Goal: Task Accomplishment & Management: Complete application form

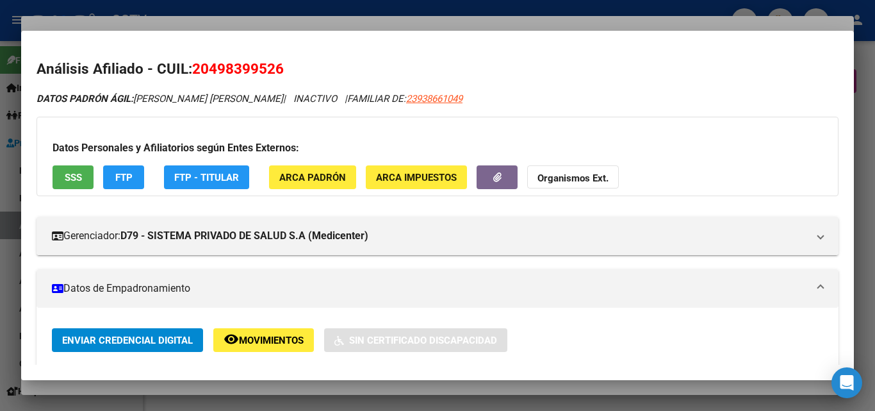
scroll to position [780, 0]
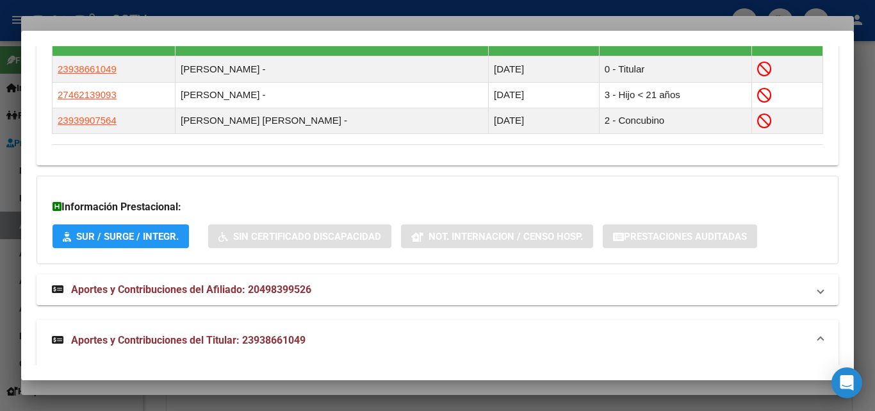
click at [181, 340] on span "Aportes y Contribuciones del Titular: 23938661049" at bounding box center [188, 340] width 234 height 12
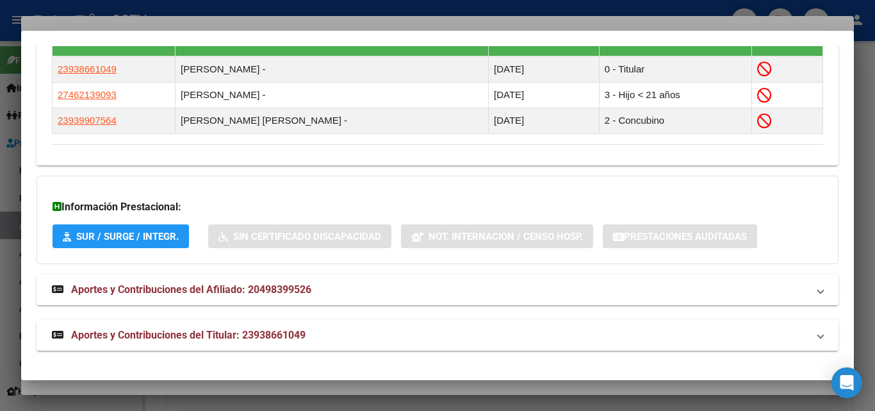
click at [211, 326] on mat-expansion-panel-header "Aportes y Contribuciones del Titular: 23938661049" at bounding box center [438, 335] width 802 height 31
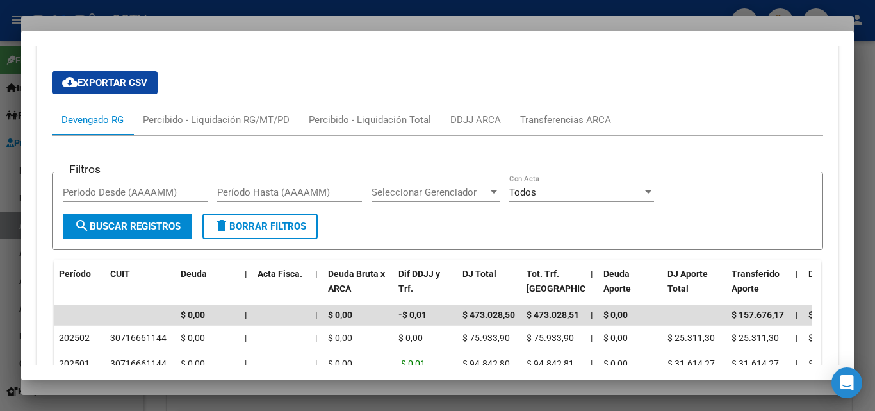
scroll to position [1282, 0]
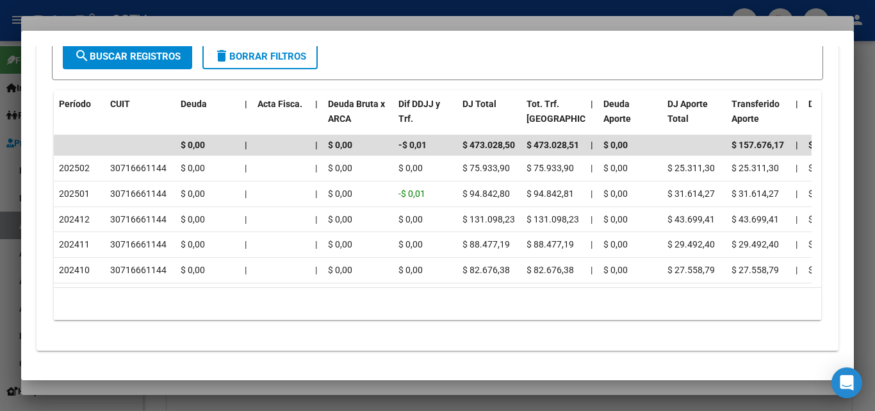
click at [190, 384] on div at bounding box center [437, 205] width 875 height 411
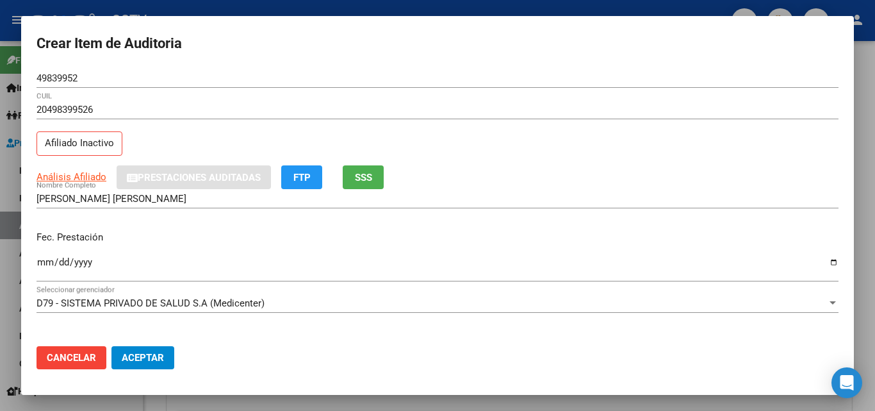
click at [49, 263] on input "Ingresar la fecha" at bounding box center [438, 267] width 802 height 20
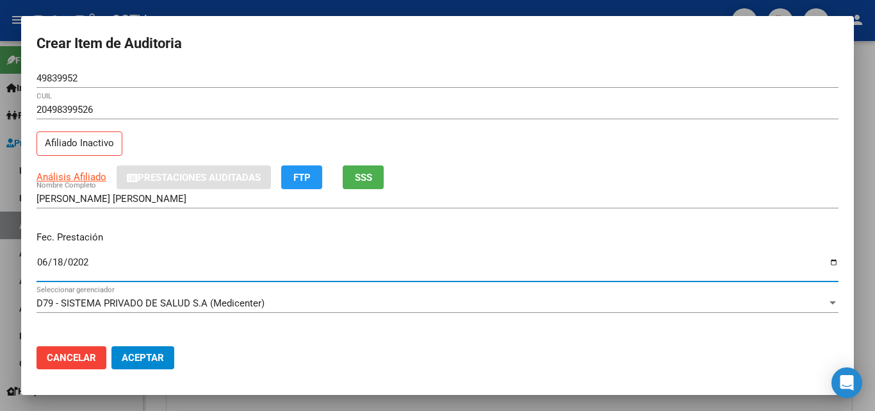
type input "[DATE]"
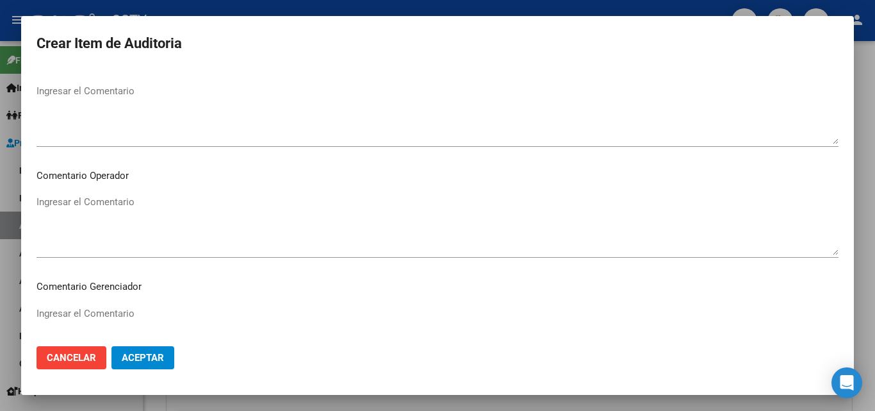
scroll to position [823, 0]
click at [136, 353] on span "Aceptar" at bounding box center [143, 358] width 42 height 12
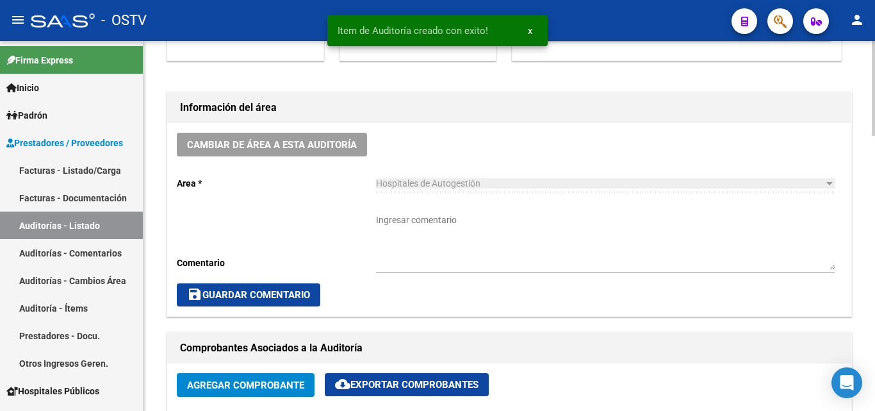
scroll to position [321, 0]
click at [416, 224] on textarea "Ingresar comentario" at bounding box center [605, 242] width 459 height 56
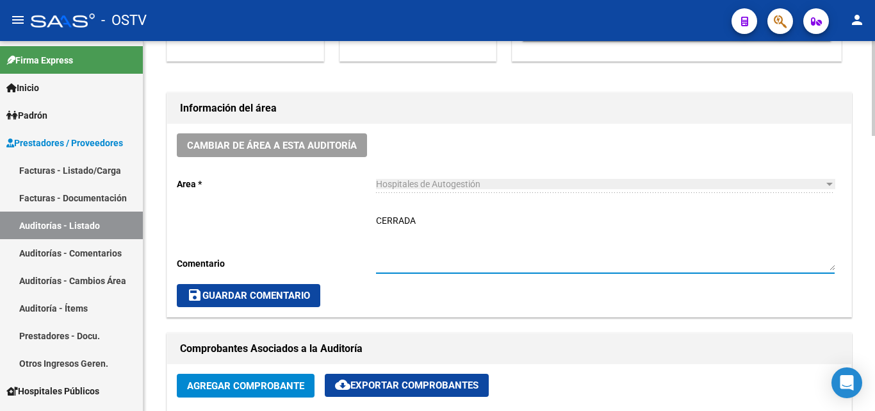
type textarea "CERRADA"
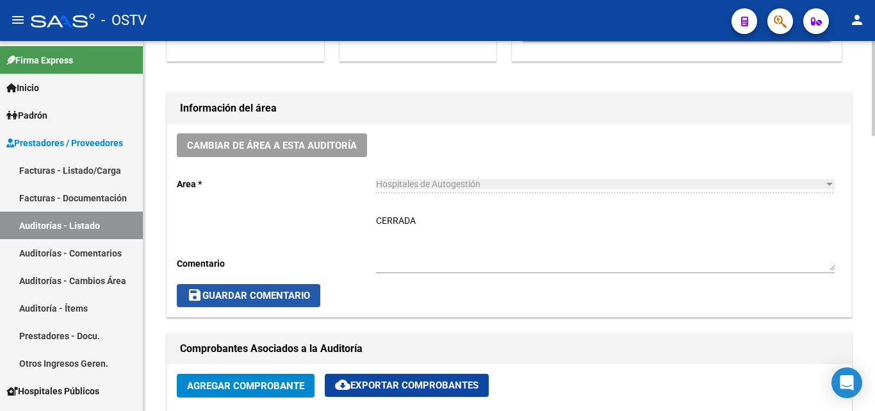
click at [256, 296] on span "save Guardar Comentario" at bounding box center [248, 296] width 123 height 12
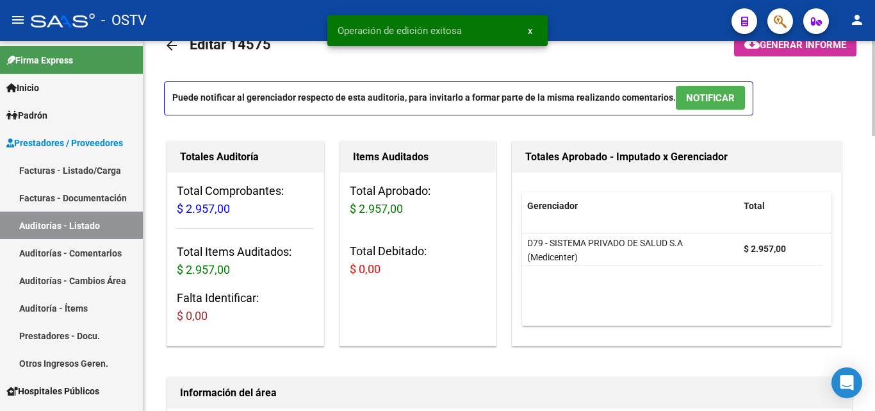
scroll to position [0, 0]
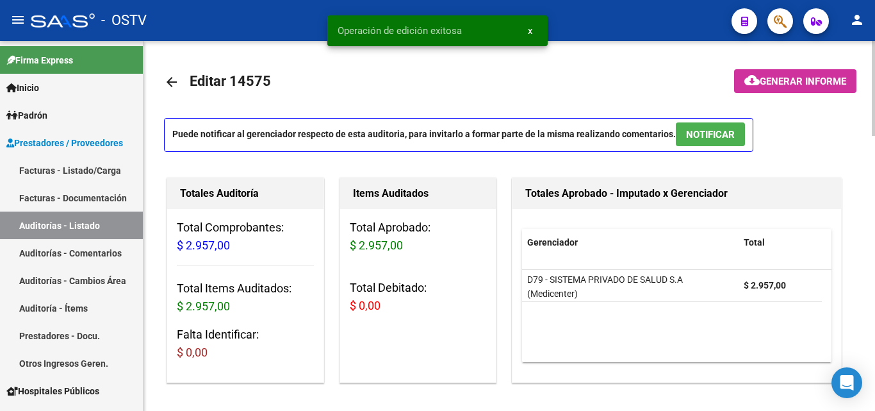
click at [172, 75] on mat-icon "arrow_back" at bounding box center [171, 81] width 15 height 15
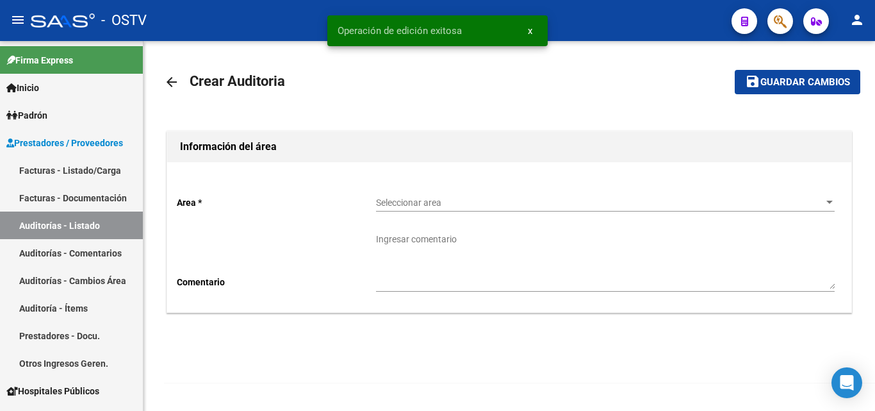
click at [449, 213] on div "Seleccionar area Seleccionar area" at bounding box center [605, 204] width 459 height 37
click at [462, 204] on span "Seleccionar area" at bounding box center [599, 202] width 447 height 11
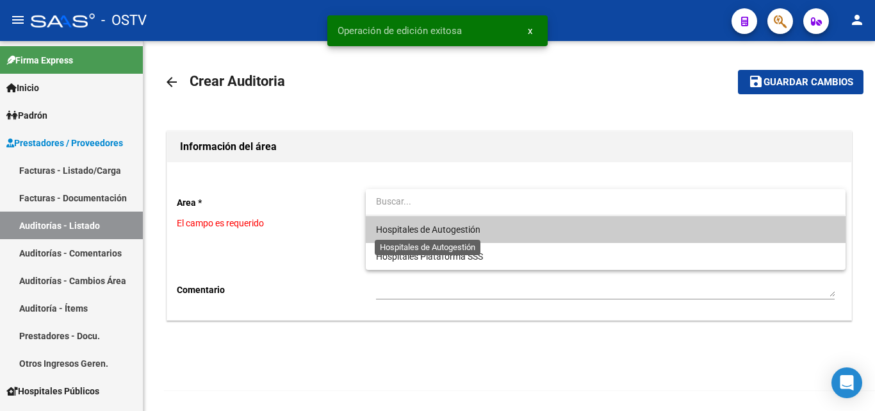
click at [461, 227] on span "Hospitales de Autogestión" at bounding box center [428, 229] width 104 height 10
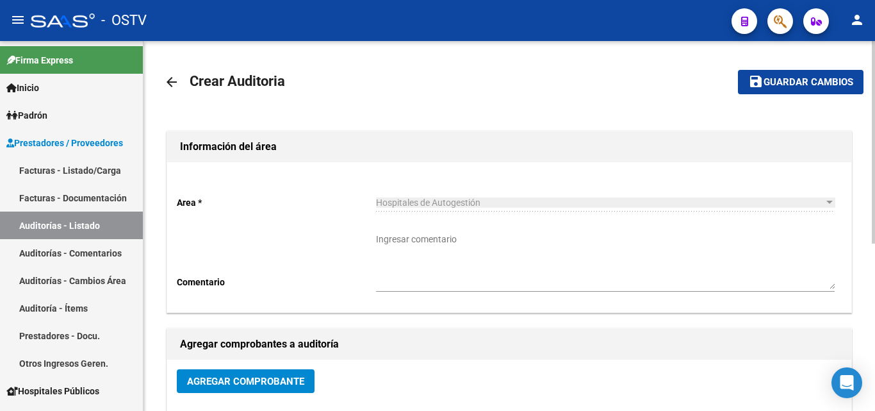
click at [266, 378] on span "Agregar Comprobante" at bounding box center [245, 381] width 117 height 12
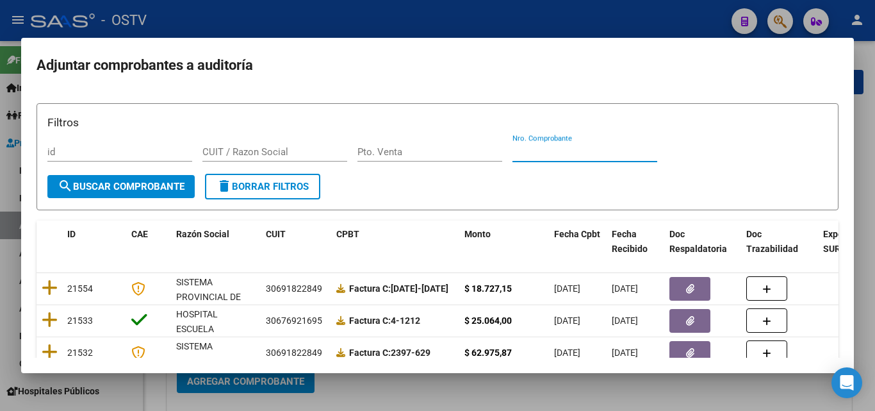
click at [525, 152] on input "Nro. Comprobante" at bounding box center [584, 152] width 145 height 12
paste input "19869"
type input "19869"
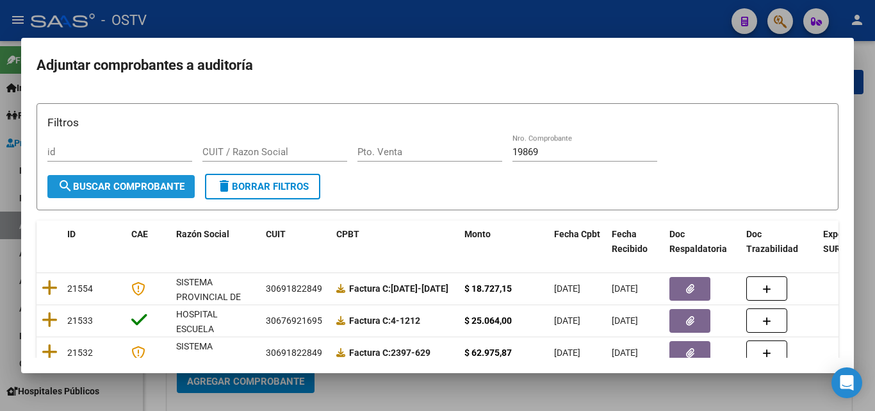
click at [95, 187] on span "search Buscar Comprobante" at bounding box center [121, 187] width 127 height 12
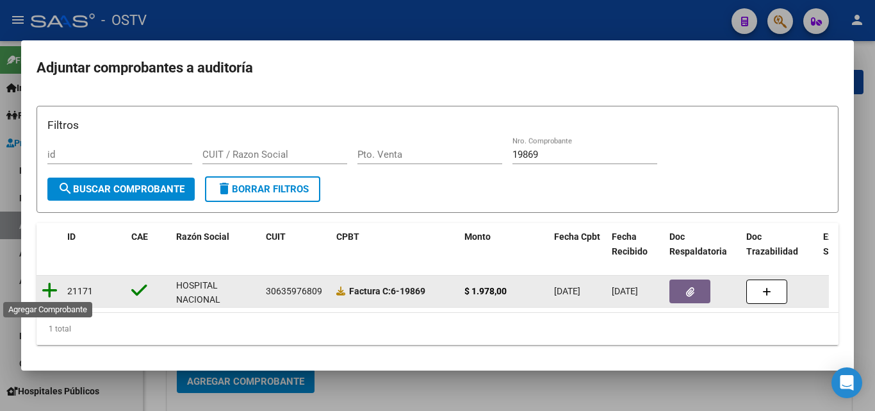
click at [51, 291] on icon at bounding box center [50, 290] width 16 height 18
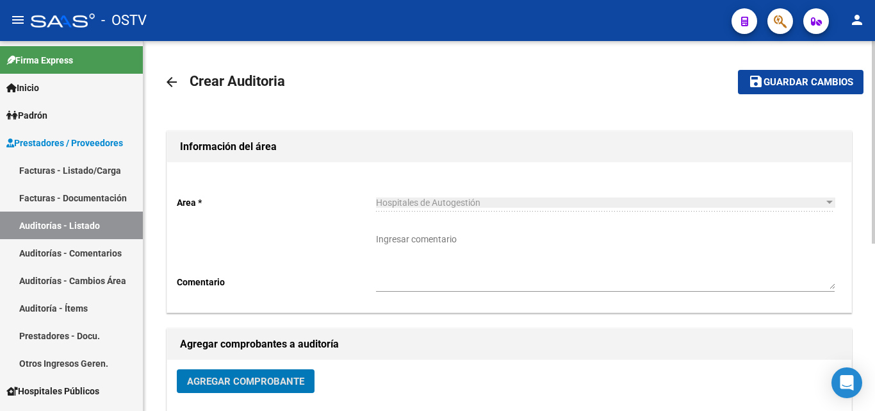
click at [763, 80] on mat-icon "save" at bounding box center [755, 81] width 15 height 15
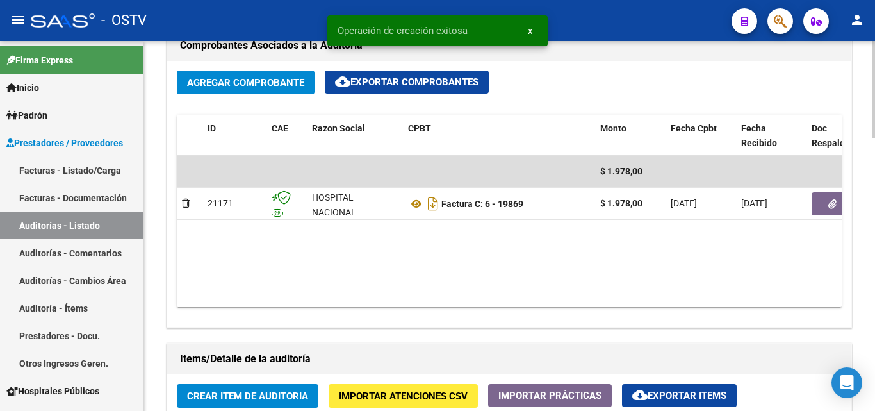
scroll to position [641, 0]
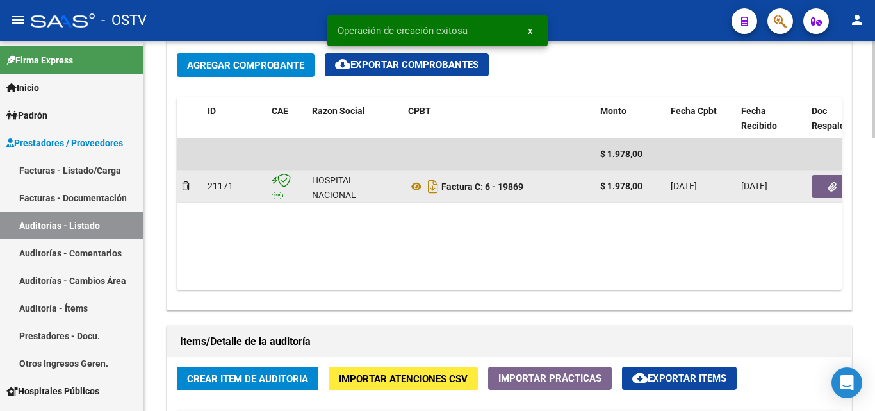
click at [837, 179] on button "button" at bounding box center [832, 186] width 41 height 23
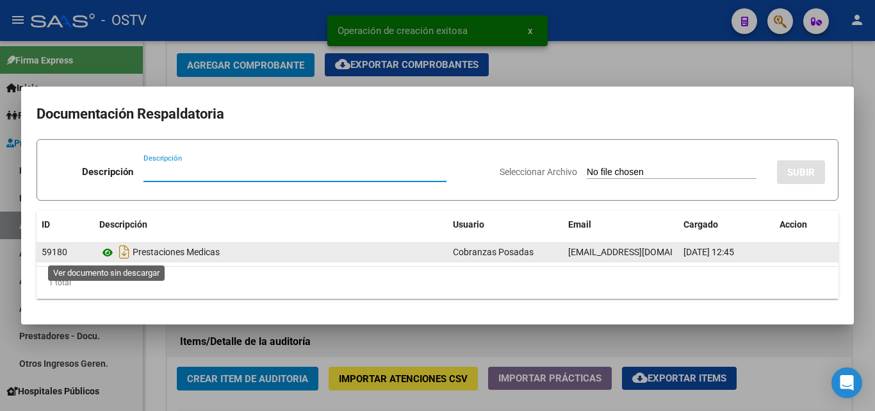
click at [111, 250] on icon at bounding box center [107, 252] width 17 height 15
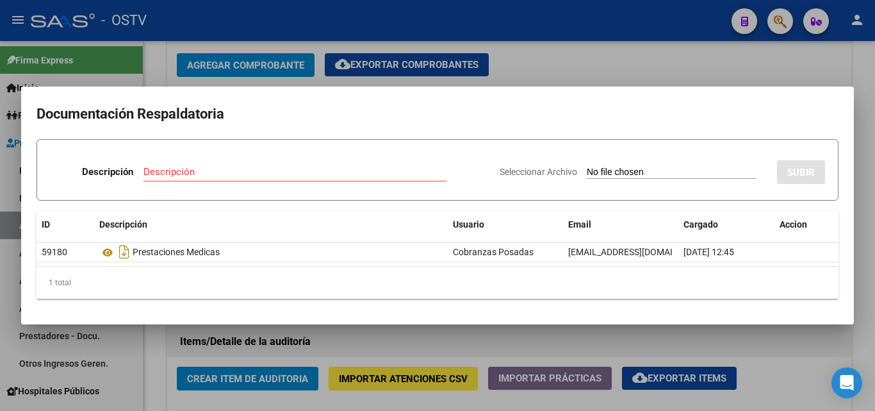
click at [235, 361] on div at bounding box center [437, 205] width 875 height 411
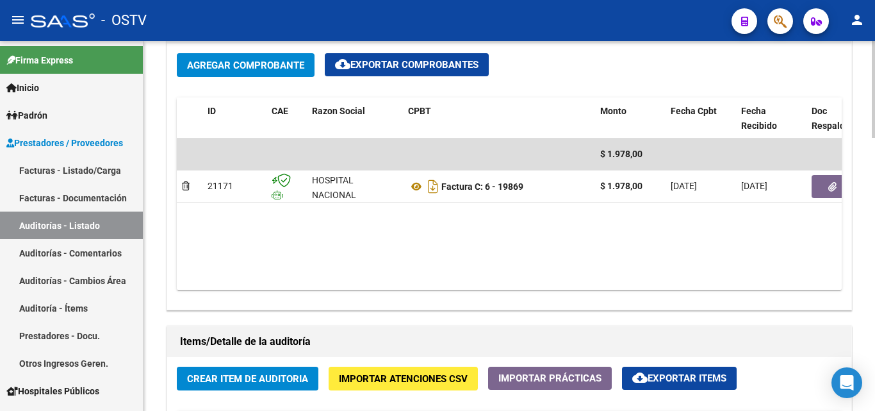
click at [236, 379] on span "Crear Item de Auditoria" at bounding box center [247, 379] width 121 height 12
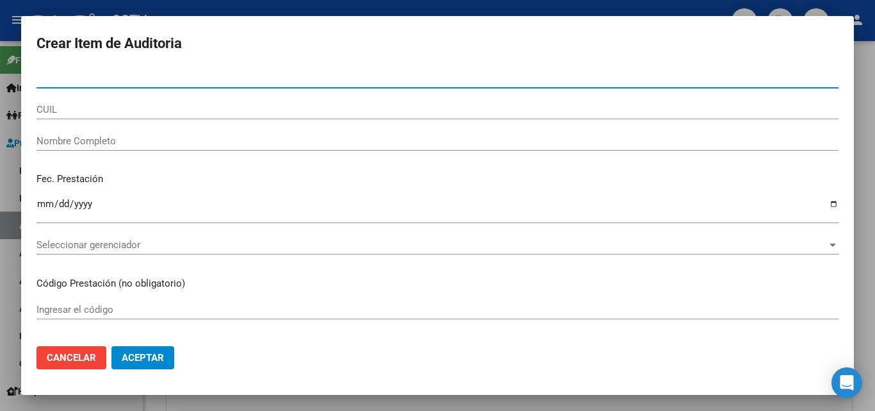
paste input "44834754"
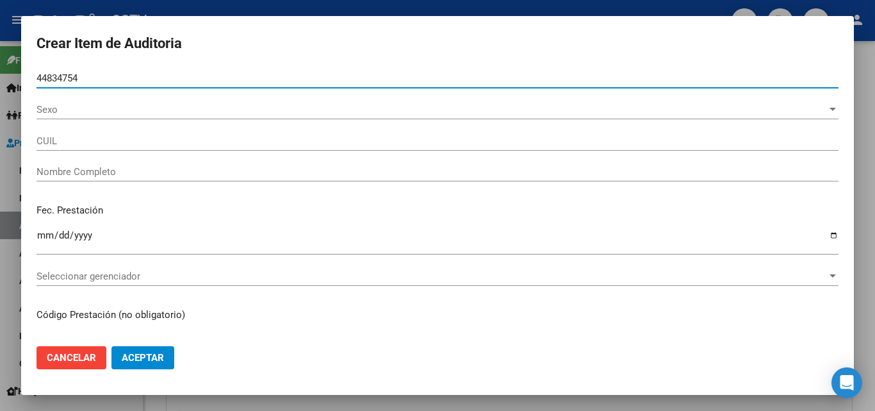
type input "44834754"
click at [75, 112] on span "Sexo" at bounding box center [432, 110] width 790 height 12
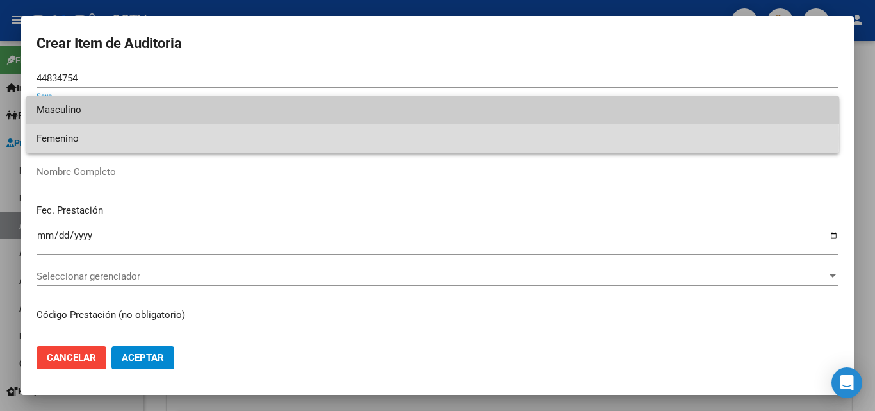
click at [76, 138] on span "Femenino" at bounding box center [433, 138] width 792 height 29
type input "27448347546"
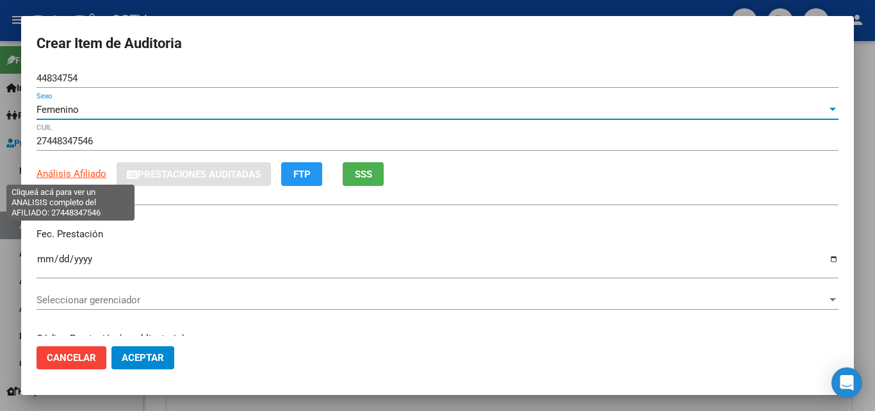
click at [74, 174] on span "Análisis Afiliado" at bounding box center [72, 174] width 70 height 12
type textarea "27448347546"
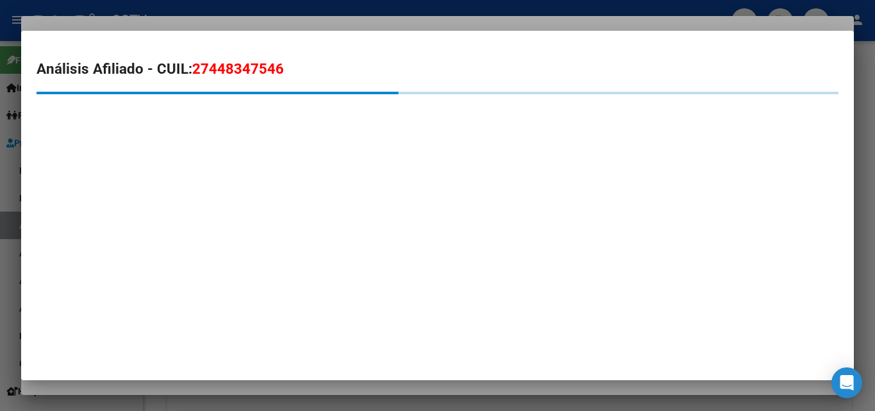
type input "[PERSON_NAME]"
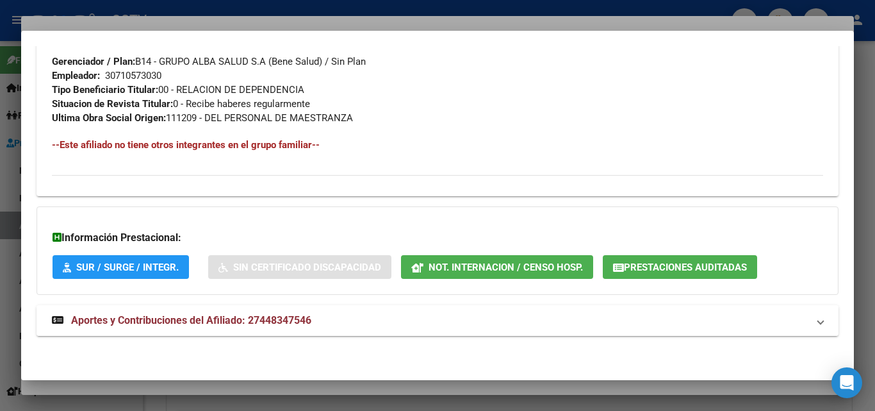
click at [258, 314] on span "Aportes y Contribuciones del Afiliado: 27448347546" at bounding box center [191, 320] width 240 height 12
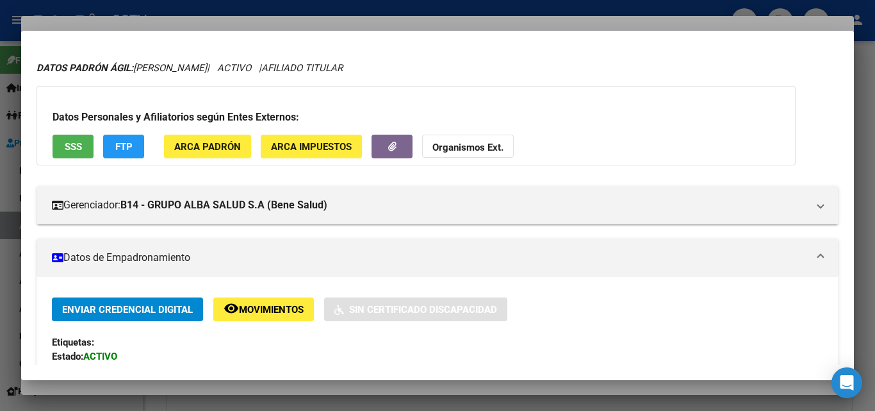
scroll to position [0, 0]
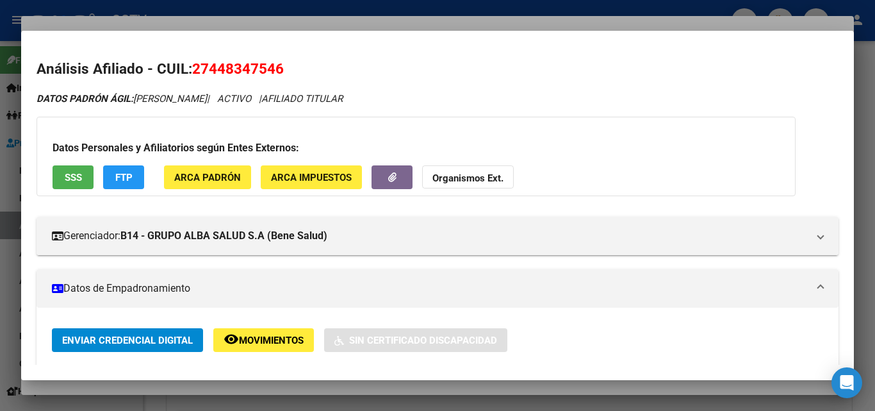
click at [105, 27] on div at bounding box center [437, 205] width 875 height 411
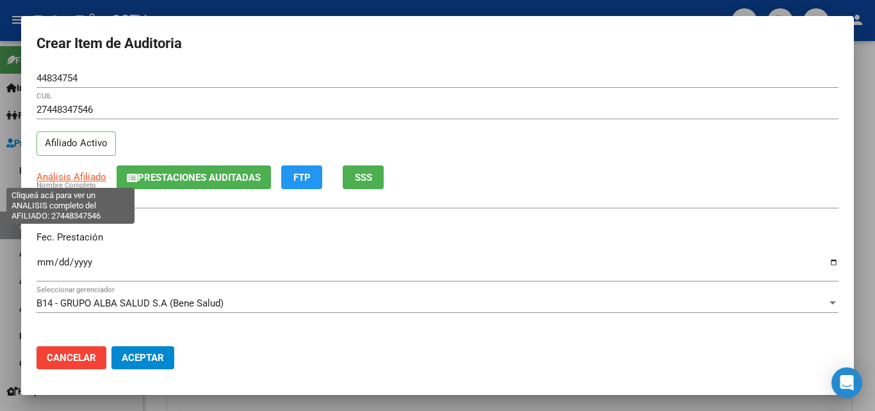
click at [63, 175] on span "Análisis Afiliado" at bounding box center [72, 177] width 70 height 12
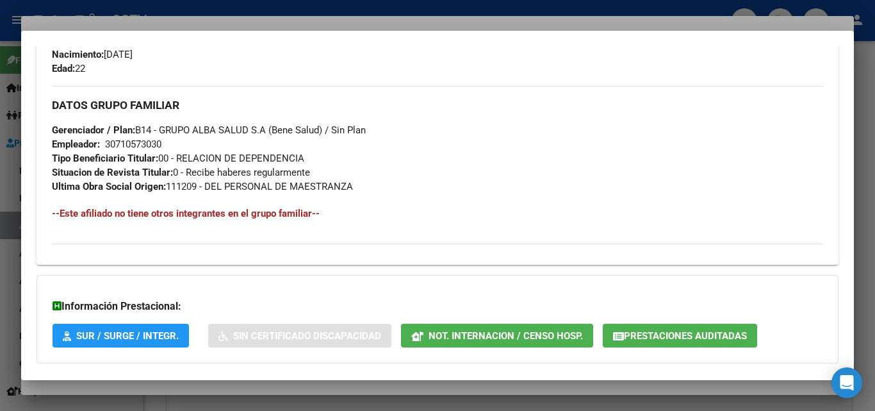
scroll to position [642, 0]
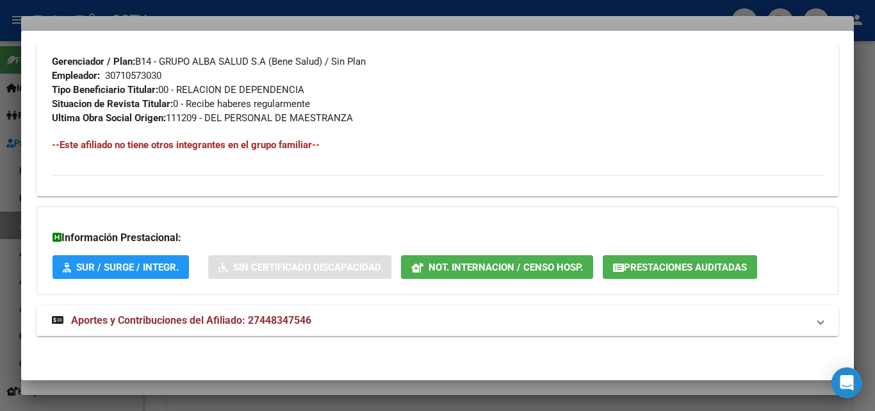
click at [303, 328] on strong "Aportes y Contribuciones del Afiliado: 27448347546" at bounding box center [181, 320] width 259 height 15
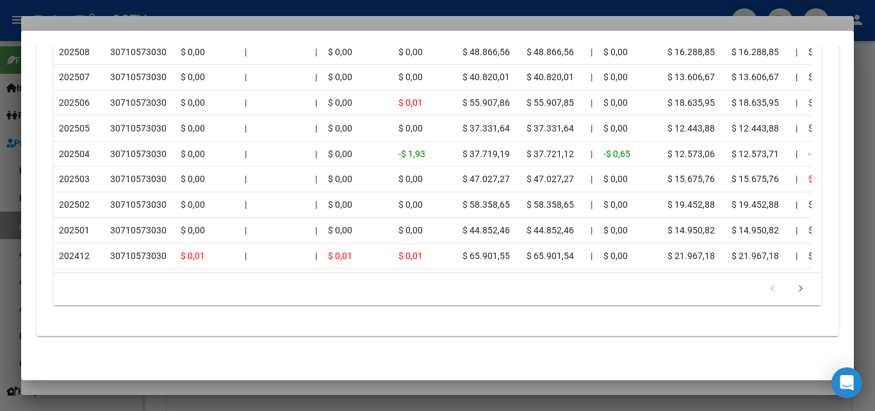
scroll to position [1211, 0]
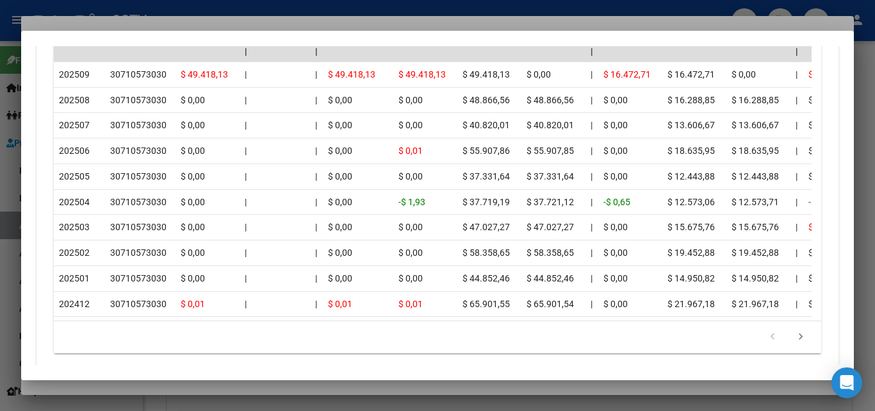
click at [199, 382] on div at bounding box center [437, 205] width 875 height 411
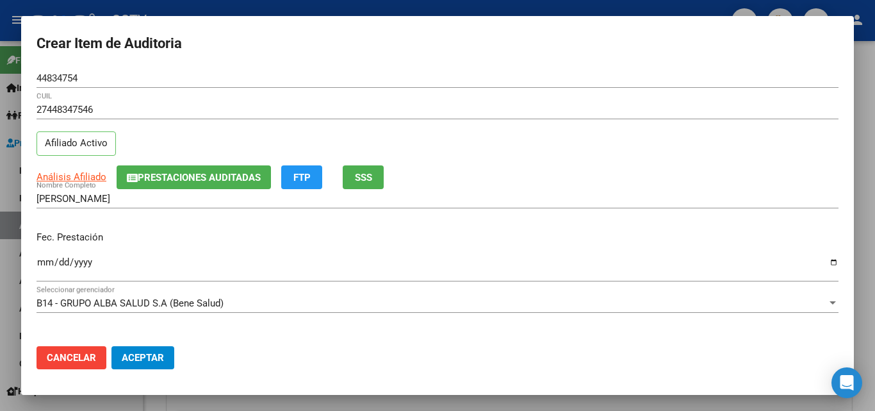
click at [31, 256] on mat-dialog-content "44834754 Nro Documento 27448347546 CUIL Afiliado Activo Análisis Afiliado Prest…" at bounding box center [437, 202] width 833 height 267
click at [46, 265] on input "Ingresar la fecha" at bounding box center [438, 267] width 802 height 20
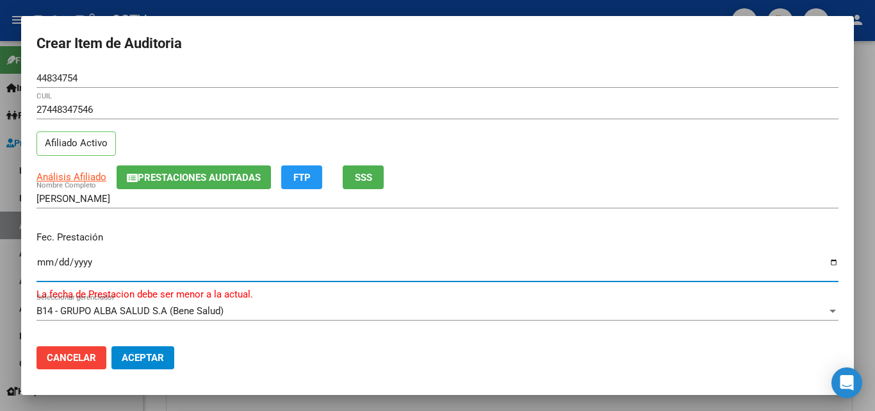
click at [85, 258] on input "[DATE]" at bounding box center [438, 267] width 802 height 20
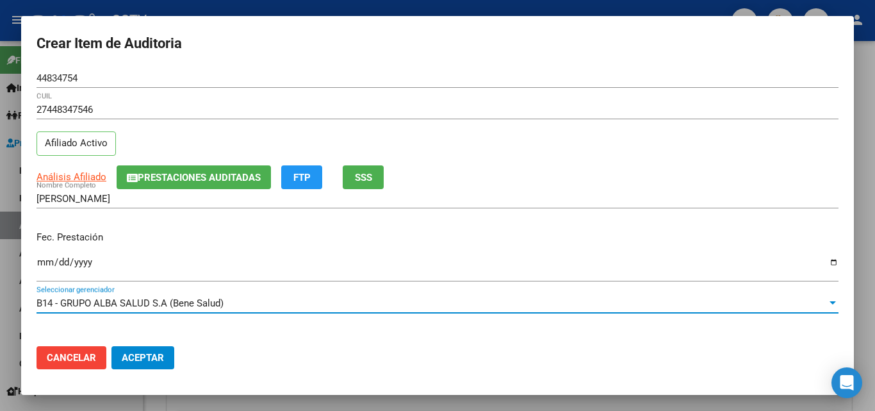
scroll to position [165, 0]
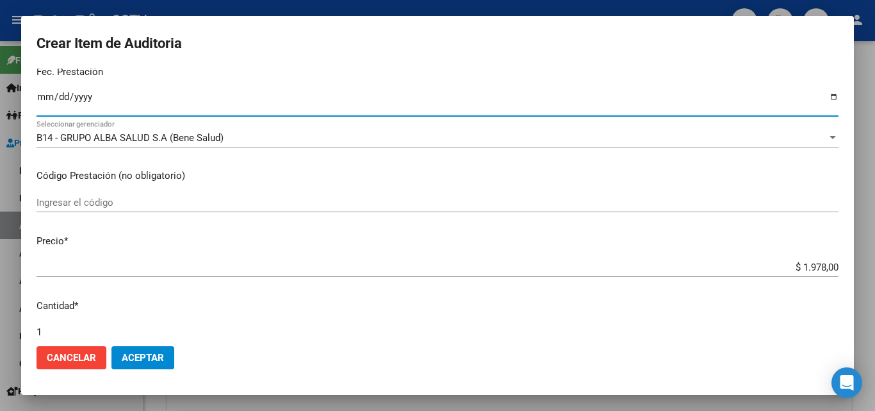
click at [48, 96] on input "[DATE]" at bounding box center [438, 102] width 802 height 20
type input "[DATE]"
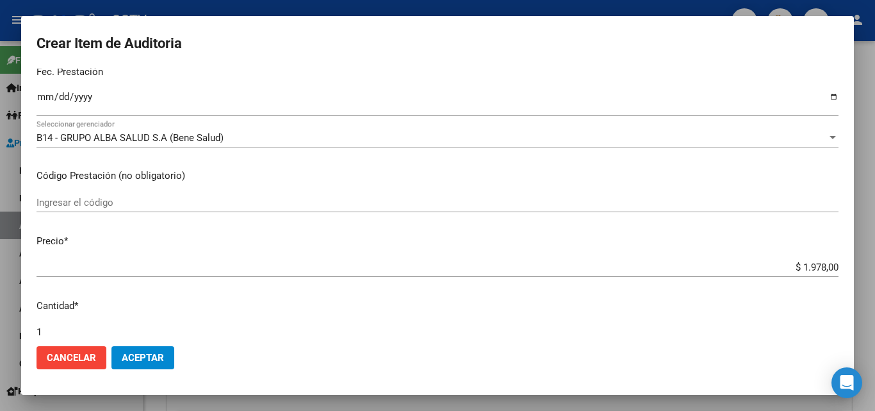
click at [281, 322] on mat-dialog-content "44834754 Nro Documento 27448347546 CUIL Afiliado Activo Análisis Afiliado Prest…" at bounding box center [437, 202] width 833 height 267
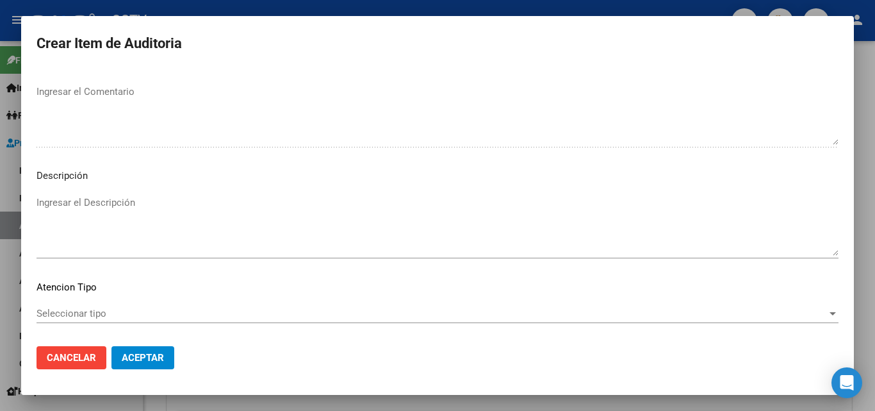
scroll to position [887, 0]
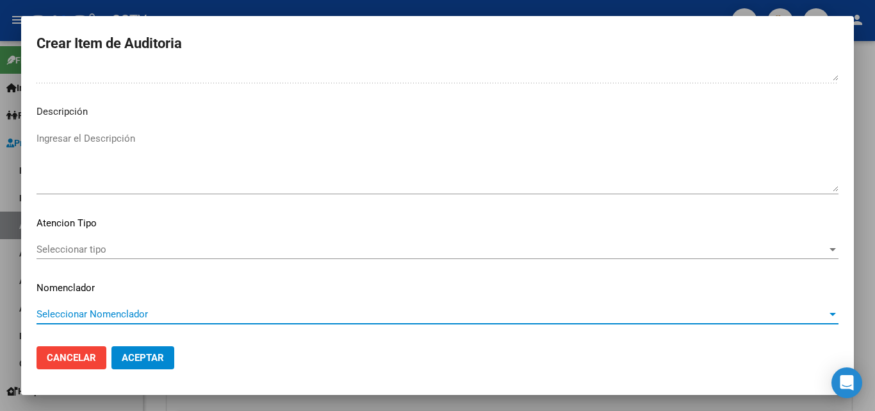
click at [117, 252] on span "Seleccionar tipo" at bounding box center [432, 249] width 790 height 12
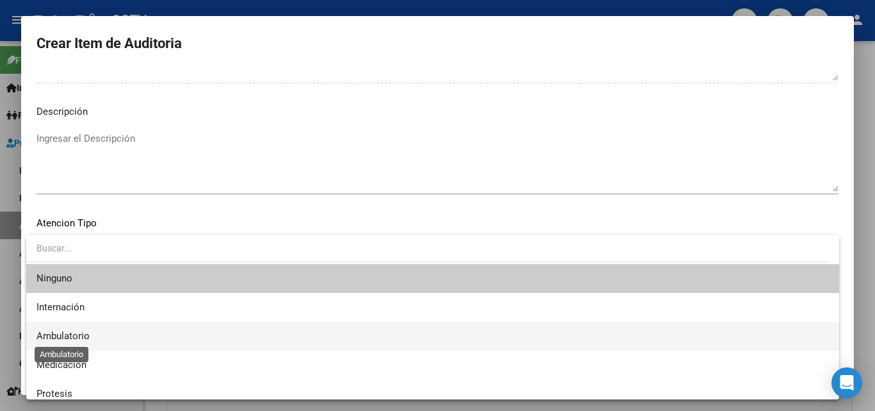
click at [80, 338] on span "Ambulatorio" at bounding box center [63, 336] width 53 height 12
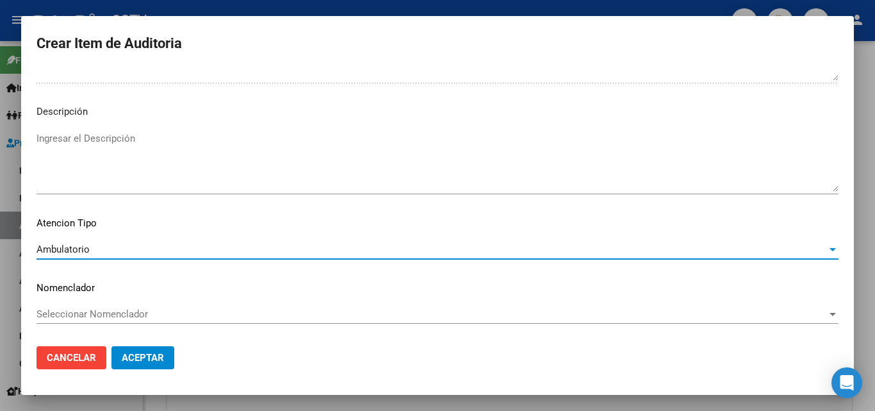
click at [138, 357] on span "Aceptar" at bounding box center [143, 358] width 42 height 12
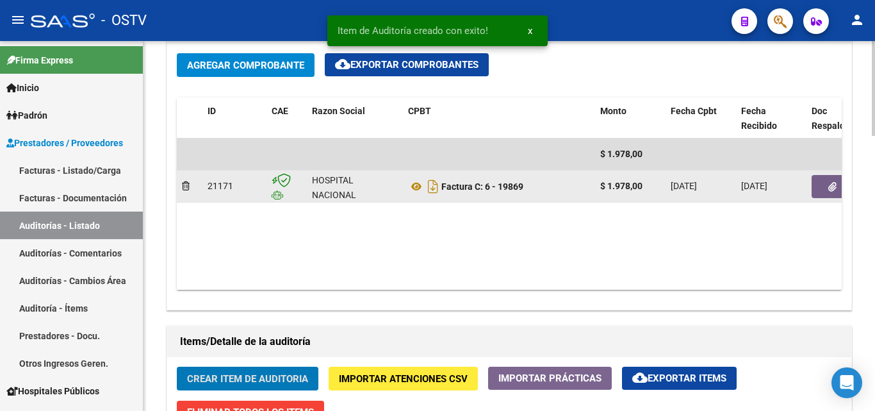
scroll to position [321, 0]
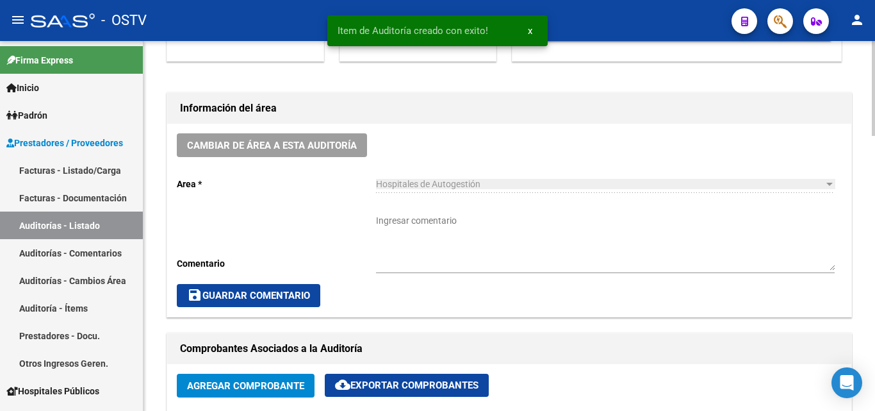
click at [392, 221] on textarea "Ingresar comentario" at bounding box center [605, 242] width 459 height 56
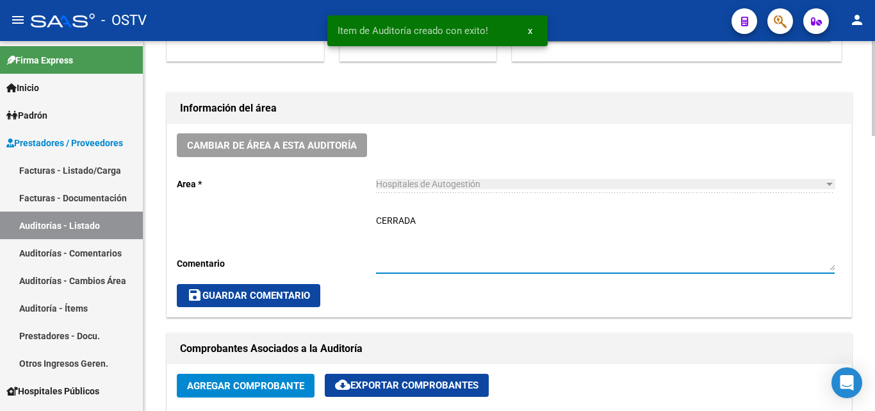
type textarea "CERRADA"
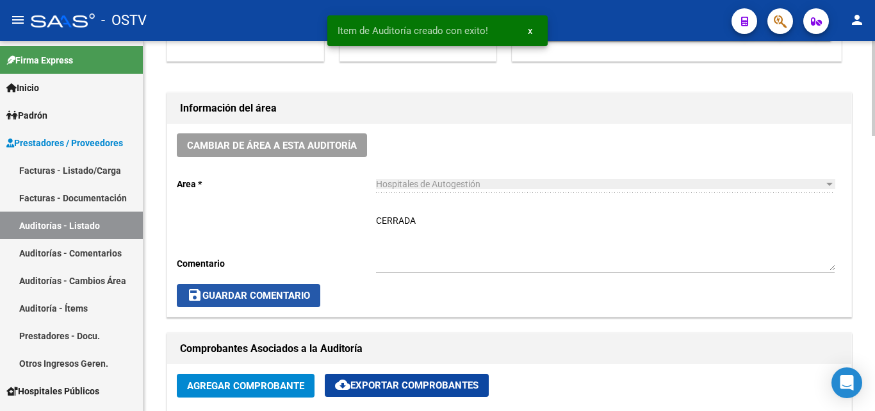
click at [220, 295] on span "save Guardar Comentario" at bounding box center [248, 296] width 123 height 12
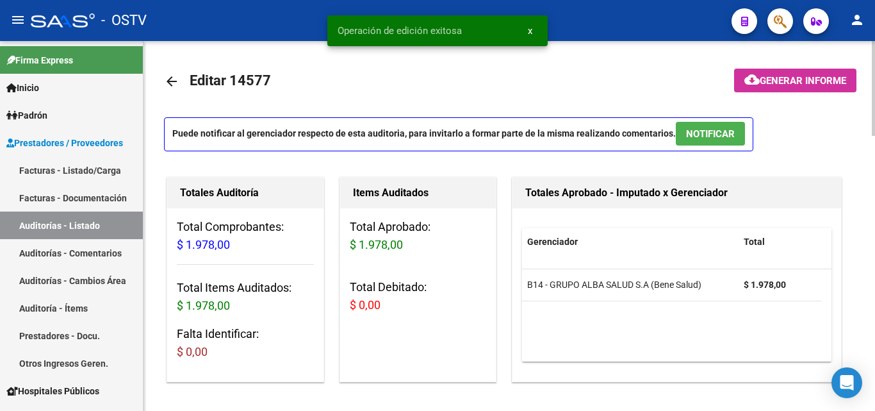
scroll to position [0, 0]
click at [176, 80] on mat-icon "arrow_back" at bounding box center [171, 81] width 15 height 15
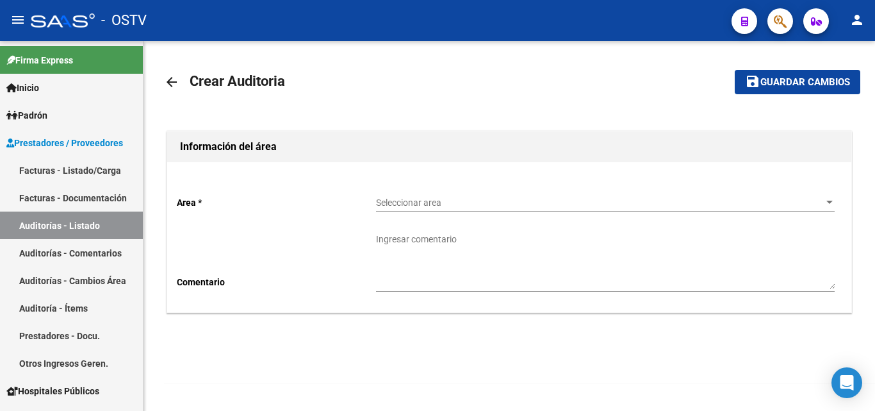
click at [457, 195] on div "Seleccionar area Seleccionar area" at bounding box center [605, 199] width 459 height 26
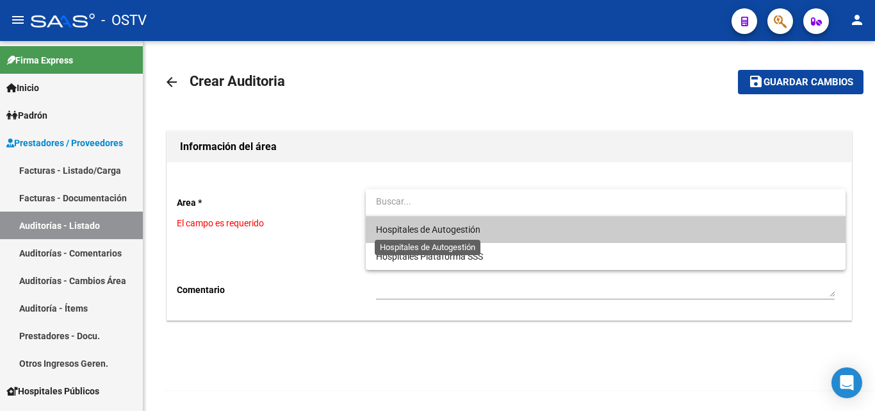
click at [449, 234] on span "Hospitales de Autogestión" at bounding box center [428, 229] width 104 height 10
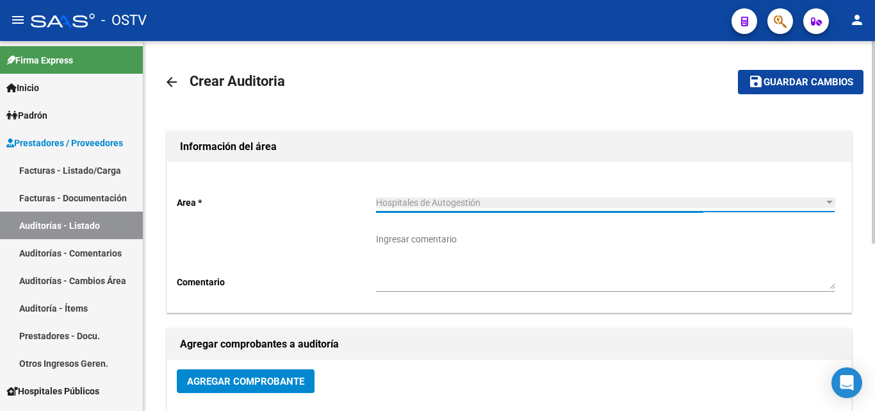
click at [247, 386] on span "Agregar Comprobante" at bounding box center [245, 381] width 117 height 12
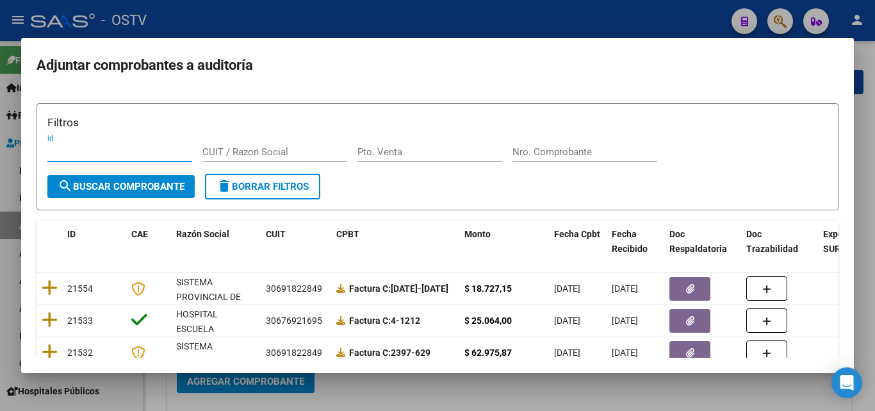
click at [512, 180] on form "Filtros id CUIT / Razon Social Pto. Venta Nro. Comprobante search Buscar Compro…" at bounding box center [438, 156] width 802 height 107
click at [521, 143] on div "Nro. Comprobante" at bounding box center [584, 151] width 145 height 19
click at [525, 152] on input "Nro. Comprobante" at bounding box center [584, 152] width 145 height 12
paste input "281"
type input "281"
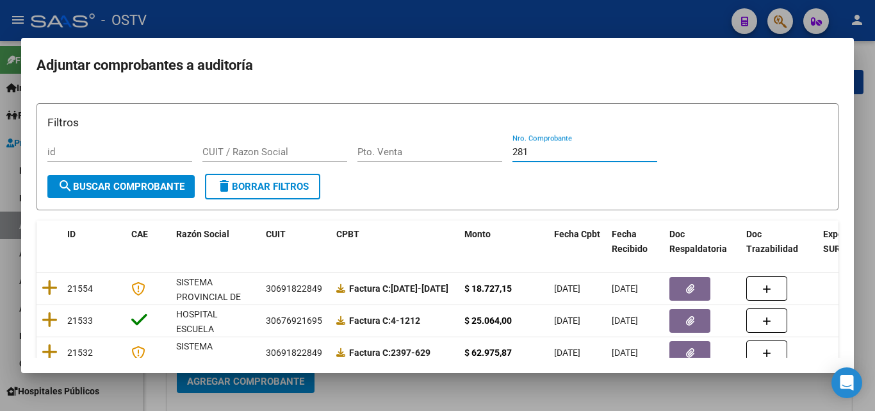
click at [176, 191] on span "search Buscar Comprobante" at bounding box center [121, 187] width 127 height 12
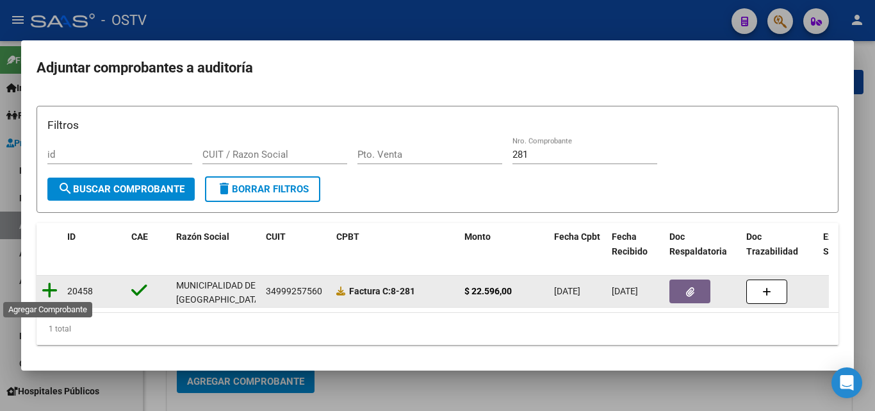
click at [54, 291] on icon at bounding box center [50, 290] width 16 height 18
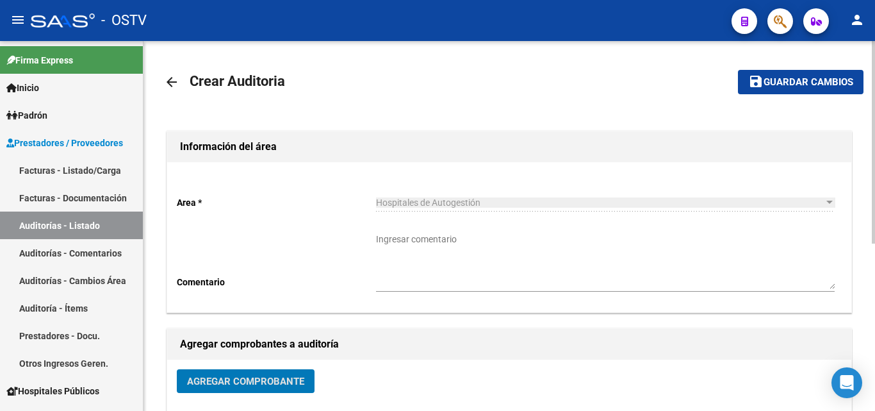
click at [763, 78] on mat-icon "save" at bounding box center [755, 81] width 15 height 15
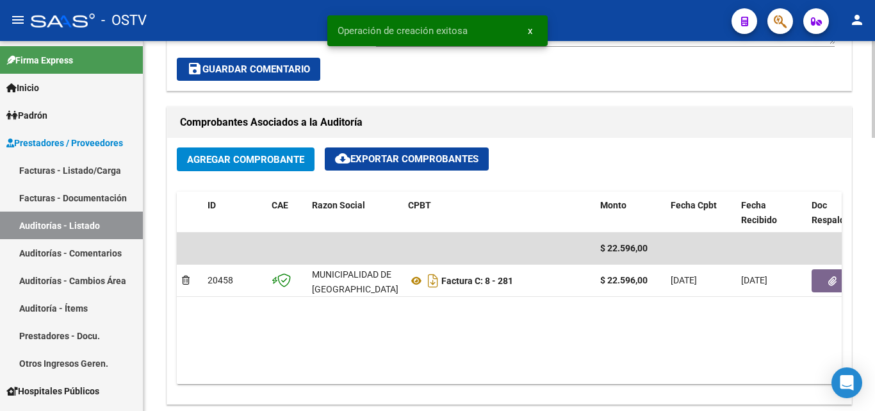
scroll to position [577, 0]
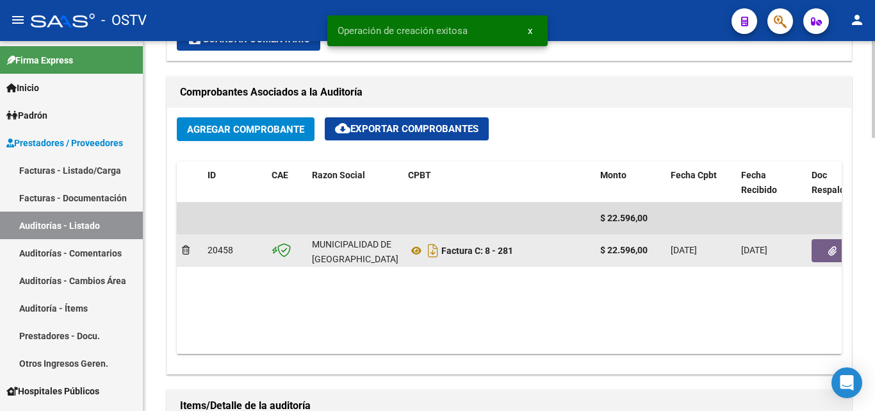
click at [829, 255] on icon "button" at bounding box center [832, 251] width 8 height 10
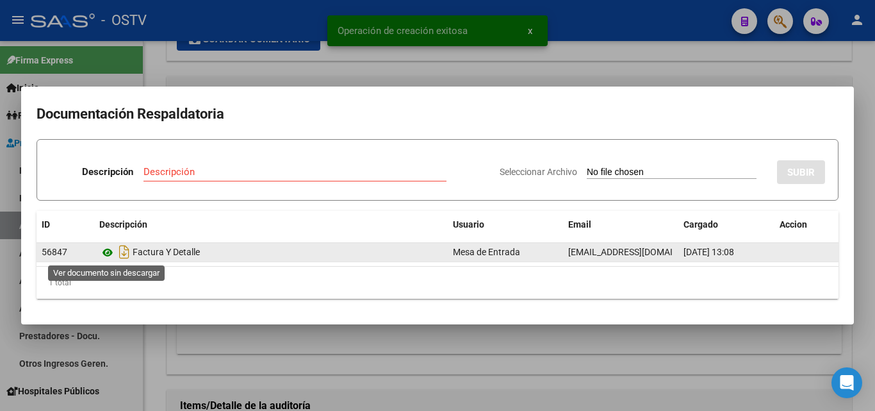
click at [102, 250] on icon at bounding box center [107, 252] width 17 height 15
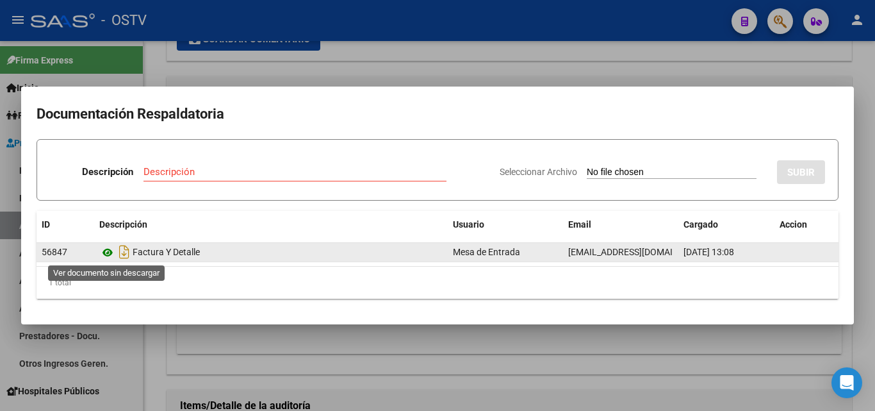
click at [106, 252] on icon at bounding box center [107, 252] width 17 height 15
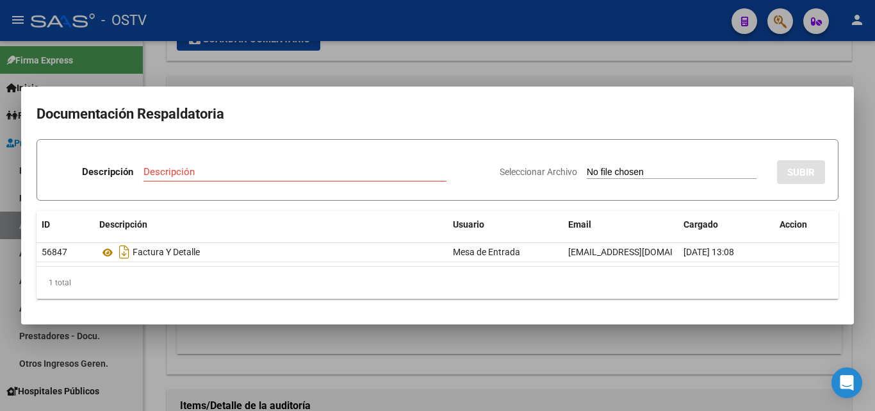
click at [275, 338] on div at bounding box center [437, 205] width 875 height 411
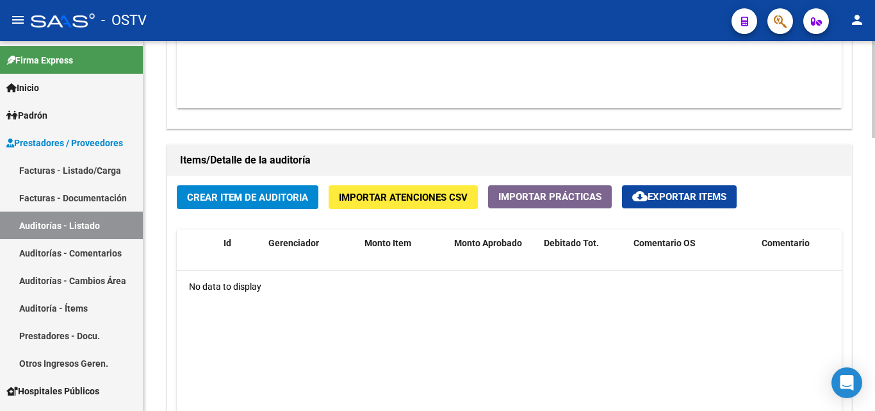
scroll to position [833, 0]
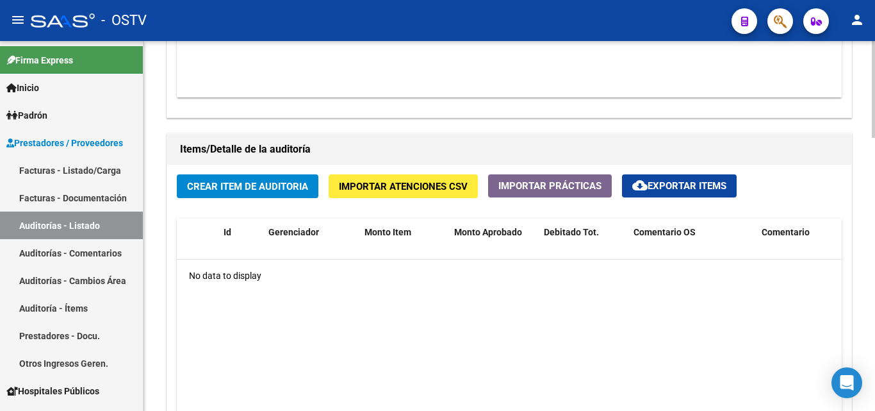
click at [231, 191] on span "Crear Item de Auditoria" at bounding box center [247, 187] width 121 height 12
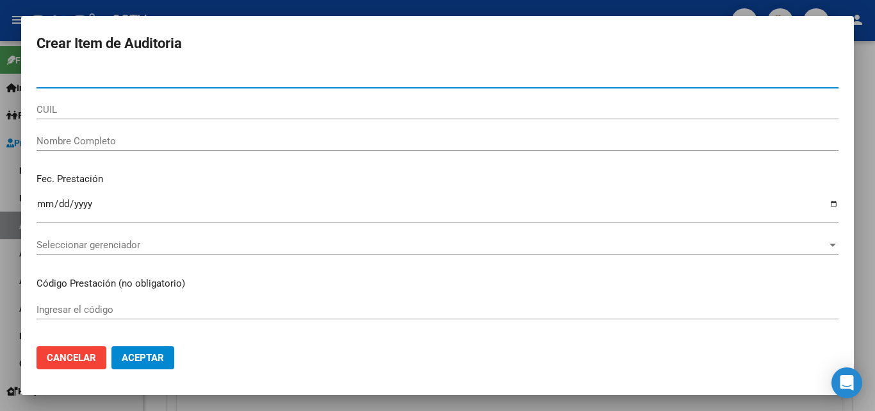
paste input "21494104"
type input "21494104"
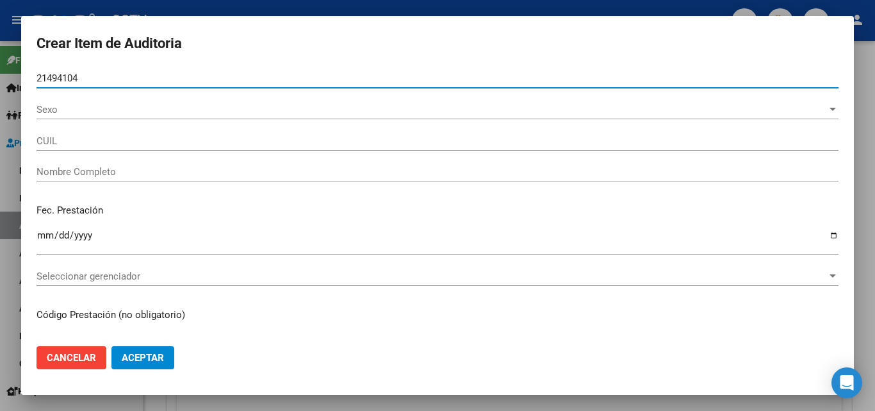
type input "27214941045"
type input "[PERSON_NAME]"
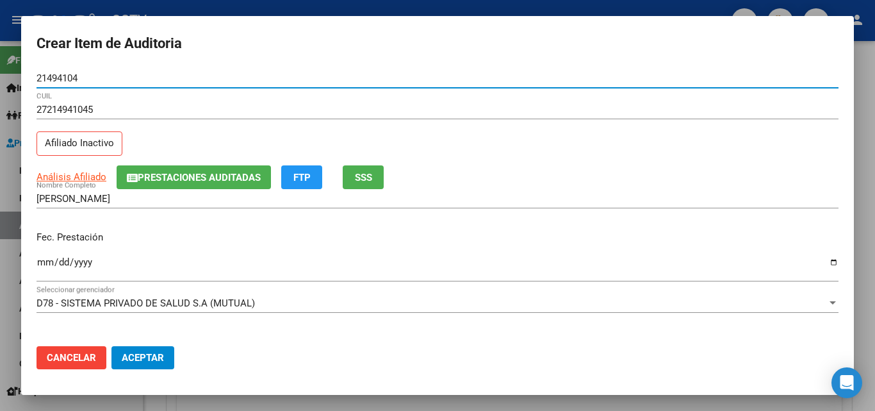
type input "21494104"
click at [69, 176] on span "Análisis Afiliado" at bounding box center [72, 177] width 70 height 12
type textarea "27214941045"
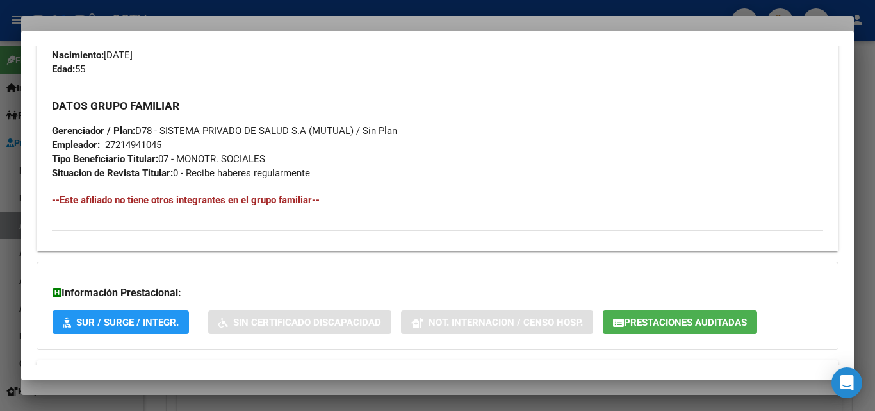
scroll to position [656, 0]
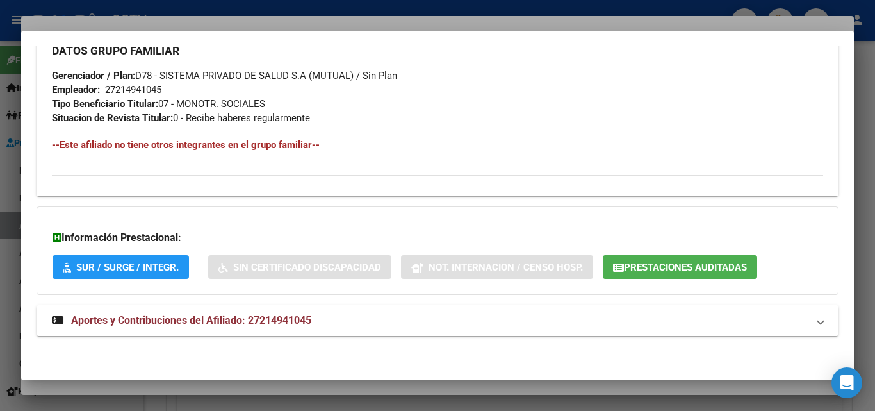
click at [263, 320] on span "Aportes y Contribuciones del Afiliado: 27214941045" at bounding box center [191, 320] width 240 height 12
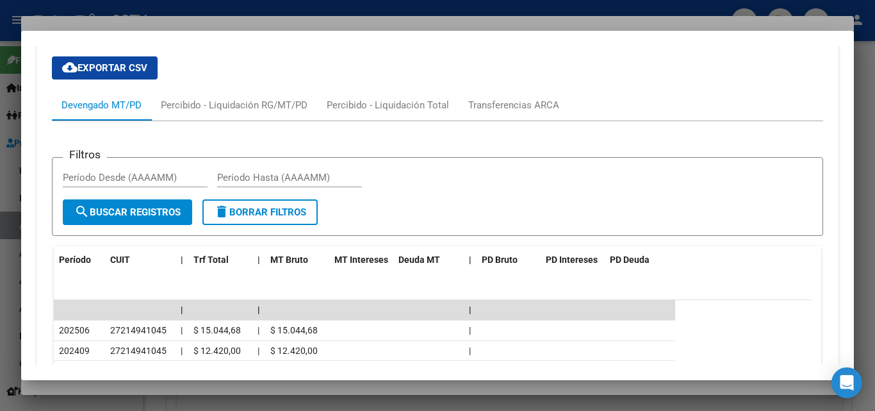
scroll to position [1040, 0]
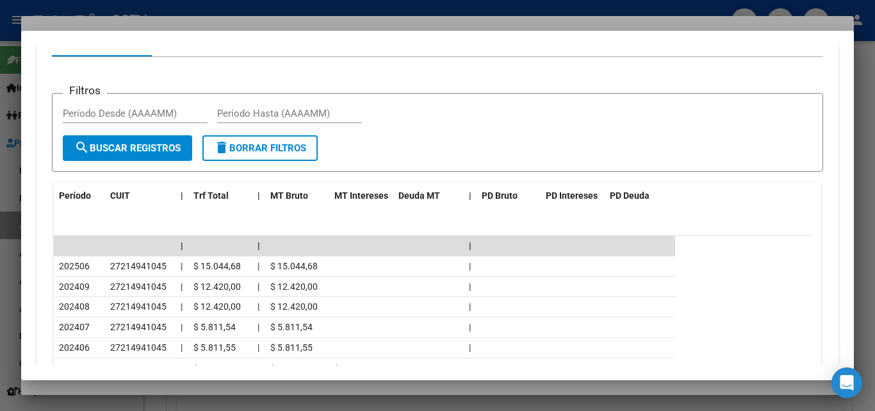
drag, startPoint x: 172, startPoint y: 384, endPoint x: 156, endPoint y: 364, distance: 25.6
click at [171, 384] on div at bounding box center [437, 205] width 875 height 411
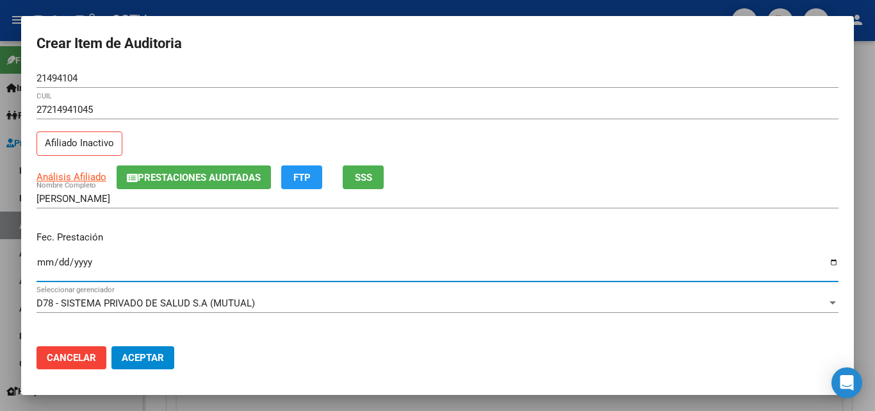
click at [44, 264] on input "Ingresar la fecha" at bounding box center [438, 267] width 802 height 20
type input "[DATE]"
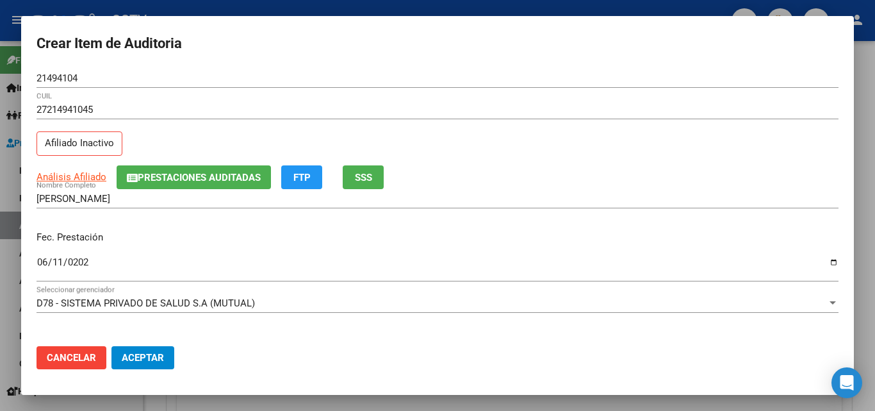
scroll to position [165, 0]
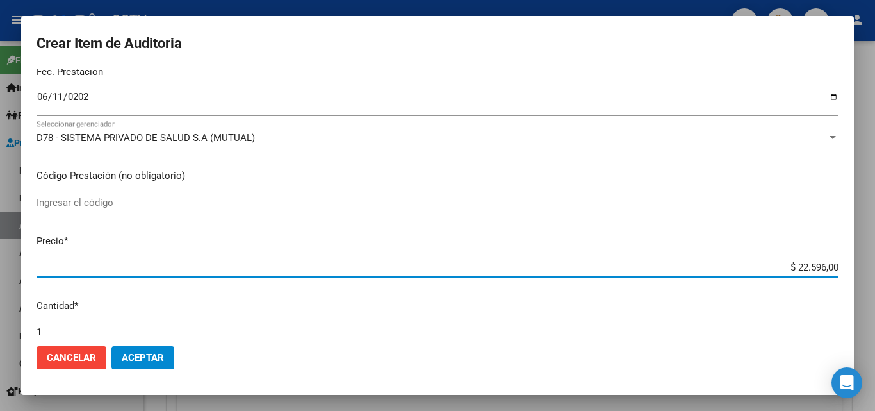
type input "$ 0,01"
type input "$ 0,11"
type input "$ 1,16"
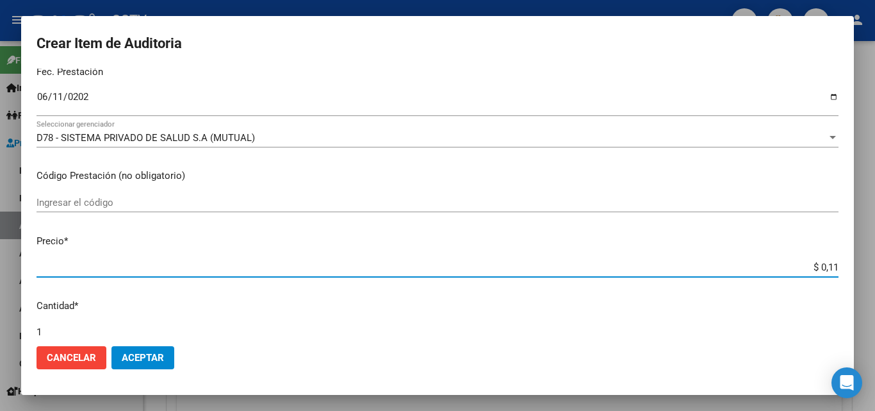
type input "$ 1,16"
type input "$ 11,66"
type input "$ 116,65"
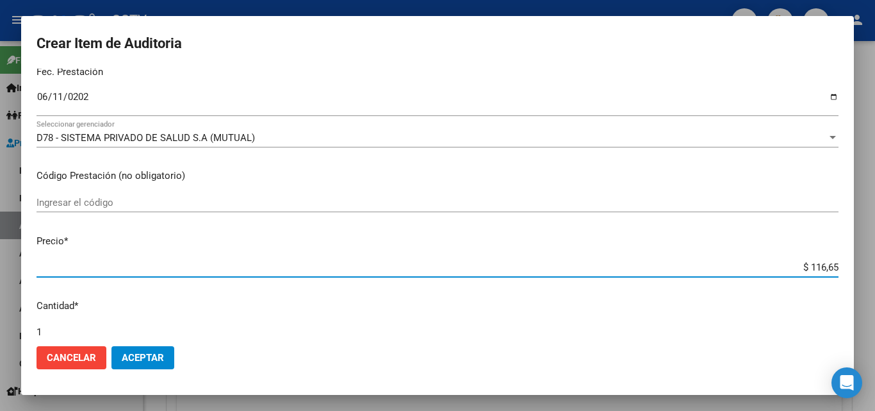
type input "$ 1.166,50"
type input "$ 11.665,00"
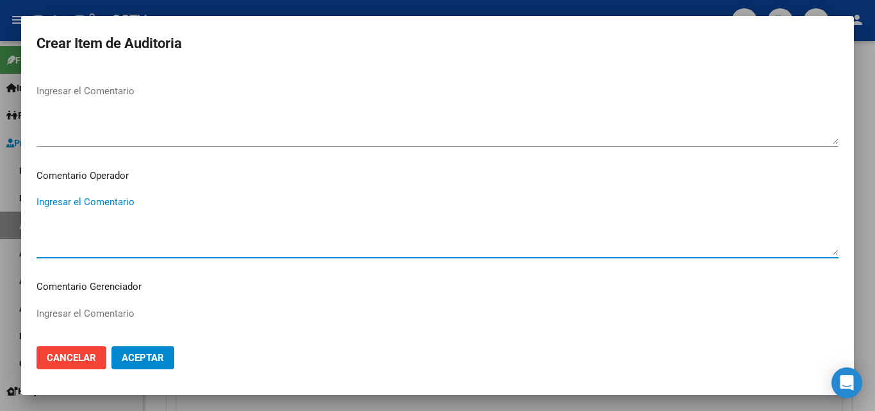
scroll to position [823, 0]
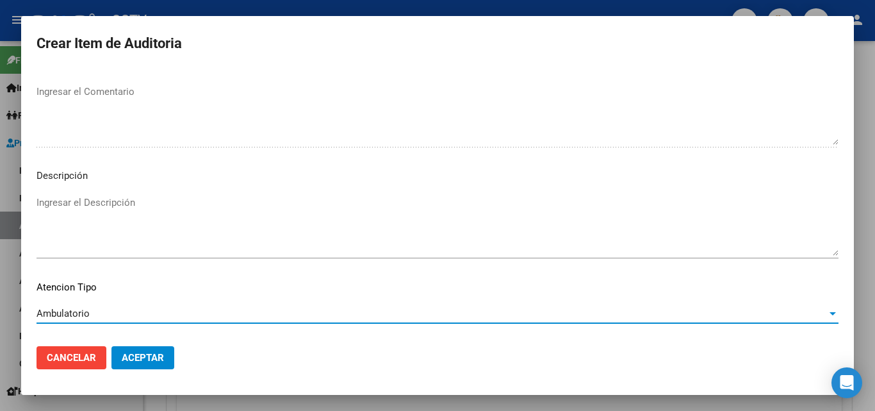
click at [137, 356] on span "Aceptar" at bounding box center [143, 358] width 42 height 12
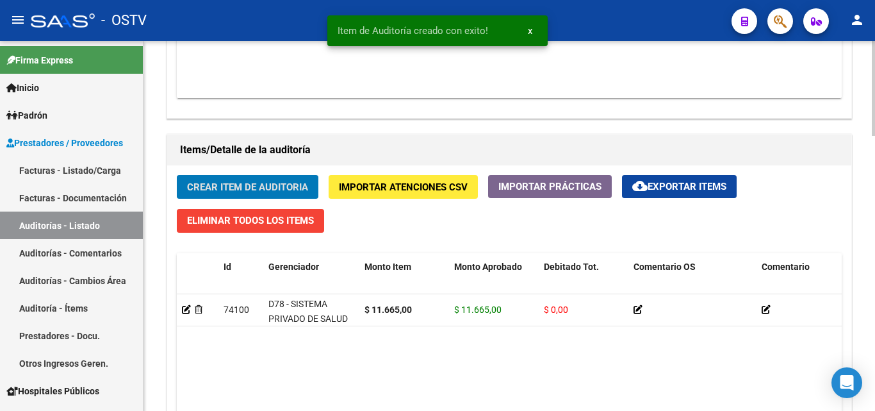
scroll to position [833, 0]
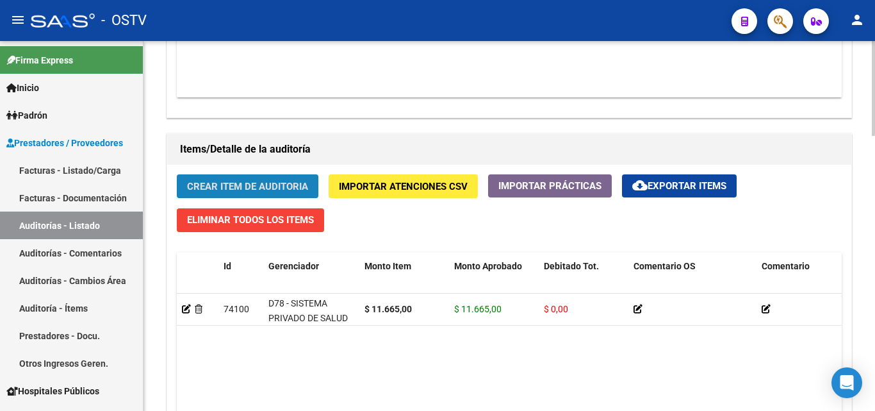
click at [238, 188] on span "Crear Item de Auditoria" at bounding box center [247, 187] width 121 height 12
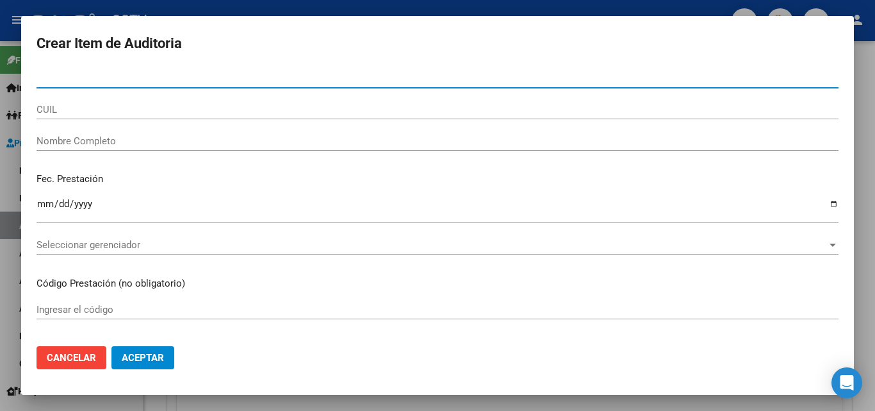
type input "20669157"
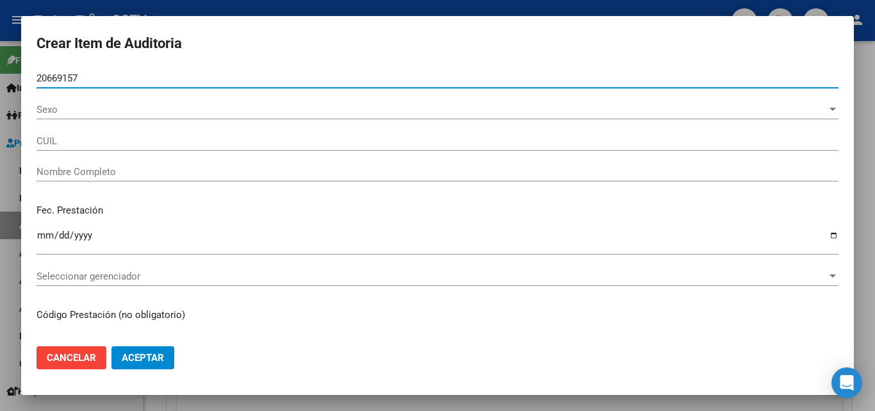
type input "27206691579"
type input "[PERSON_NAME]"
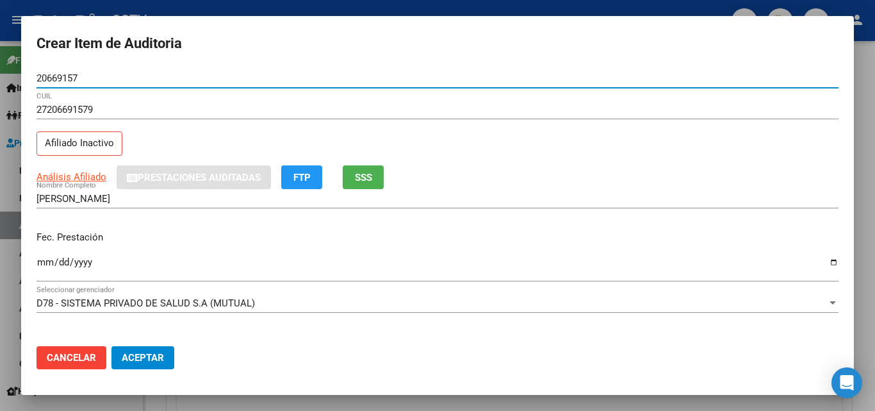
type input "20669157"
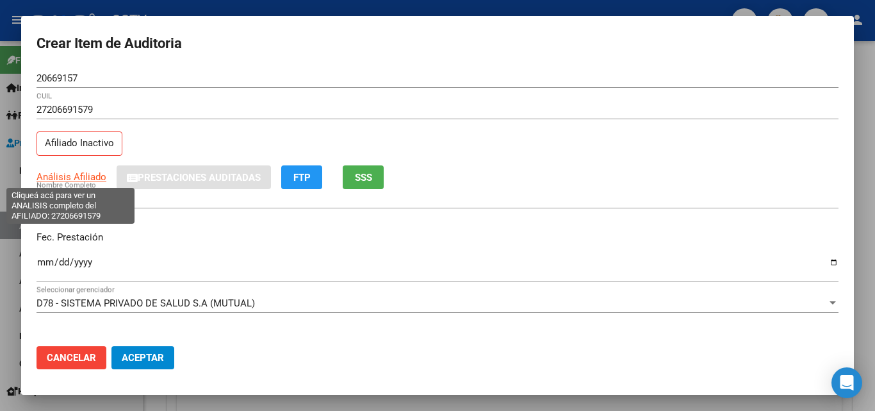
click at [74, 175] on span "Análisis Afiliado" at bounding box center [72, 177] width 70 height 12
type textarea "27206691579"
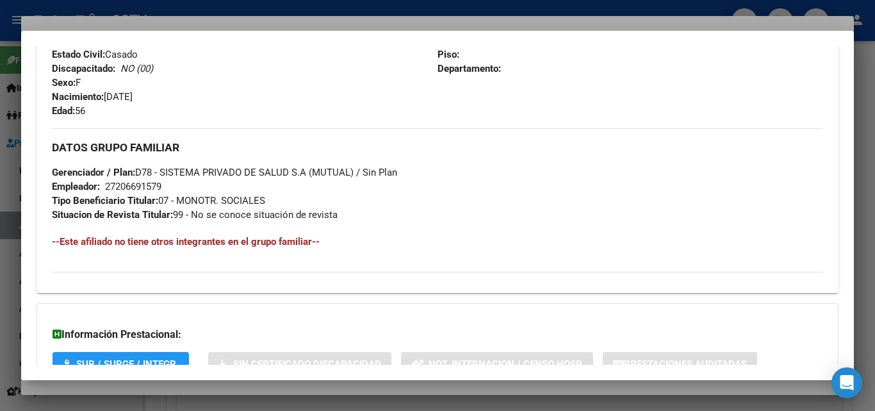
scroll to position [656, 0]
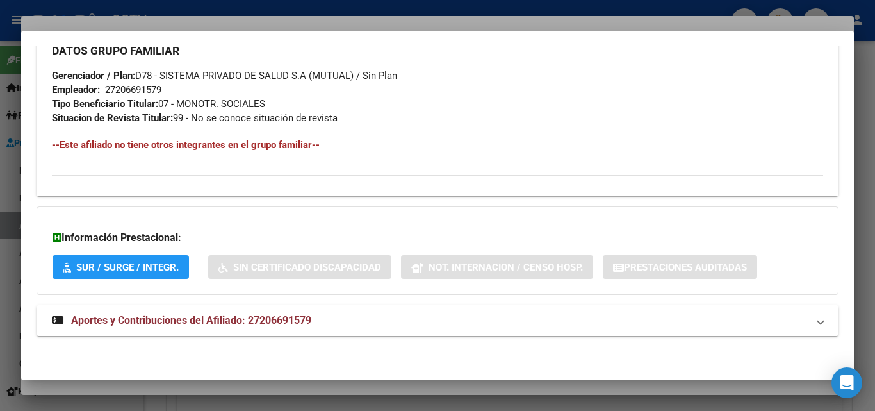
click at [210, 315] on span "Aportes y Contribuciones del Afiliado: 27206691579" at bounding box center [191, 320] width 240 height 12
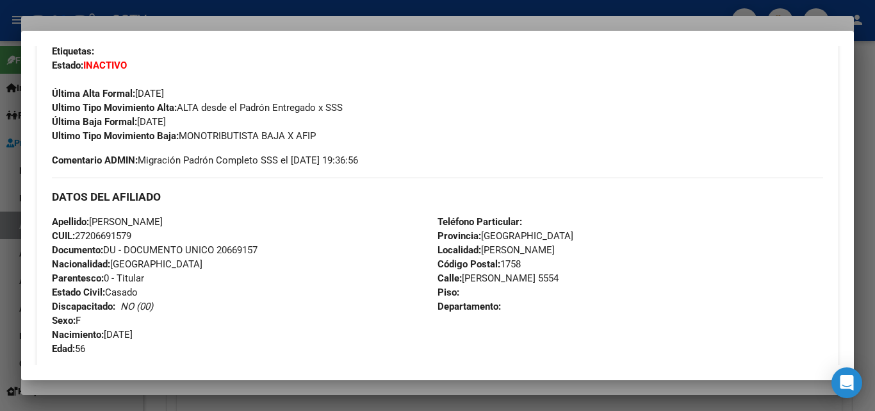
scroll to position [208, 0]
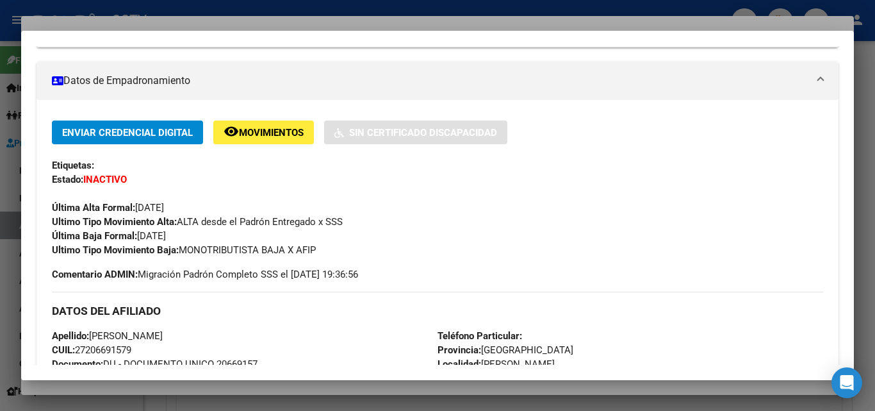
click at [231, 24] on div at bounding box center [437, 205] width 875 height 411
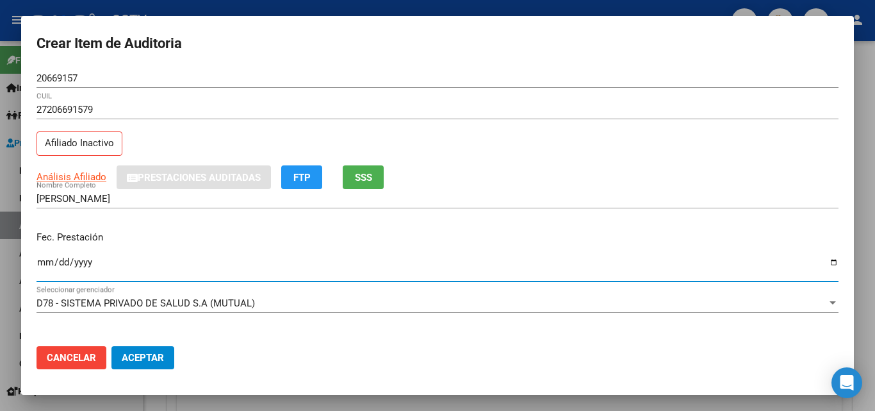
click at [38, 261] on input "Ingresar la fecha" at bounding box center [438, 267] width 802 height 20
type input "[DATE]"
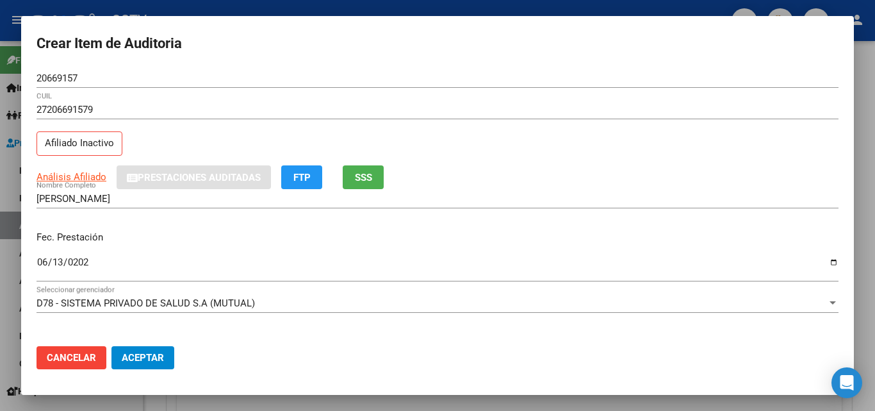
click at [368, 283] on div "[DATE] Ingresar la fecha" at bounding box center [438, 273] width 802 height 39
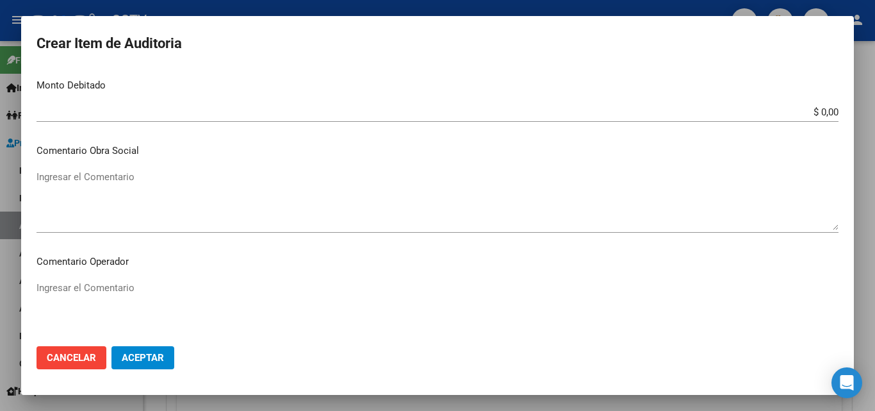
scroll to position [448, 0]
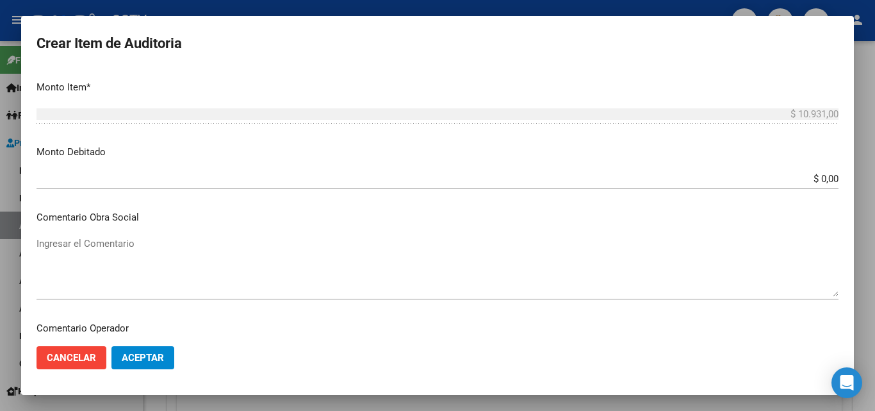
click at [809, 177] on input "$ 0,00" at bounding box center [438, 179] width 802 height 12
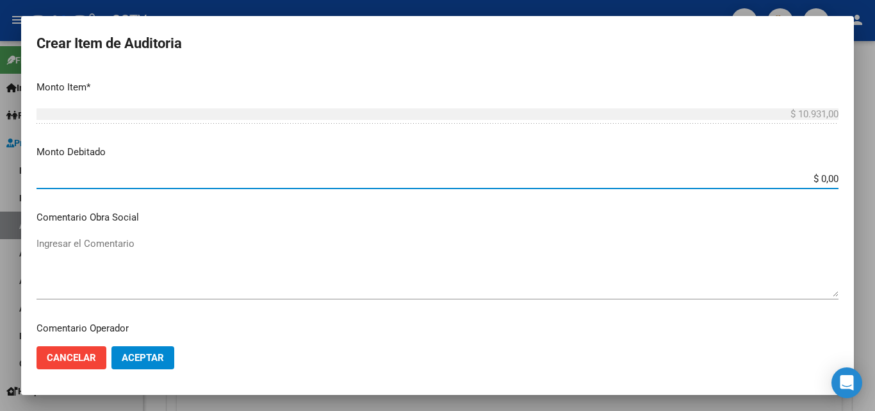
click at [818, 177] on input "$ 0,00" at bounding box center [438, 179] width 802 height 12
type input "$ 10.931,00"
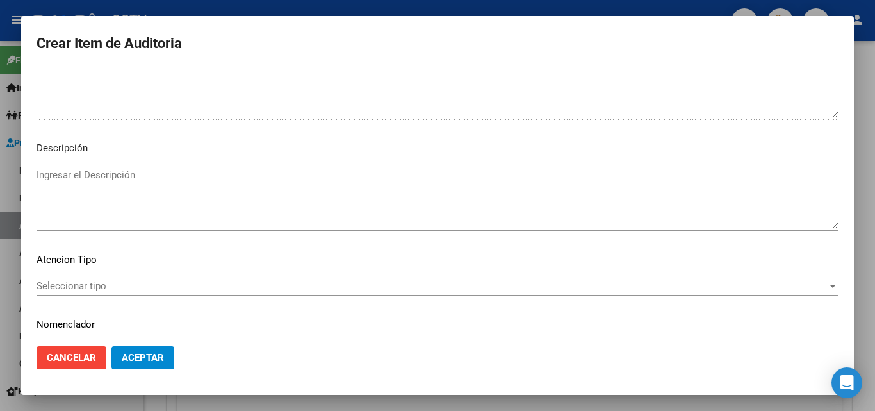
scroll to position [887, 0]
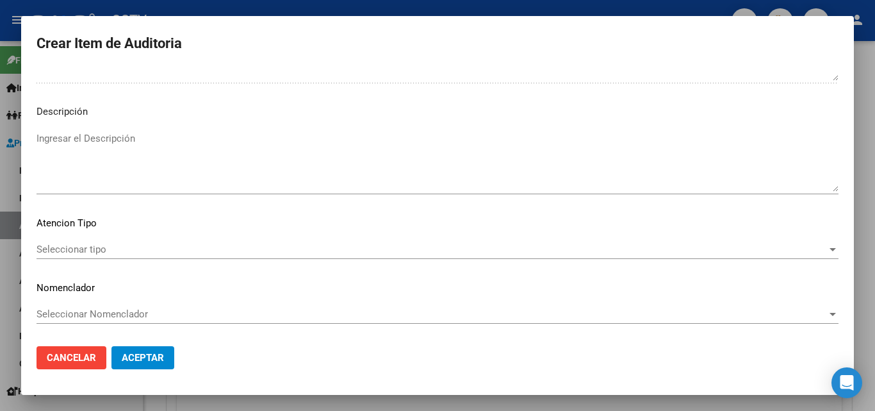
click at [96, 246] on span "Seleccionar tipo" at bounding box center [432, 249] width 790 height 12
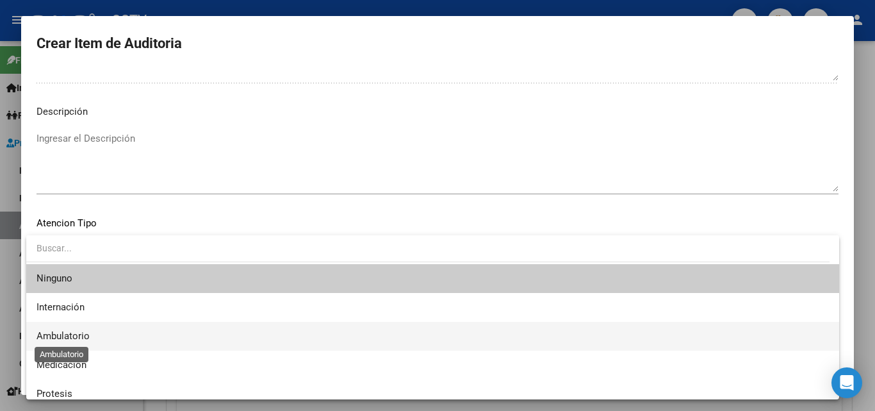
click at [59, 338] on span "Ambulatorio" at bounding box center [63, 336] width 53 height 12
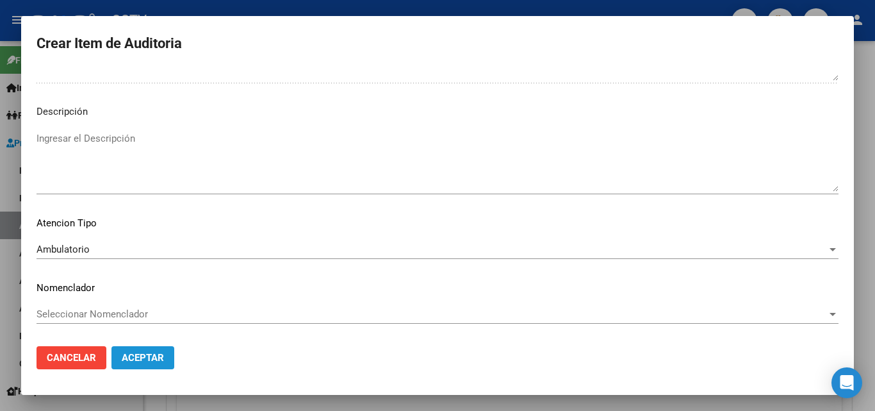
click at [165, 358] on button "Aceptar" at bounding box center [142, 357] width 63 height 23
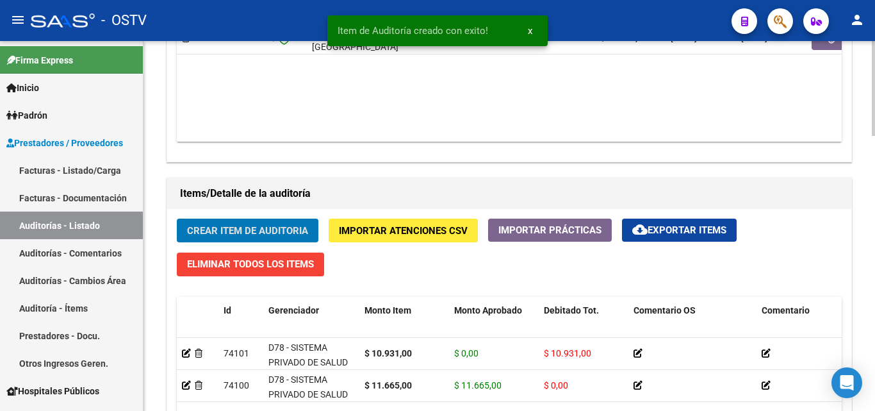
scroll to position [769, 0]
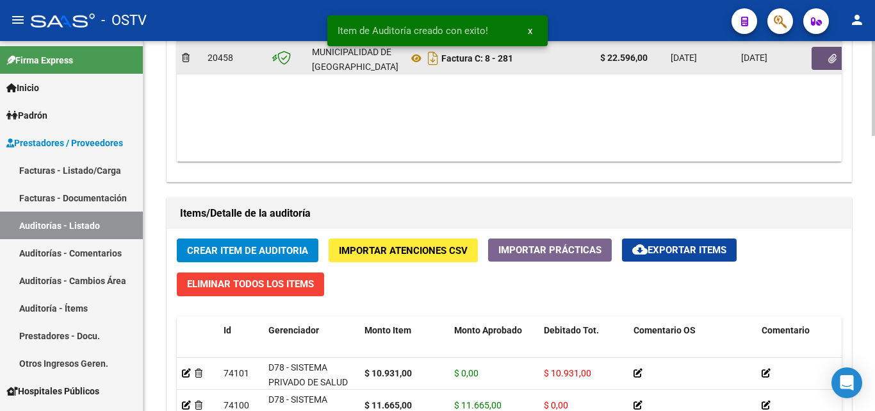
click at [824, 67] on button "button" at bounding box center [832, 58] width 41 height 23
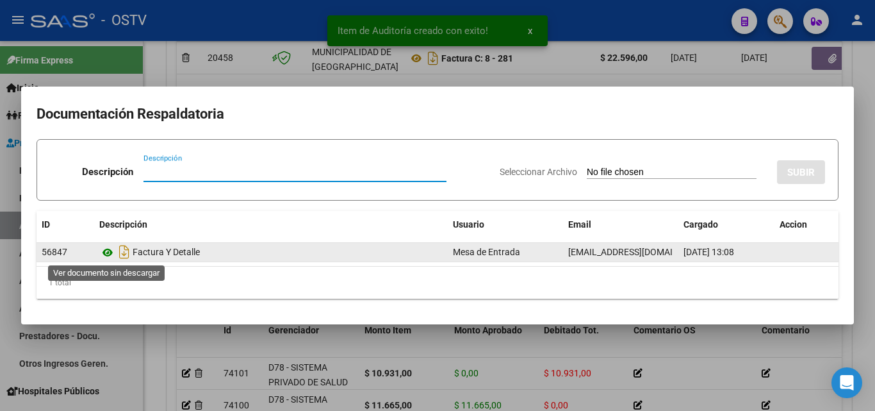
click at [105, 250] on icon at bounding box center [107, 252] width 17 height 15
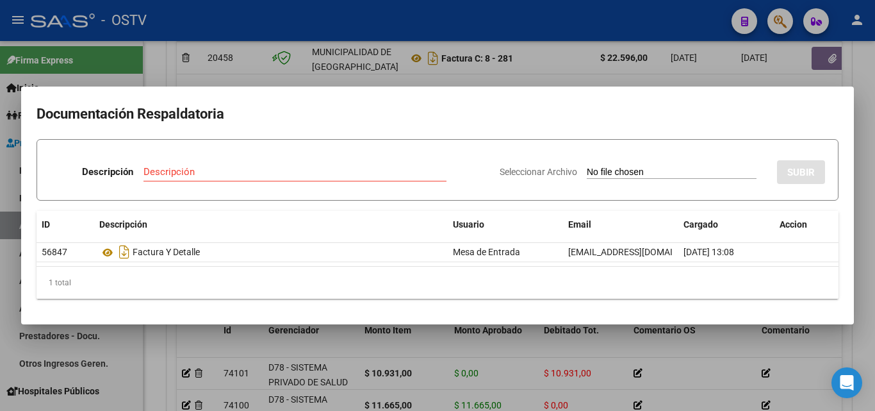
click at [405, 67] on div at bounding box center [437, 205] width 875 height 411
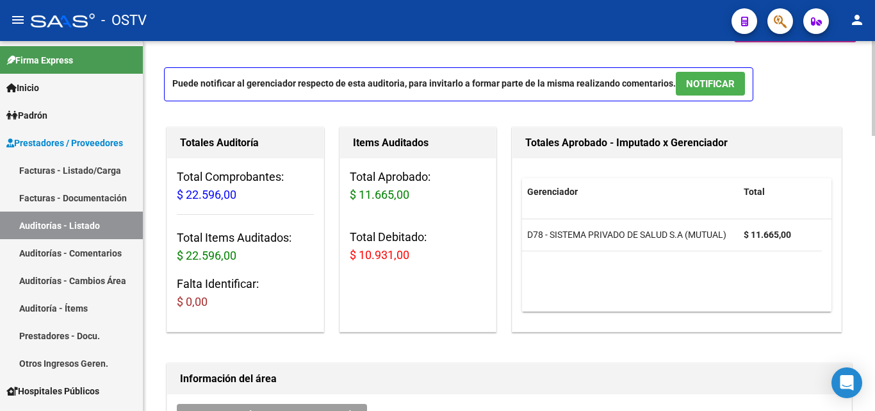
scroll to position [0, 0]
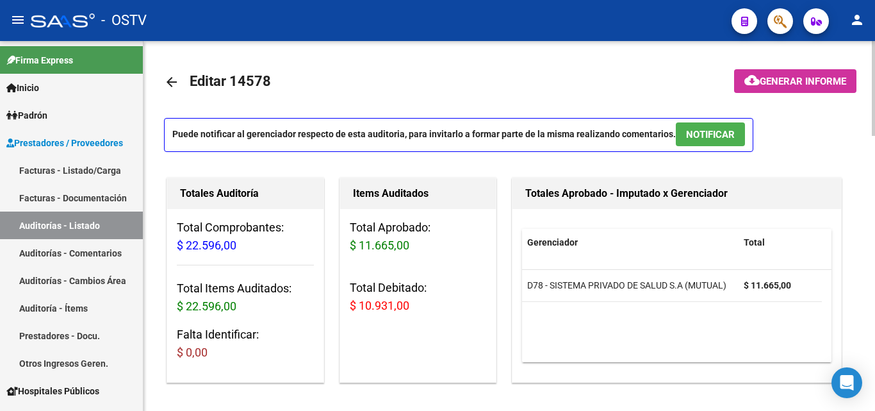
click at [764, 79] on span "Generar informe" at bounding box center [803, 82] width 86 height 12
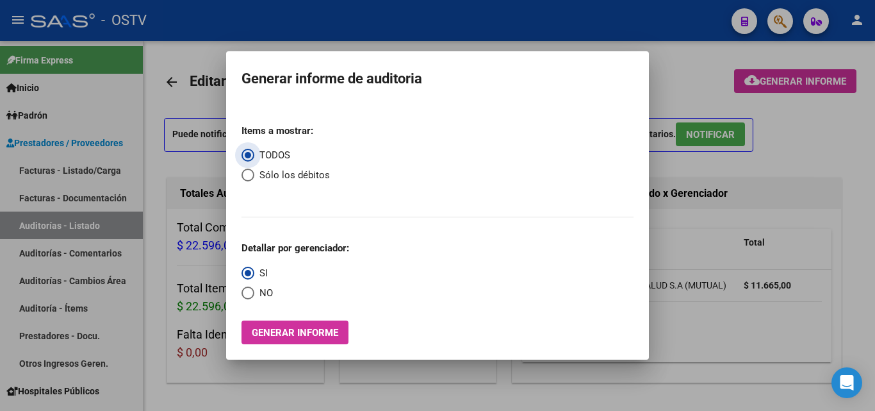
click at [248, 177] on span "Select an option" at bounding box center [248, 174] width 13 height 13
click at [248, 177] on input "Sólo los débitos" at bounding box center [248, 174] width 13 height 13
radio input "true"
click at [245, 291] on span "Select an option" at bounding box center [248, 292] width 13 height 13
click at [245, 291] on input "NO" at bounding box center [248, 292] width 13 height 13
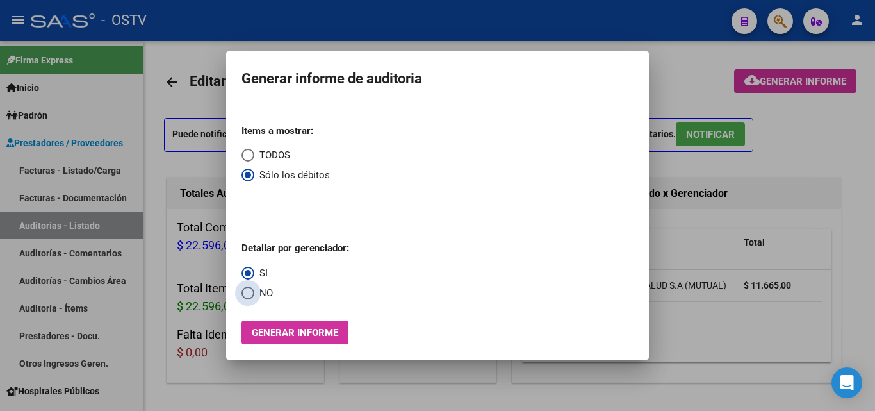
radio input "true"
click at [279, 336] on span "Generar informe" at bounding box center [295, 333] width 86 height 12
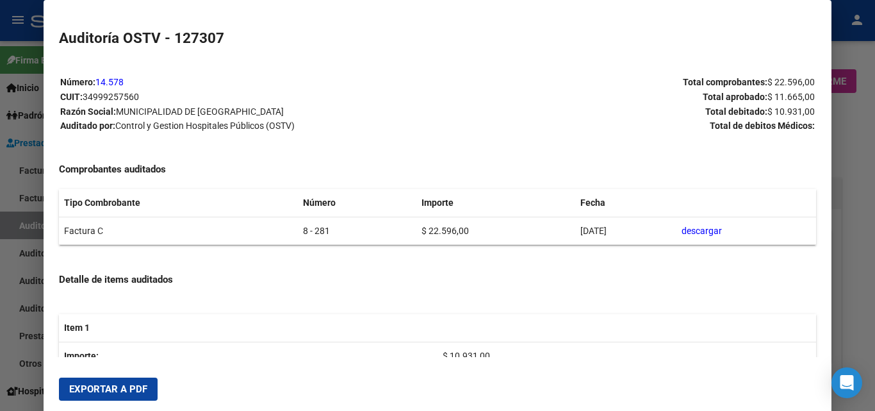
click at [120, 386] on span "Exportar a PDF" at bounding box center [108, 389] width 78 height 12
click at [459, 158] on div "Número: 14.578 CUIT: 34999257560 Razón Social: MUNICIPALIDAD DE LA MATANZA Audi…" at bounding box center [437, 299] width 757 height 451
click at [837, 296] on div at bounding box center [437, 205] width 875 height 411
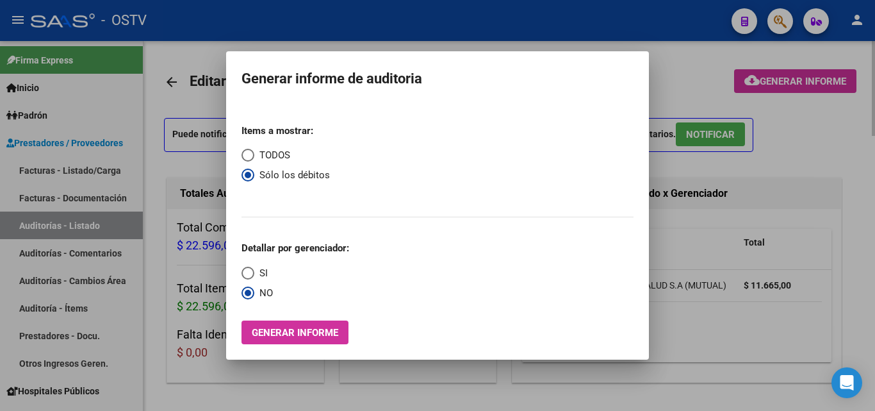
drag, startPoint x: 384, startPoint y: 385, endPoint x: 411, endPoint y: 380, distance: 27.4
click at [385, 385] on div at bounding box center [437, 205] width 875 height 411
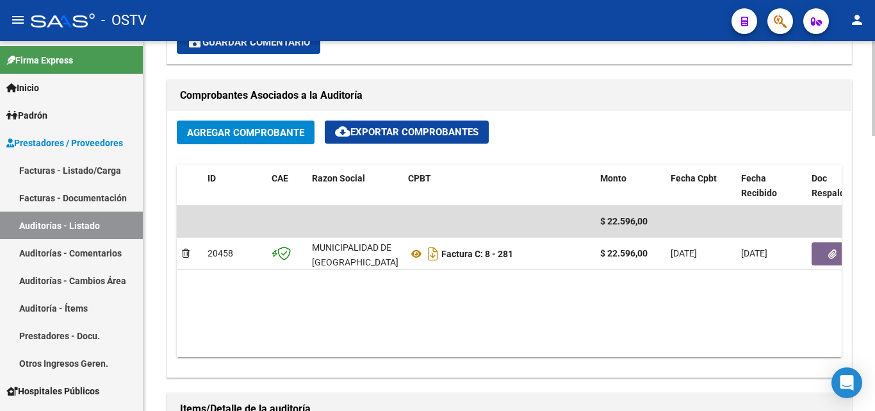
scroll to position [577, 0]
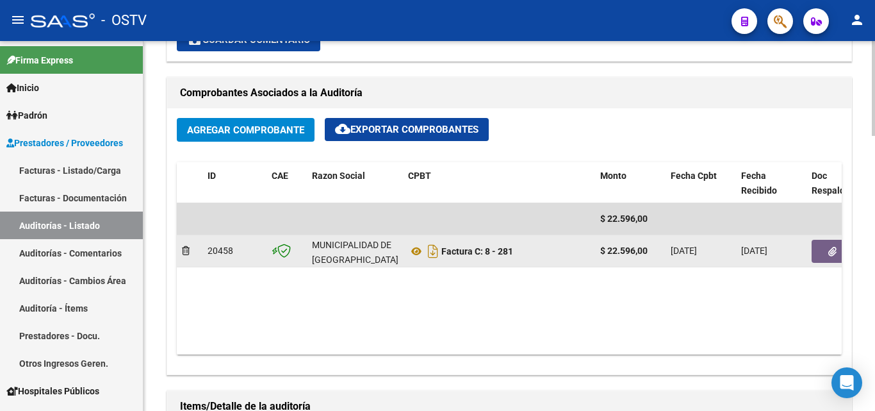
click at [830, 248] on icon "button" at bounding box center [832, 252] width 8 height 10
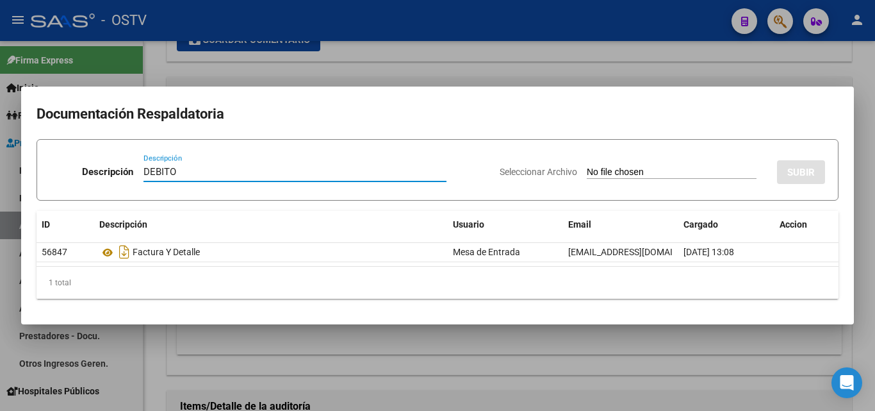
type input "DEBITO"
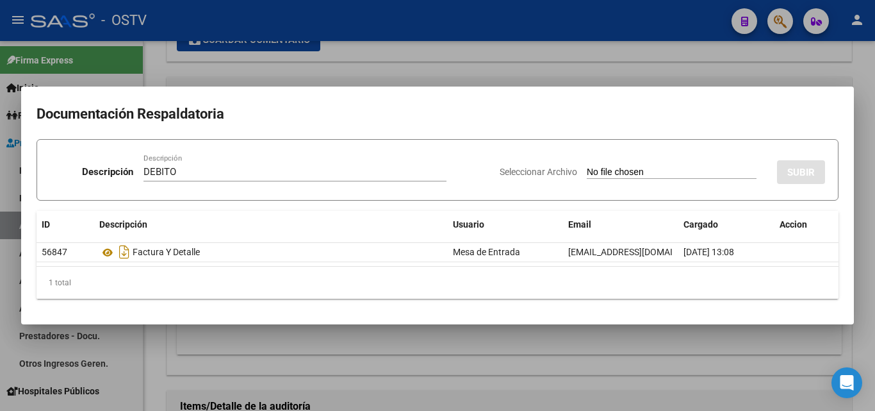
click at [609, 169] on input "Seleccionar Archivo" at bounding box center [672, 173] width 170 height 12
type input "C:\fakepath\DEBITO FC 8-281.pdf"
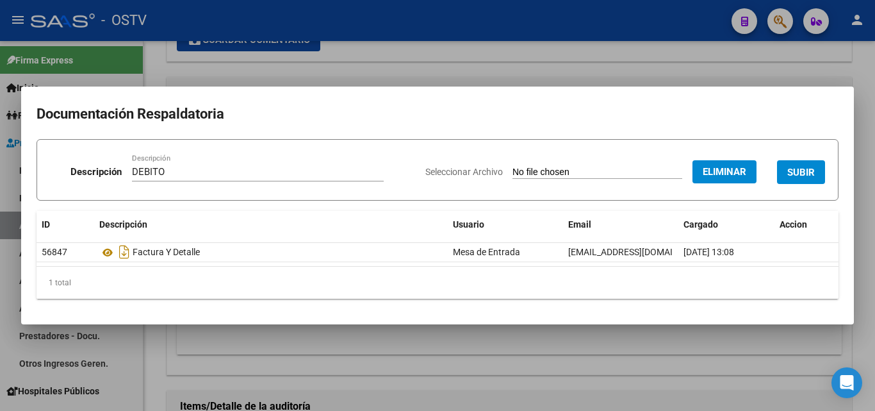
click at [816, 173] on button "SUBIR" at bounding box center [801, 172] width 48 height 24
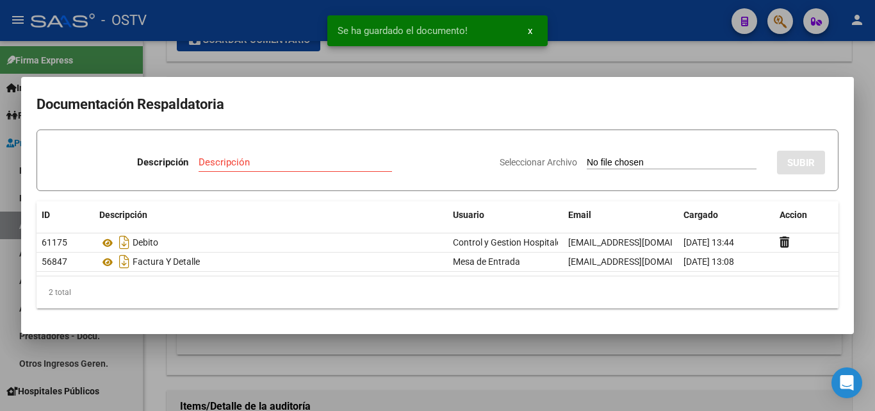
click at [274, 351] on div at bounding box center [437, 205] width 875 height 411
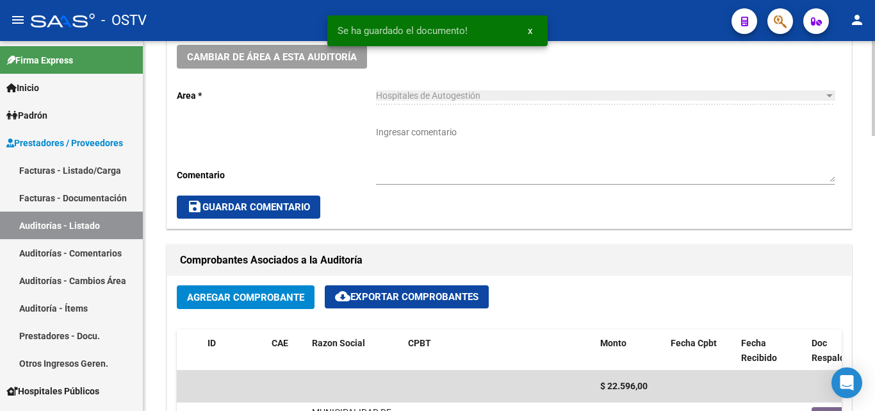
scroll to position [256, 0]
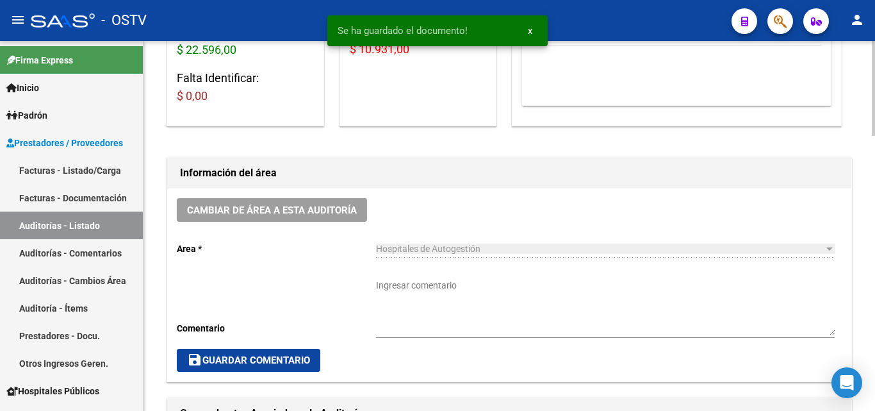
click at [419, 298] on textarea "Ingresar comentario" at bounding box center [605, 307] width 459 height 56
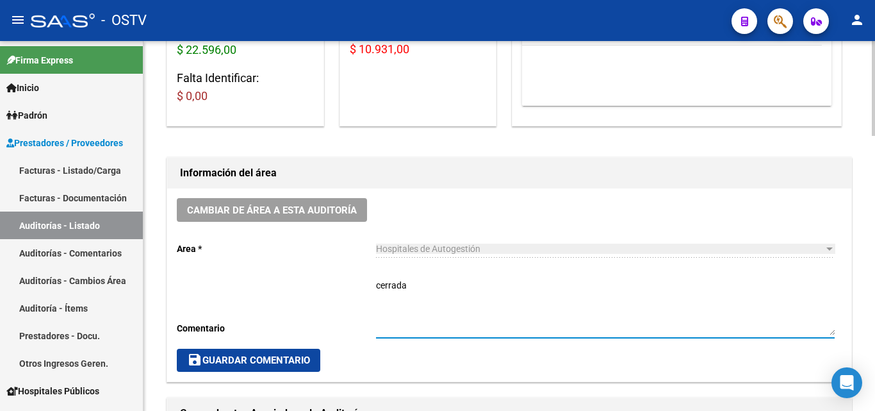
type textarea "cerrada"
click at [283, 356] on span "save Guardar Comentario" at bounding box center [248, 360] width 123 height 12
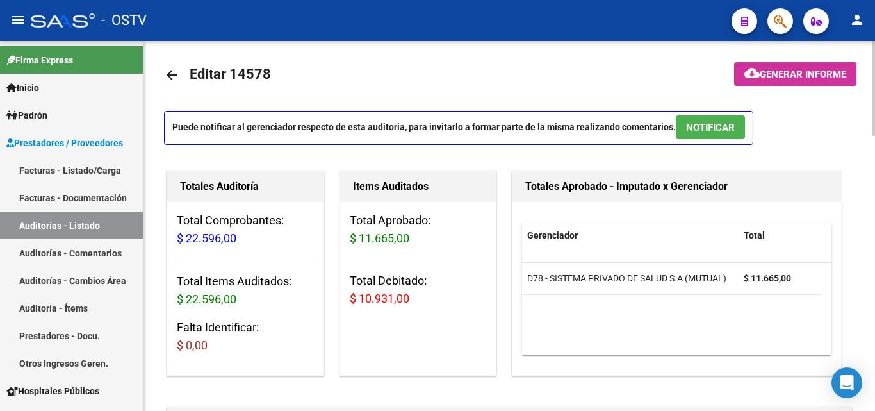
scroll to position [0, 0]
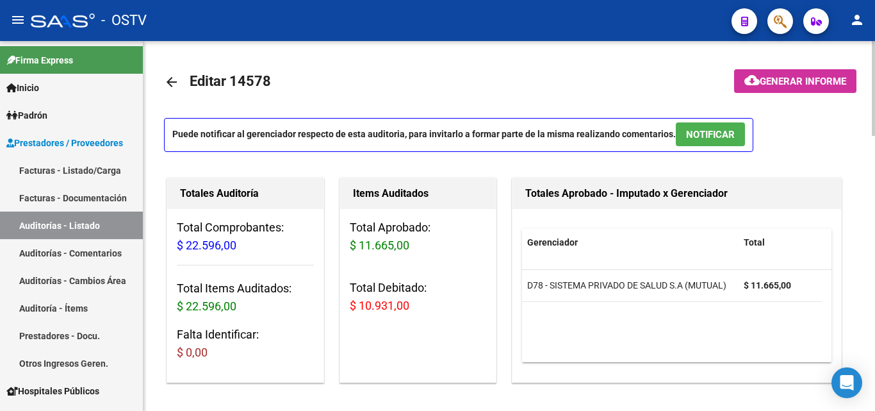
click at [170, 84] on mat-icon "arrow_back" at bounding box center [171, 81] width 15 height 15
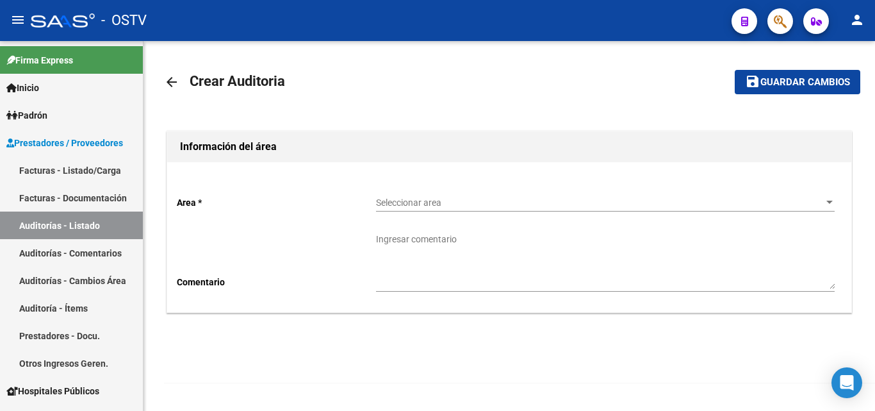
click at [449, 209] on div "Seleccionar area Seleccionar area" at bounding box center [605, 199] width 459 height 26
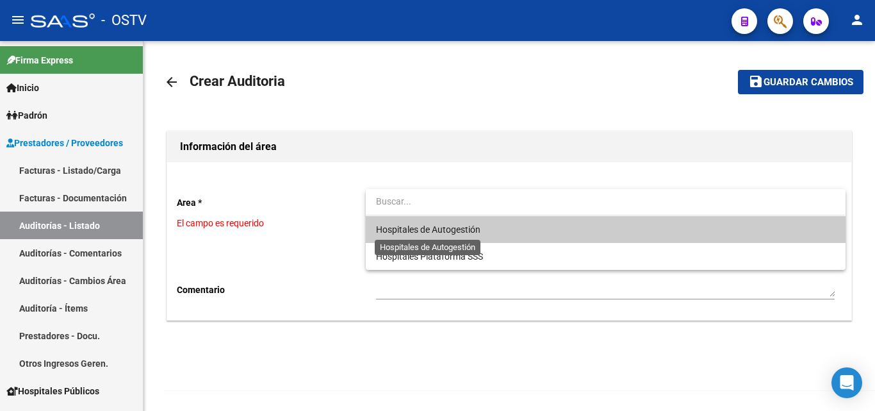
click at [439, 232] on span "Hospitales de Autogestión" at bounding box center [428, 229] width 104 height 10
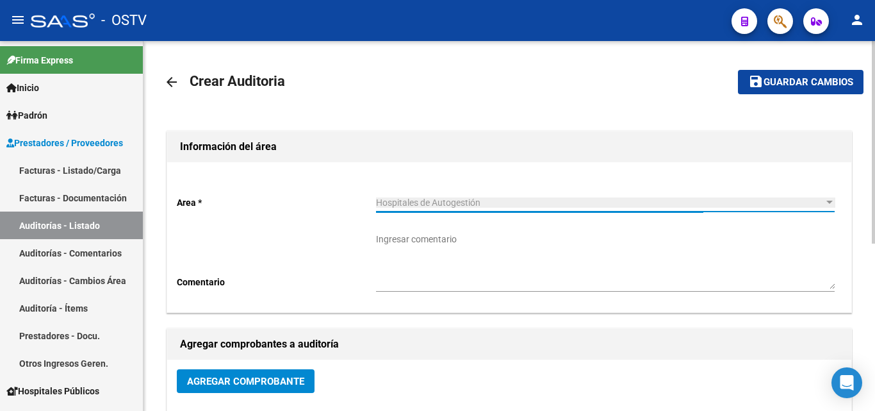
click at [438, 270] on textarea "Ingresar comentario" at bounding box center [605, 261] width 459 height 56
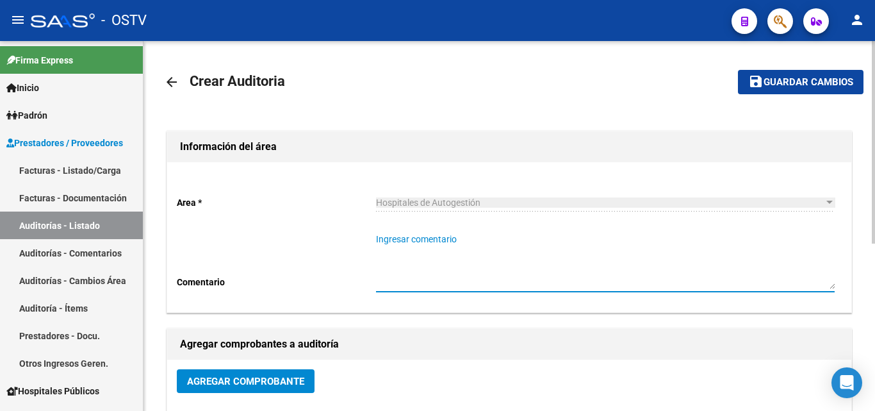
paste textarea "1904"
type textarea "1904"
drag, startPoint x: 352, startPoint y: 240, endPoint x: 329, endPoint y: 244, distance: 22.9
click at [329, 244] on div "Area * Hospitales de Autogestión Seleccionar area Comentario 1904 Ingresar come…" at bounding box center [509, 237] width 684 height 150
drag, startPoint x: 423, startPoint y: 243, endPoint x: 325, endPoint y: 245, distance: 97.4
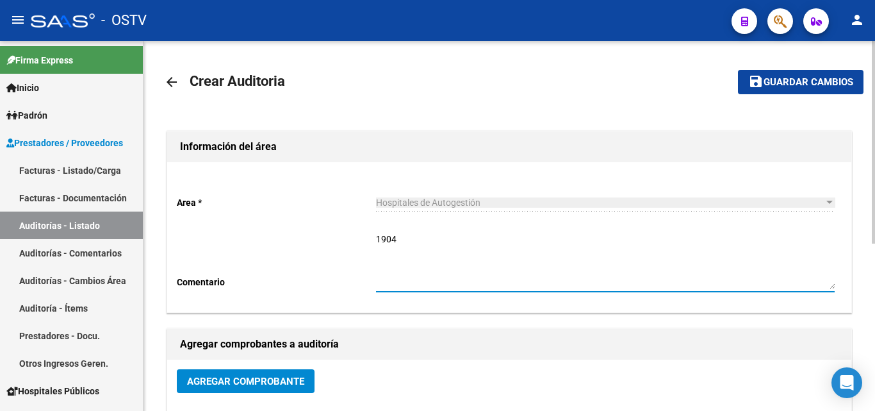
click at [325, 245] on div "Area * Hospitales de Autogestión Seleccionar area Comentario 1904 Ingresar come…" at bounding box center [509, 237] width 684 height 150
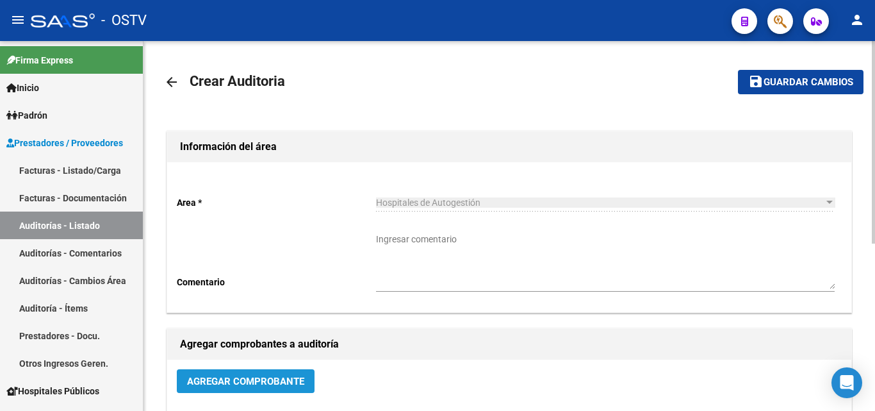
click at [269, 381] on span "Agregar Comprobante" at bounding box center [245, 381] width 117 height 12
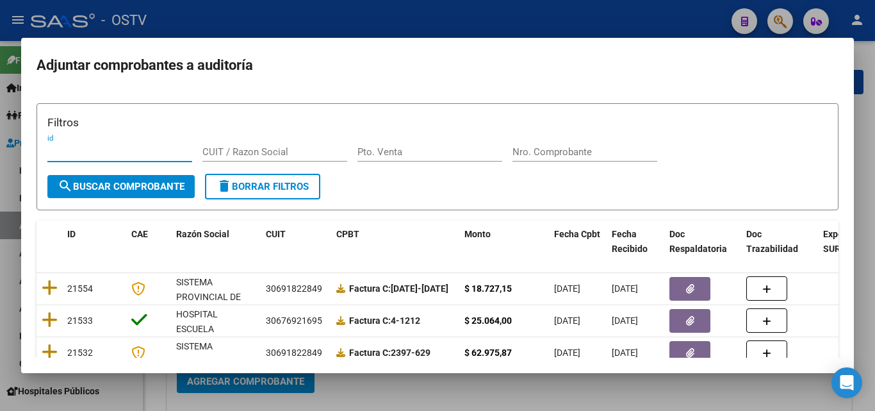
click at [526, 153] on input "Nro. Comprobante" at bounding box center [584, 152] width 145 height 12
paste input "1904"
type input "1904"
click at [101, 193] on button "search Buscar Comprobante" at bounding box center [120, 186] width 147 height 23
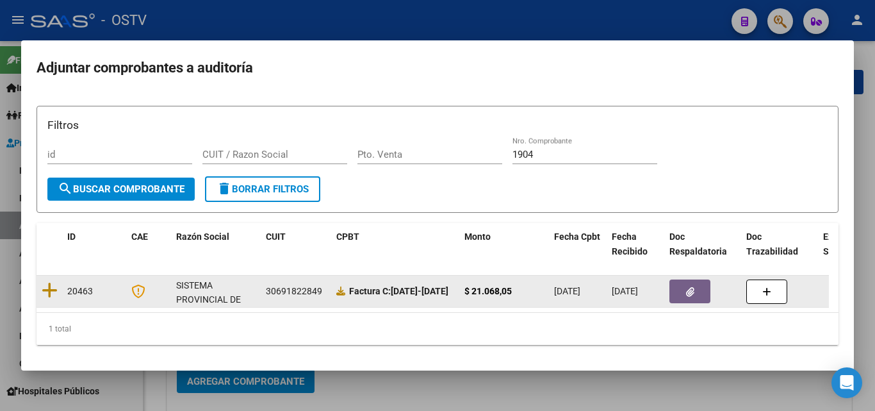
click at [49, 297] on div at bounding box center [49, 291] width 15 height 20
click at [51, 290] on icon at bounding box center [50, 290] width 16 height 18
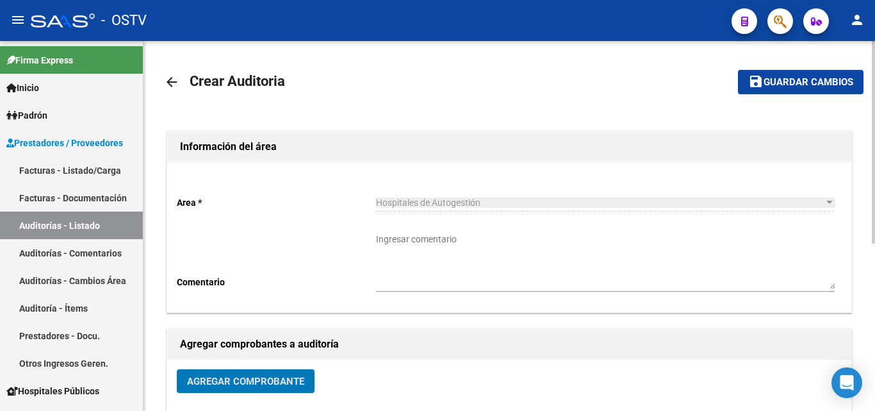
click at [775, 79] on span "Guardar cambios" at bounding box center [809, 83] width 90 height 12
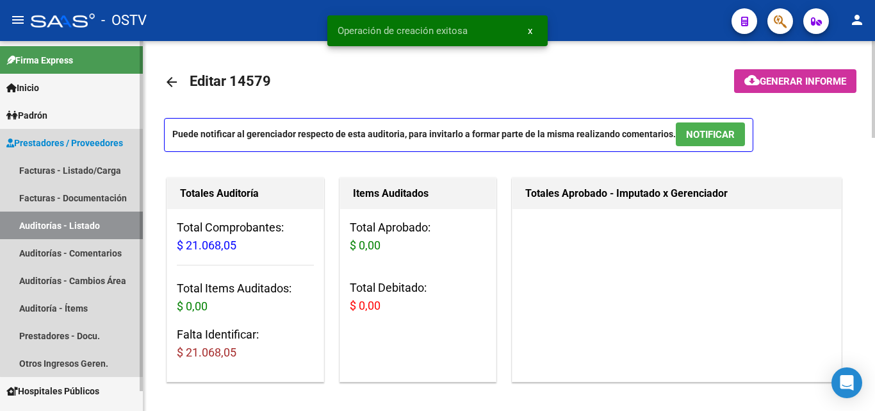
click at [78, 231] on link "Auditorías - Listado" at bounding box center [71, 225] width 143 height 28
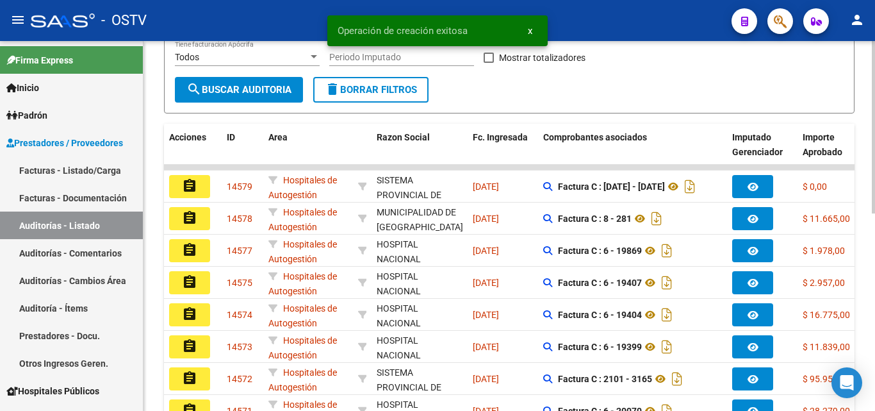
scroll to position [256, 0]
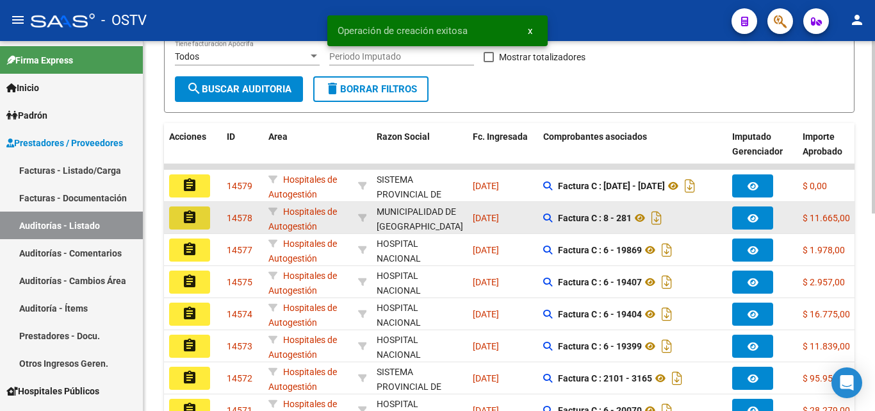
click at [197, 222] on mat-icon "assignment" at bounding box center [189, 216] width 15 height 15
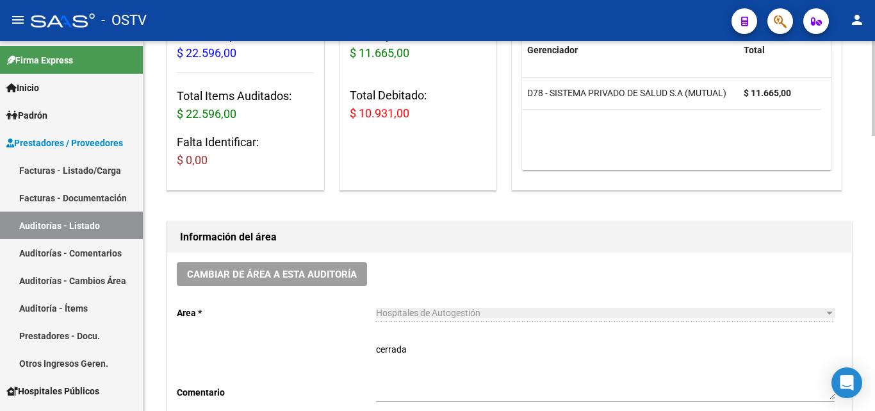
scroll to position [448, 0]
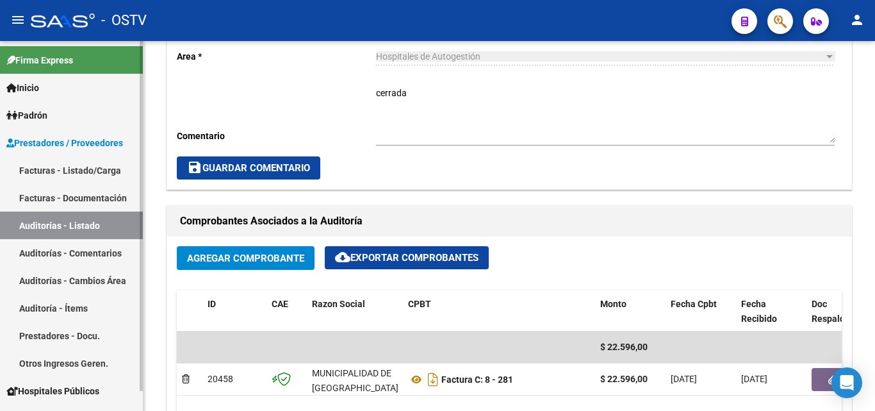
click at [90, 222] on link "Auditorías - Listado" at bounding box center [71, 225] width 143 height 28
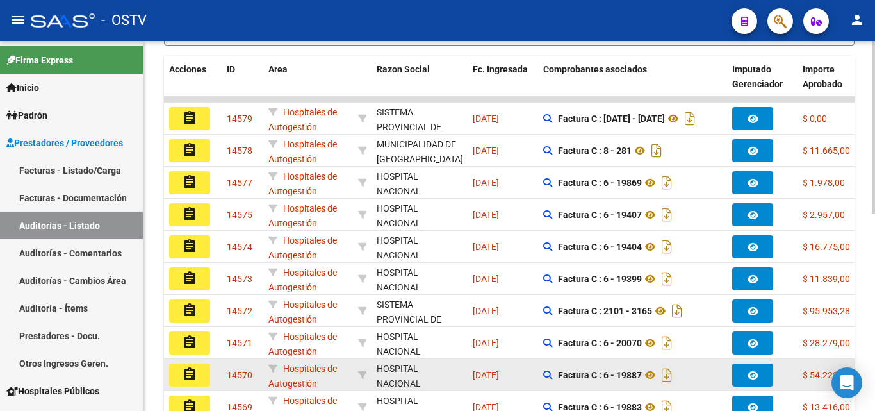
scroll to position [167, 0]
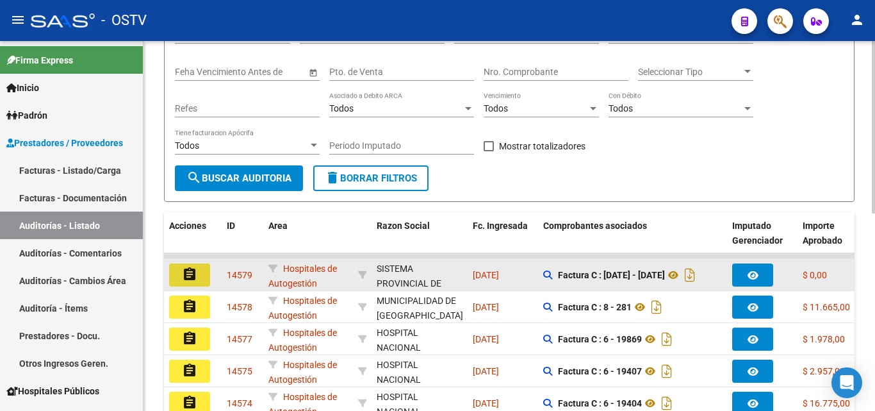
click at [188, 272] on mat-icon "assignment" at bounding box center [189, 273] width 15 height 15
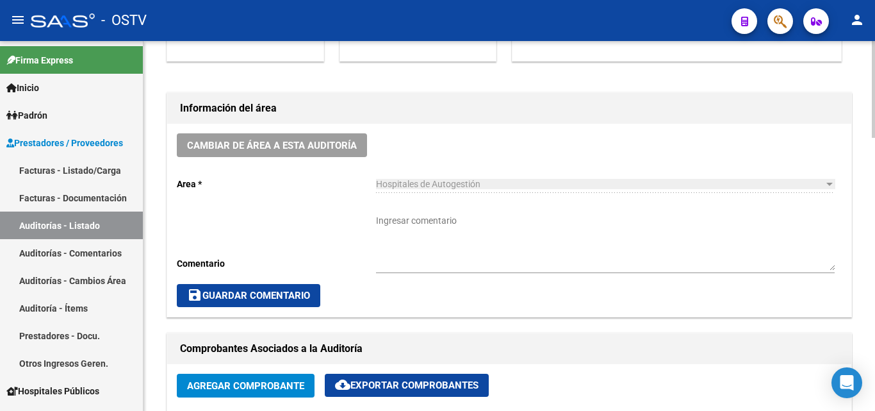
scroll to position [577, 0]
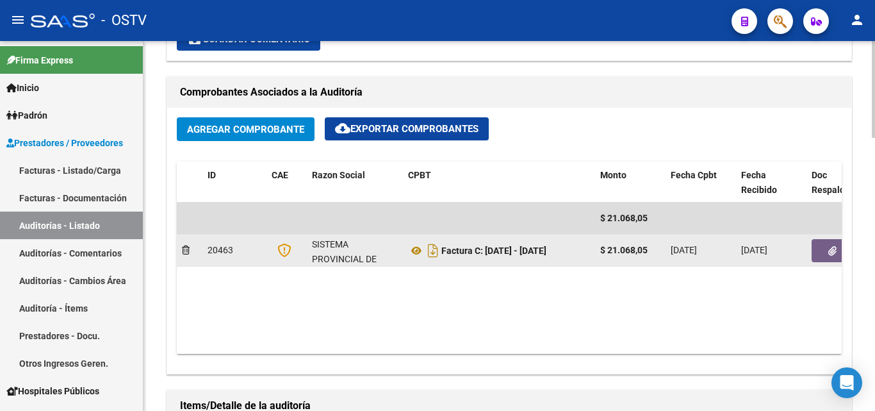
click at [819, 253] on button "button" at bounding box center [832, 250] width 41 height 23
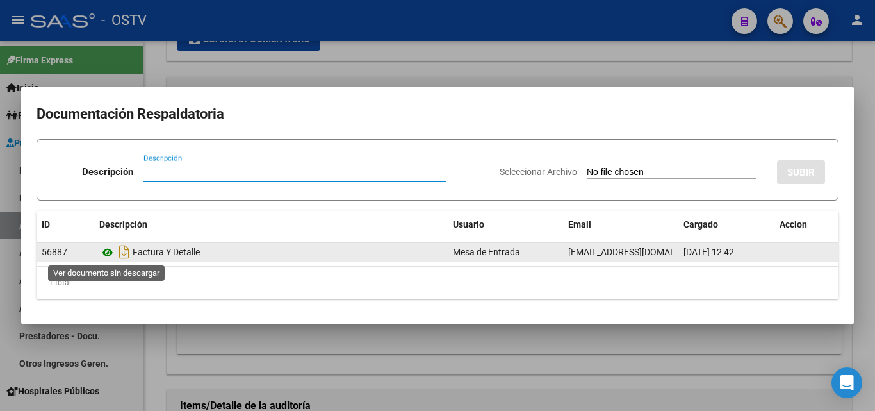
click at [111, 252] on icon at bounding box center [107, 252] width 17 height 15
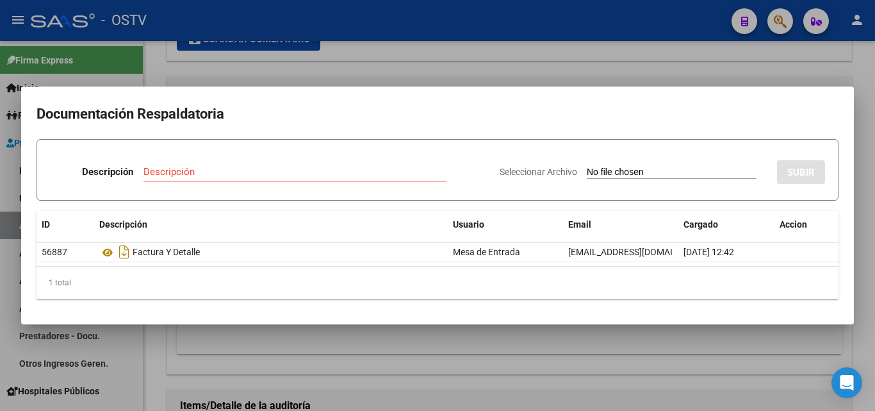
click at [238, 349] on div at bounding box center [437, 205] width 875 height 411
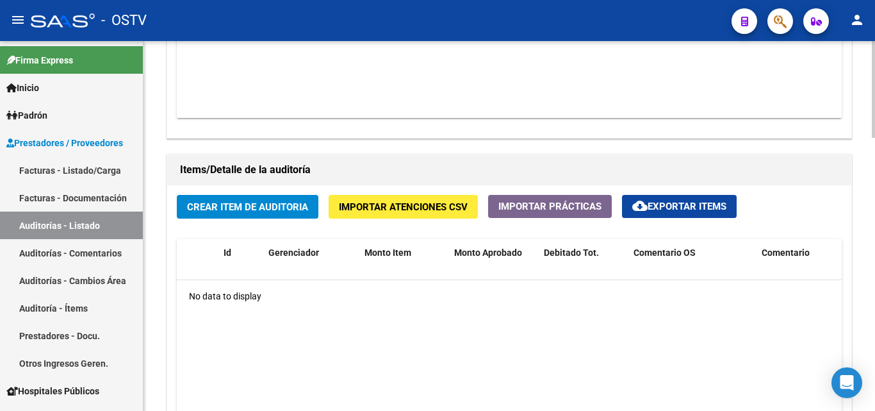
scroll to position [833, 0]
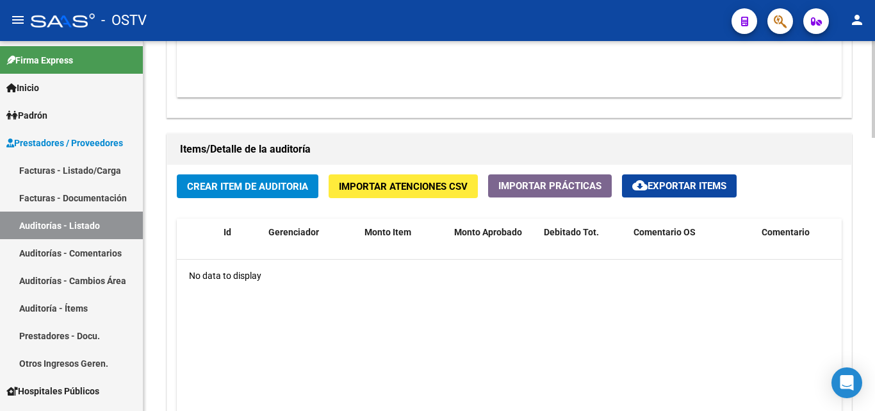
click at [232, 180] on span "Crear Item de Auditoria" at bounding box center [247, 186] width 121 height 12
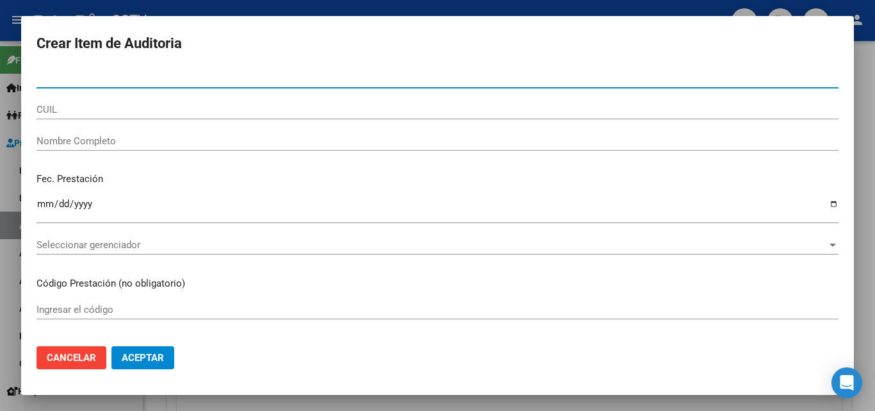
paste input "34096474"
type input "34096474"
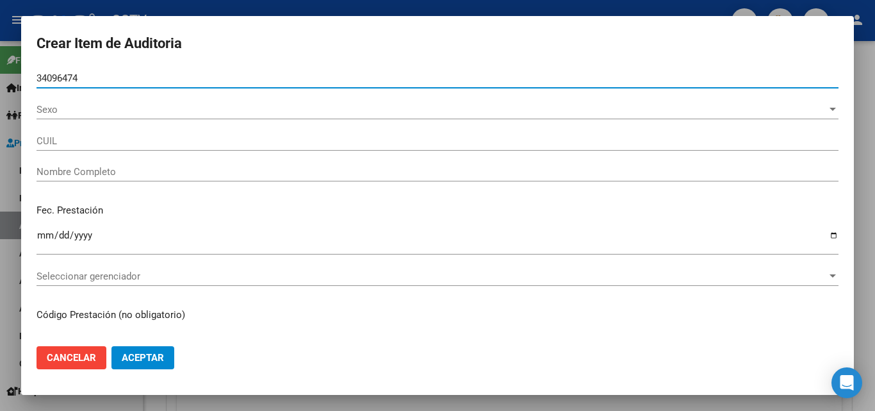
type input "27340964743"
type input "[PERSON_NAME]"
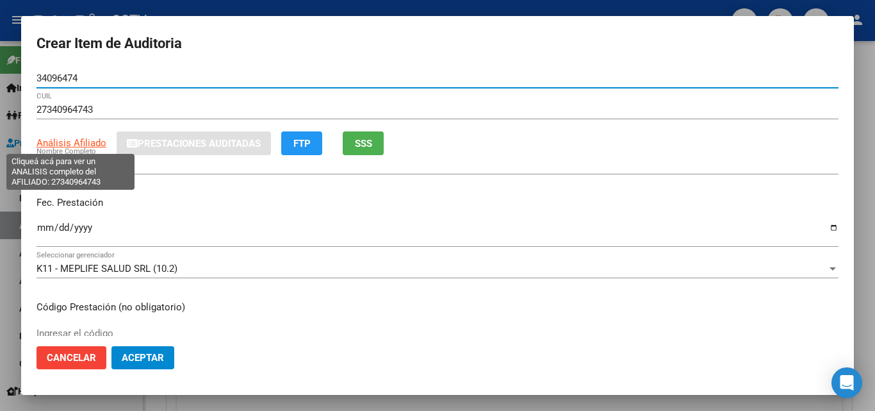
type input "34096474"
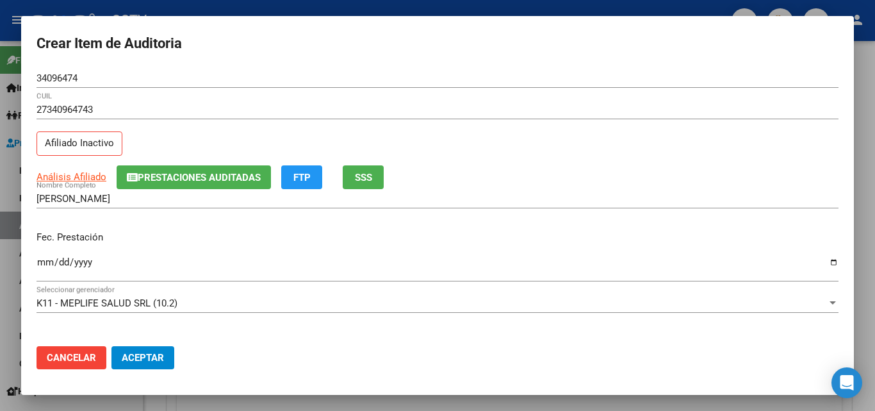
click at [68, 170] on app-link-go-to "Análisis Afiliado" at bounding box center [72, 177] width 70 height 15
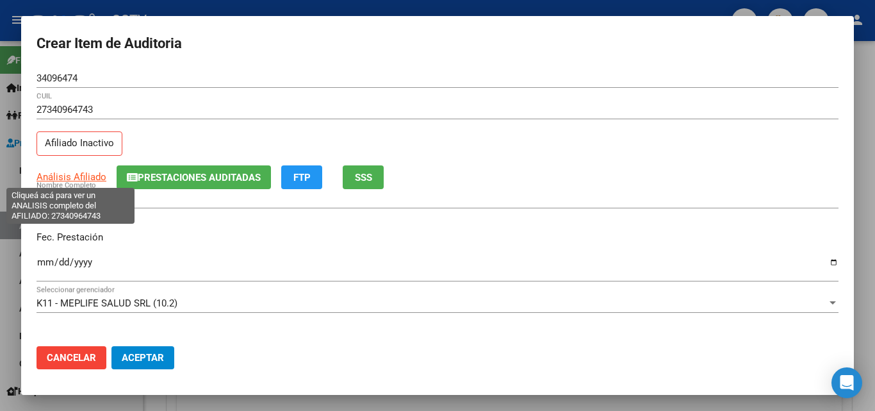
click at [68, 180] on span "Análisis Afiliado" at bounding box center [72, 177] width 70 height 12
type textarea "27340964743"
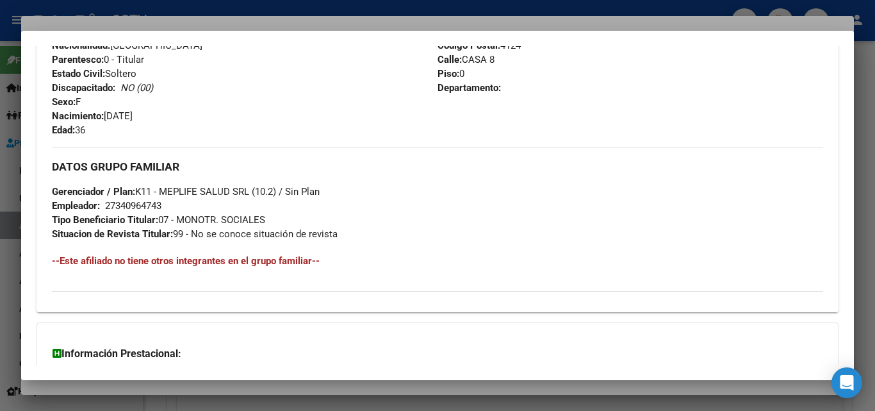
scroll to position [656, 0]
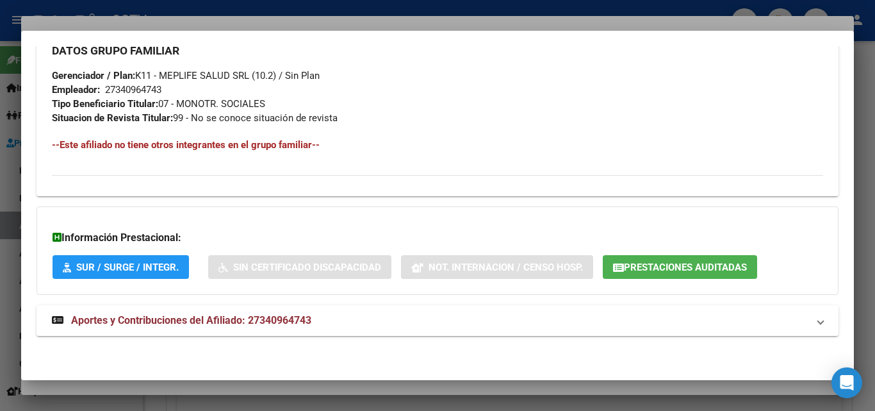
click at [224, 322] on span "Aportes y Contribuciones del Afiliado: 27340964743" at bounding box center [191, 320] width 240 height 12
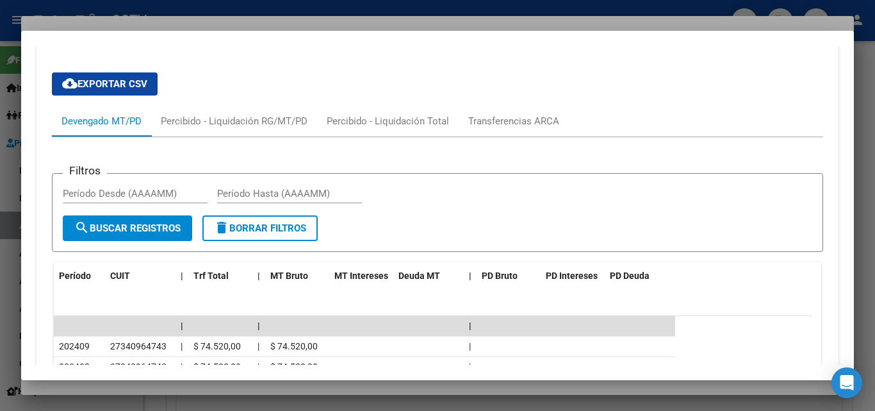
scroll to position [976, 0]
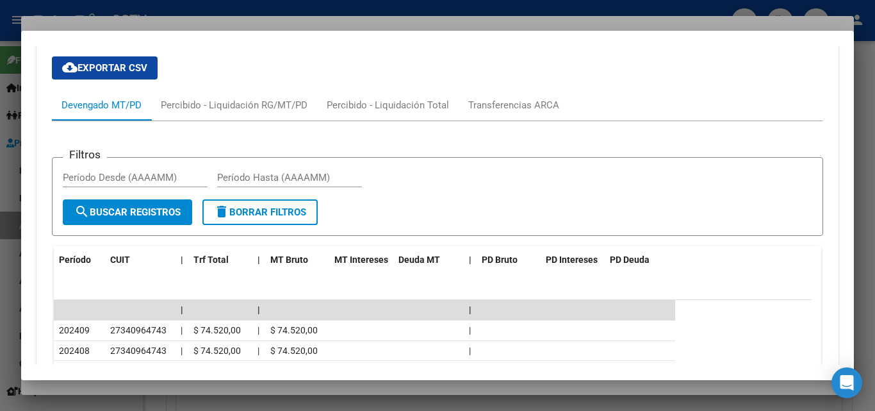
click at [158, 27] on div at bounding box center [437, 205] width 875 height 411
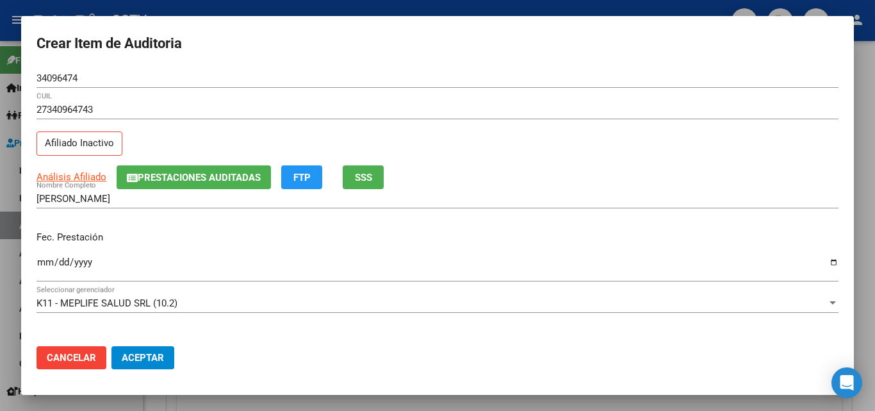
click at [36, 261] on mat-dialog-content "34096474 Nro Documento 27340964743 CUIL Afiliado Inactivo Análisis Afiliado Pre…" at bounding box center [437, 202] width 833 height 267
click at [38, 261] on input "Ingresar la fecha" at bounding box center [438, 267] width 802 height 20
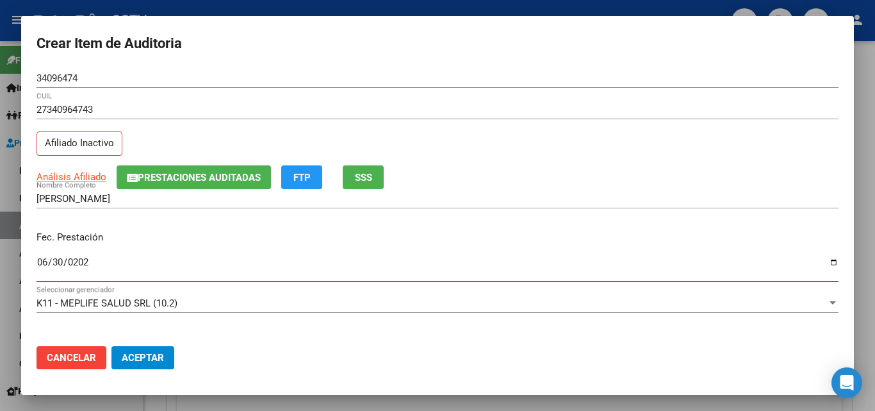
type input "[DATE]"
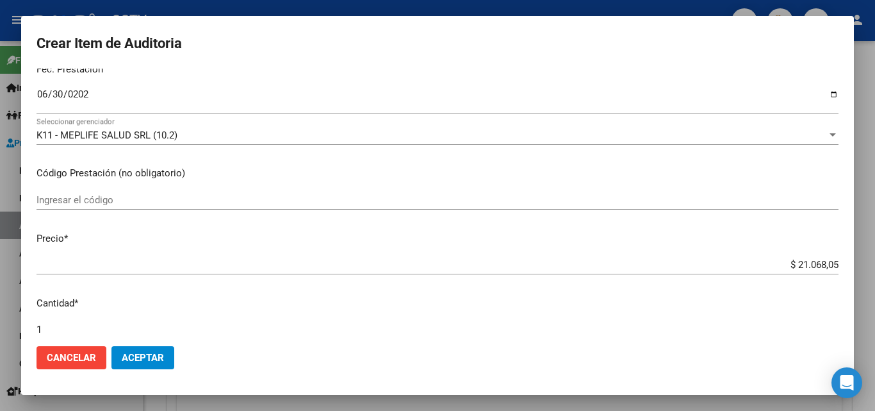
scroll to position [425, 0]
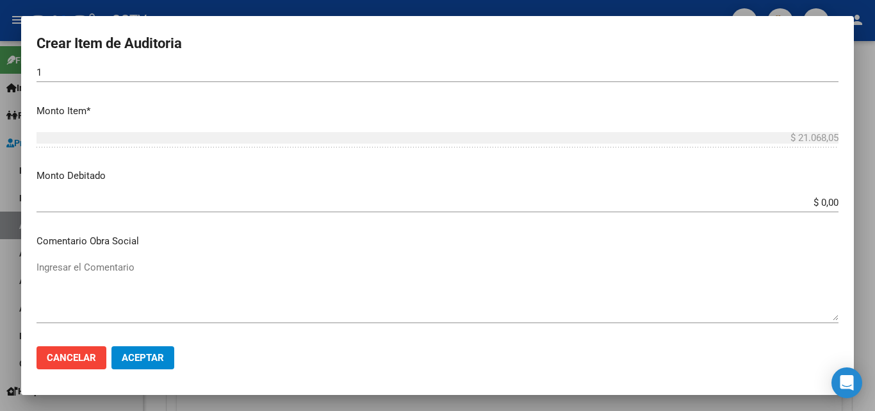
click at [817, 195] on div "$ 0,00 Ingresar el monto" at bounding box center [438, 202] width 802 height 19
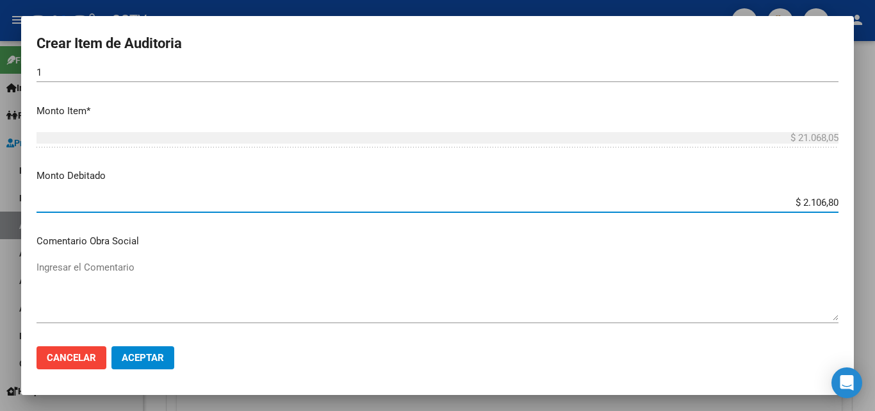
type input "$ 21.068,05"
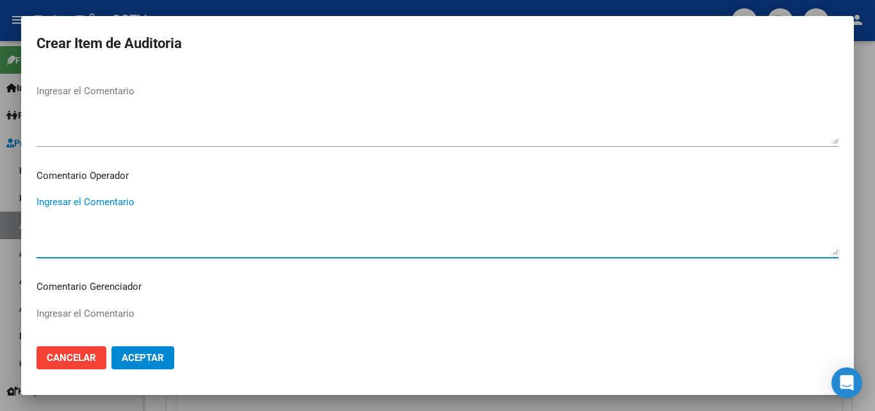
scroll to position [823, 0]
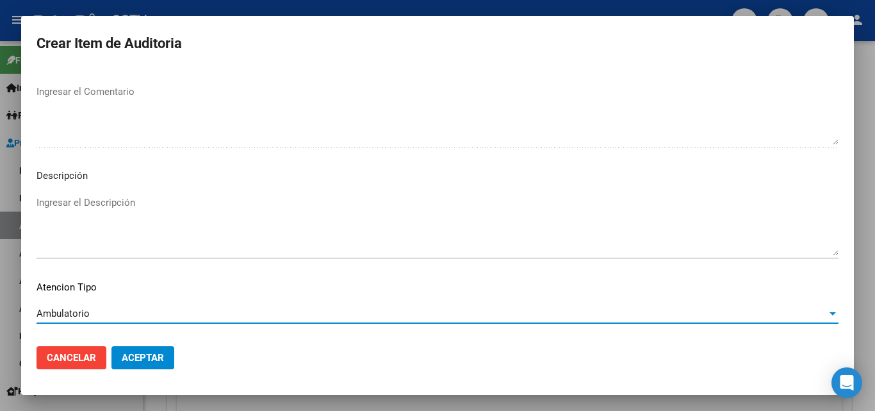
click at [140, 361] on span "Aceptar" at bounding box center [143, 358] width 42 height 12
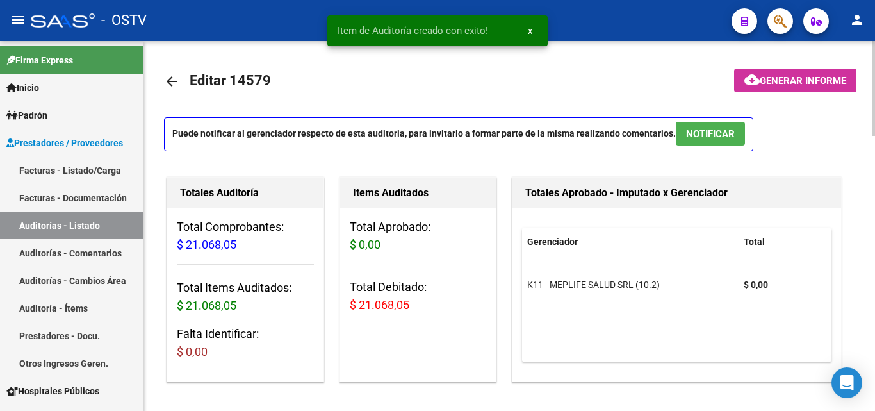
scroll to position [0, 0]
click at [767, 73] on button "cloud_download Generar informe" at bounding box center [795, 81] width 122 height 24
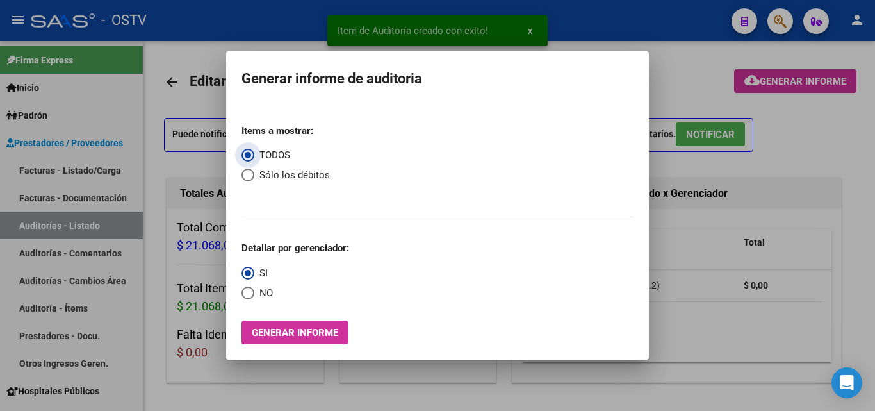
click at [247, 172] on span "Select an option" at bounding box center [248, 174] width 13 height 13
click at [247, 172] on input "Sólo los débitos" at bounding box center [248, 174] width 13 height 13
radio input "true"
click at [250, 283] on mat-radio-group "Detallar por gerenciador: SI NO" at bounding box center [296, 265] width 108 height 69
click at [250, 290] on span "Select an option" at bounding box center [248, 292] width 13 height 13
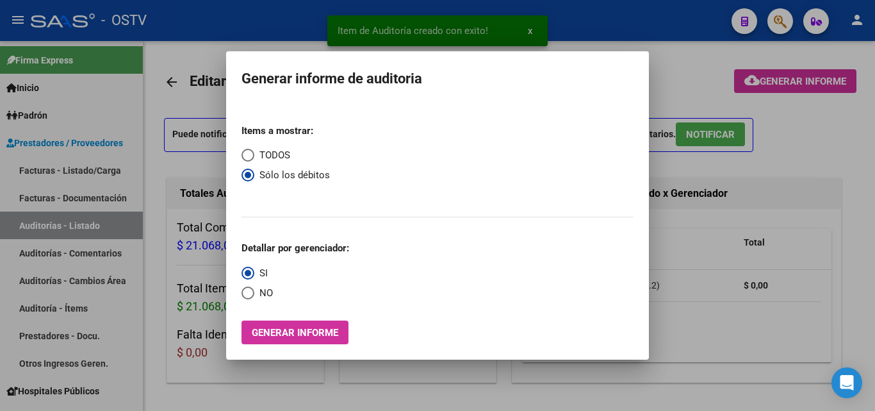
click at [250, 290] on input "NO" at bounding box center [248, 292] width 13 height 13
radio input "true"
click at [272, 337] on span "Generar informe" at bounding box center [295, 333] width 86 height 12
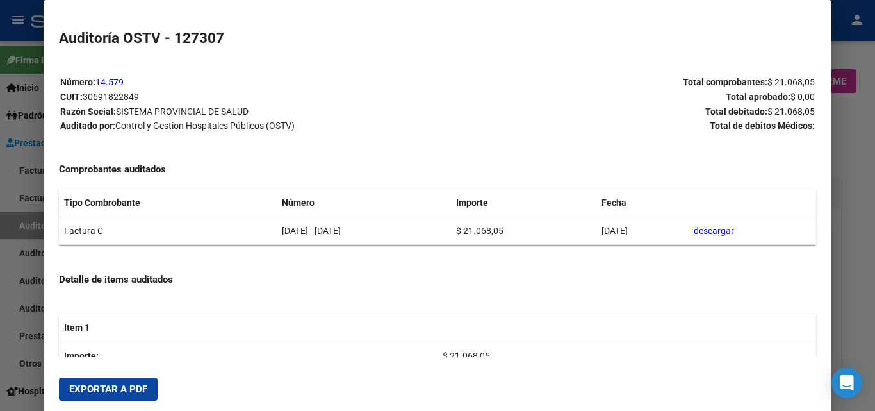
click at [122, 389] on span "Exportar a PDF" at bounding box center [108, 389] width 78 height 12
click at [846, 168] on div at bounding box center [437, 205] width 875 height 411
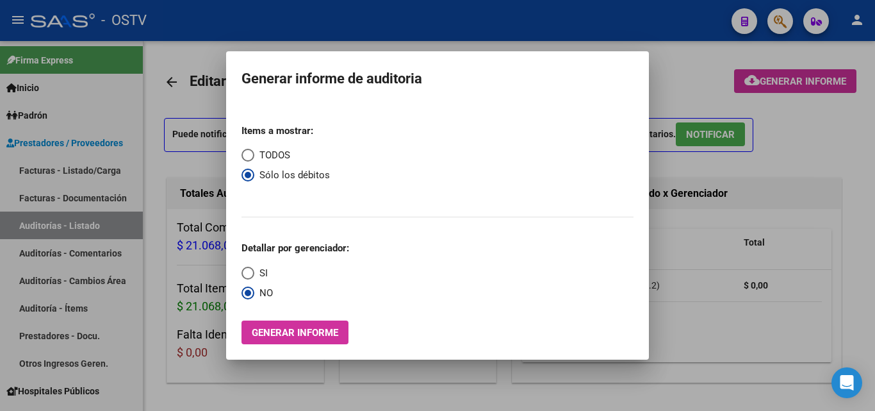
click at [254, 384] on div at bounding box center [437, 205] width 875 height 411
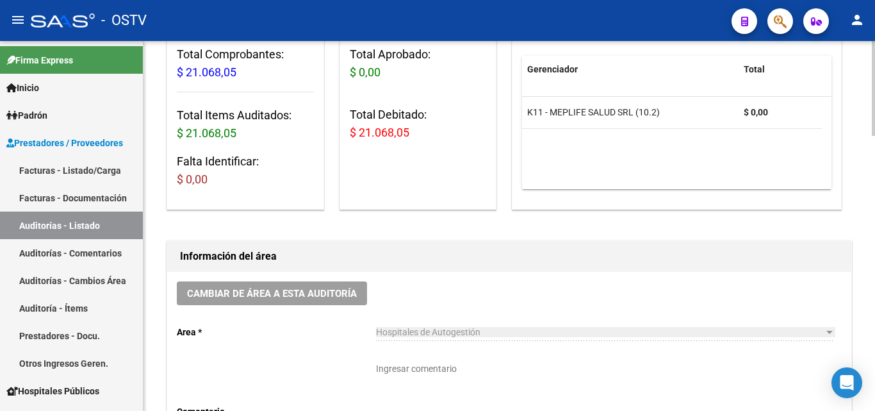
scroll to position [256, 0]
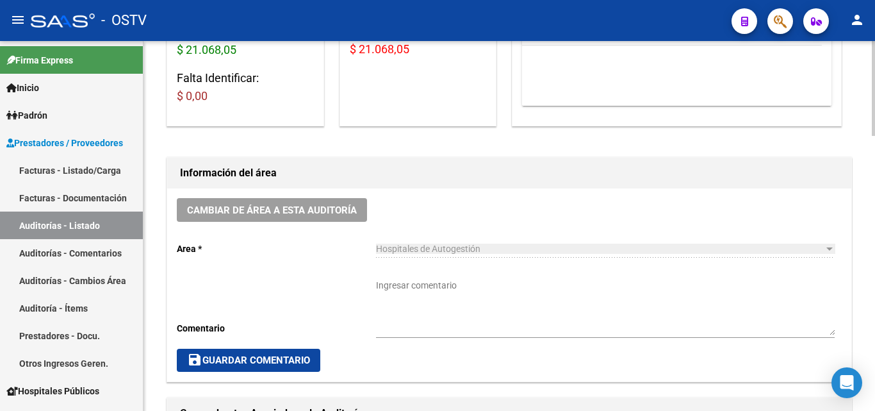
click at [436, 294] on textarea "Ingresar comentario" at bounding box center [605, 307] width 459 height 56
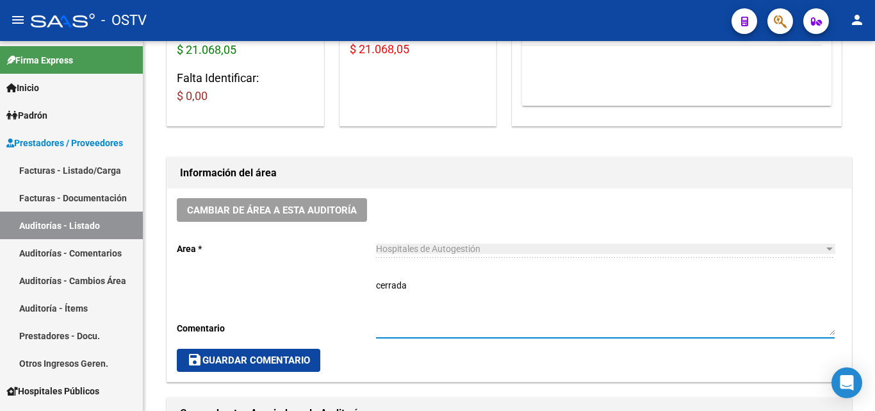
type textarea "cerrada"
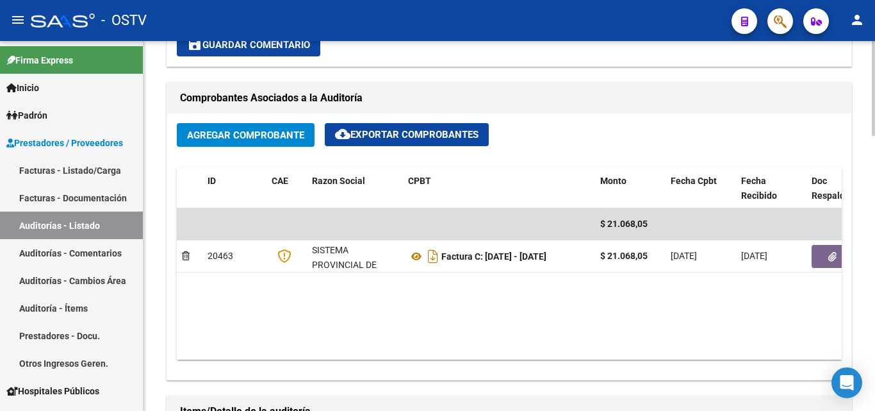
scroll to position [577, 0]
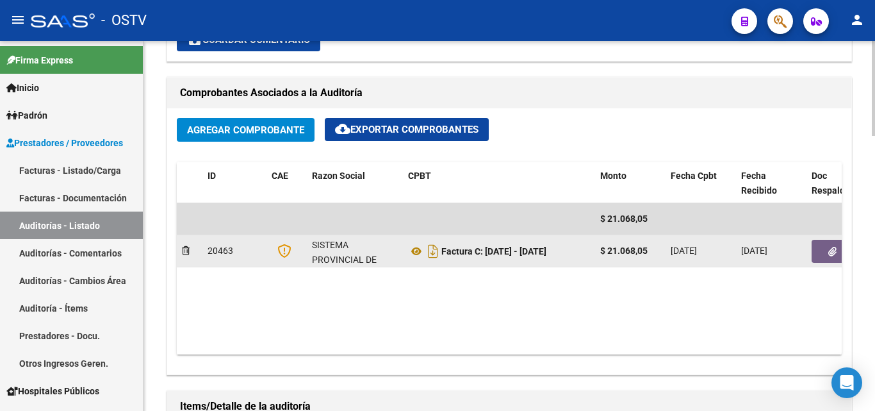
click at [824, 250] on button "button" at bounding box center [832, 251] width 41 height 23
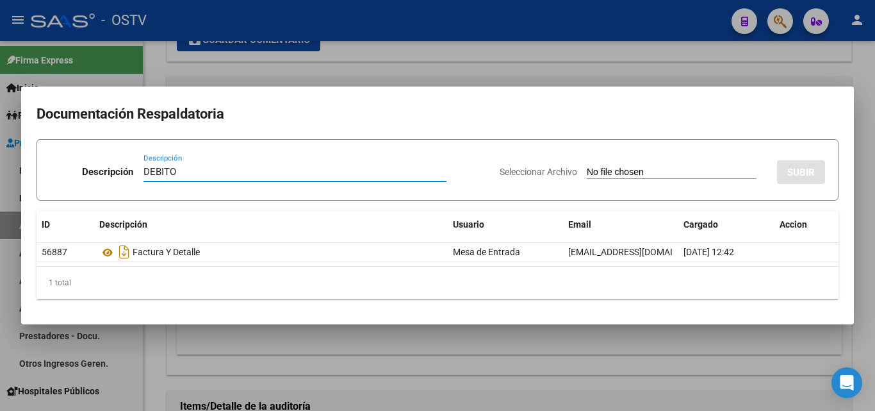
type input "DEBITO"
click at [633, 171] on input "Seleccionar Archivo" at bounding box center [672, 173] width 170 height 12
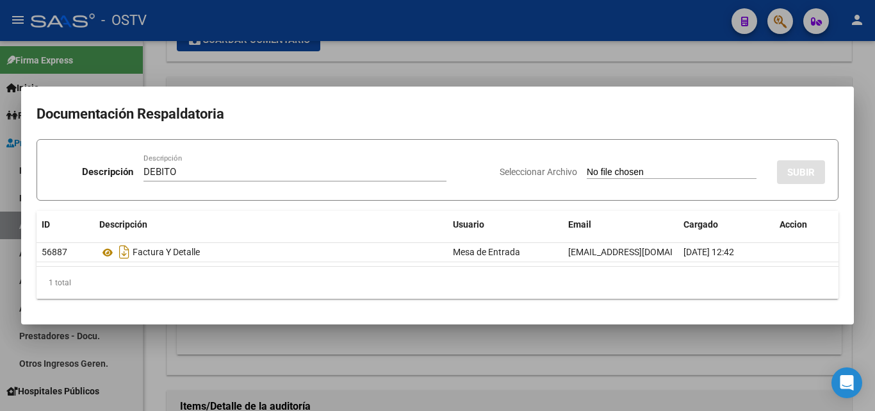
type input "C:\fakepath\DEBITO FC [DATE]-[DATE].pdf"
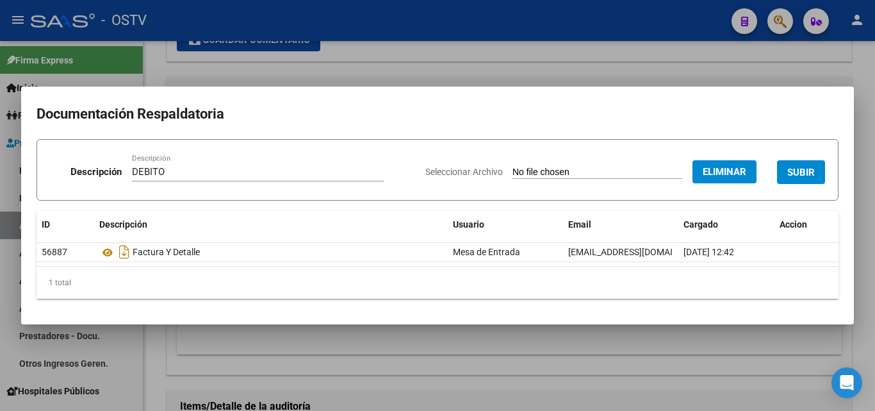
click at [810, 171] on span "SUBIR" at bounding box center [801, 173] width 28 height 12
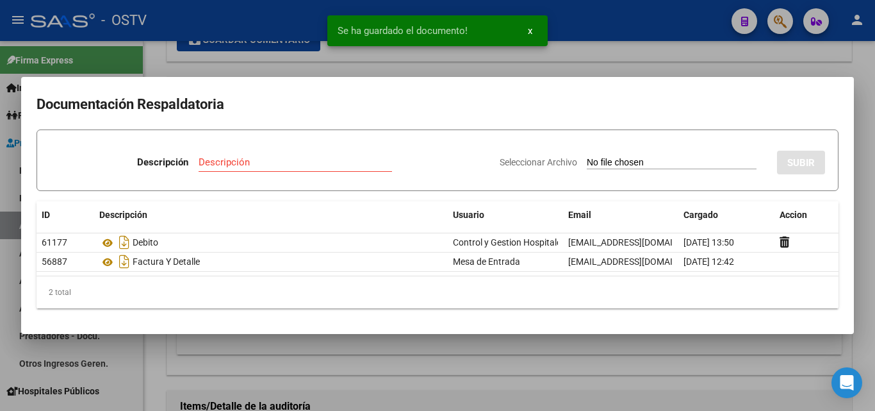
click at [549, 68] on div at bounding box center [437, 205] width 875 height 411
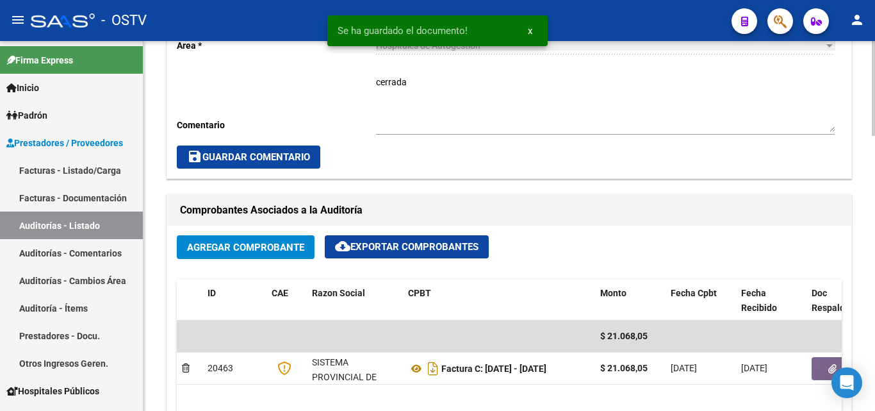
scroll to position [448, 0]
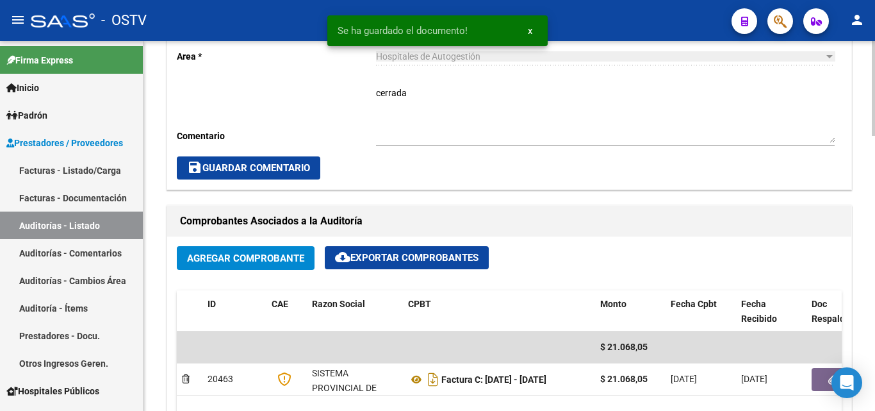
click at [252, 175] on button "save Guardar Comentario" at bounding box center [248, 167] width 143 height 23
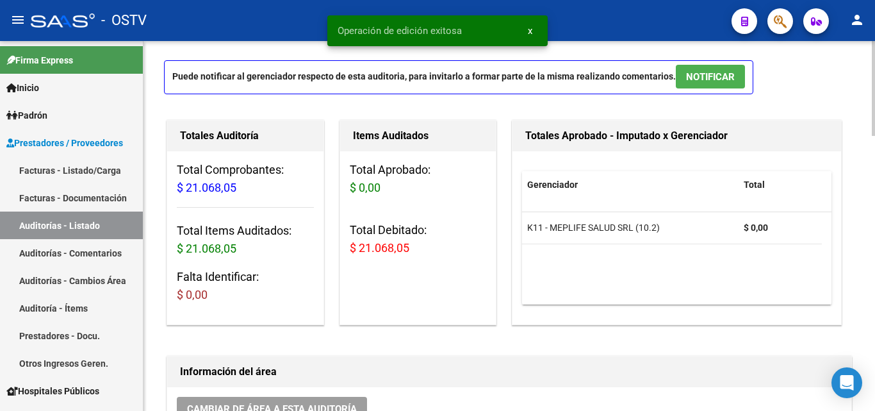
scroll to position [0, 0]
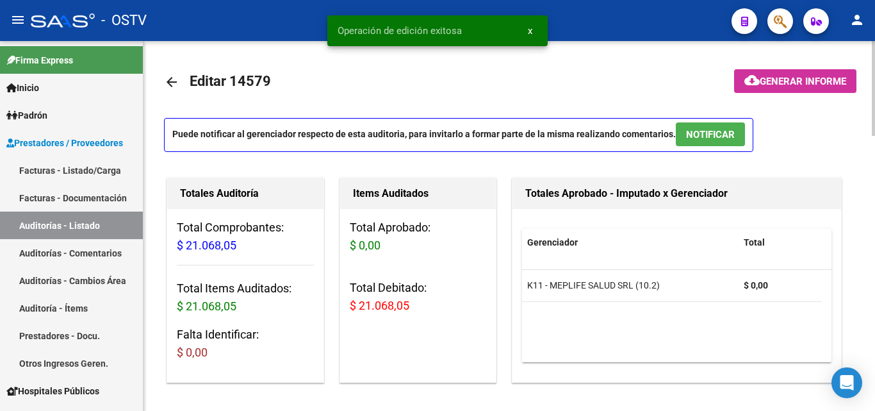
click at [181, 82] on link "arrow_back" at bounding box center [177, 82] width 26 height 30
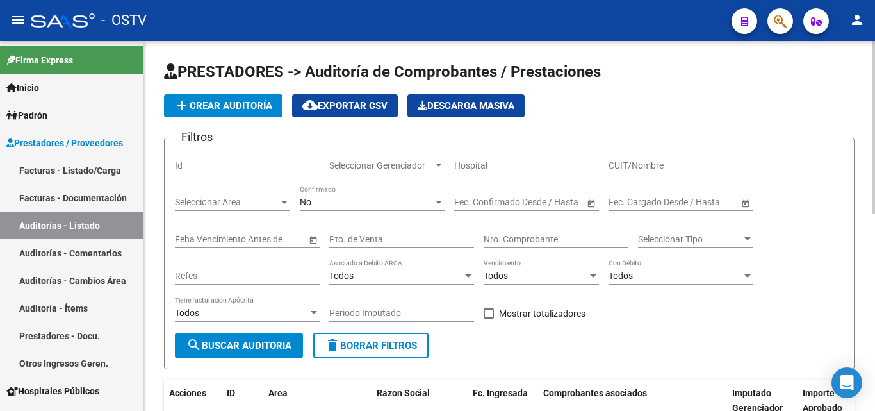
click at [195, 103] on span "add Crear Auditoría" at bounding box center [223, 106] width 98 height 12
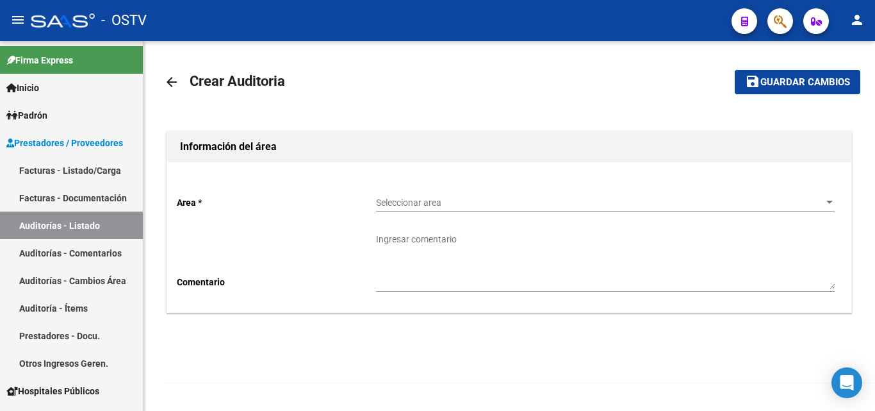
click at [537, 204] on span "Seleccionar area" at bounding box center [599, 202] width 447 height 11
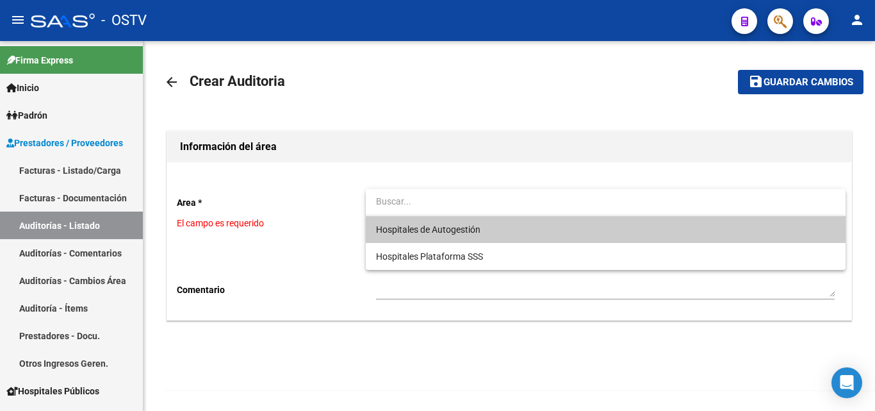
click at [487, 230] on span "Hospitales de Autogestión" at bounding box center [605, 229] width 459 height 27
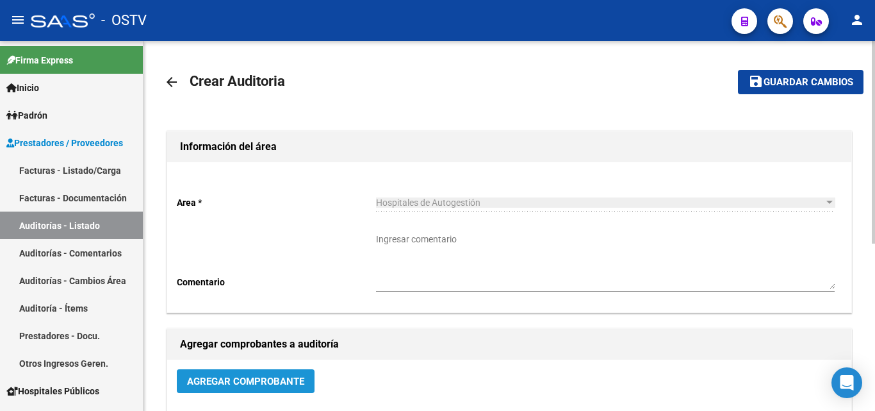
click at [229, 384] on span "Agregar Comprobante" at bounding box center [245, 381] width 117 height 12
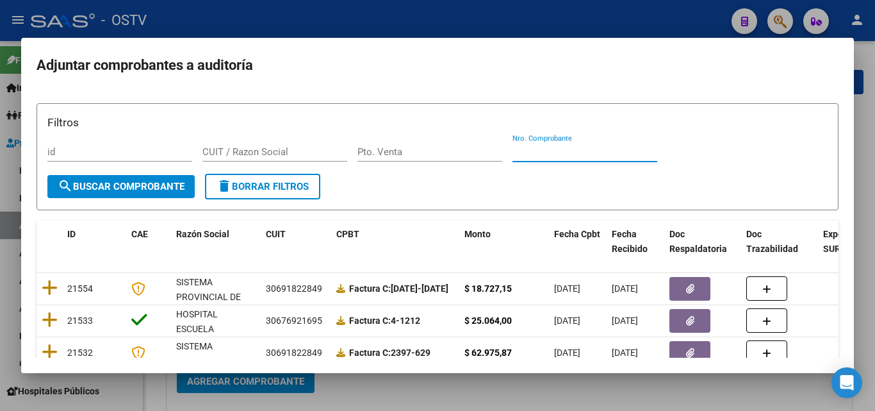
click at [545, 151] on input "Nro. Comprobante" at bounding box center [584, 152] width 145 height 12
paste input "9549"
type input "9549"
click at [165, 189] on span "search Buscar Comprobante" at bounding box center [121, 187] width 127 height 12
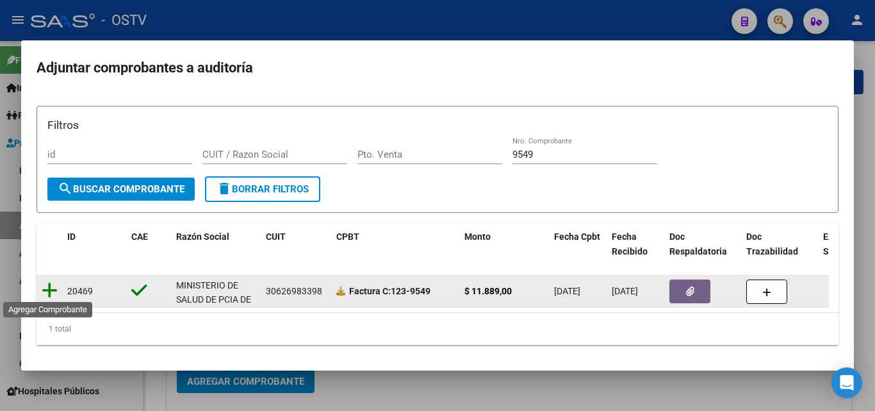
click at [52, 286] on icon at bounding box center [50, 290] width 16 height 18
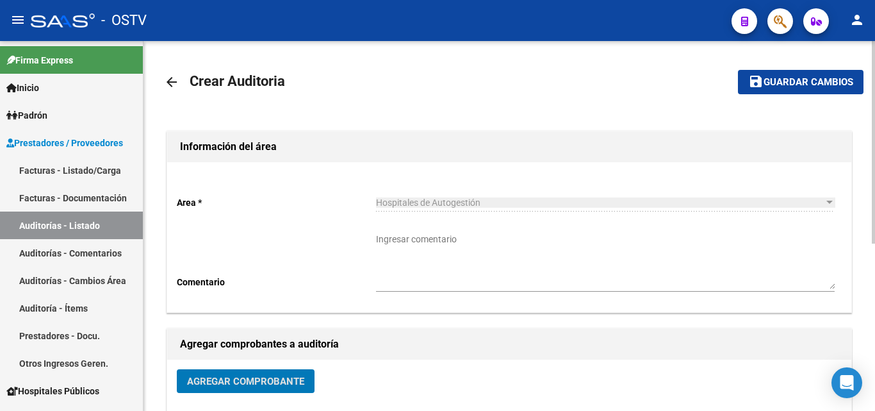
click at [803, 79] on span "Guardar cambios" at bounding box center [809, 83] width 90 height 12
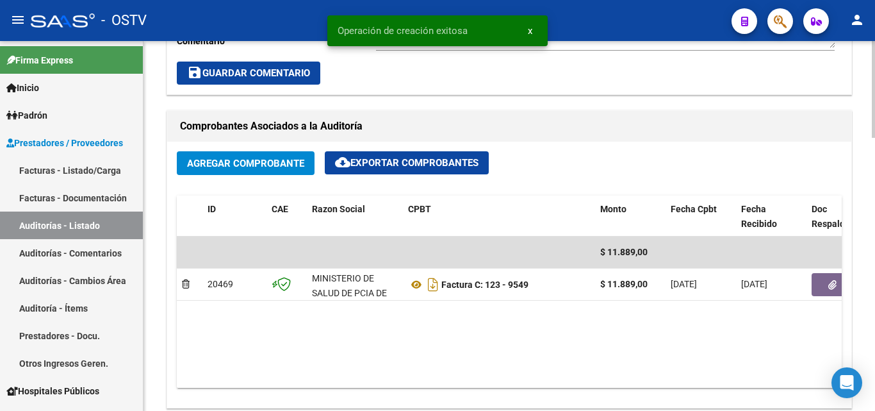
scroll to position [577, 0]
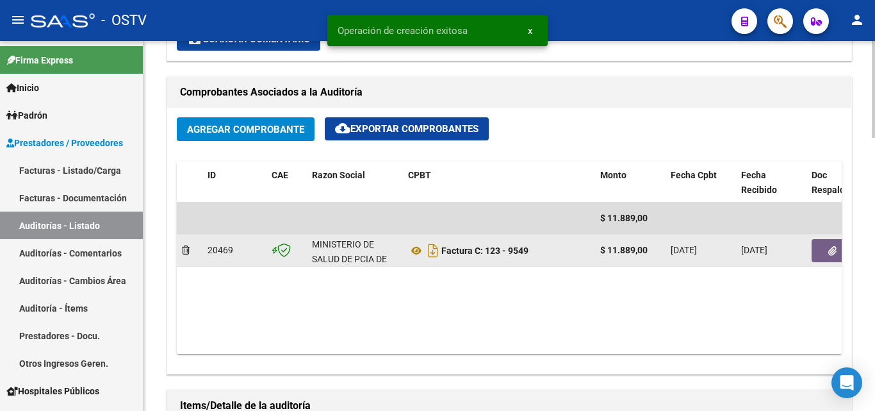
click at [822, 245] on button "button" at bounding box center [832, 250] width 41 height 23
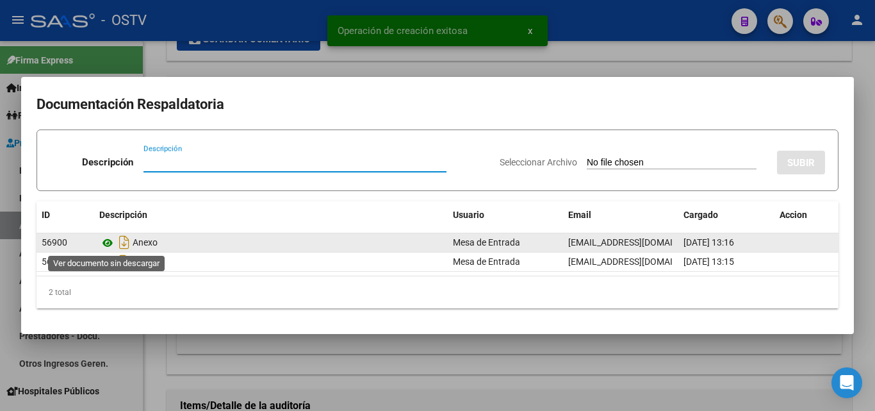
click at [113, 246] on icon at bounding box center [107, 242] width 17 height 15
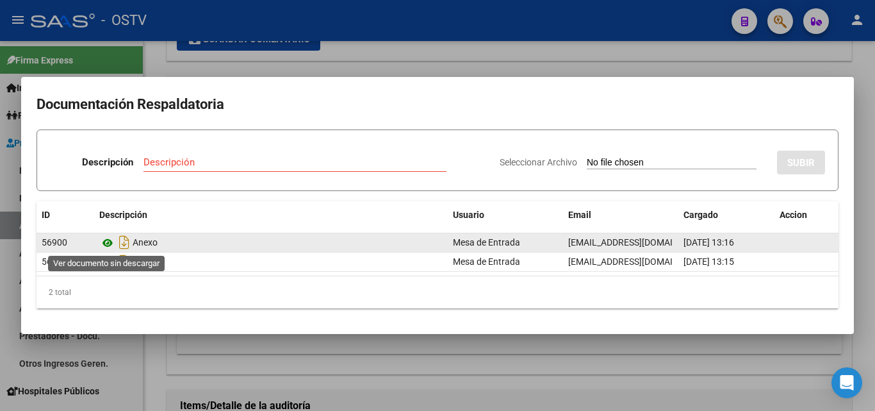
click at [115, 245] on icon at bounding box center [107, 242] width 17 height 15
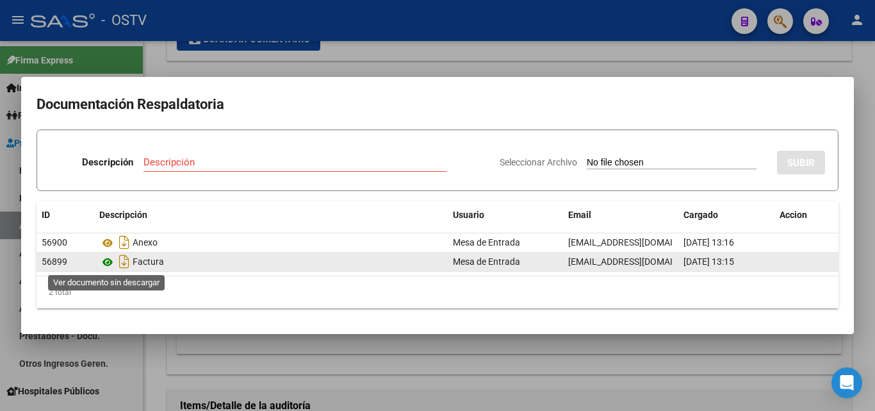
click at [105, 260] on icon at bounding box center [107, 261] width 17 height 15
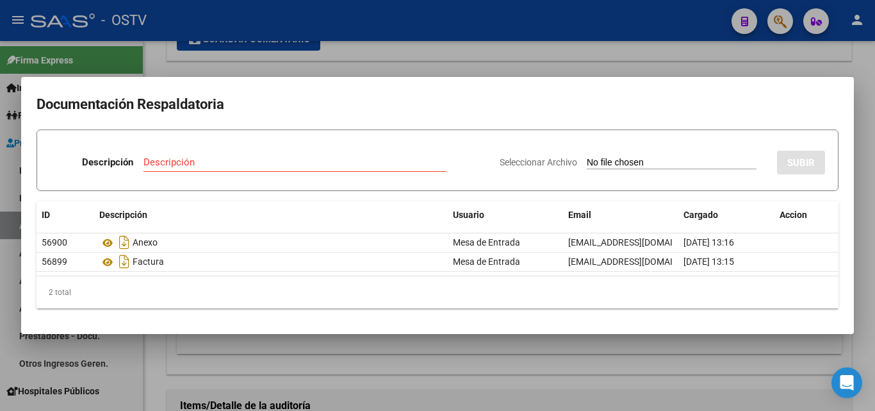
click at [199, 368] on div at bounding box center [437, 205] width 875 height 411
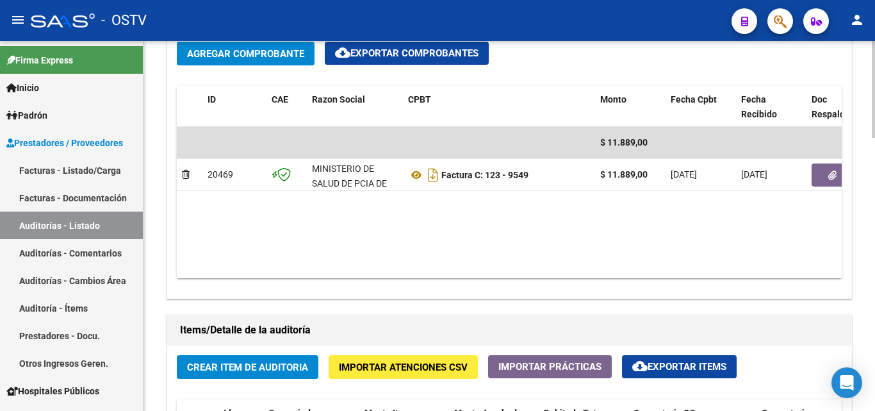
scroll to position [769, 0]
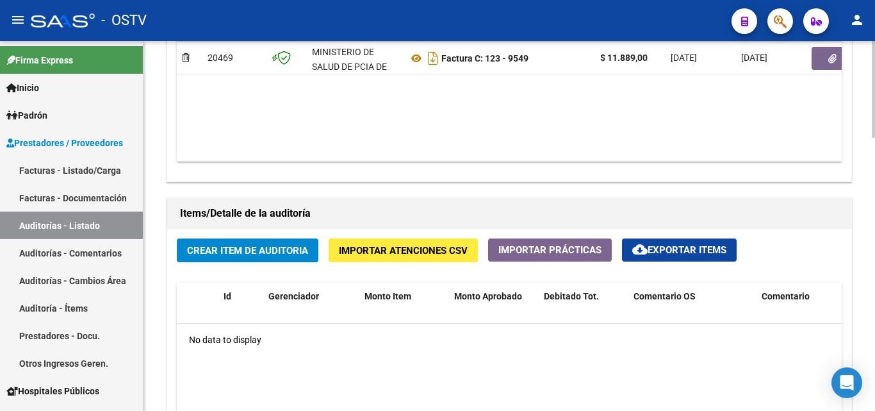
click at [218, 255] on span "Crear Item de Auditoria" at bounding box center [247, 251] width 121 height 12
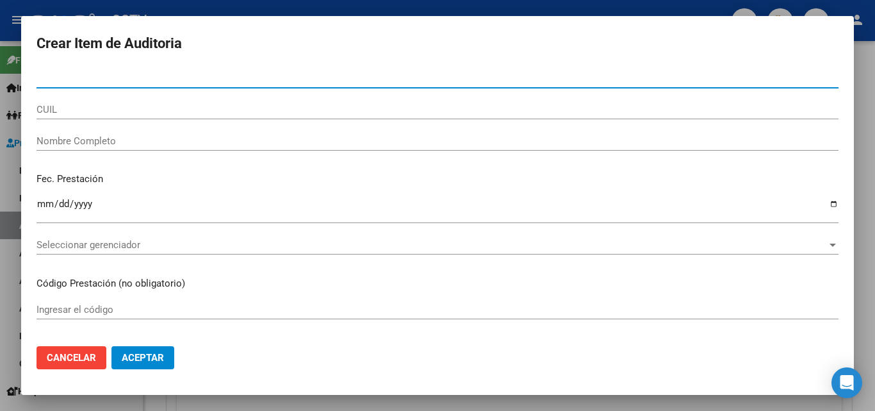
paste input "35618559"
type input "35618559"
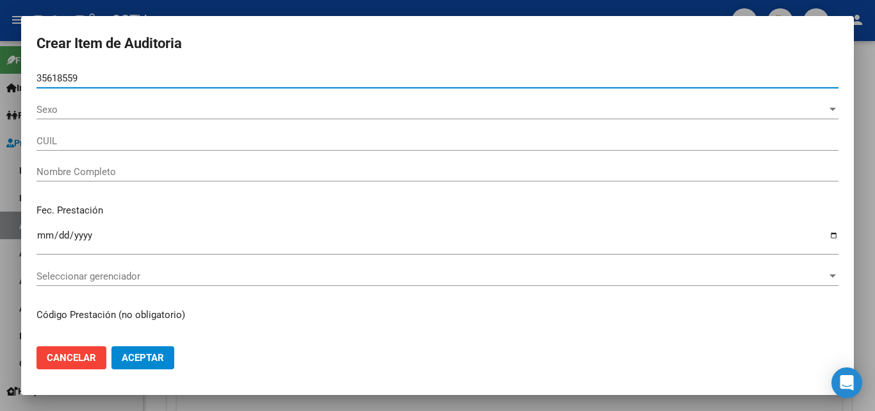
type input "20356185596"
type input "[PERSON_NAME]"
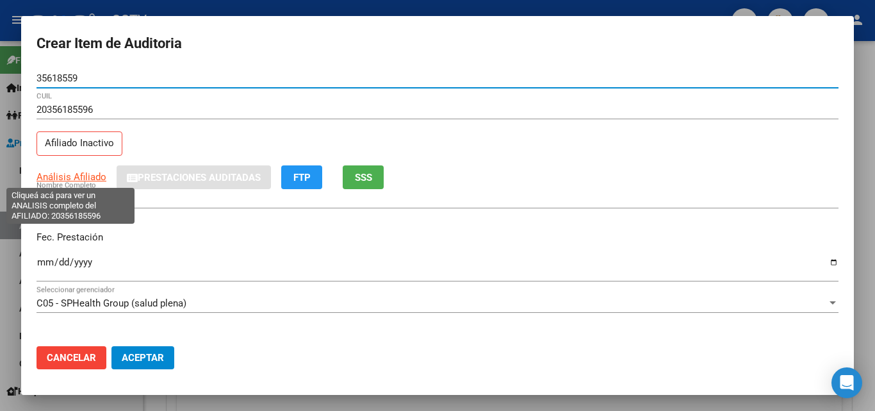
type input "35618559"
click at [67, 176] on span "Análisis Afiliado" at bounding box center [72, 177] width 70 height 12
type textarea "20356185596"
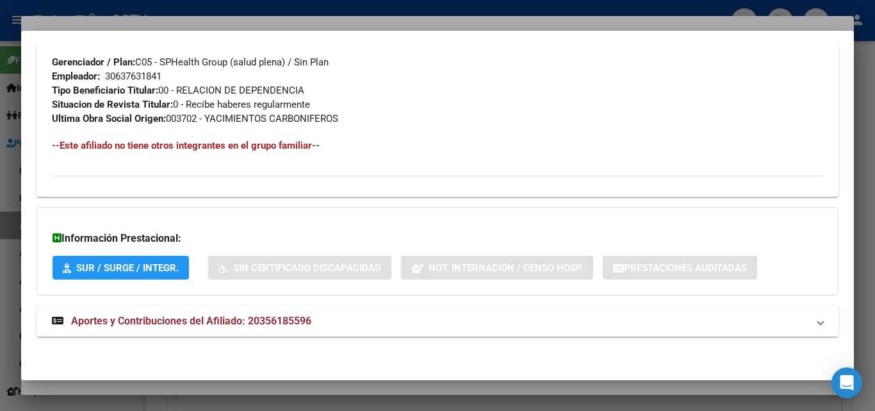
scroll to position [670, 0]
click at [270, 319] on span "Aportes y Contribuciones del Afiliado: 20356185596" at bounding box center [191, 320] width 240 height 12
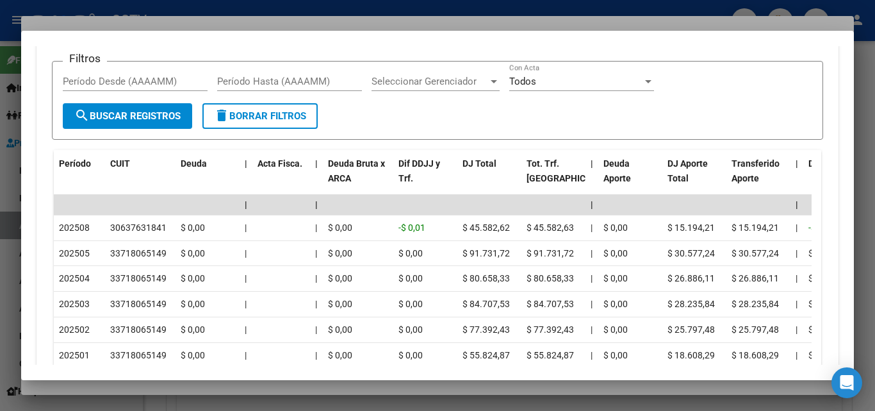
scroll to position [1110, 0]
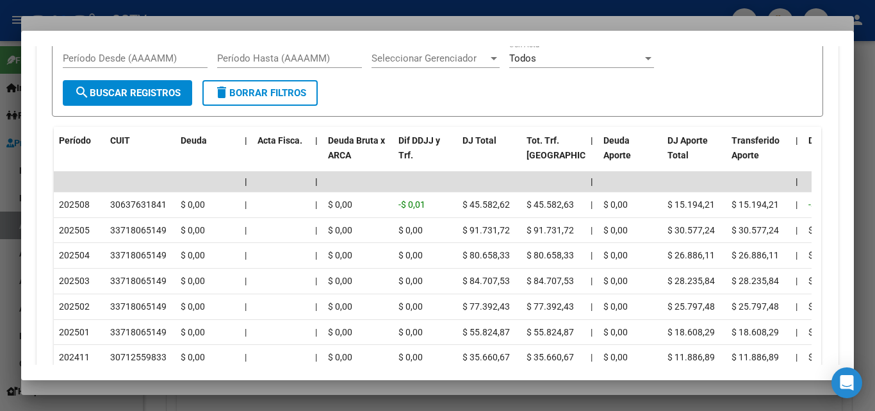
click at [199, 389] on div at bounding box center [437, 205] width 875 height 411
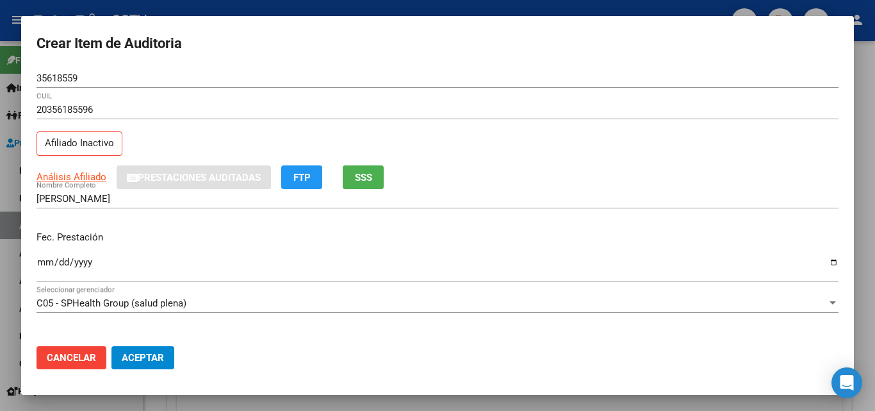
click at [38, 263] on input "Ingresar la fecha" at bounding box center [438, 267] width 802 height 20
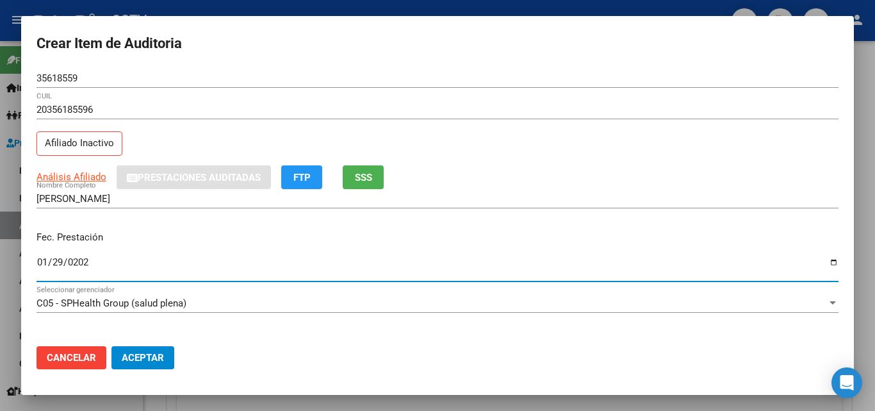
type input "[DATE]"
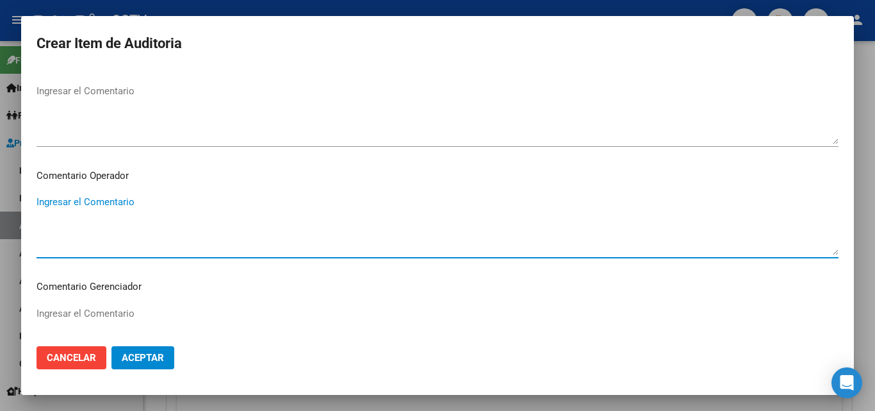
scroll to position [823, 0]
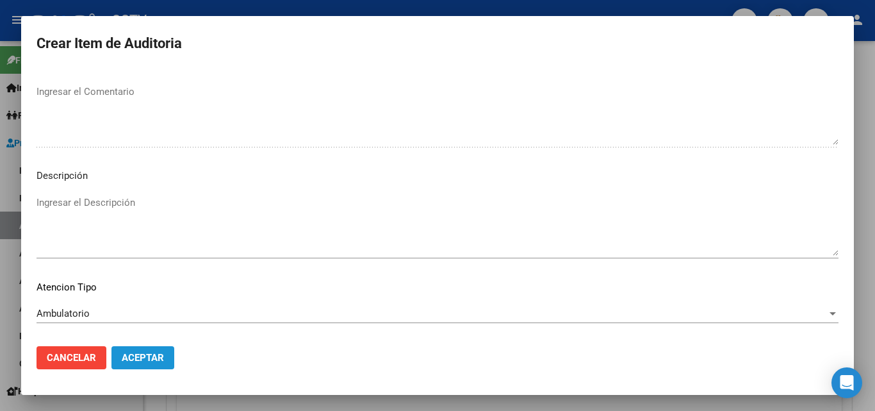
click at [135, 352] on span "Aceptar" at bounding box center [143, 358] width 42 height 12
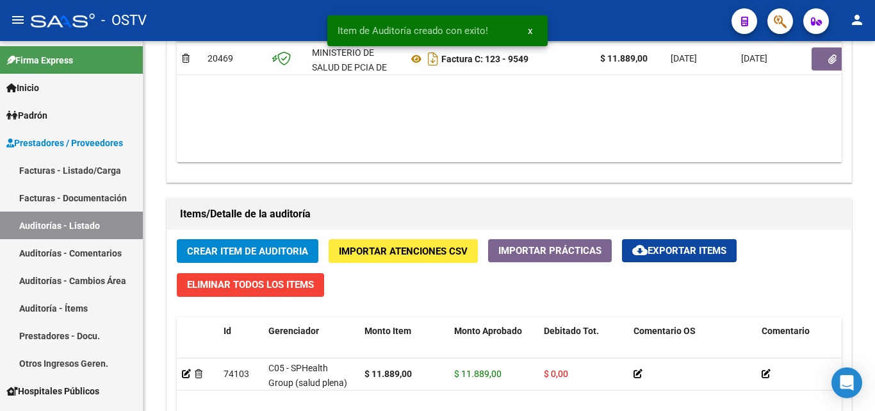
scroll to position [769, 0]
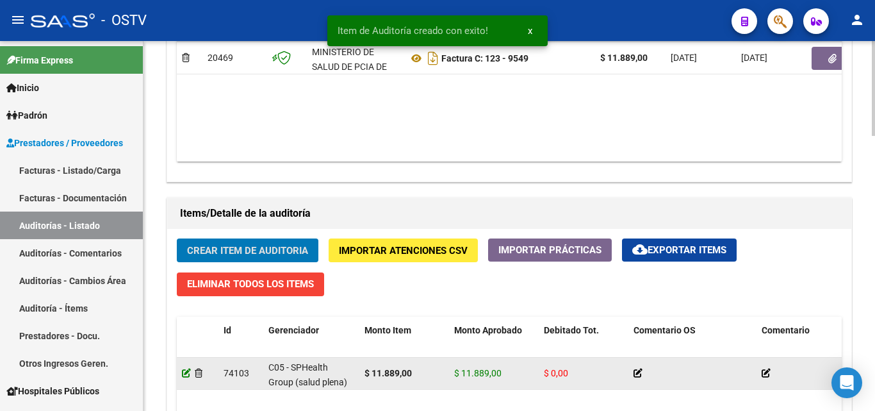
click at [188, 373] on icon at bounding box center [186, 372] width 9 height 9
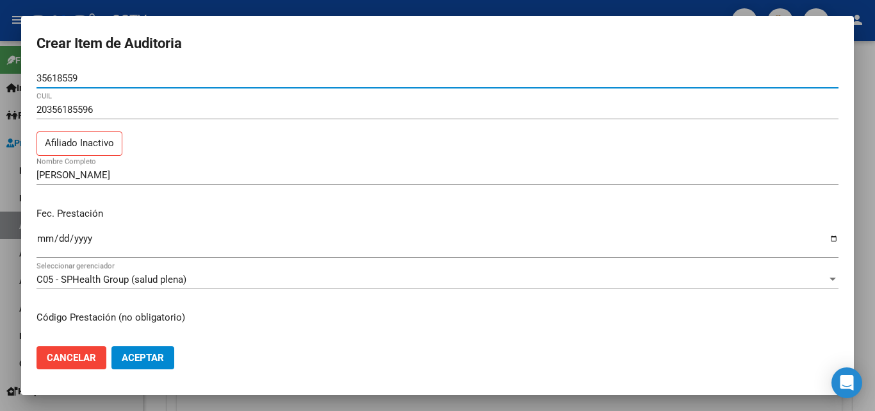
click at [41, 238] on input "[DATE]" at bounding box center [438, 243] width 802 height 20
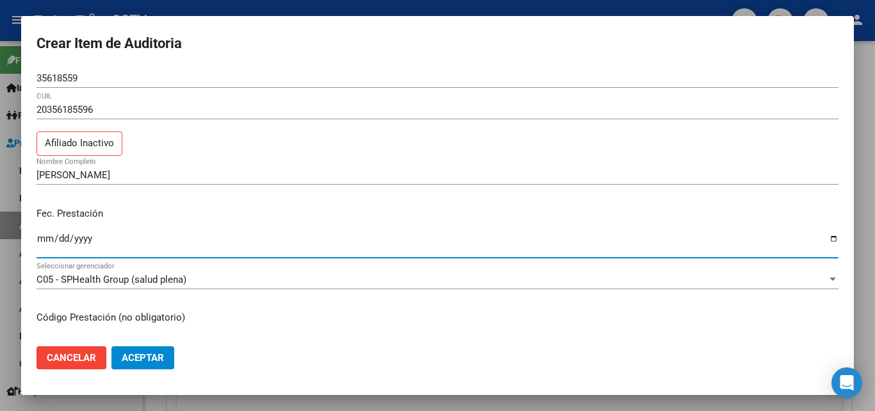
type input "[DATE]"
click at [130, 357] on span "Aceptar" at bounding box center [143, 358] width 42 height 12
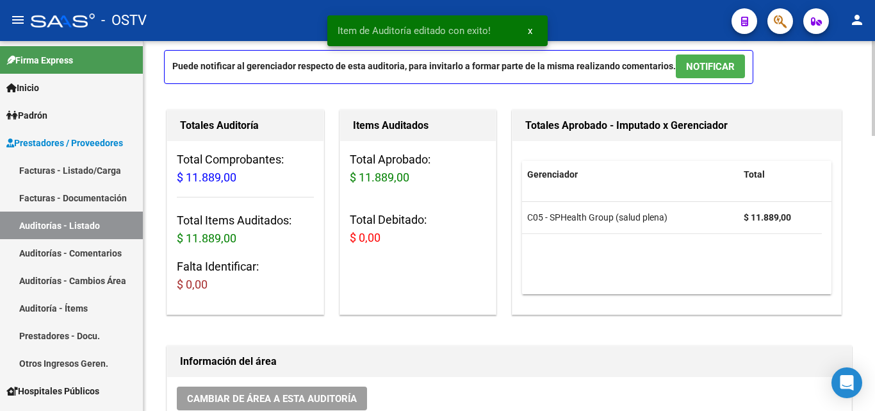
scroll to position [256, 0]
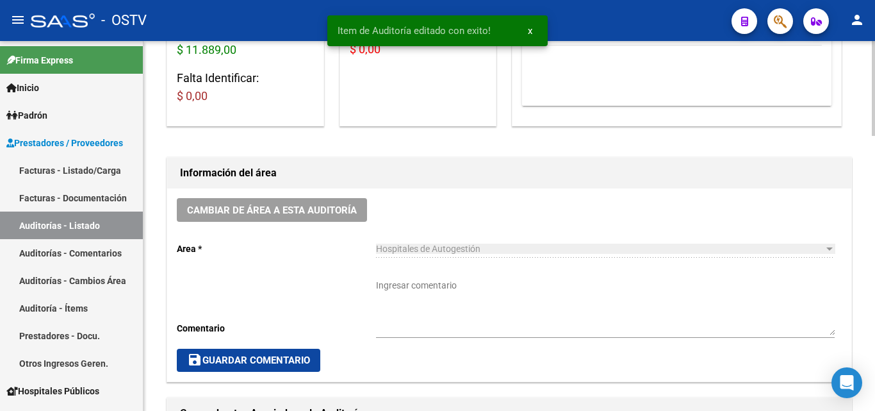
click at [419, 282] on textarea "Ingresar comentario" at bounding box center [605, 307] width 459 height 56
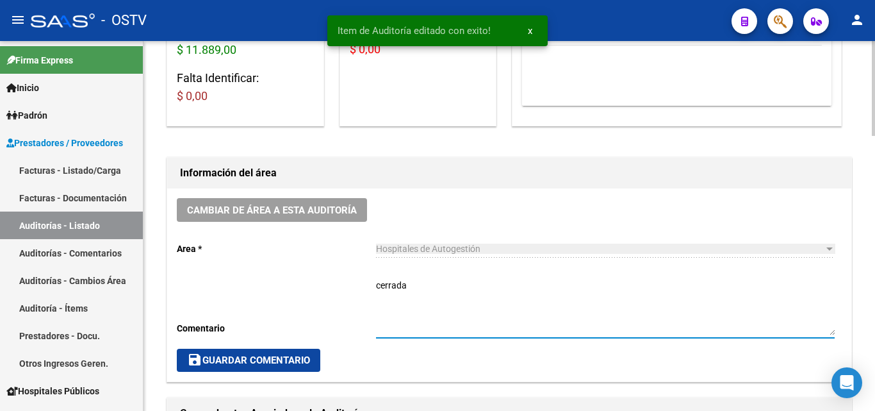
type textarea "cerrada"
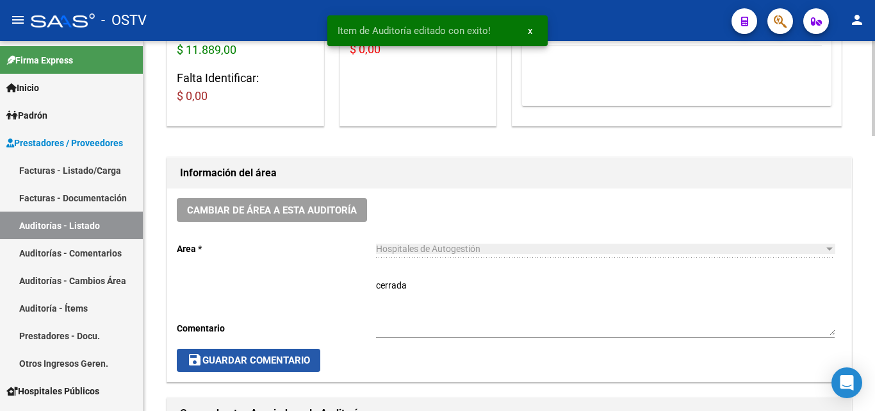
click at [217, 368] on button "save Guardar Comentario" at bounding box center [248, 359] width 143 height 23
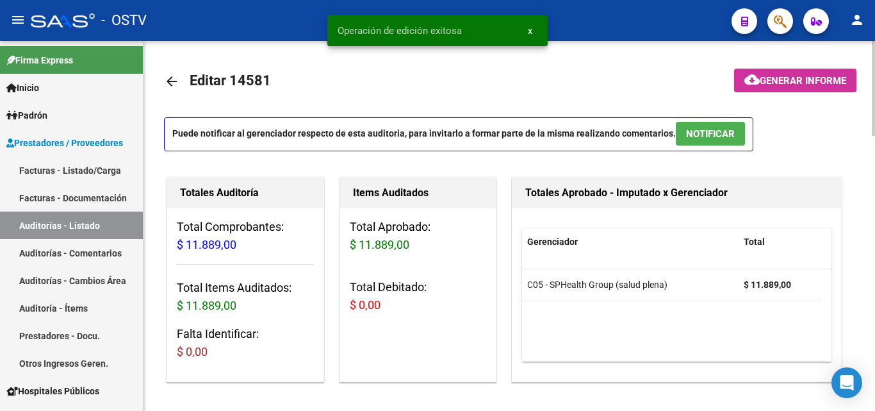
scroll to position [0, 0]
click at [174, 81] on mat-icon "arrow_back" at bounding box center [171, 81] width 15 height 15
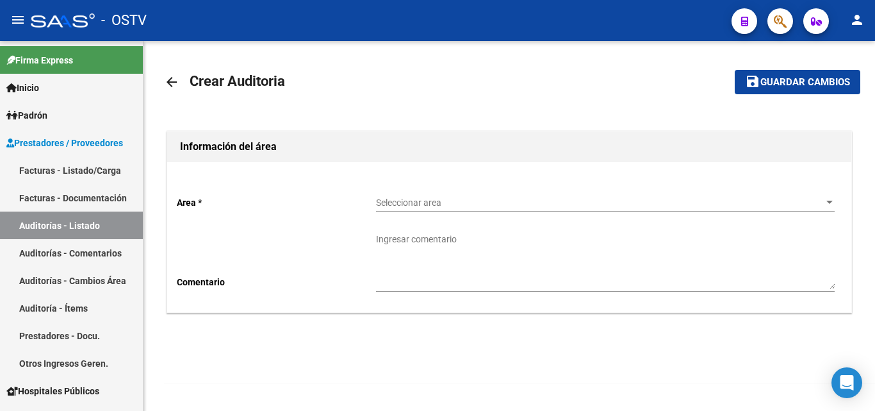
click at [479, 211] on div "Seleccionar area Seleccionar area" at bounding box center [605, 204] width 459 height 37
click at [480, 206] on span "Seleccionar area" at bounding box center [599, 202] width 447 height 11
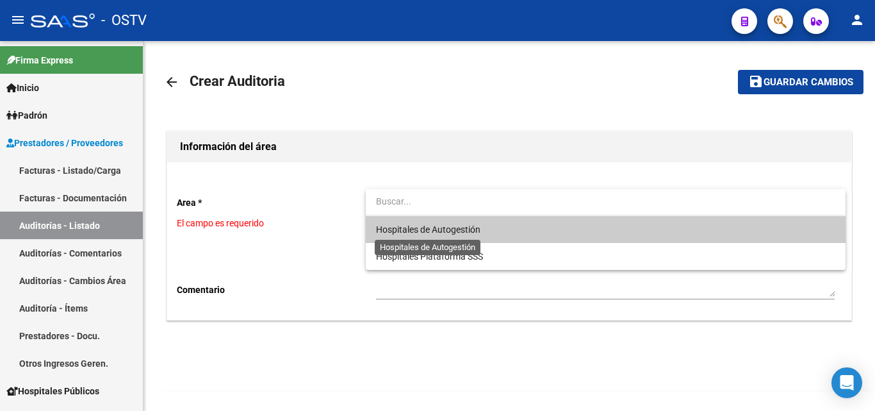
click at [473, 233] on span "Hospitales de Autogestión" at bounding box center [428, 229] width 104 height 10
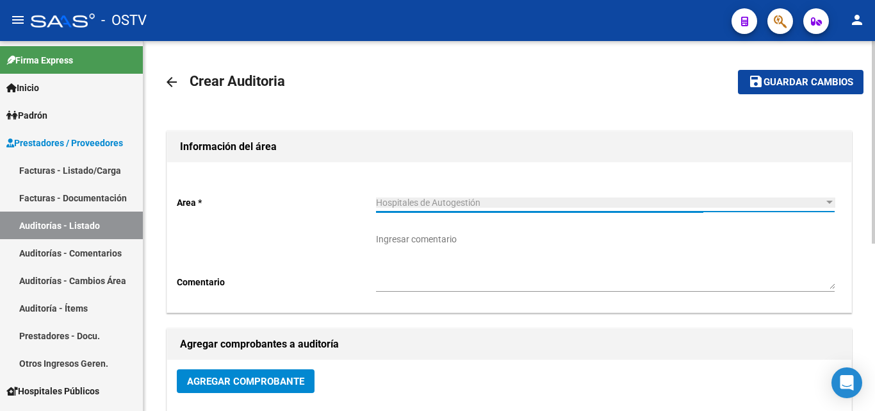
click at [250, 389] on button "Agregar Comprobante" at bounding box center [246, 381] width 138 height 24
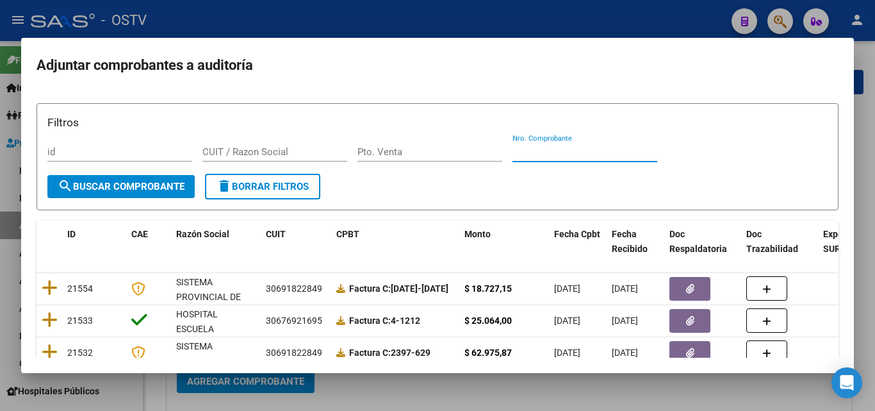
click at [536, 152] on input "Nro. Comprobante" at bounding box center [584, 152] width 145 height 12
paste input "9548"
type input "9548"
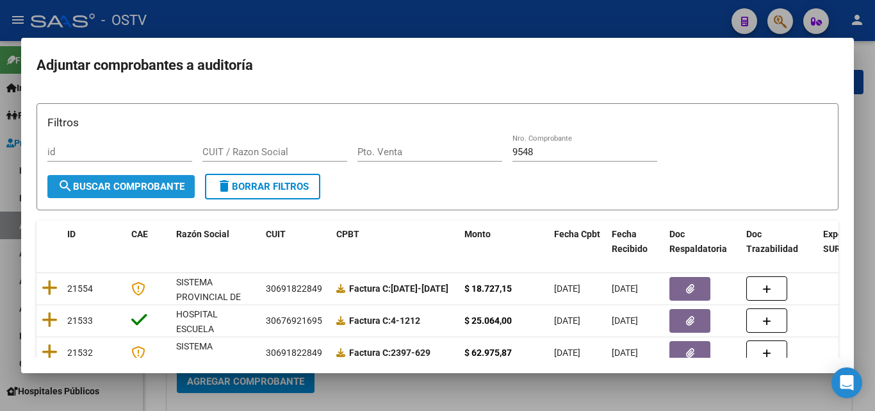
click at [135, 186] on span "search Buscar Comprobante" at bounding box center [121, 187] width 127 height 12
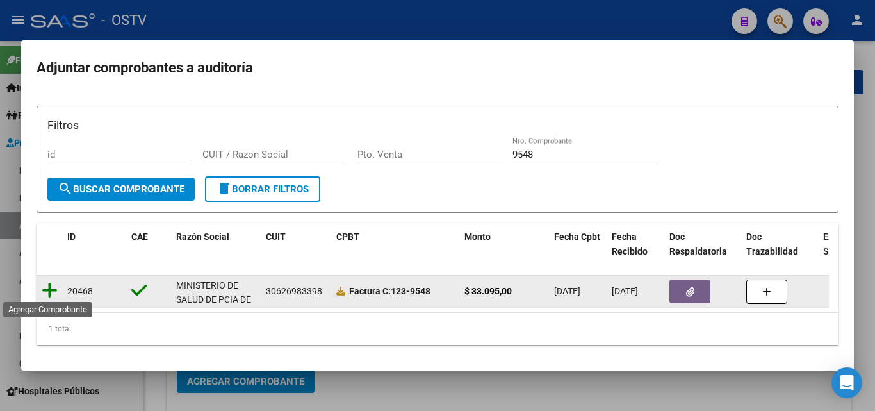
click at [53, 288] on icon at bounding box center [50, 290] width 16 height 18
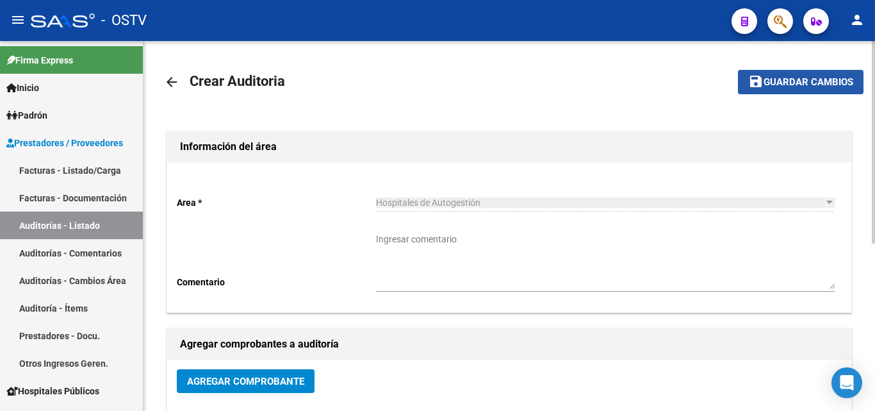
click at [774, 78] on span "Guardar cambios" at bounding box center [809, 83] width 90 height 12
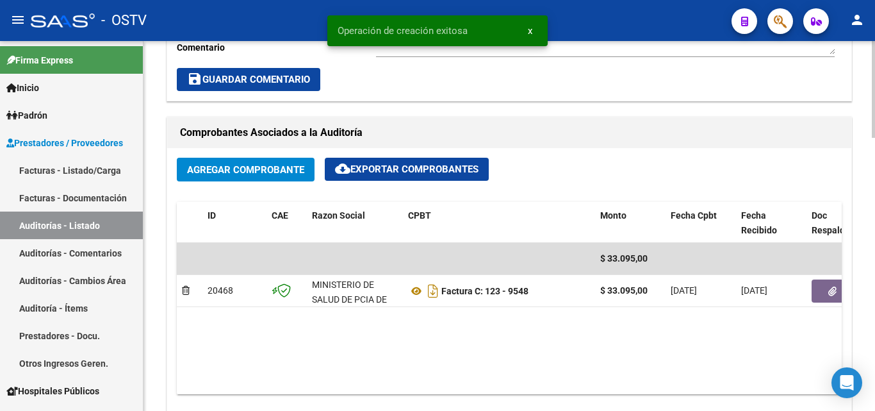
scroll to position [641, 0]
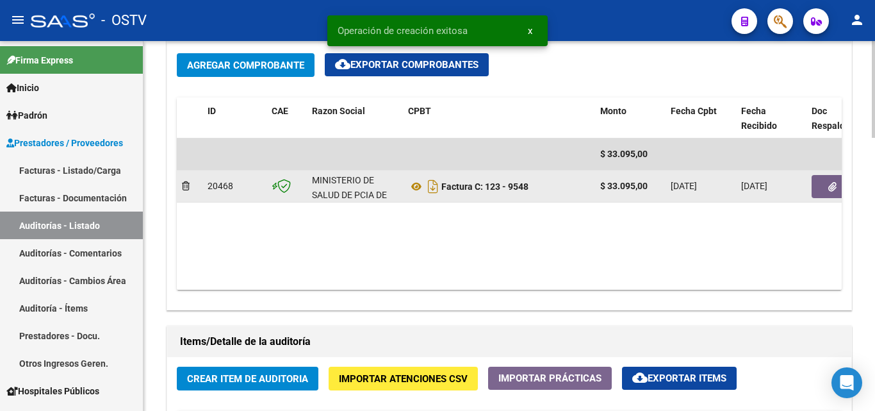
click at [828, 188] on icon "button" at bounding box center [832, 187] width 8 height 10
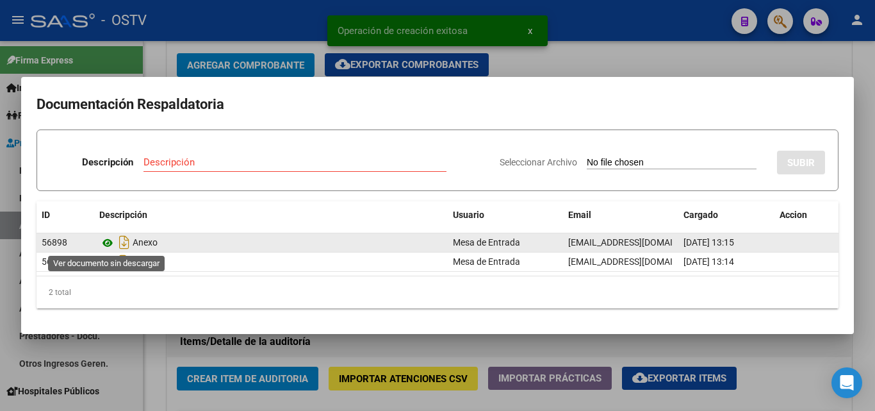
click at [108, 244] on icon at bounding box center [107, 242] width 17 height 15
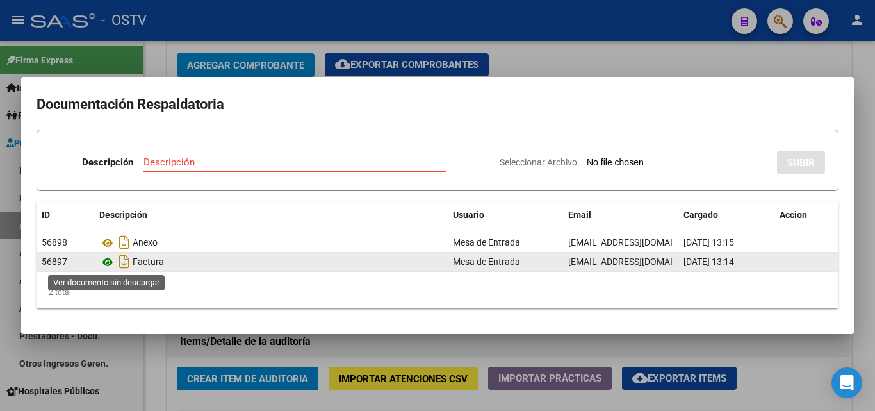
click at [113, 259] on icon at bounding box center [107, 261] width 17 height 15
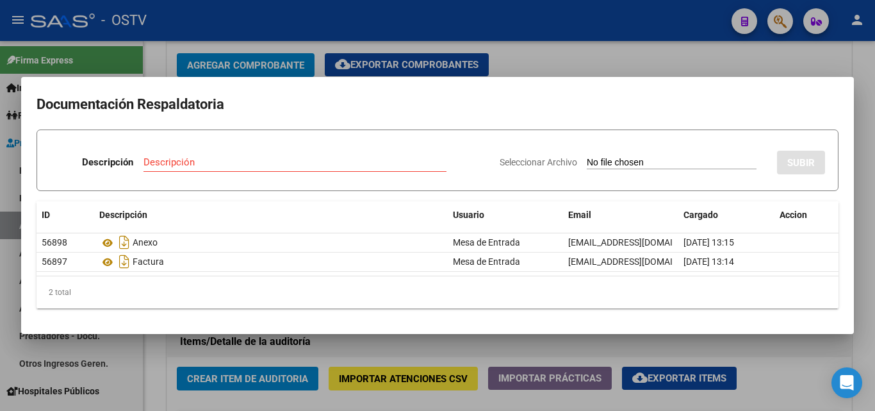
click at [350, 46] on div at bounding box center [437, 205] width 875 height 411
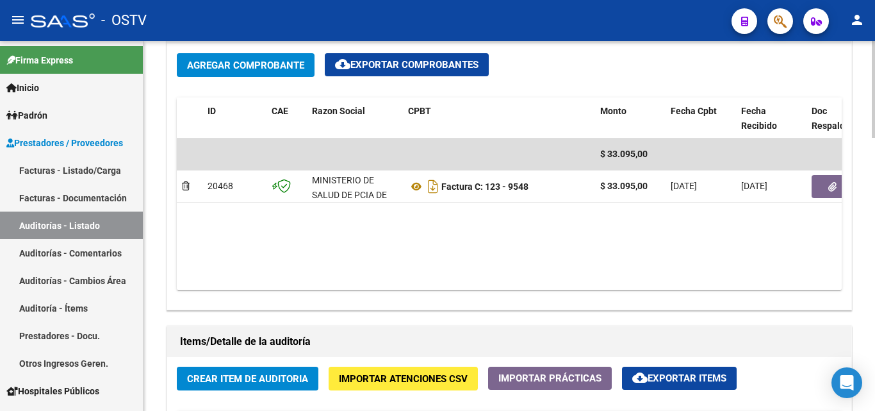
click at [234, 371] on button "Crear Item de Auditoria" at bounding box center [248, 378] width 142 height 24
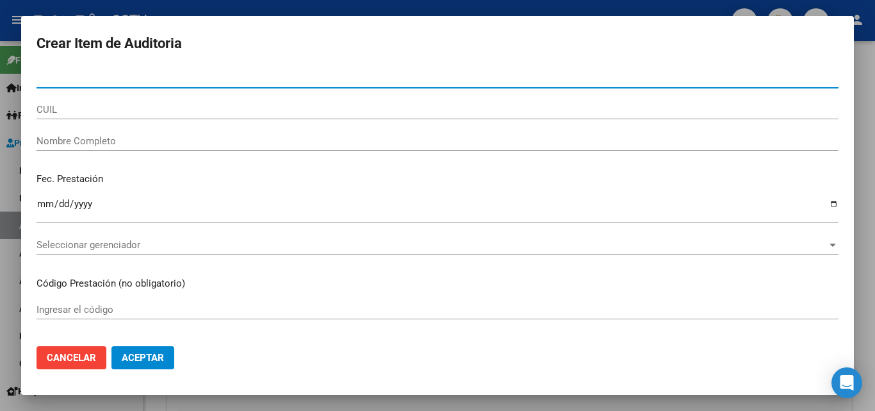
paste input "31747776"
type input "31747776"
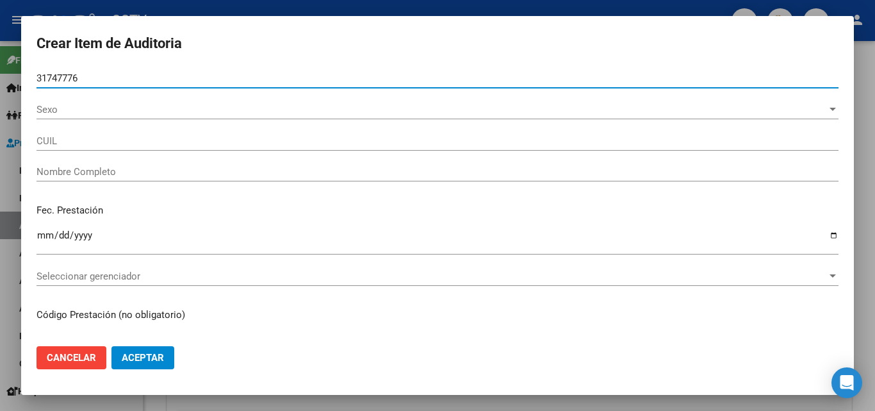
type input "20317477768"
type input "[DEMOGRAPHIC_DATA] [PERSON_NAME]"
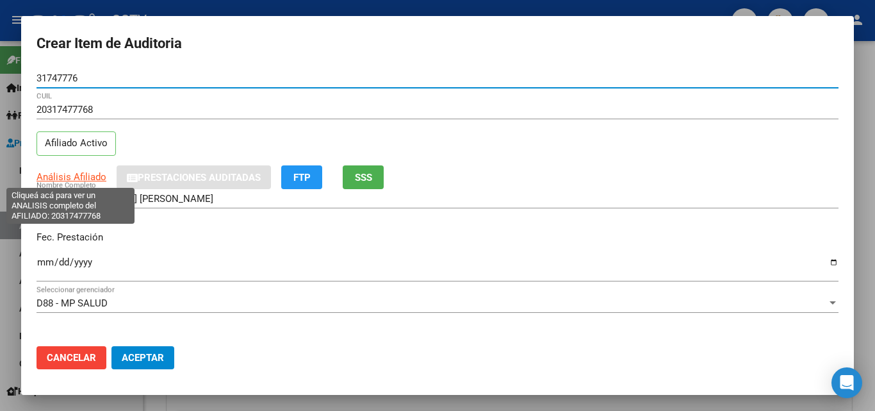
type input "31747776"
click at [76, 177] on span "Análisis Afiliado" at bounding box center [72, 177] width 70 height 12
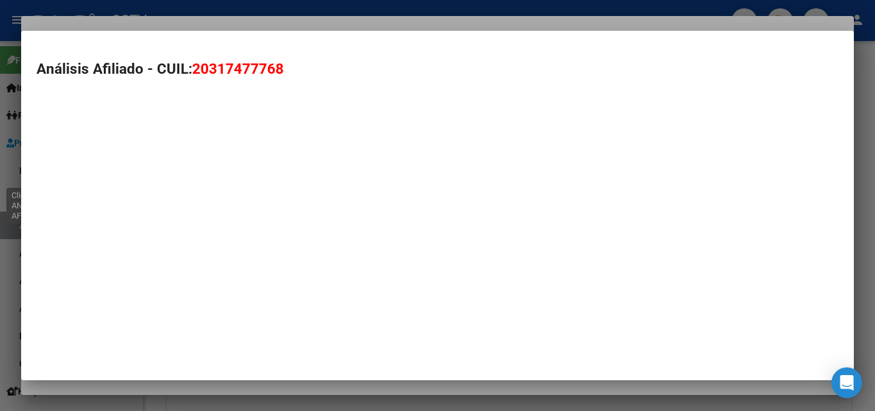
type textarea "20317477768"
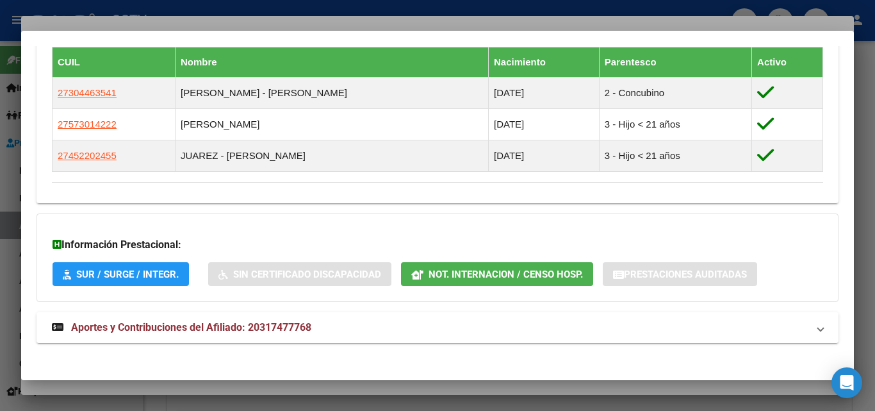
scroll to position [737, 0]
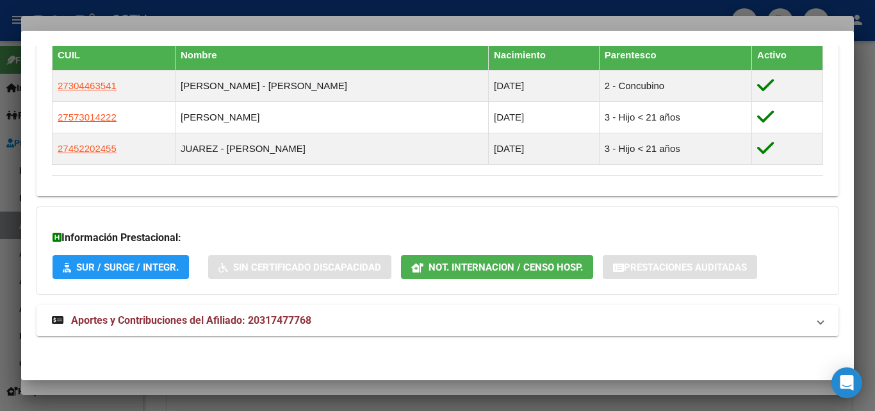
click at [177, 324] on span "Aportes y Contribuciones del Afiliado: 20317477768" at bounding box center [191, 320] width 240 height 12
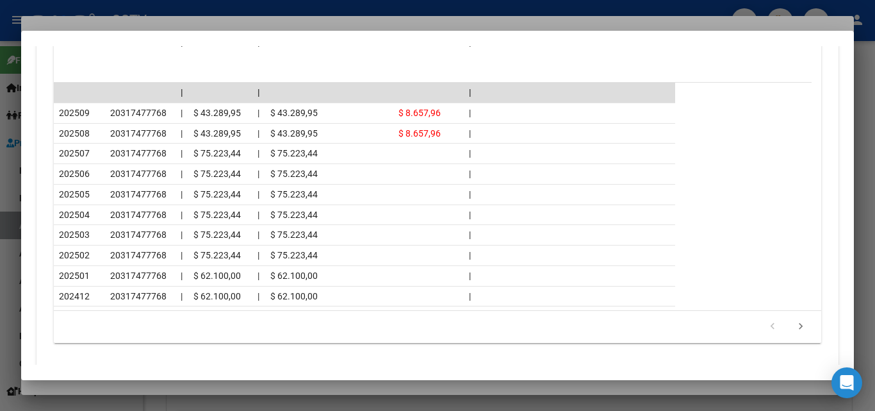
scroll to position [1291, 0]
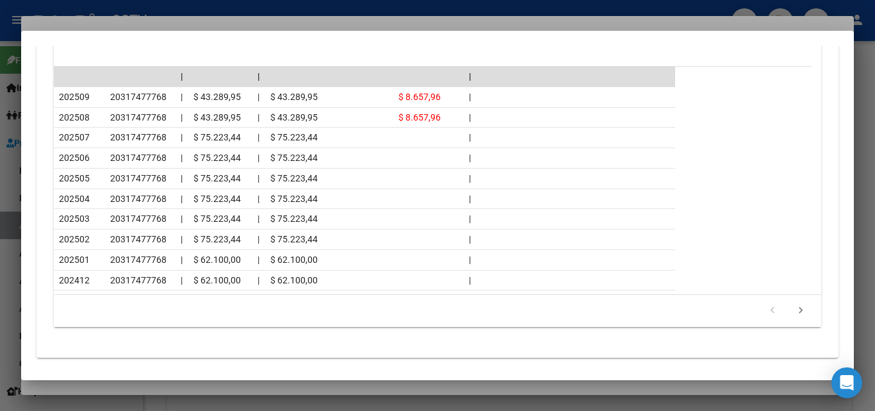
click at [211, 385] on div at bounding box center [437, 205] width 875 height 411
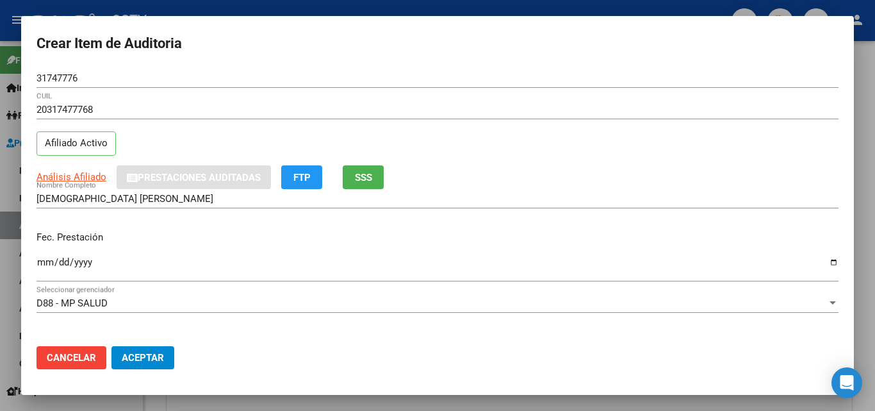
click at [45, 259] on input "Ingresar la fecha" at bounding box center [438, 267] width 802 height 20
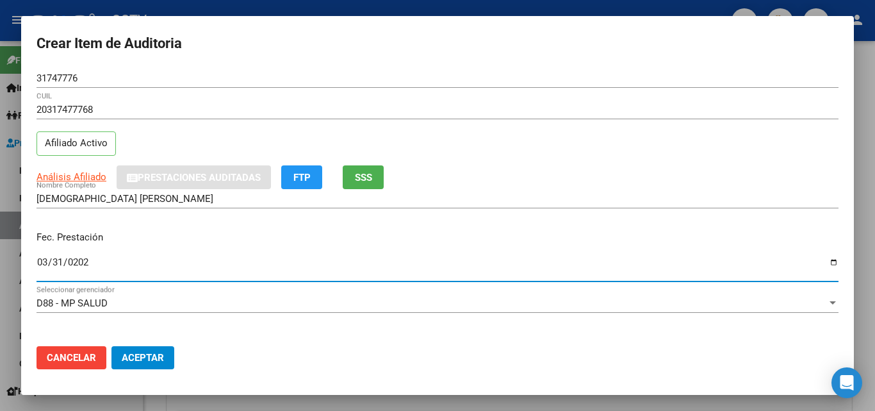
type input "[DATE]"
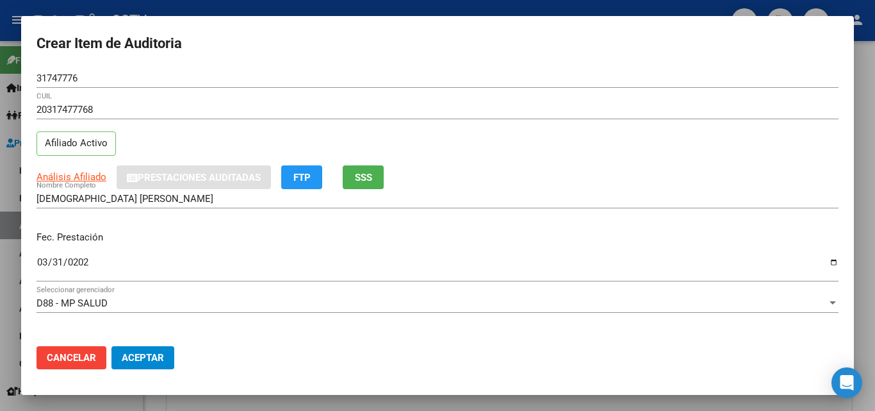
scroll to position [165, 0]
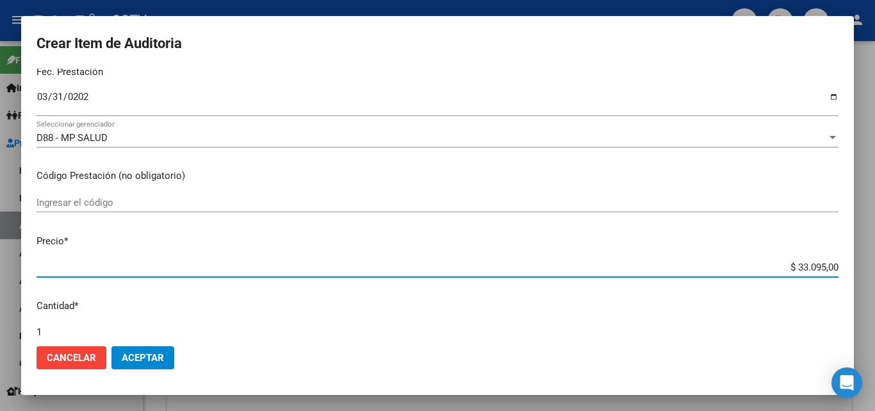
type input "$ 0,09"
type input "$ 0,90"
type input "$ 9,09"
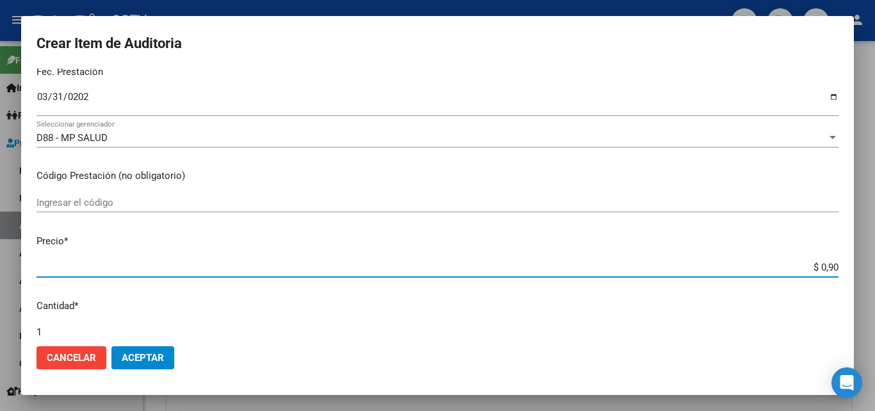
type input "$ 9,09"
type input "$ 90,96"
type input "$ 909,60"
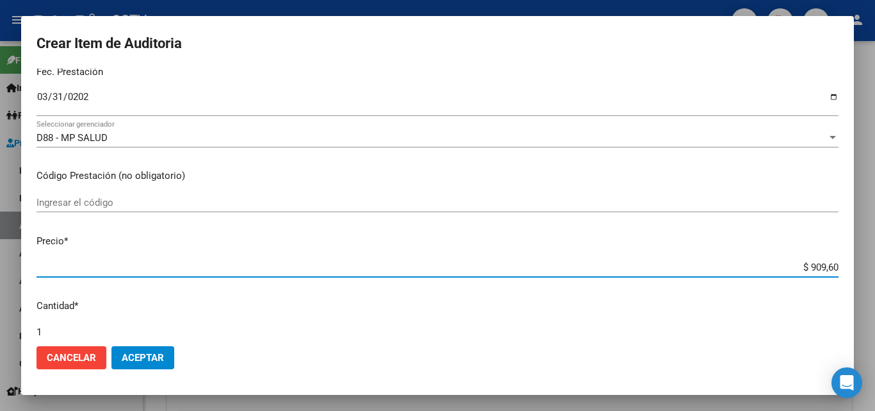
type input "$ 9.096,00"
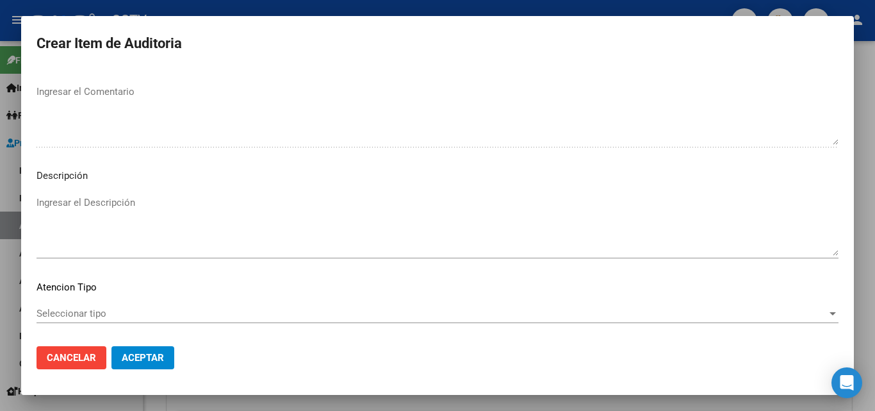
scroll to position [887, 0]
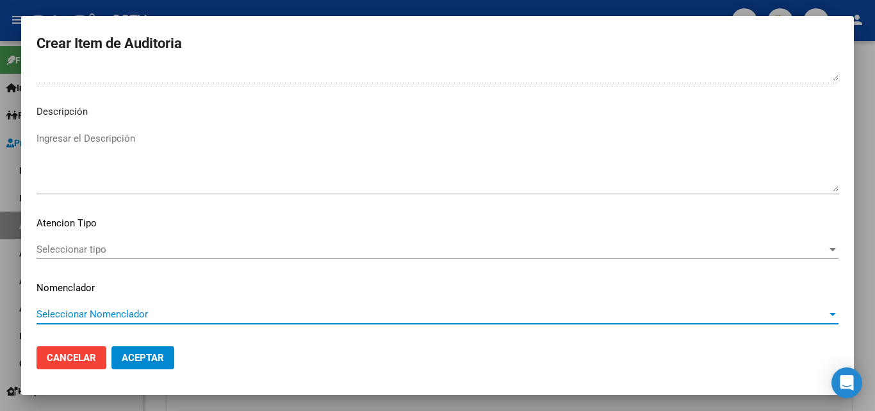
click at [136, 247] on span "Seleccionar tipo" at bounding box center [432, 249] width 790 height 12
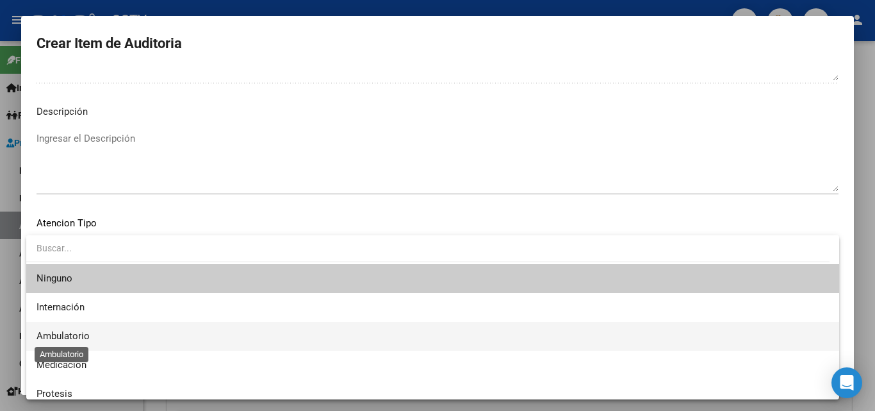
click at [79, 336] on span "Ambulatorio" at bounding box center [63, 336] width 53 height 12
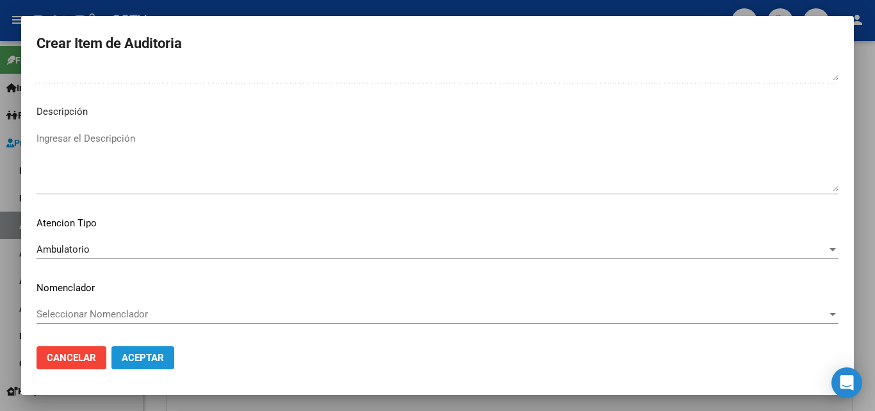
click at [154, 356] on span "Aceptar" at bounding box center [143, 358] width 42 height 12
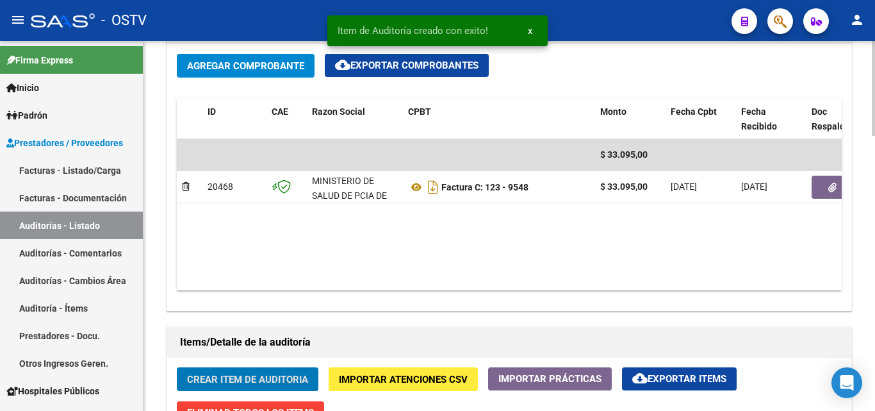
scroll to position [641, 0]
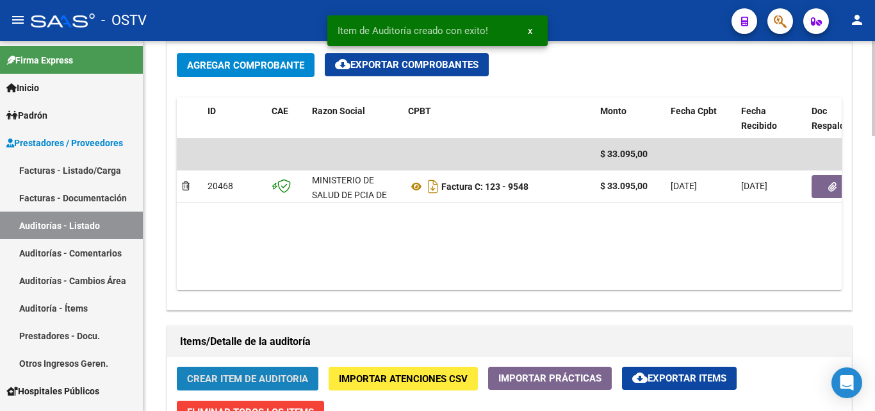
click at [229, 372] on span "Crear Item de Auditoria" at bounding box center [247, 378] width 121 height 12
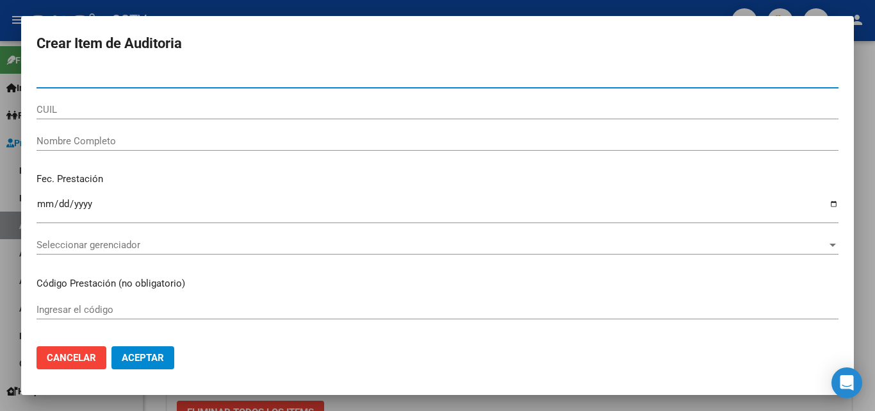
paste input "20317477768"
drag, startPoint x: 47, startPoint y: 78, endPoint x: 7, endPoint y: 78, distance: 39.7
click at [7, 78] on div "Crear Item de Auditoria 20317477768 Nro Documento CUIL Nombre Completo Fec. Pre…" at bounding box center [437, 205] width 875 height 411
click at [118, 78] on input "317477768" at bounding box center [438, 78] width 802 height 12
type input "31747776"
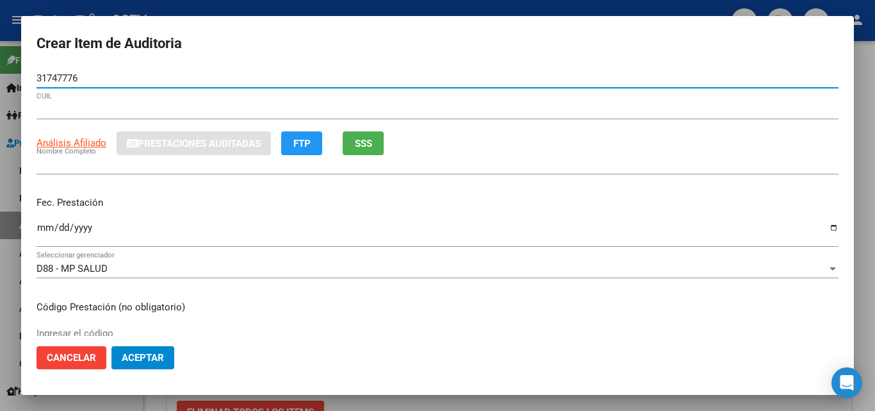
type input "20317477768"
type input "[DEMOGRAPHIC_DATA] [PERSON_NAME]"
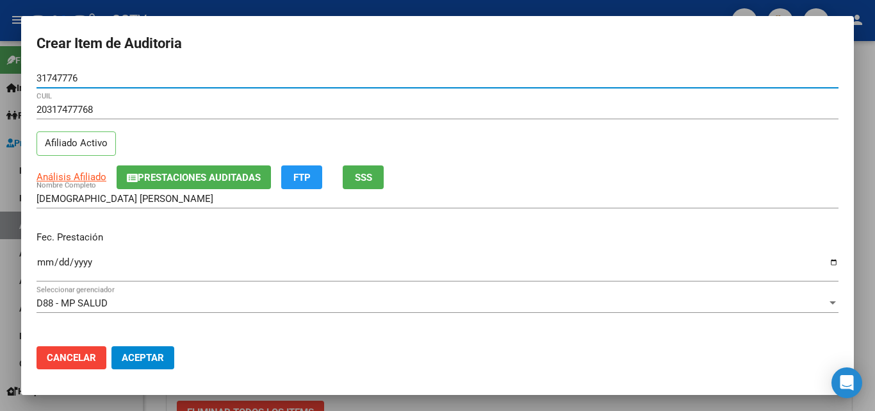
type input "31747776"
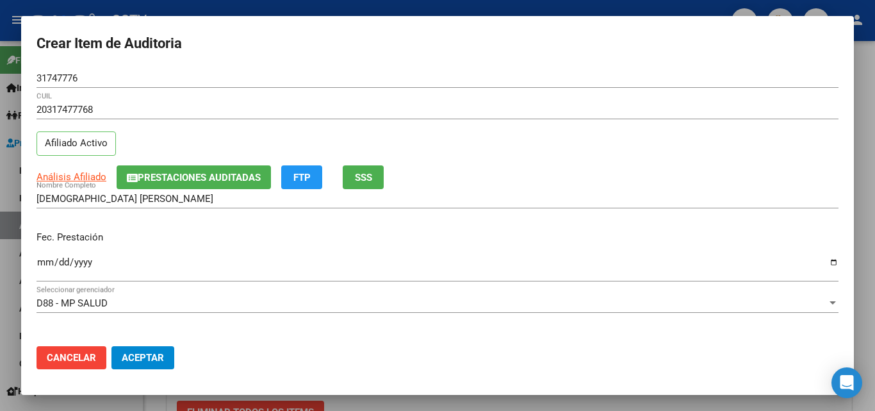
click at [44, 255] on div "Ingresar la fecha" at bounding box center [438, 268] width 802 height 28
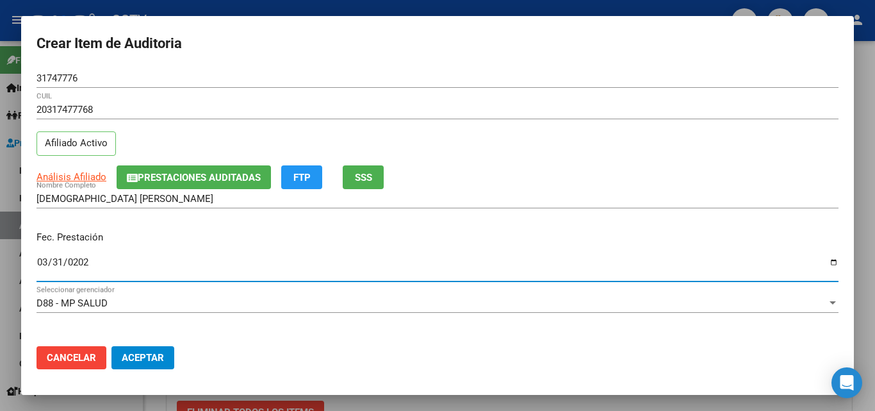
type input "[DATE]"
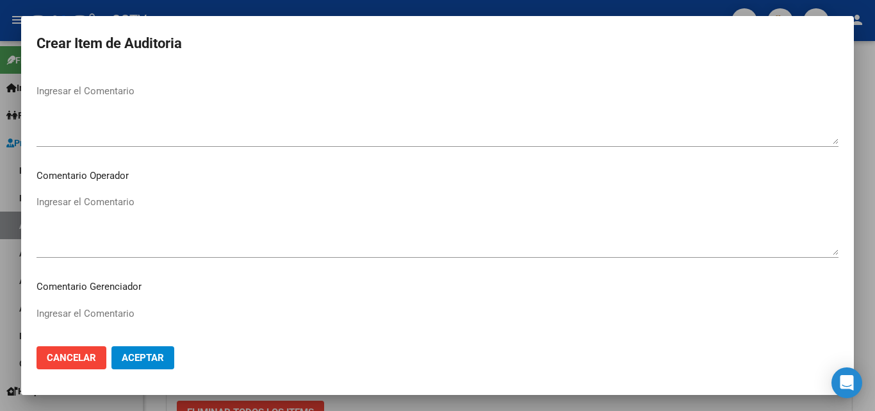
scroll to position [823, 0]
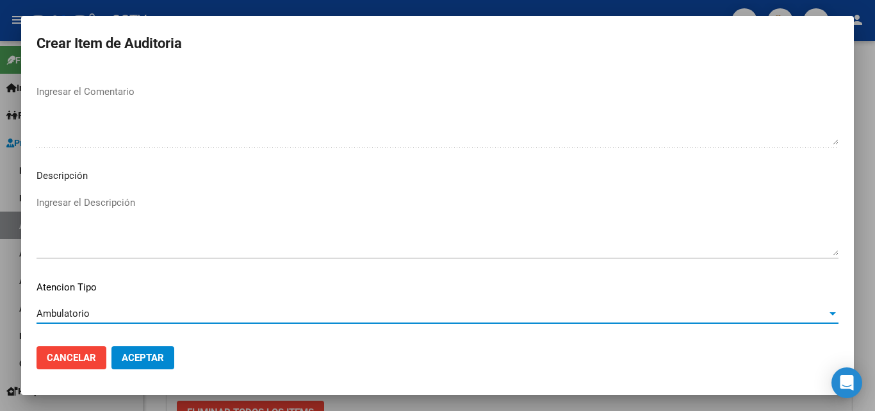
click at [144, 358] on span "Aceptar" at bounding box center [143, 358] width 42 height 12
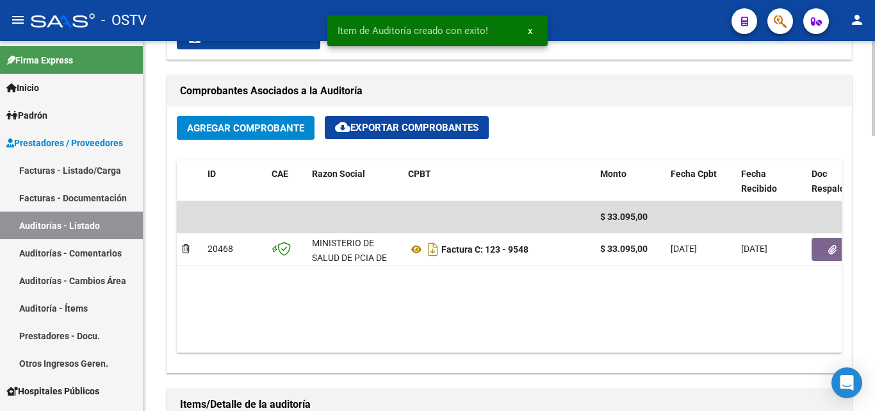
scroll to position [449, 0]
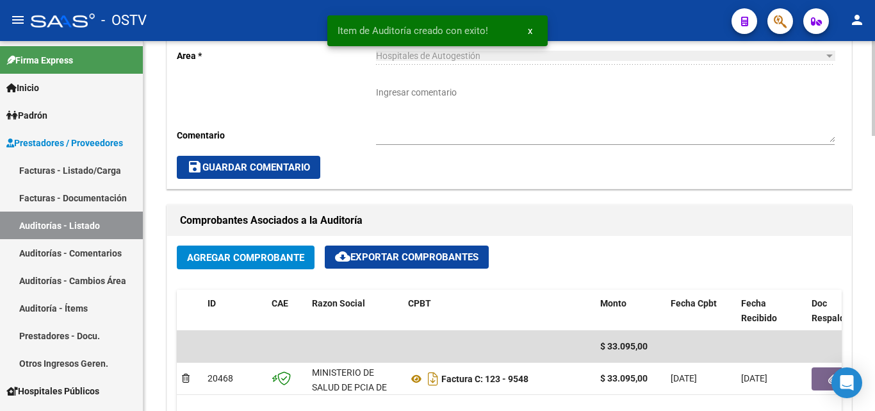
click at [408, 104] on textarea "Ingresar comentario" at bounding box center [605, 114] width 459 height 56
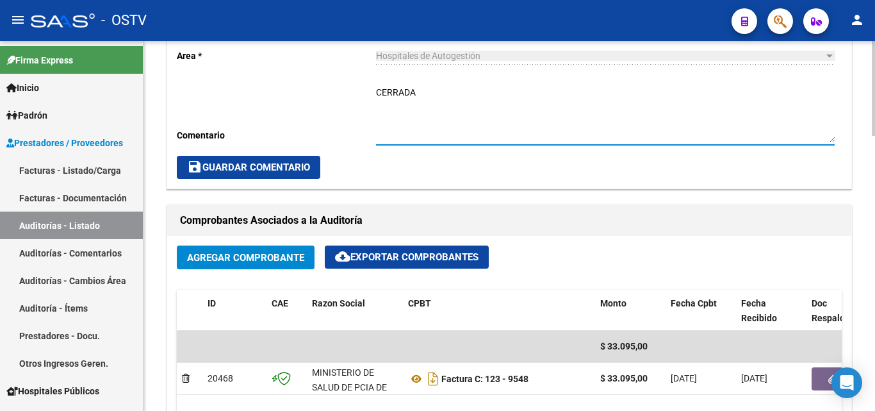
type textarea "CERRADA"
click at [275, 165] on span "save Guardar Comentario" at bounding box center [248, 167] width 123 height 12
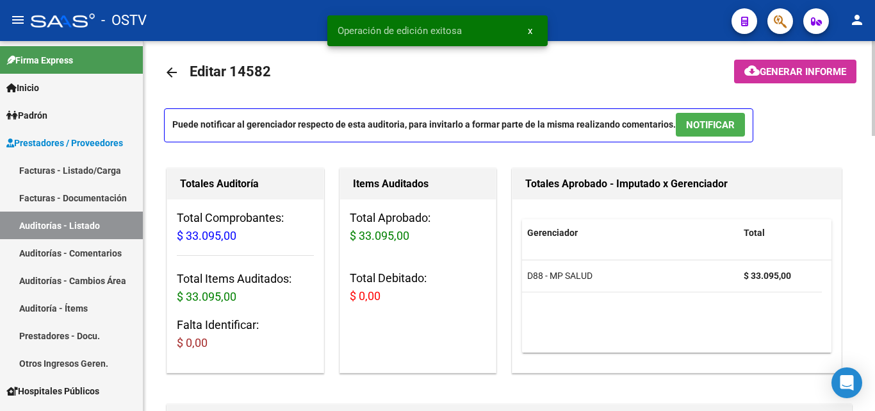
scroll to position [0, 0]
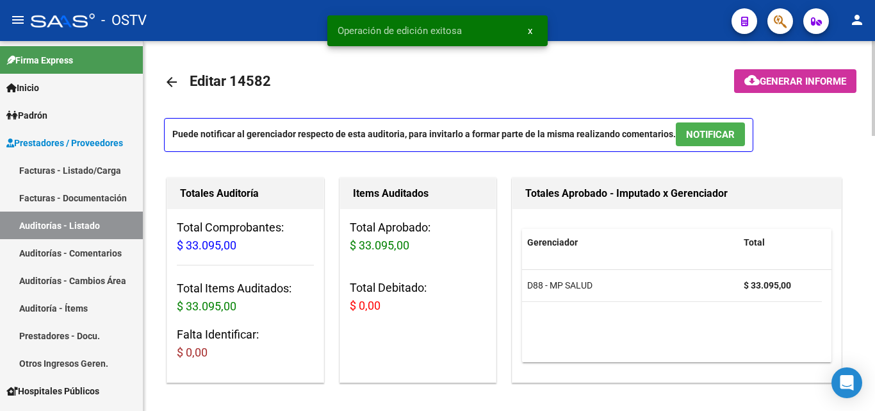
click at [170, 83] on mat-icon "arrow_back" at bounding box center [171, 81] width 15 height 15
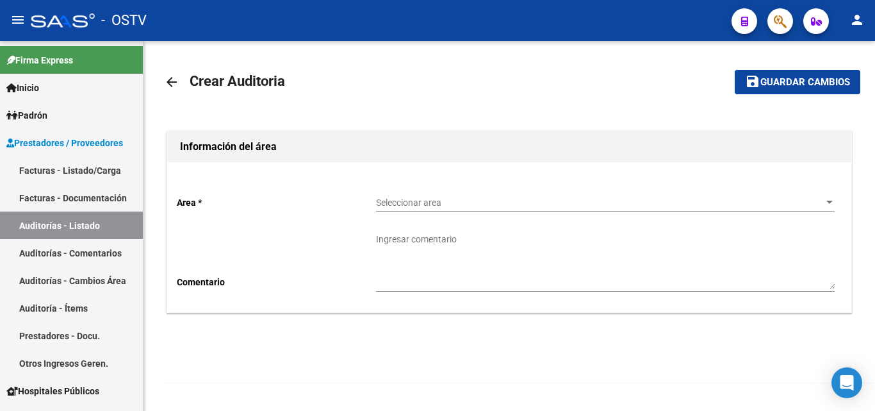
click at [513, 208] on span "Seleccionar area" at bounding box center [599, 202] width 447 height 11
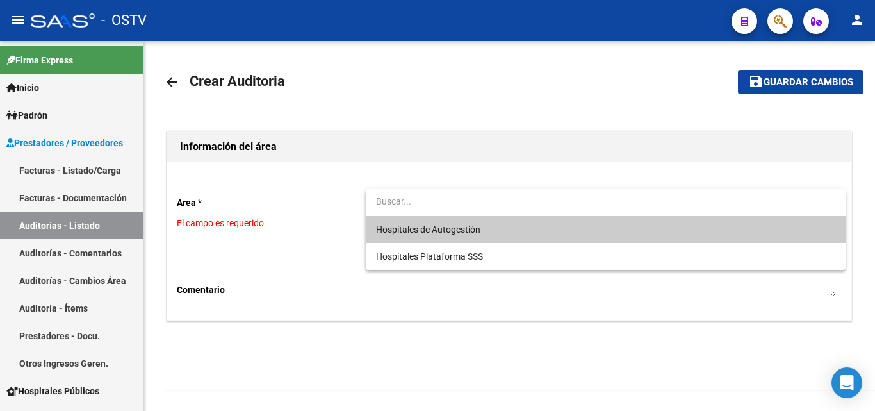
click at [504, 233] on span "Hospitales de Autogestión" at bounding box center [605, 229] width 459 height 27
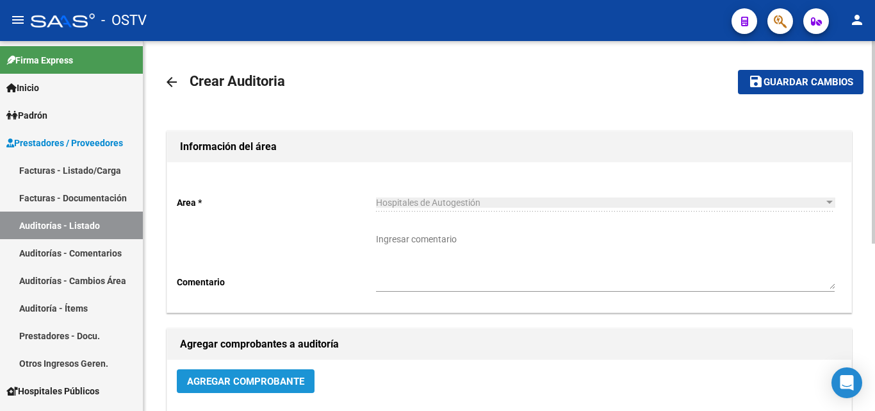
click at [232, 388] on button "Agregar Comprobante" at bounding box center [246, 381] width 138 height 24
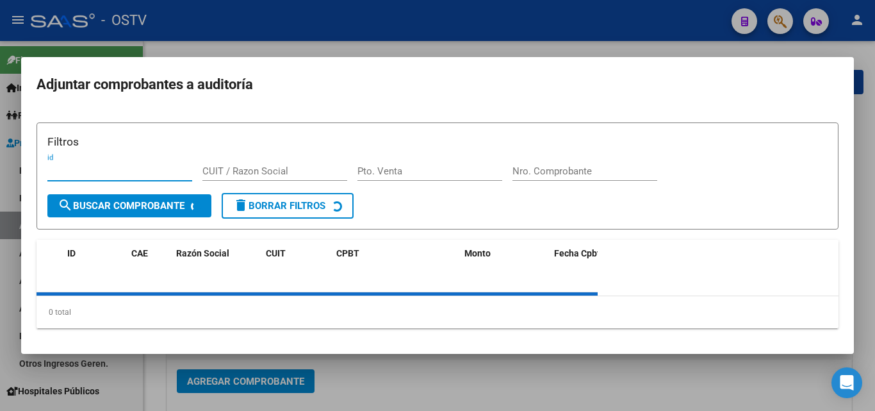
click at [557, 176] on input "Nro. Comprobante" at bounding box center [584, 171] width 145 height 12
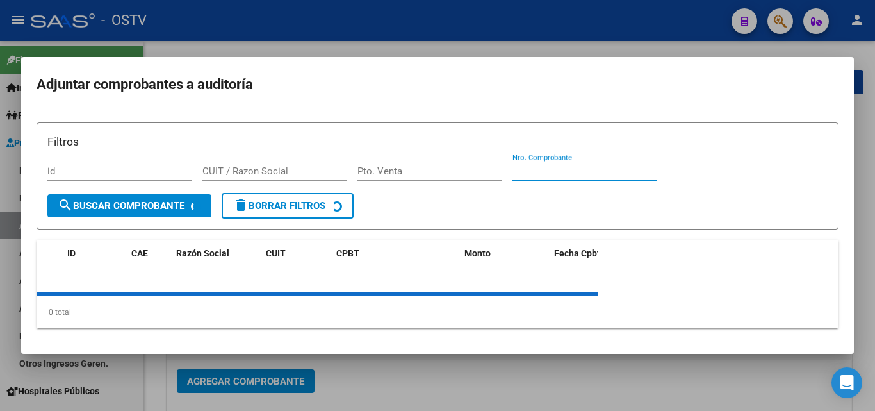
paste input "20989"
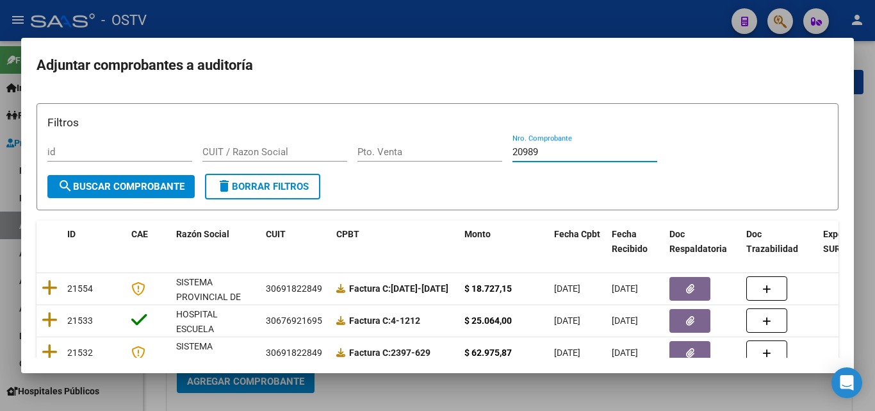
type input "20989"
click at [172, 197] on button "search Buscar Comprobante" at bounding box center [120, 186] width 147 height 23
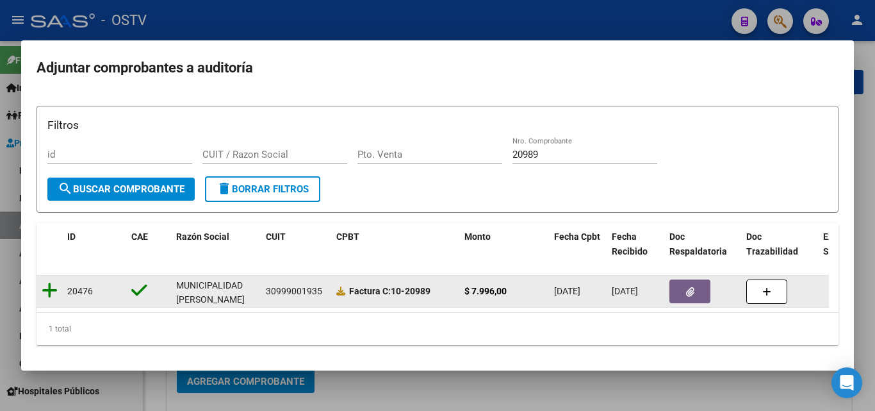
click at [56, 288] on icon at bounding box center [50, 290] width 16 height 18
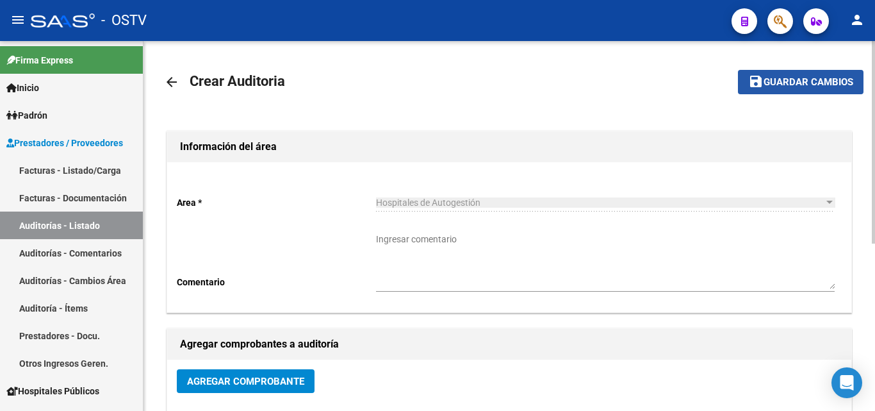
click at [792, 77] on span "Guardar cambios" at bounding box center [809, 83] width 90 height 12
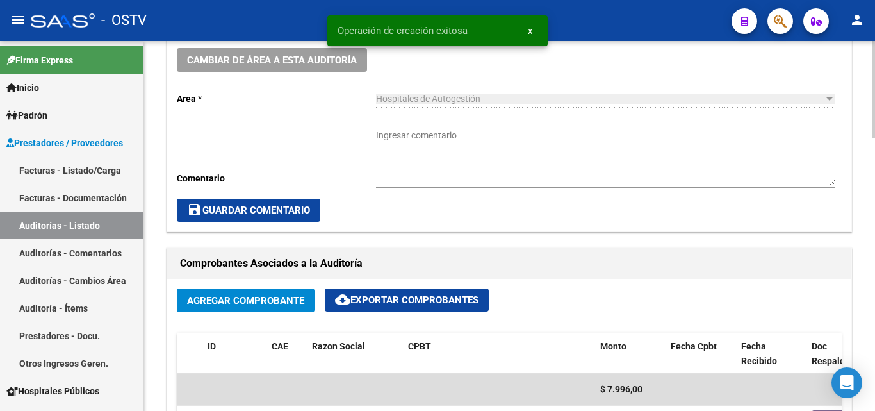
scroll to position [512, 0]
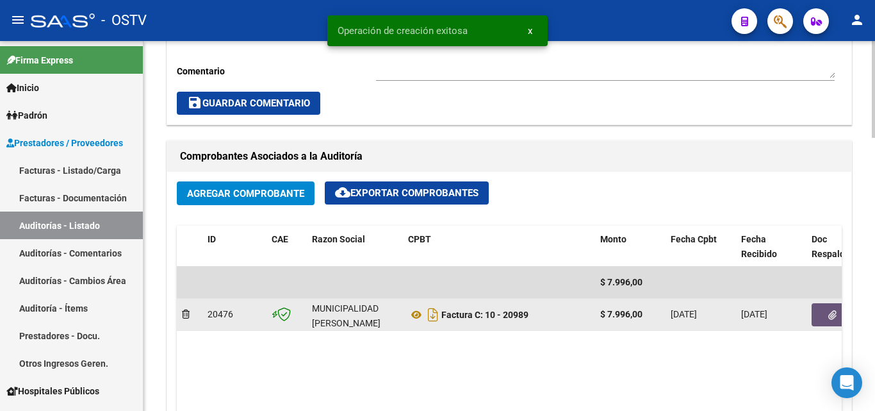
click at [828, 314] on icon "button" at bounding box center [832, 315] width 8 height 10
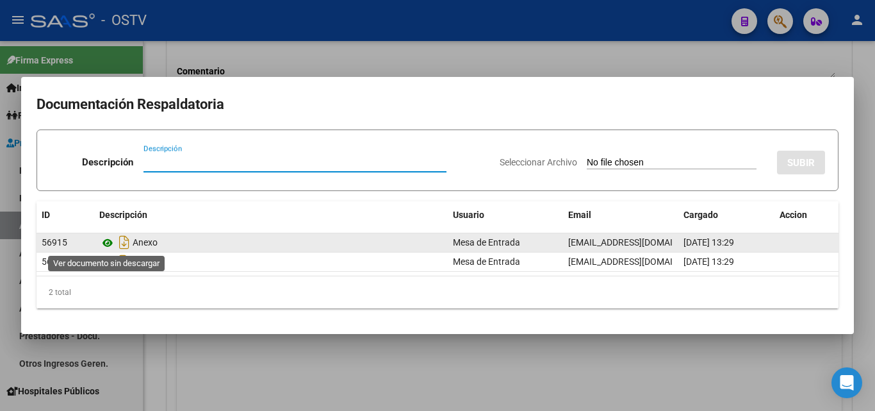
click at [110, 247] on icon at bounding box center [107, 242] width 17 height 15
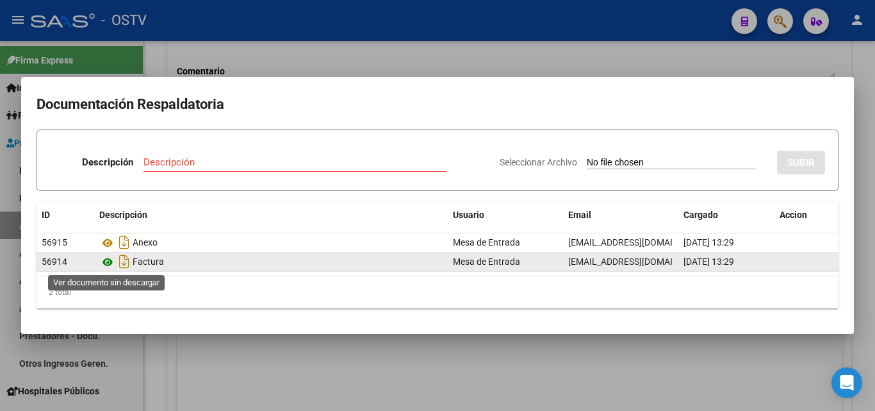
click at [106, 263] on icon at bounding box center [107, 261] width 17 height 15
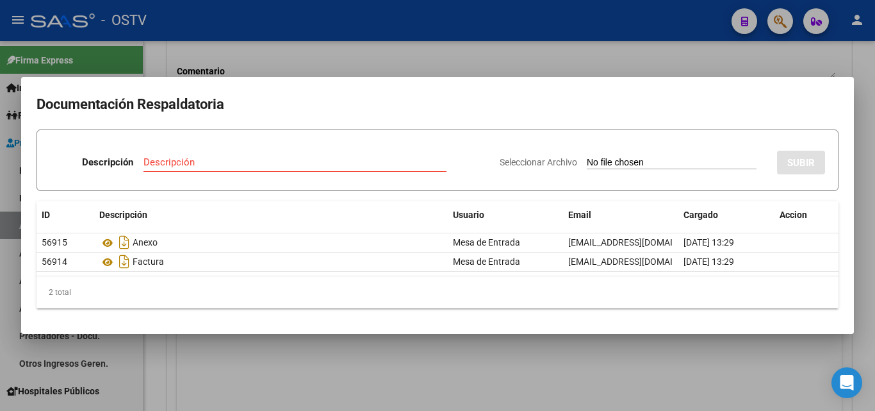
click at [220, 353] on div at bounding box center [437, 205] width 875 height 411
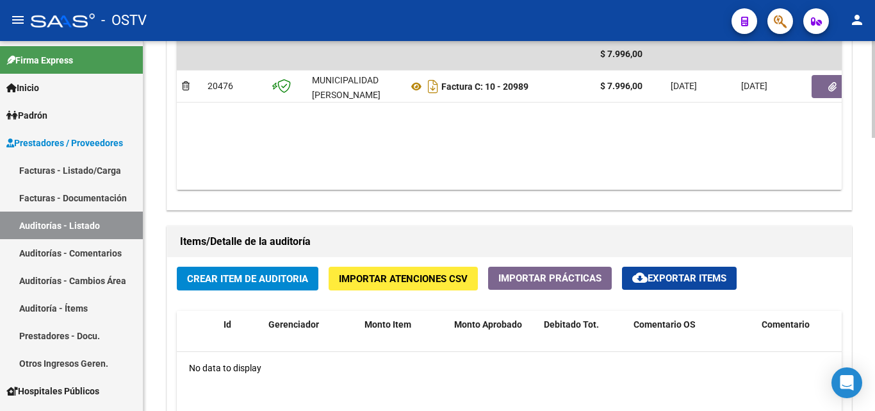
scroll to position [769, 0]
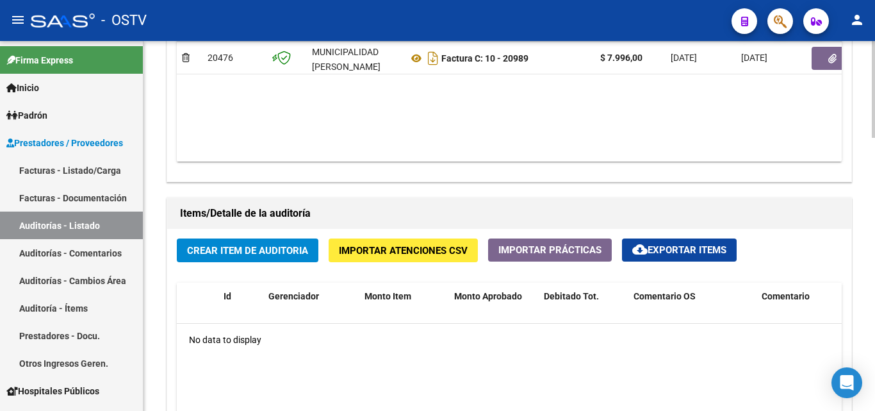
click at [240, 245] on span "Crear Item de Auditoria" at bounding box center [247, 251] width 121 height 12
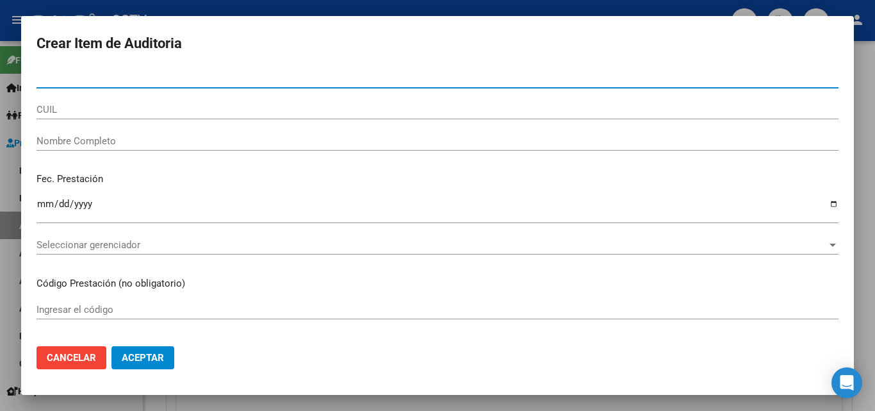
paste input "30942320"
type input "30942320"
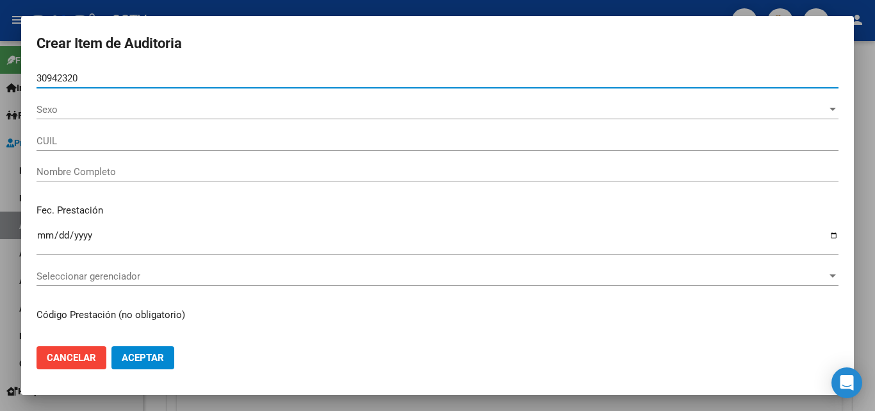
type input "20309423209"
type input "[PERSON_NAME]"
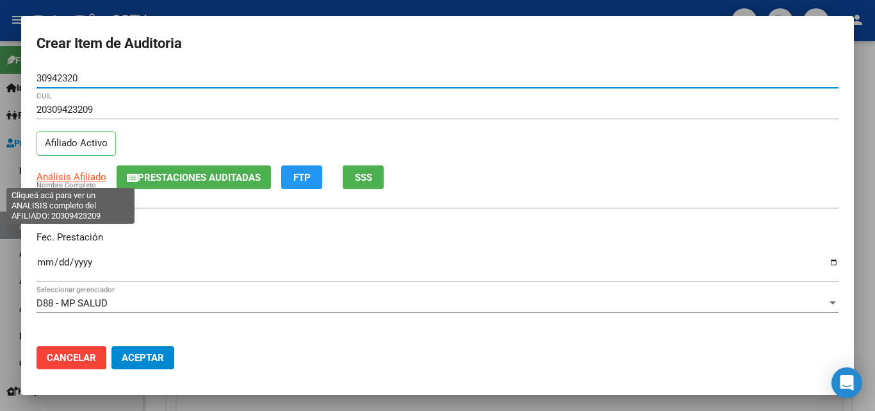
type input "30942320"
click at [74, 174] on span "Análisis Afiliado" at bounding box center [72, 177] width 70 height 12
type textarea "20309423209"
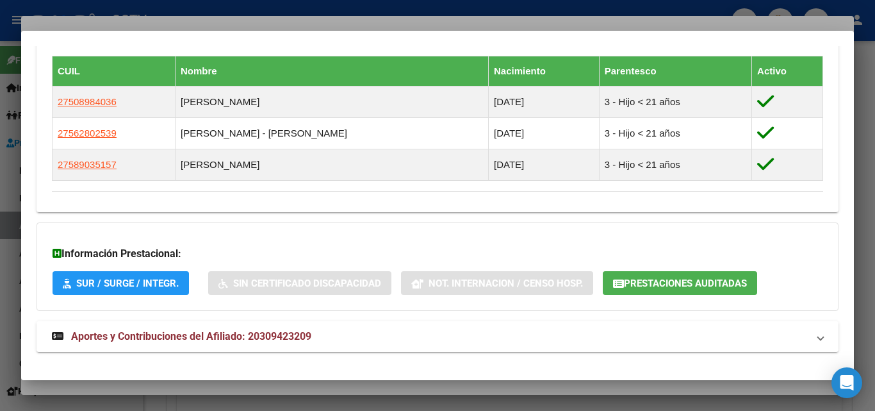
scroll to position [737, 0]
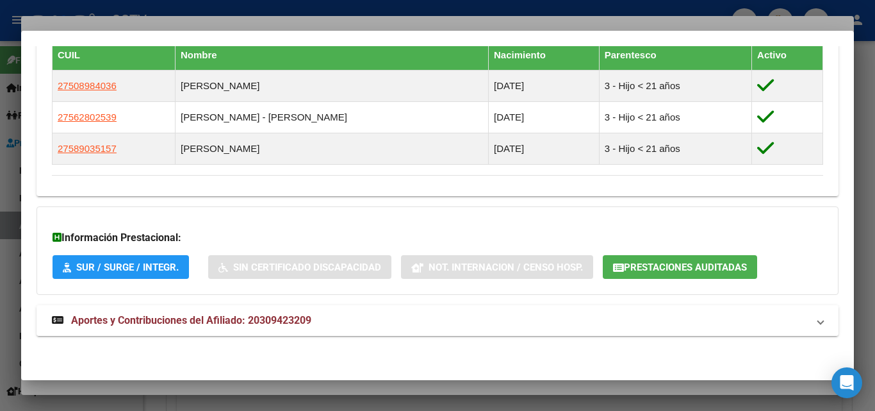
click at [146, 330] on mat-expansion-panel-header "Aportes y Contribuciones del Afiliado: 20309423209" at bounding box center [438, 320] width 802 height 31
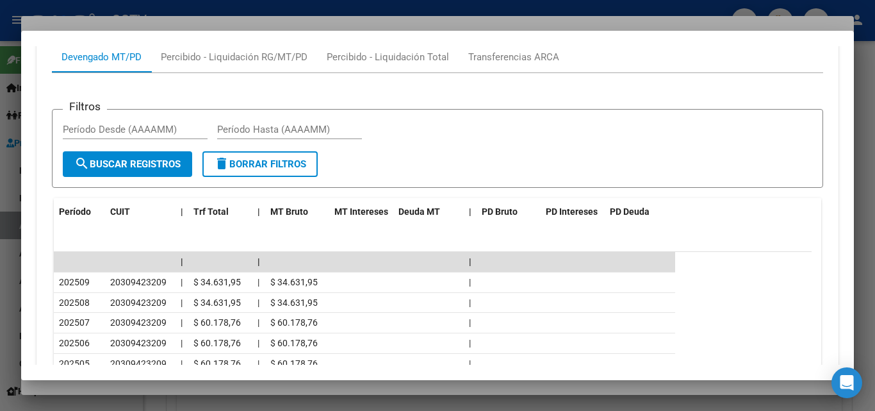
scroll to position [1186, 0]
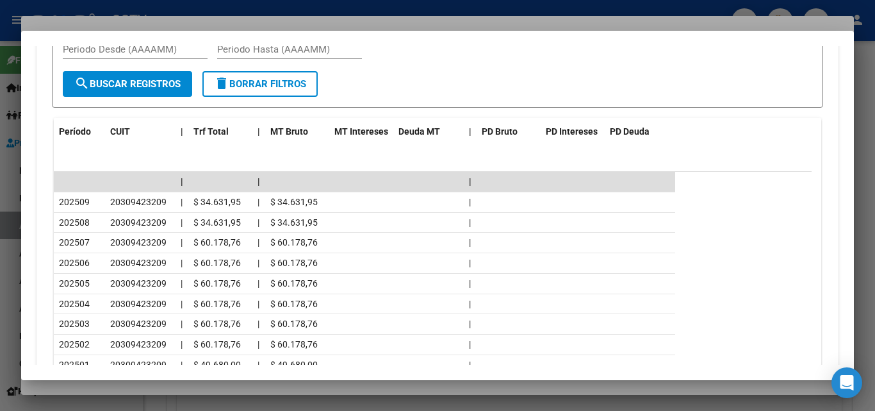
click at [152, 384] on div at bounding box center [437, 205] width 875 height 411
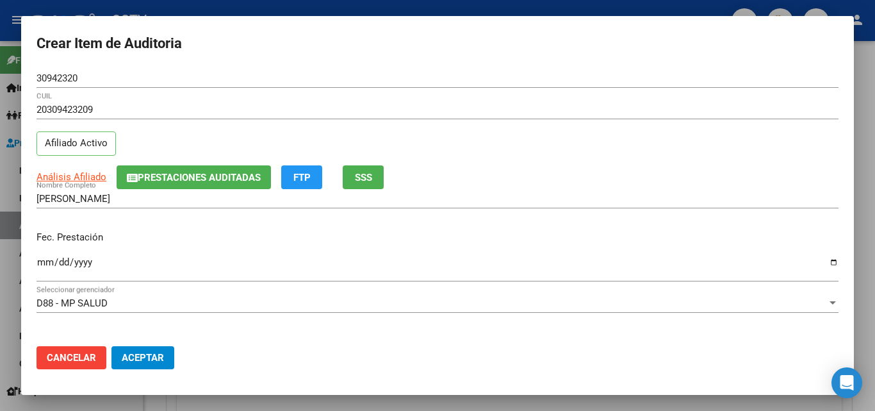
click at [41, 265] on input "Ingresar la fecha" at bounding box center [438, 267] width 802 height 20
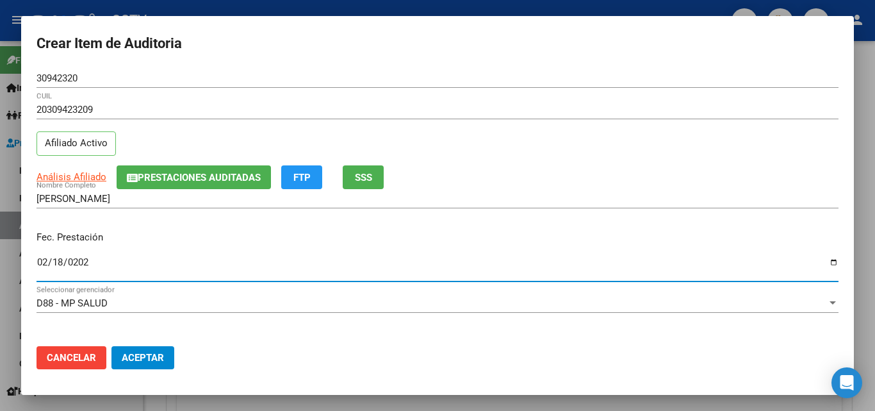
type input "[DATE]"
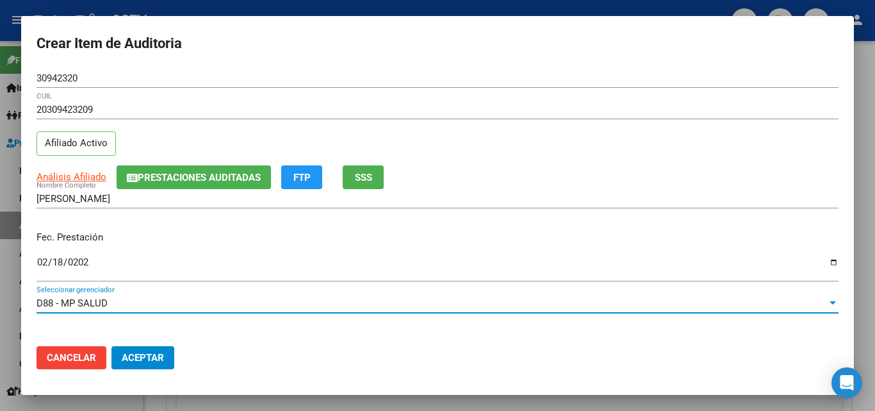
scroll to position [165, 0]
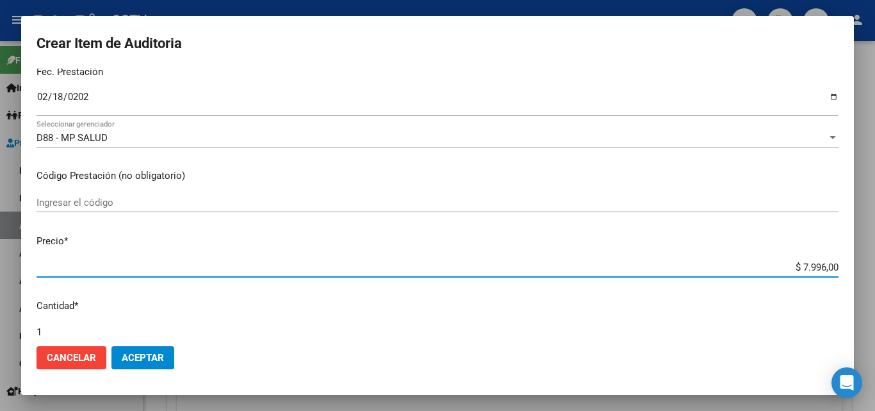
type input "$ 0,03"
type input "$ 0,39"
type input "$ 3,99"
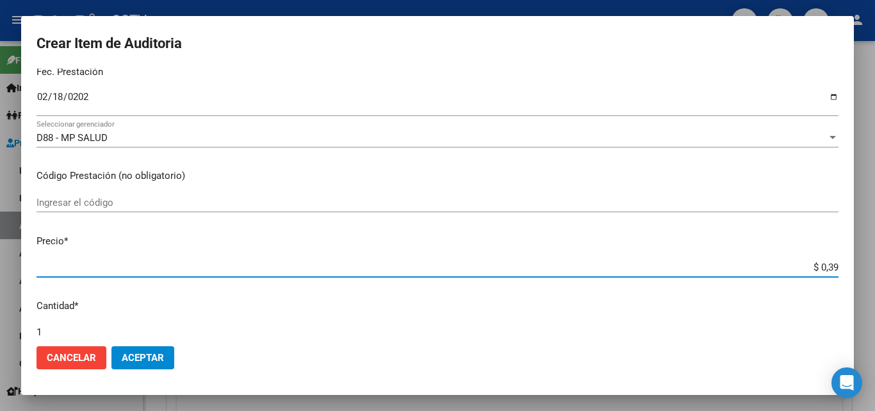
type input "$ 3,99"
type input "$ 39,98"
type input "$ 399,80"
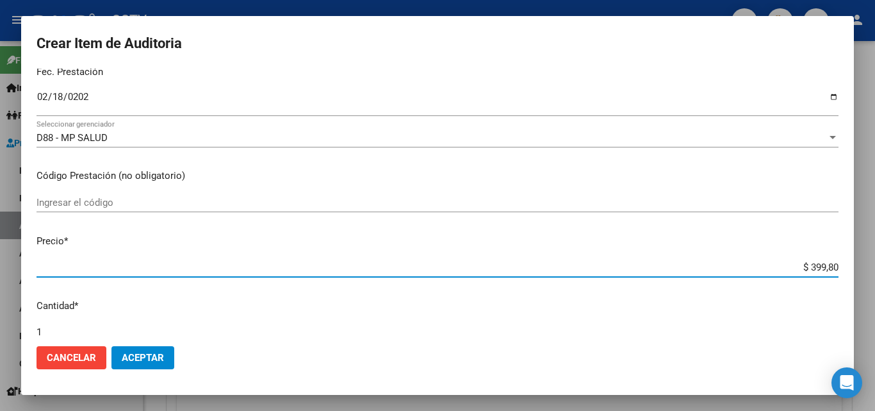
type input "$ 3.998,00"
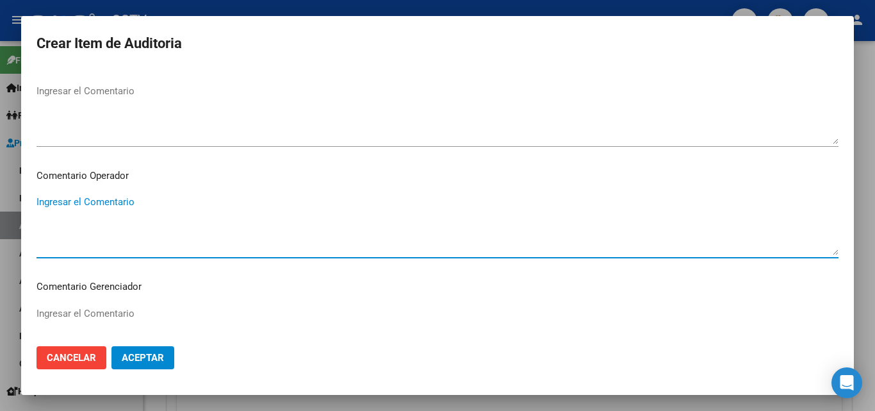
scroll to position [823, 0]
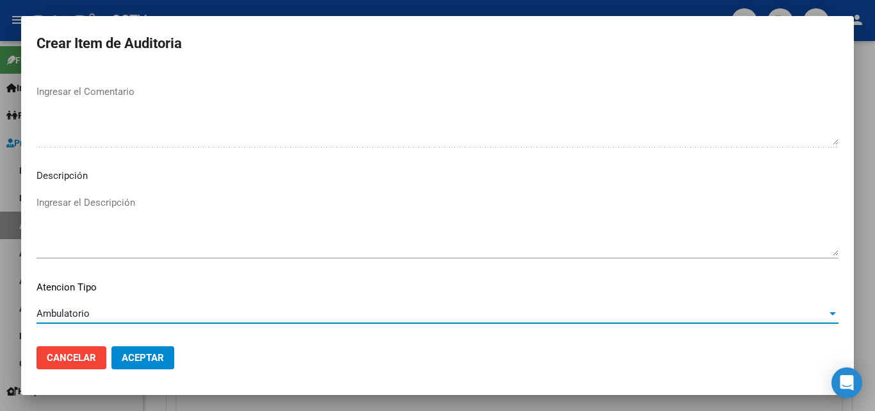
click at [142, 359] on span "Aceptar" at bounding box center [143, 358] width 42 height 12
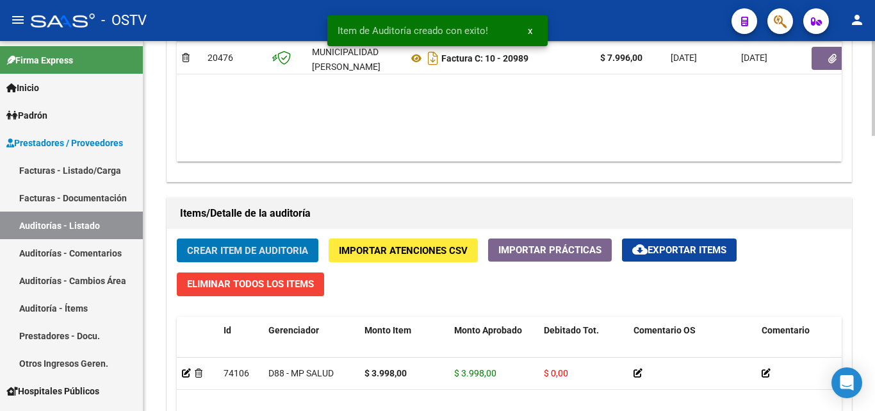
scroll to position [769, 0]
click at [206, 252] on span "Crear Item de Auditoria" at bounding box center [247, 251] width 121 height 12
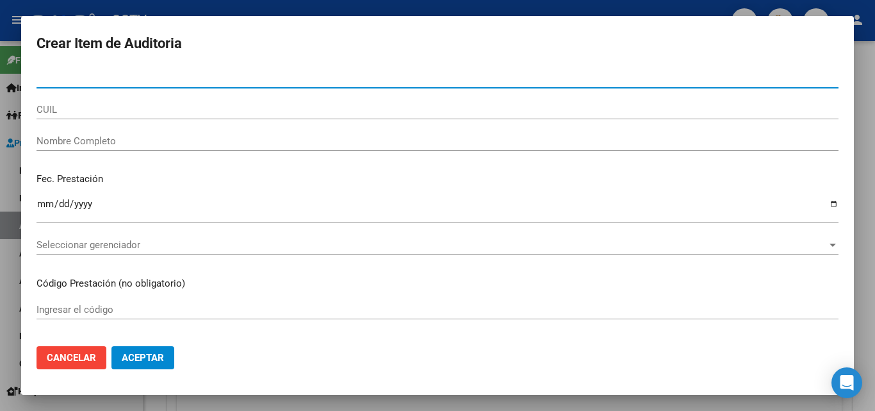
paste input "35742490"
type input "35742490"
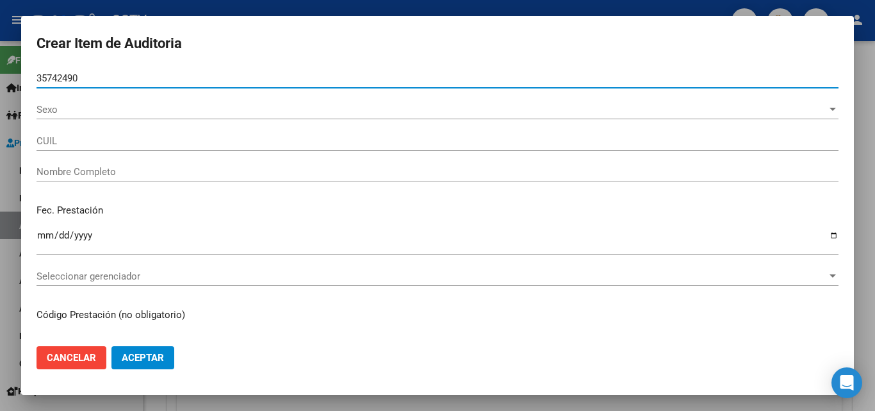
type input "23357424909"
type input "[PERSON_NAME]"
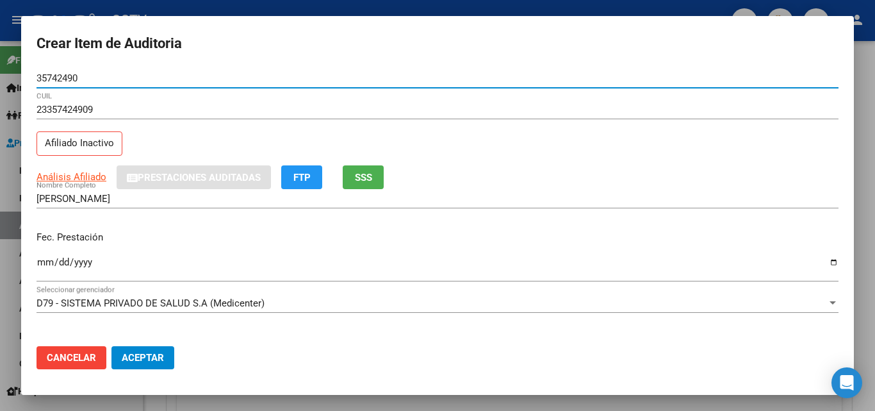
type input "35742490"
click at [37, 261] on input "Ingresar la fecha" at bounding box center [438, 267] width 802 height 20
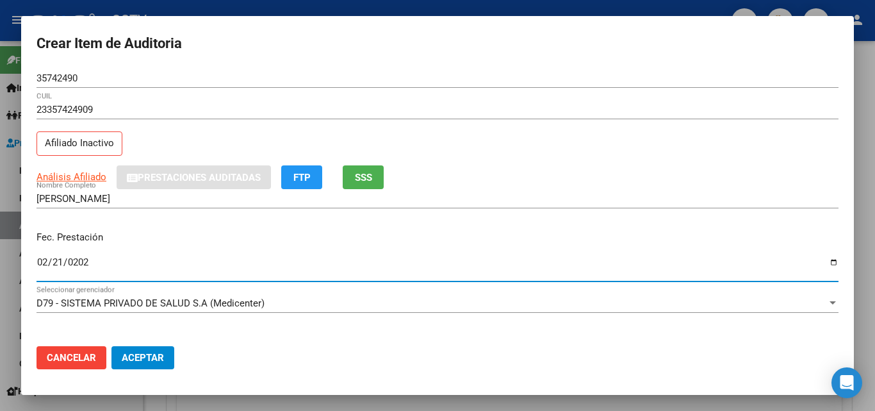
type input "[DATE]"
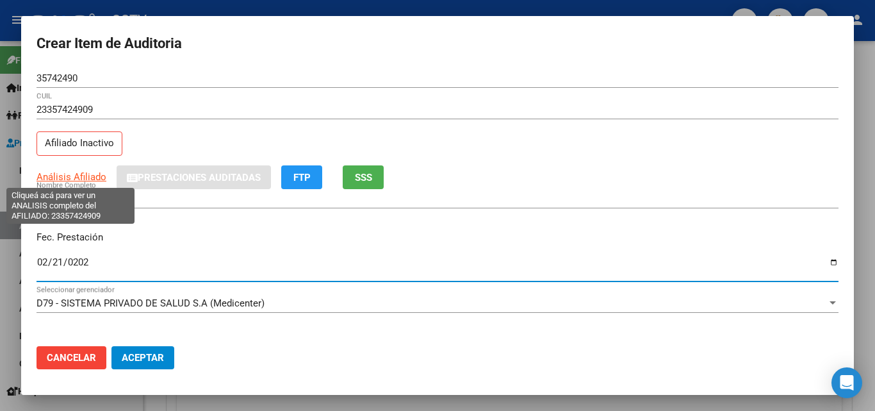
click at [70, 181] on span "Análisis Afiliado" at bounding box center [72, 177] width 70 height 12
type textarea "23357424909"
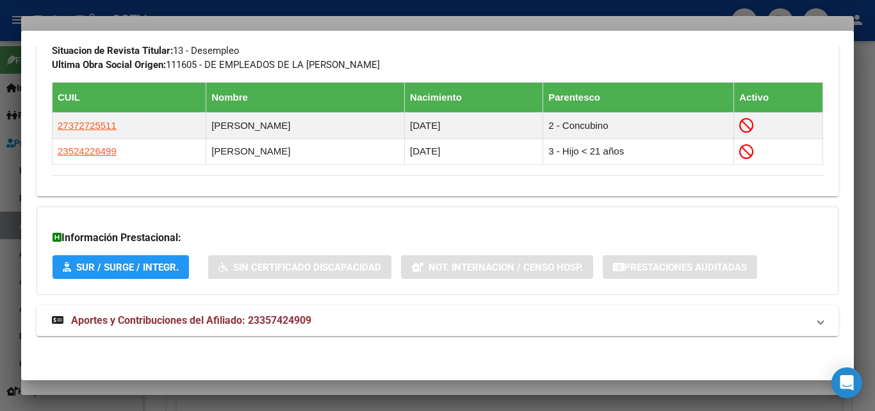
click at [240, 325] on span "Aportes y Contribuciones del Afiliado: 23357424909" at bounding box center [191, 320] width 240 height 12
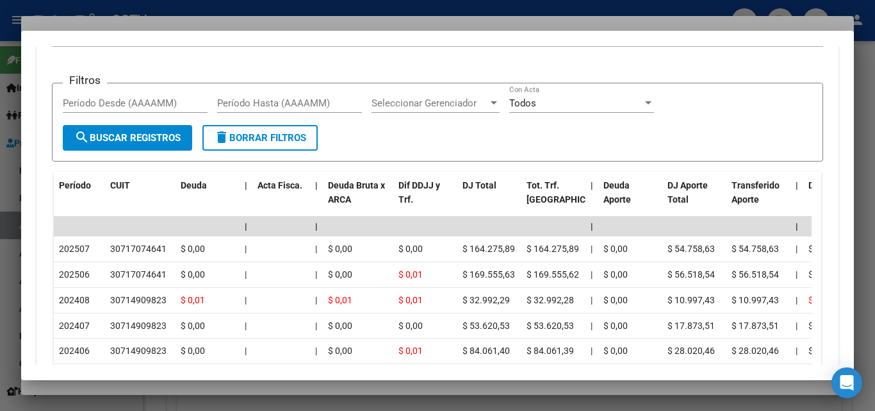
scroll to position [1291, 0]
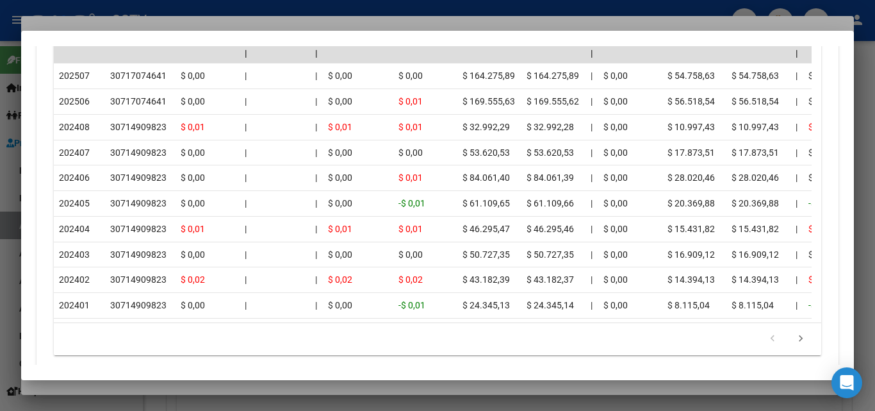
click at [195, 391] on div at bounding box center [437, 205] width 875 height 411
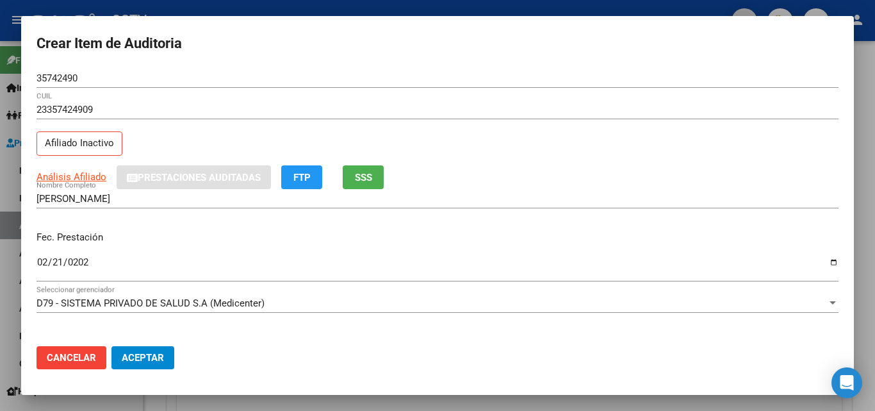
click at [830, 304] on div at bounding box center [833, 302] width 6 height 3
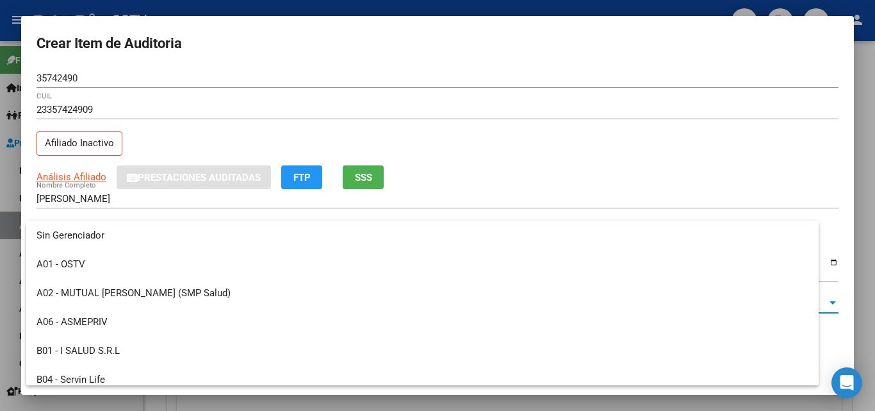
scroll to position [625, 0]
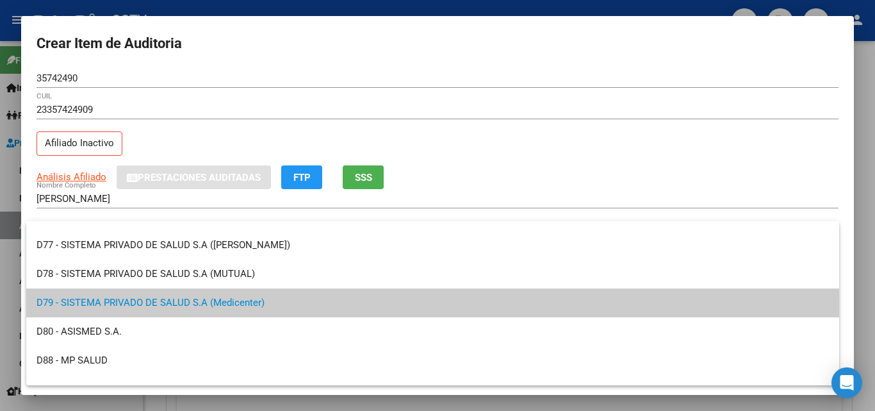
click at [735, 179] on div at bounding box center [437, 205] width 875 height 411
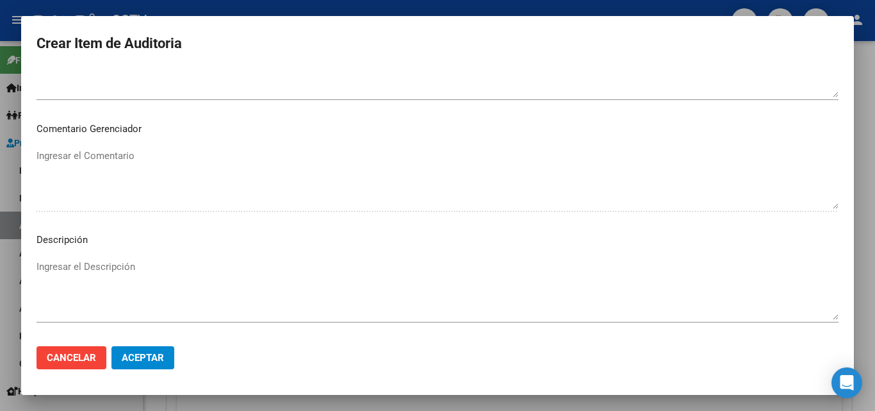
scroll to position [887, 0]
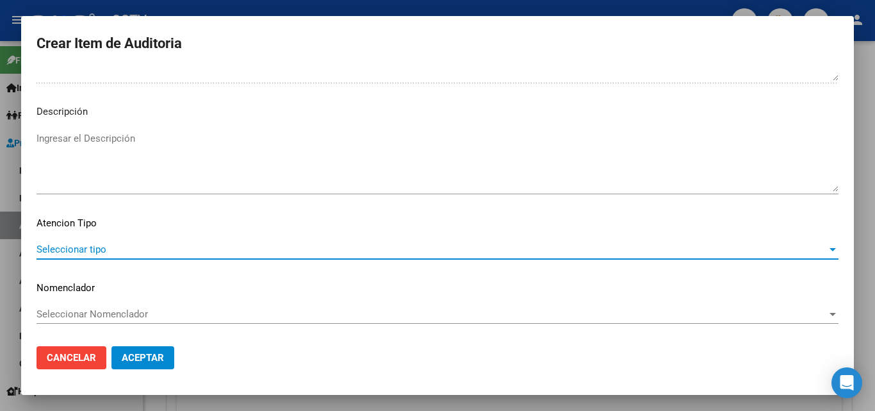
click at [102, 249] on span "Seleccionar tipo" at bounding box center [432, 249] width 790 height 12
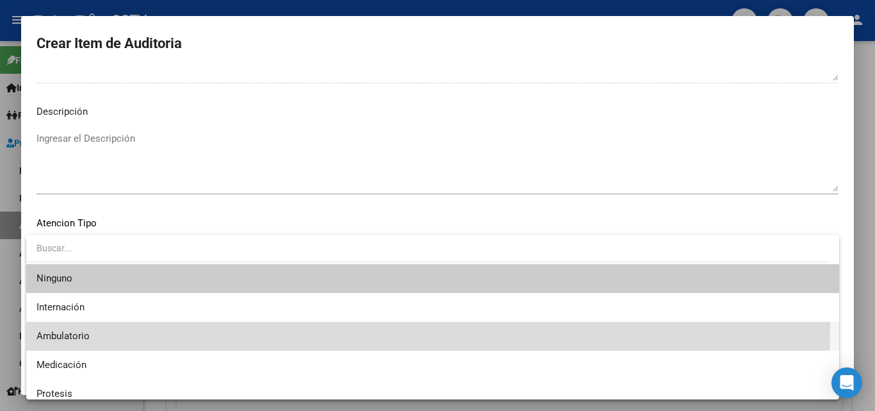
click at [62, 325] on span "Ambulatorio" at bounding box center [433, 336] width 792 height 29
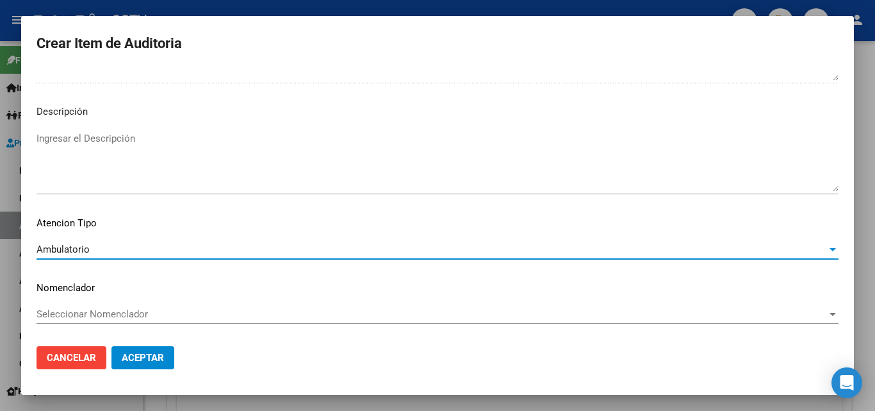
click at [142, 364] on button "Aceptar" at bounding box center [142, 357] width 63 height 23
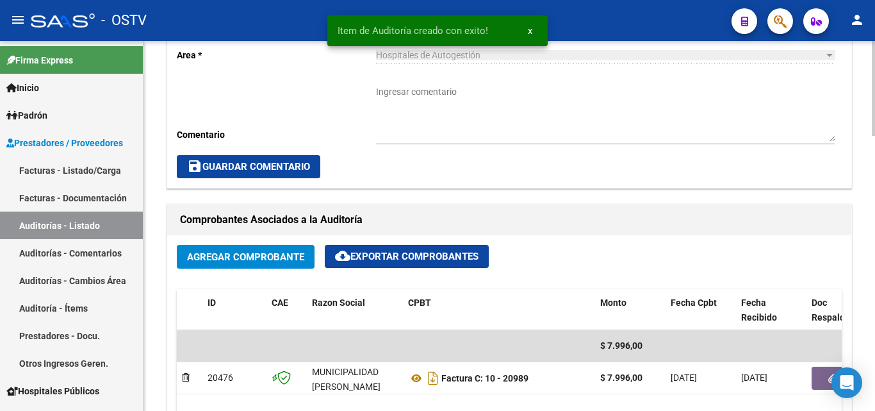
scroll to position [449, 0]
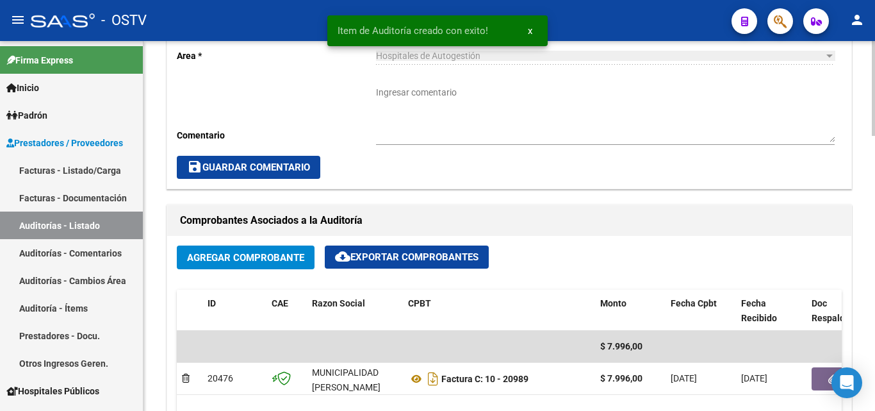
click at [413, 107] on textarea "Ingresar comentario" at bounding box center [605, 114] width 459 height 56
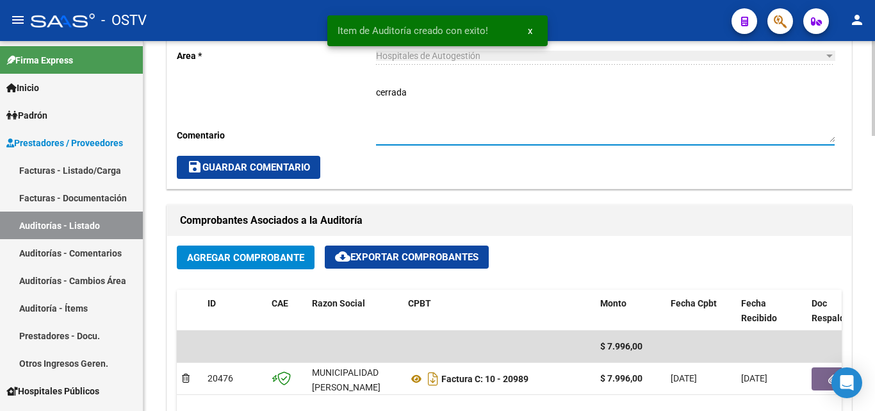
type textarea "cerrada"
click at [280, 186] on div "Cambiar de área a esta auditoría Area * Hospitales de Autogestión Seleccionar a…" at bounding box center [509, 92] width 684 height 193
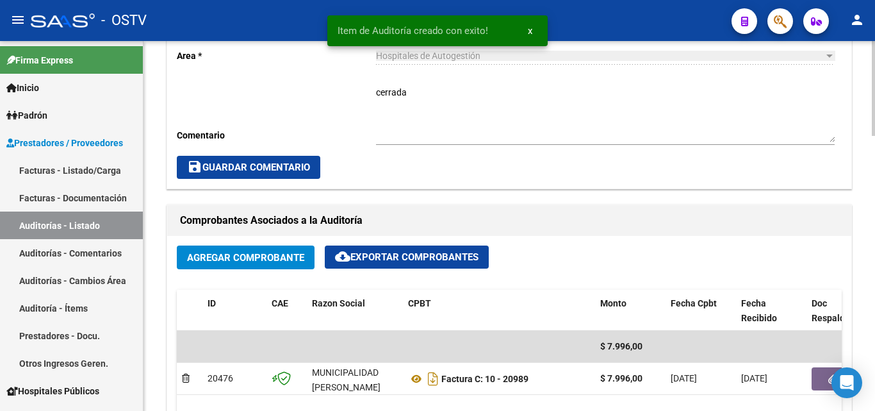
click at [284, 170] on span "save Guardar Comentario" at bounding box center [248, 167] width 123 height 12
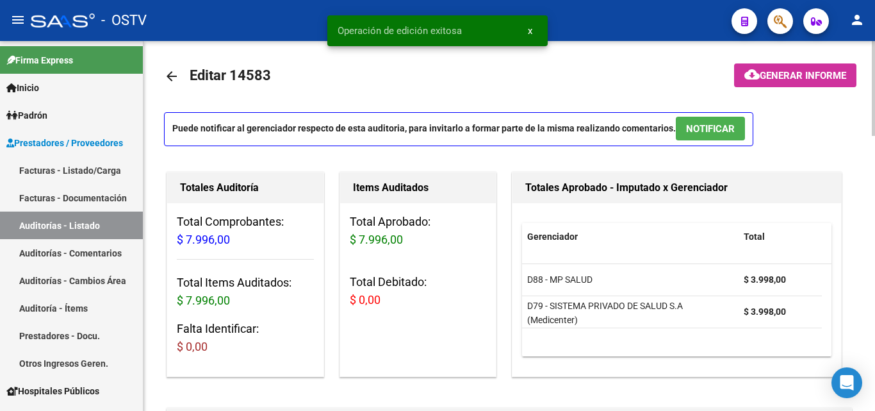
scroll to position [0, 0]
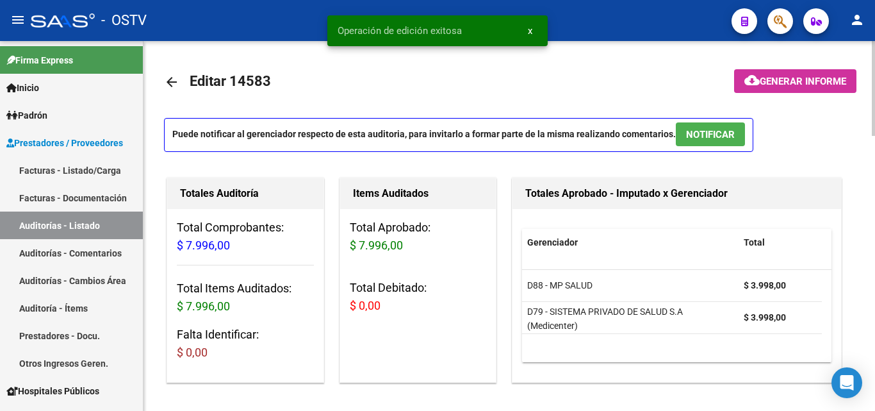
click at [171, 82] on mat-icon "arrow_back" at bounding box center [171, 81] width 15 height 15
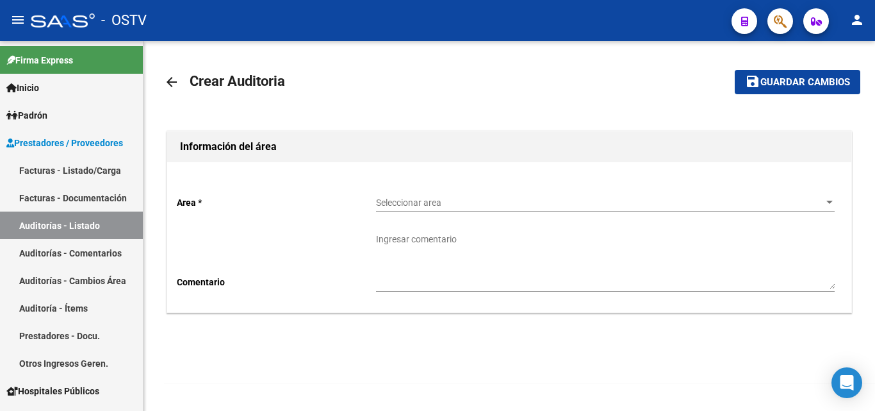
click at [386, 202] on span "Seleccionar area" at bounding box center [599, 202] width 447 height 11
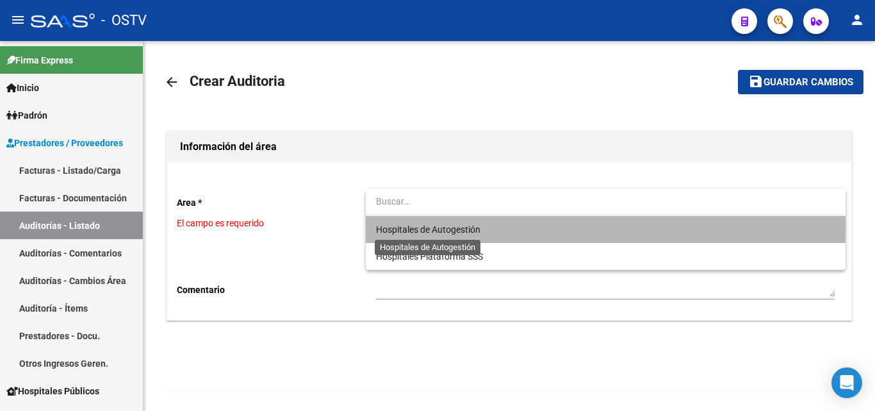
click at [425, 225] on span "Hospitales de Autogestión" at bounding box center [428, 229] width 104 height 10
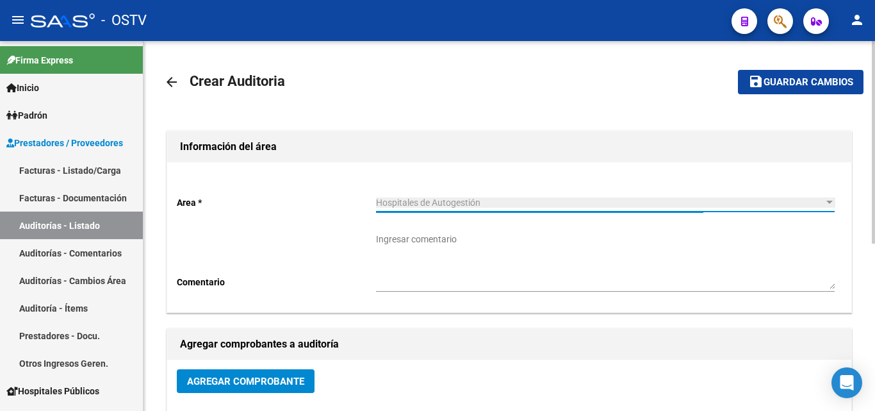
click at [251, 389] on button "Agregar Comprobante" at bounding box center [246, 381] width 138 height 24
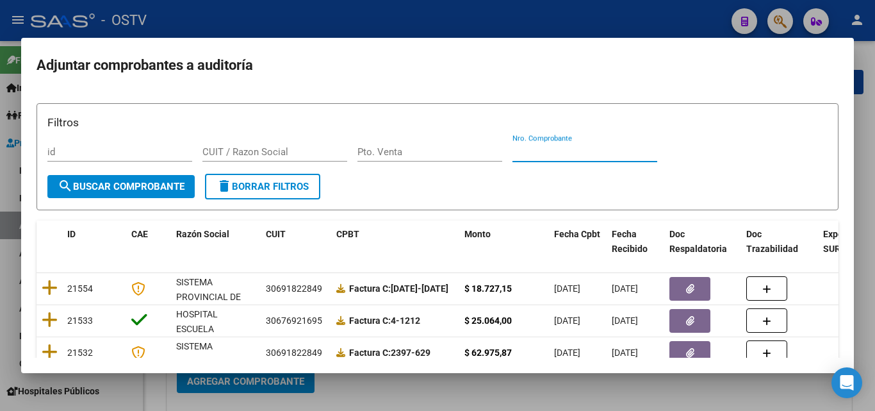
click at [556, 148] on input "Nro. Comprobante" at bounding box center [584, 152] width 145 height 12
paste input "1919"
type input "1919"
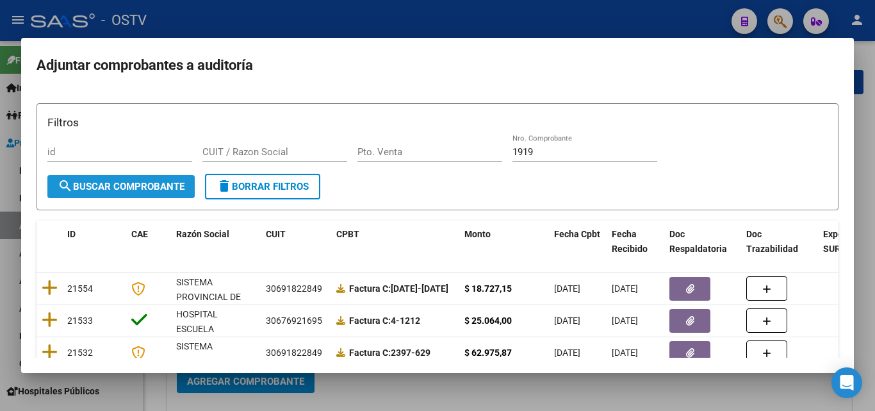
click at [156, 184] on span "search Buscar Comprobante" at bounding box center [121, 187] width 127 height 12
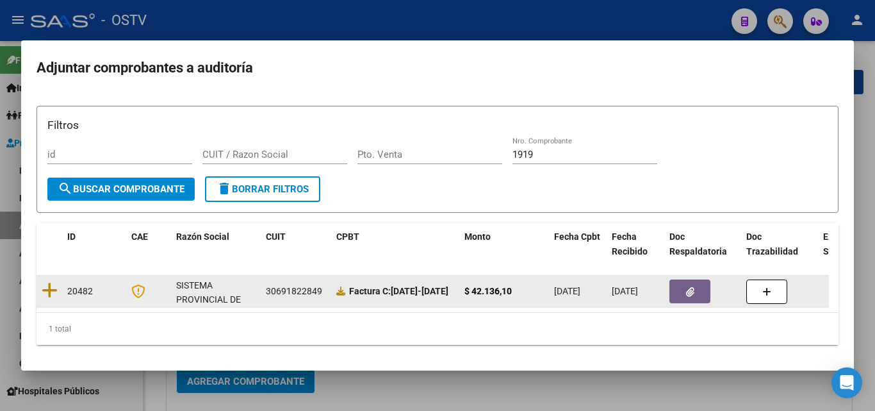
click at [696, 290] on button "button" at bounding box center [689, 291] width 41 height 24
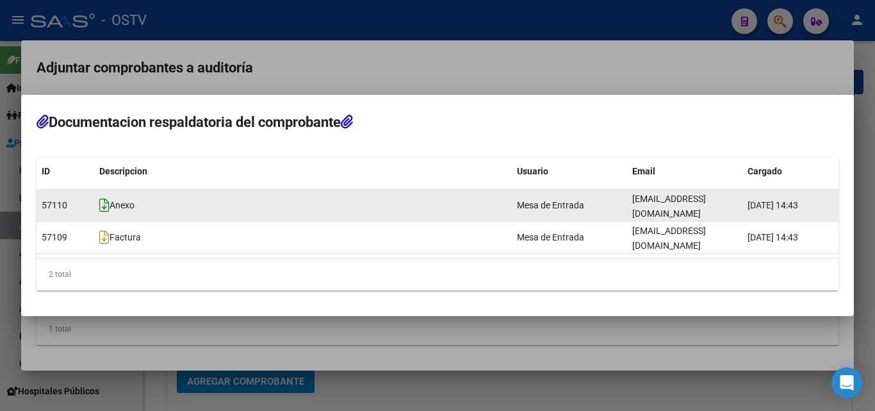
click at [105, 211] on icon at bounding box center [104, 205] width 10 height 14
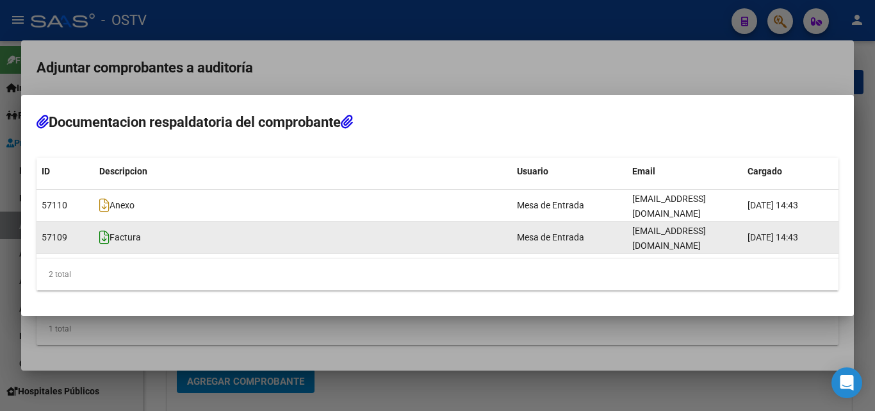
click at [109, 235] on icon at bounding box center [104, 237] width 10 height 14
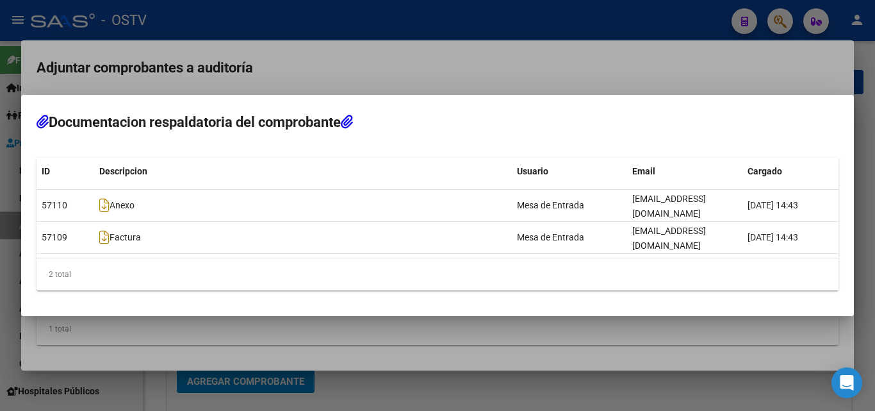
click at [201, 382] on div at bounding box center [437, 205] width 875 height 411
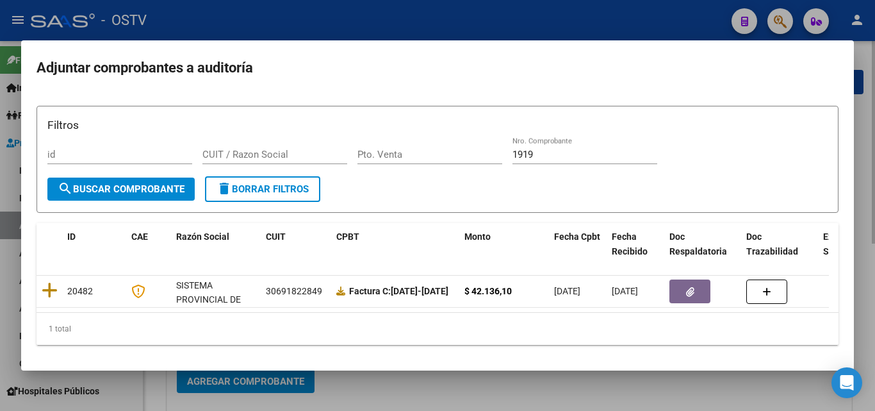
click at [238, 385] on div at bounding box center [437, 205] width 875 height 411
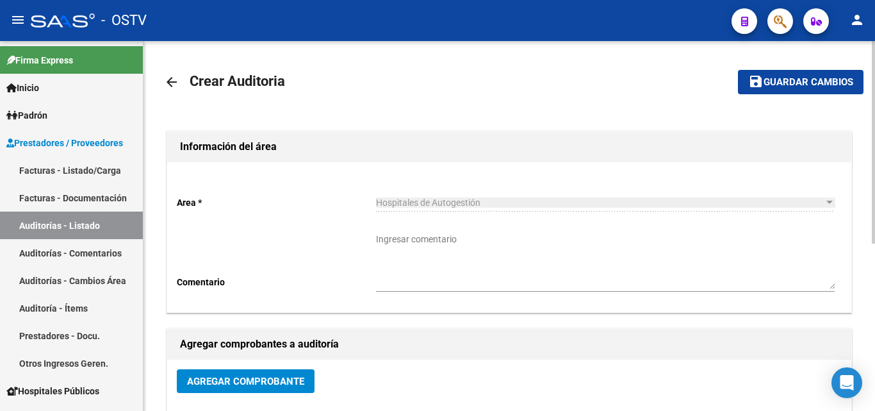
click at [812, 74] on button "save Guardar cambios" at bounding box center [801, 82] width 126 height 24
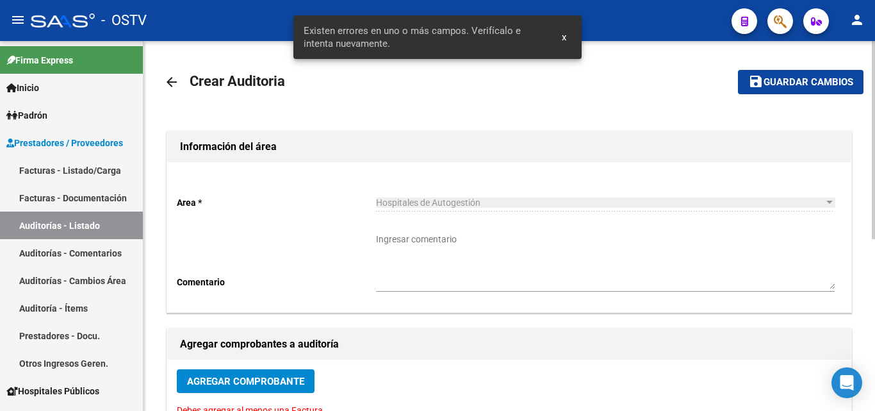
click at [166, 80] on mat-icon "arrow_back" at bounding box center [171, 81] width 15 height 15
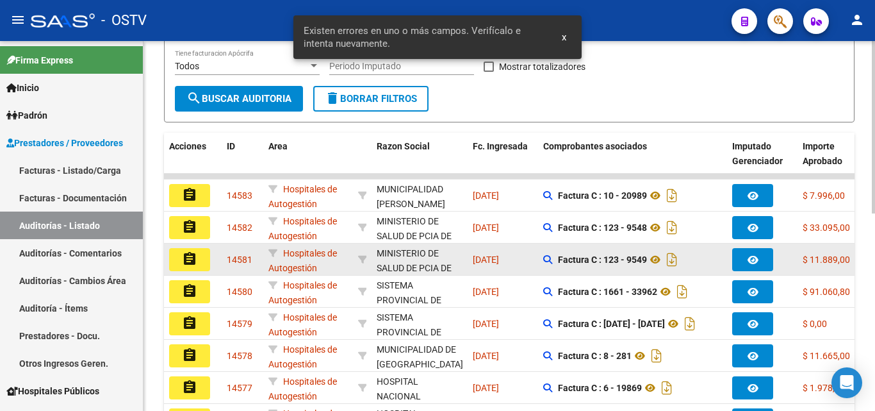
scroll to position [256, 0]
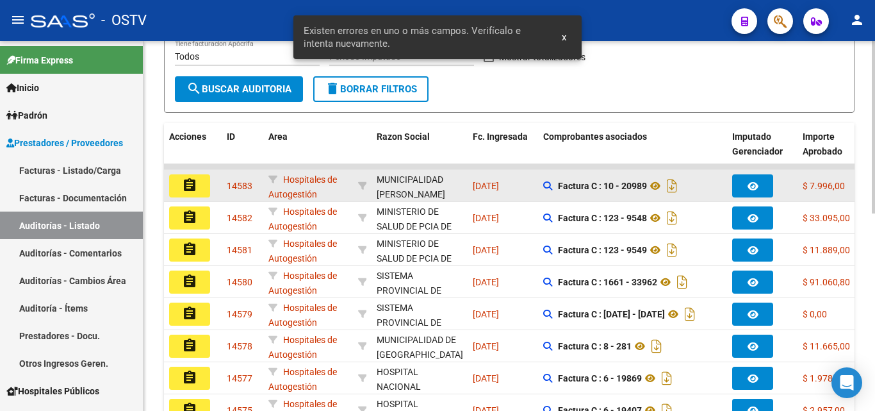
click at [196, 182] on mat-icon "assignment" at bounding box center [189, 184] width 15 height 15
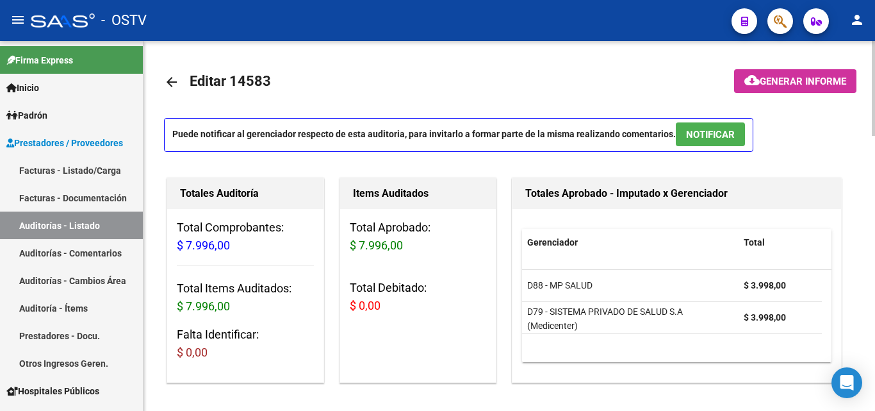
click at [170, 79] on mat-icon "arrow_back" at bounding box center [171, 81] width 15 height 15
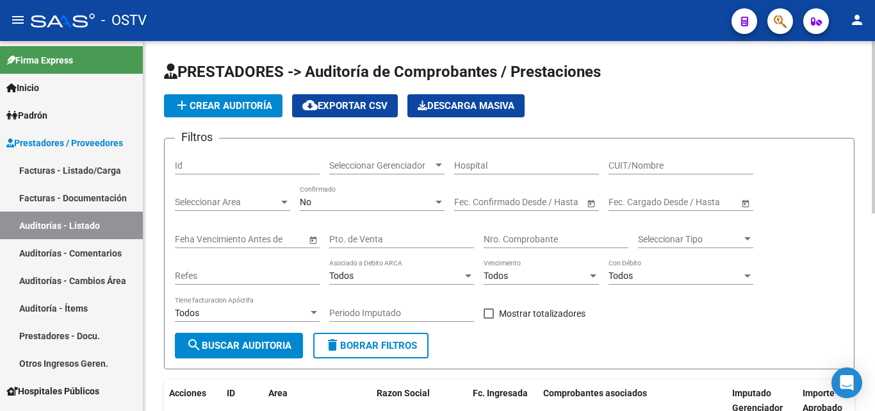
click at [557, 242] on input "Nro. Comprobante" at bounding box center [556, 239] width 145 height 11
paste input "1919"
type input "1919"
click at [238, 352] on button "search Buscar Auditoria" at bounding box center [239, 345] width 128 height 26
click at [227, 118] on app-list-header "PRESTADORES -> Auditoría de Comprobantes / Prestaciones add Crear Auditoría clo…" at bounding box center [509, 214] width 691 height 307
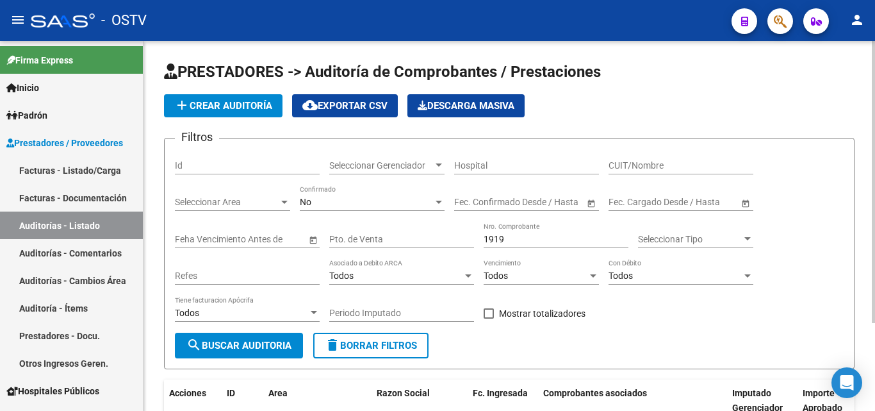
click at [231, 106] on span "add Crear Auditoría" at bounding box center [223, 106] width 98 height 12
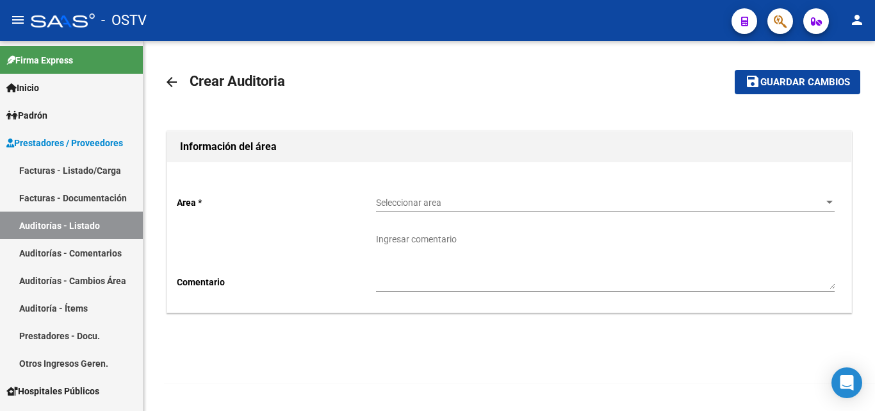
click at [507, 208] on div "Seleccionar area Seleccionar area" at bounding box center [605, 199] width 459 height 26
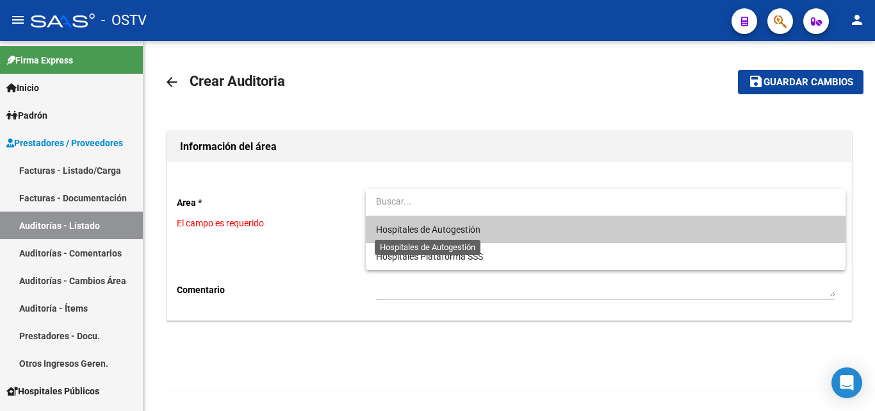
click at [477, 227] on span "Hospitales de Autogestión" at bounding box center [428, 229] width 104 height 10
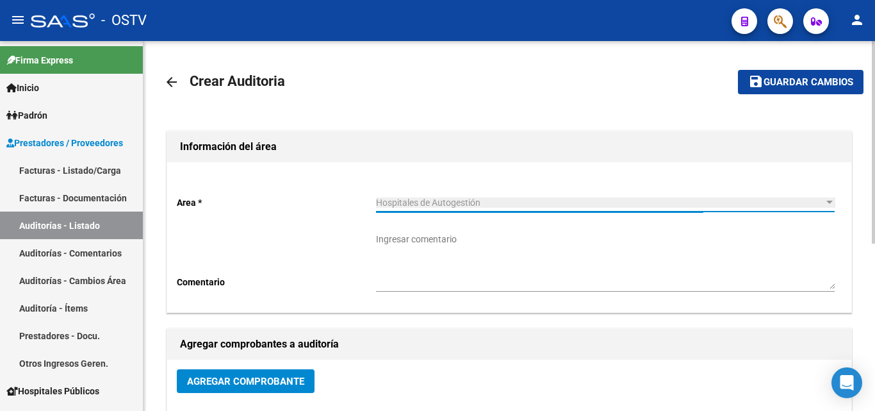
click at [256, 375] on span "Agregar Comprobante" at bounding box center [245, 381] width 117 height 12
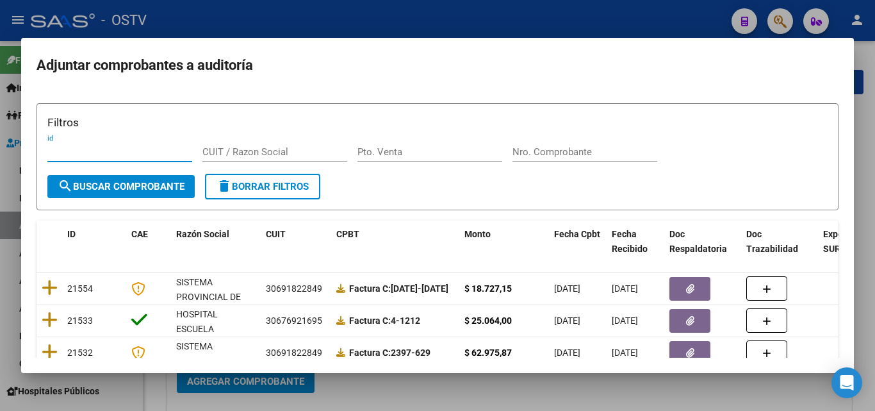
click at [538, 152] on input "Nro. Comprobante" at bounding box center [584, 152] width 145 height 12
paste input "1919"
type input "1919"
click at [136, 188] on span "search Buscar Comprobante" at bounding box center [121, 187] width 127 height 12
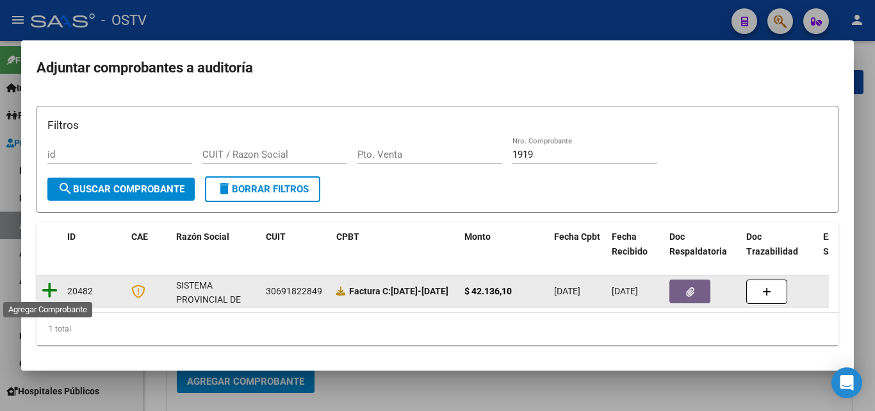
click at [55, 284] on icon at bounding box center [50, 290] width 16 height 18
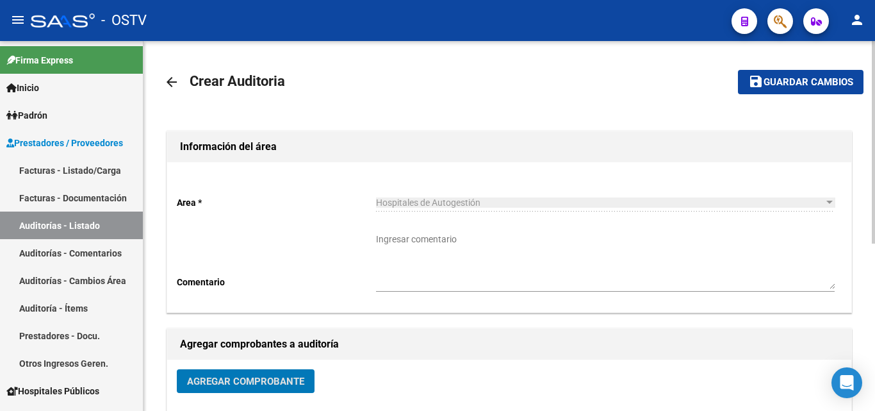
click at [827, 77] on span "Guardar cambios" at bounding box center [809, 83] width 90 height 12
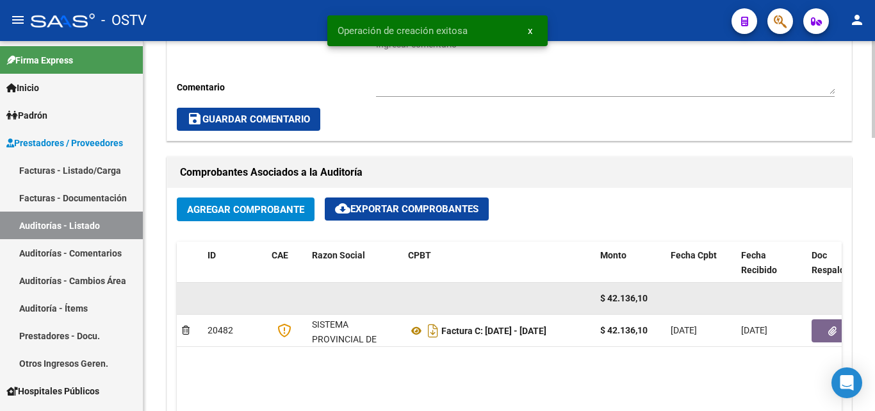
scroll to position [512, 0]
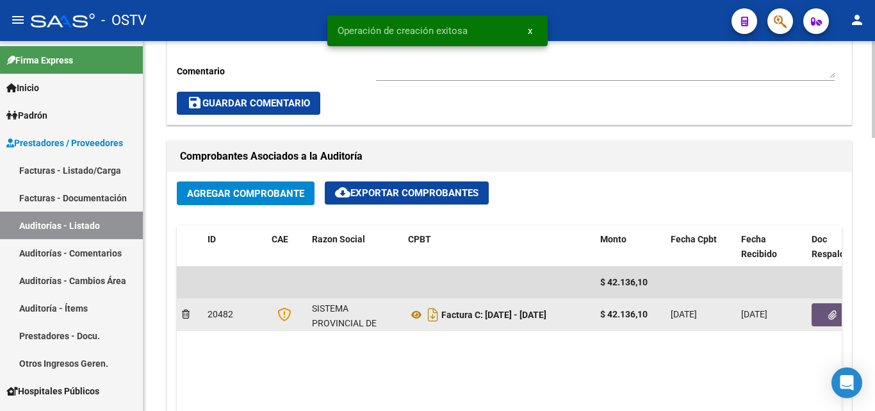
click at [834, 313] on icon "button" at bounding box center [832, 315] width 8 height 10
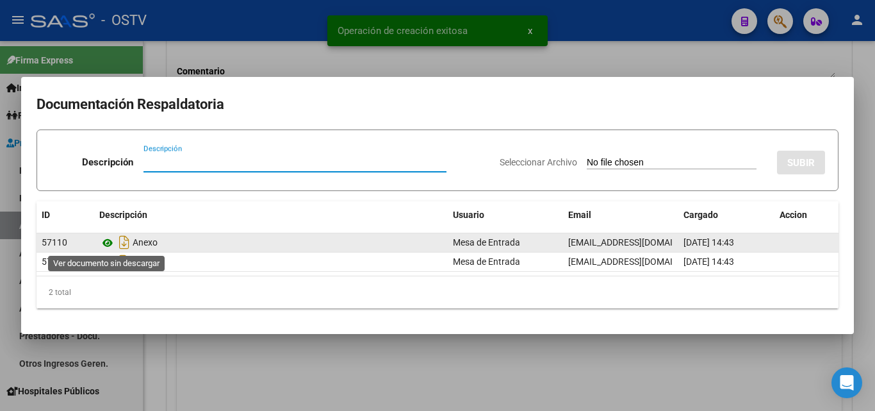
click at [108, 245] on icon at bounding box center [107, 242] width 17 height 15
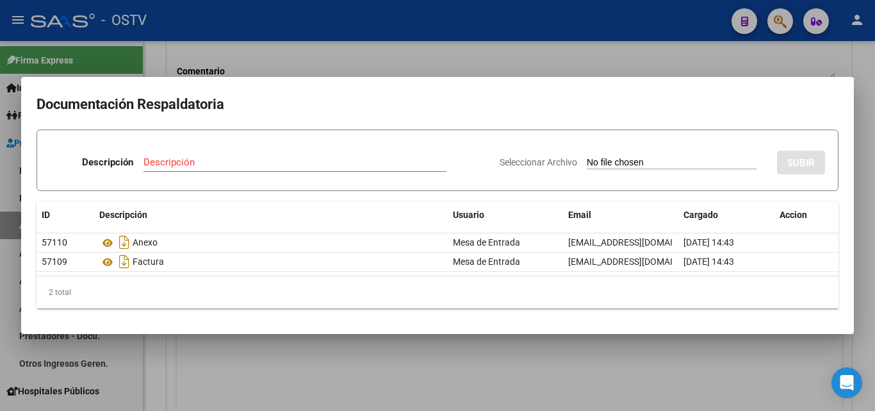
click at [242, 380] on div at bounding box center [437, 205] width 875 height 411
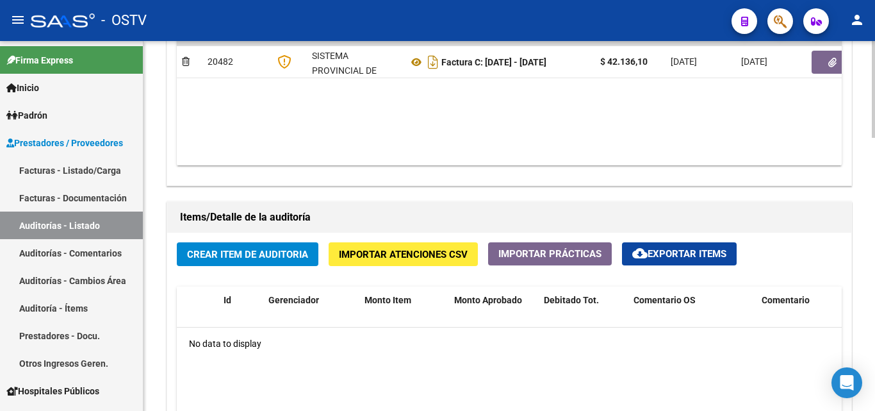
scroll to position [769, 0]
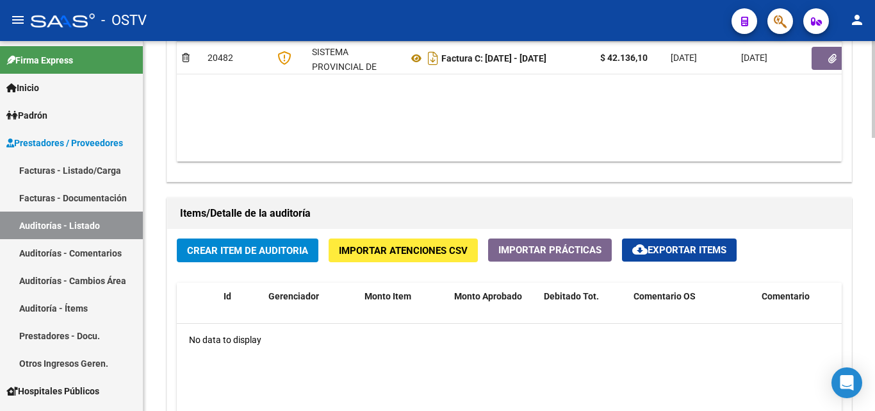
click at [245, 248] on span "Crear Item de Auditoria" at bounding box center [247, 251] width 121 height 12
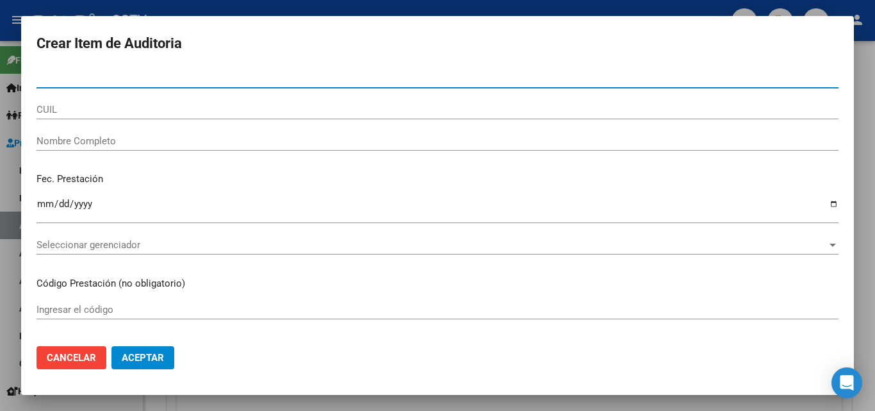
paste input "55351478"
type input "55351478"
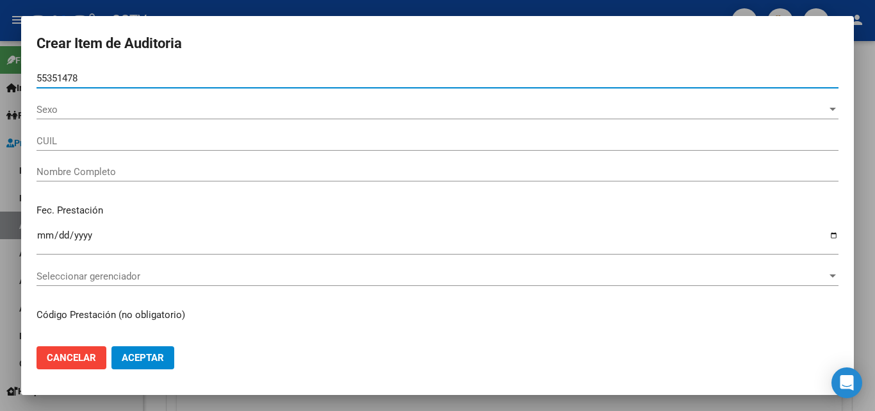
type input "23553514789"
type input "[PERSON_NAME] -"
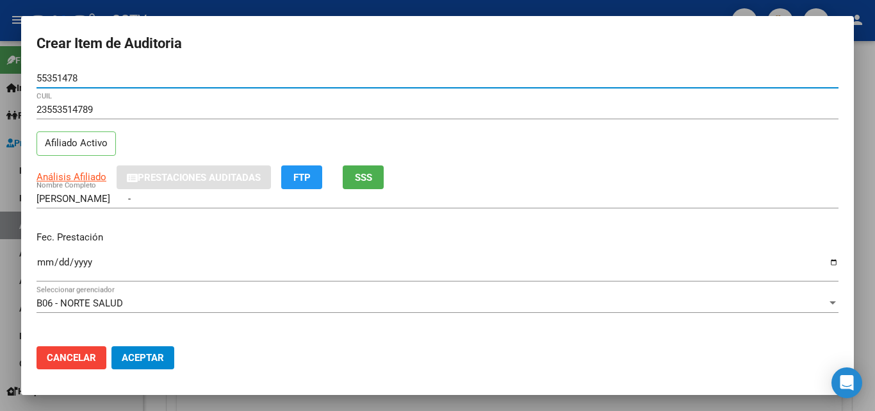
type input "55351478"
click at [81, 184] on app-link-go-to "Análisis Afiliado" at bounding box center [72, 177] width 70 height 15
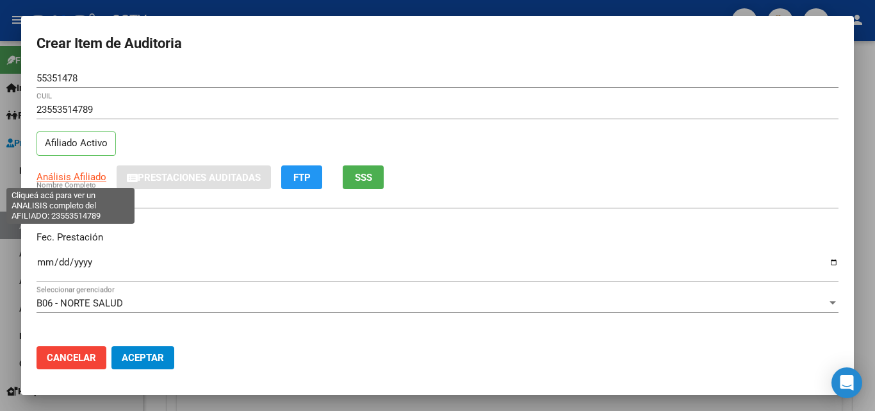
click at [83, 176] on span "Análisis Afiliado" at bounding box center [72, 177] width 70 height 12
type textarea "23553514789"
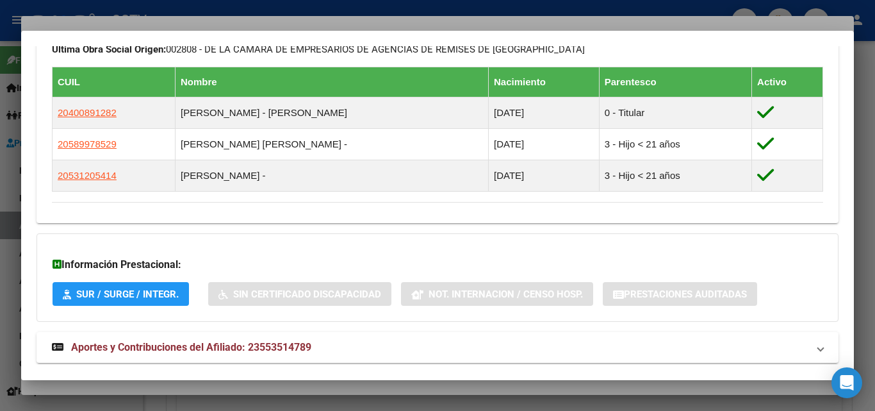
scroll to position [768, 0]
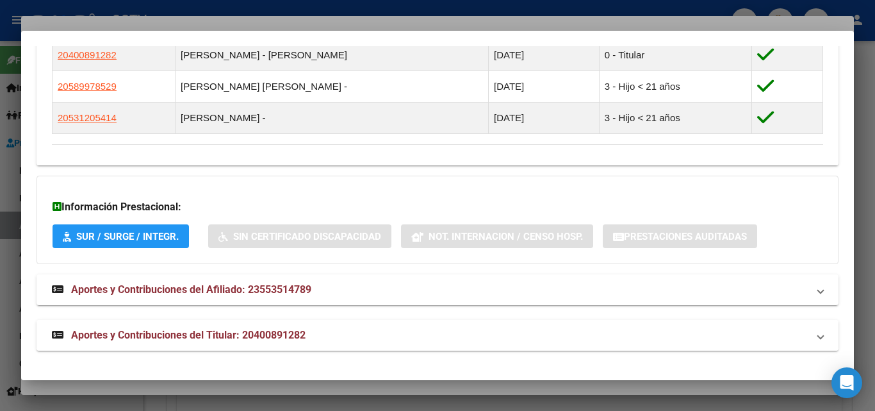
click at [209, 332] on span "Aportes y Contribuciones del Titular: 20400891282" at bounding box center [188, 335] width 234 height 12
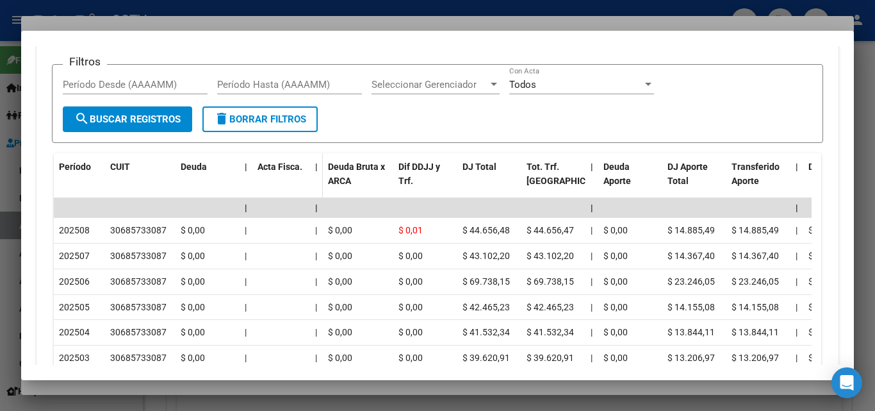
scroll to position [1216, 0]
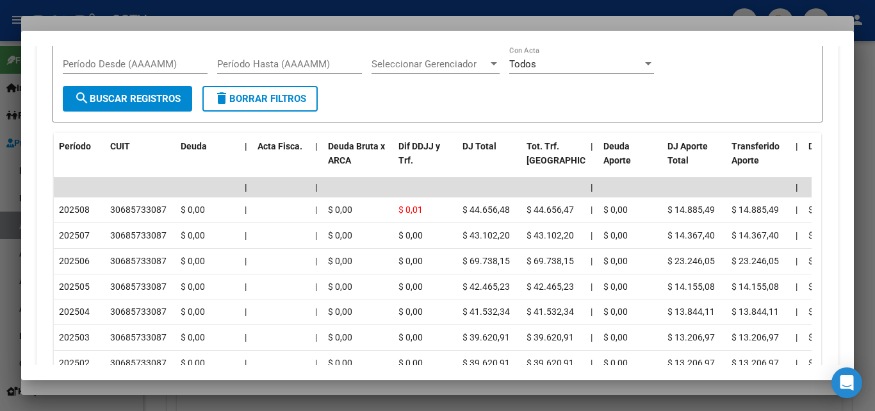
click at [170, 389] on div at bounding box center [437, 205] width 875 height 411
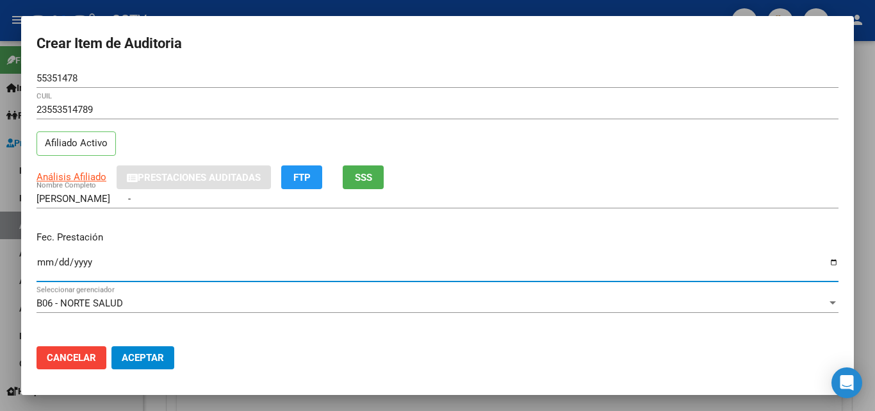
click at [41, 259] on input "Ingresar la fecha" at bounding box center [438, 267] width 802 height 20
type input "[DATE]"
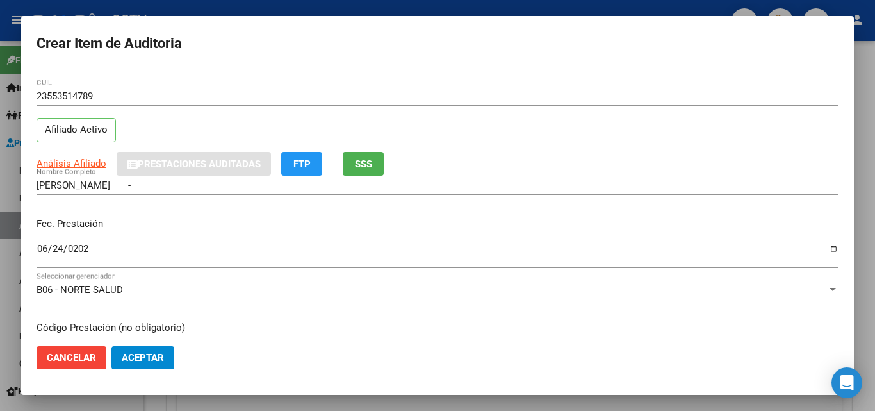
scroll to position [0, 0]
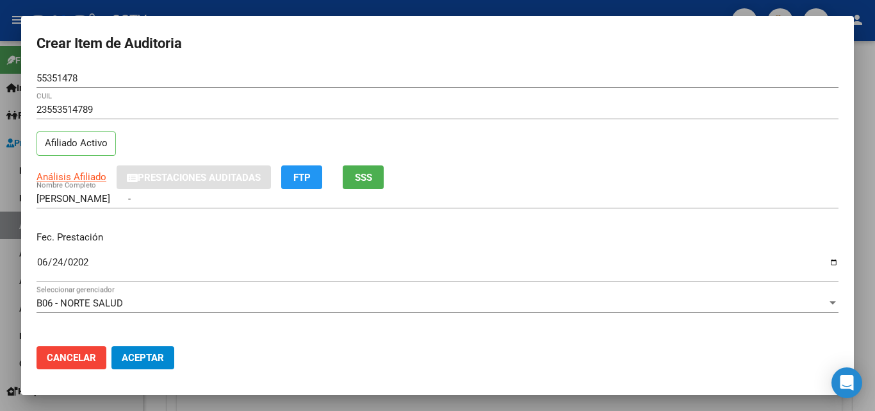
click at [157, 200] on input "[PERSON_NAME] -" at bounding box center [438, 199] width 802 height 12
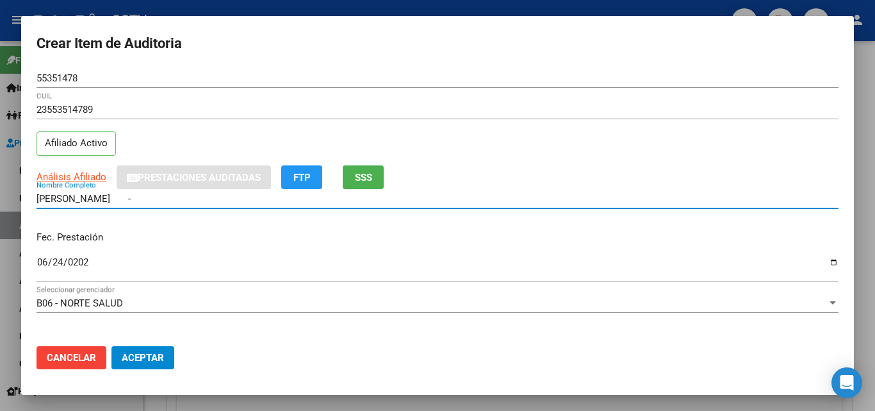
click at [272, 257] on input "[DATE]" at bounding box center [438, 267] width 802 height 20
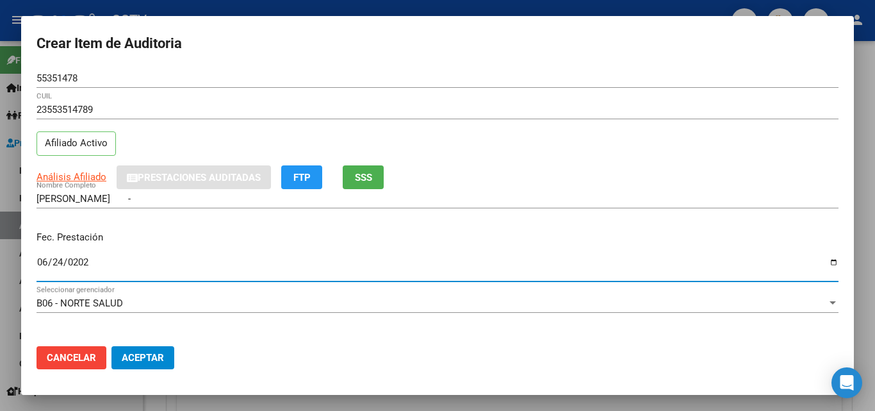
click at [70, 72] on input "55351478" at bounding box center [438, 78] width 802 height 12
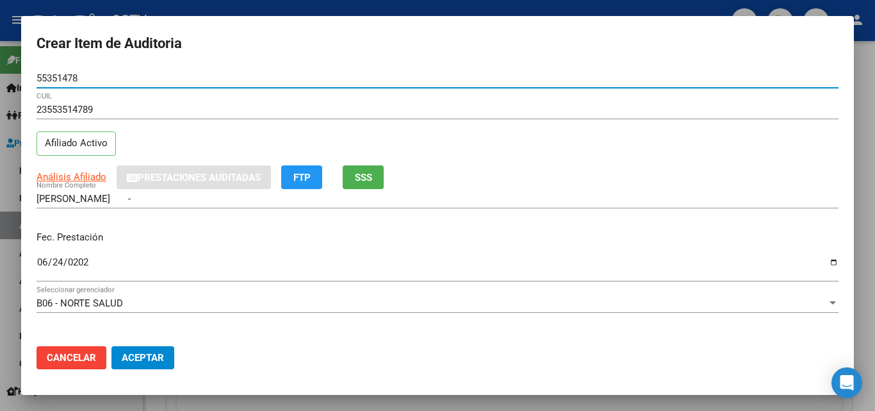
click at [70, 72] on input "55351478" at bounding box center [438, 78] width 802 height 12
paste input "3120541"
type input "53120541"
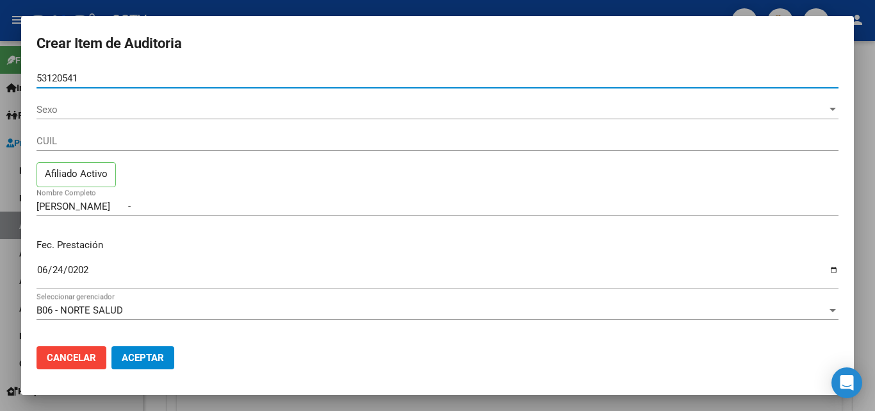
type input "20531205414"
type input "[PERSON_NAME] -"
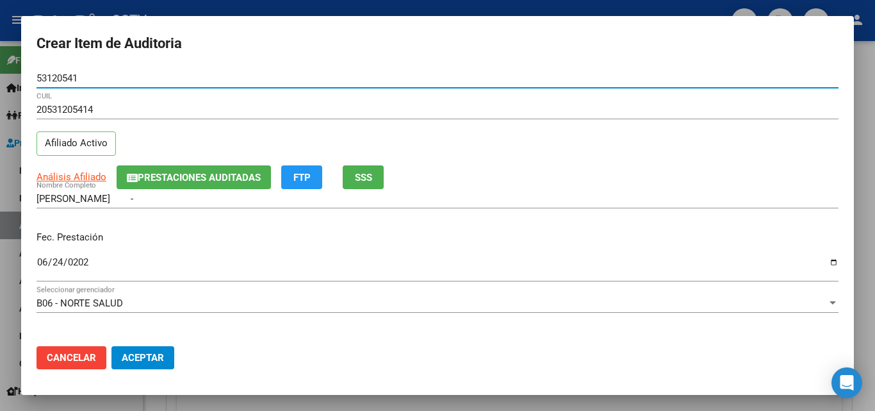
click at [60, 76] on input "53120541" at bounding box center [438, 78] width 802 height 12
click at [215, 254] on div "[DATE] Ingresar la fecha" at bounding box center [438, 268] width 802 height 28
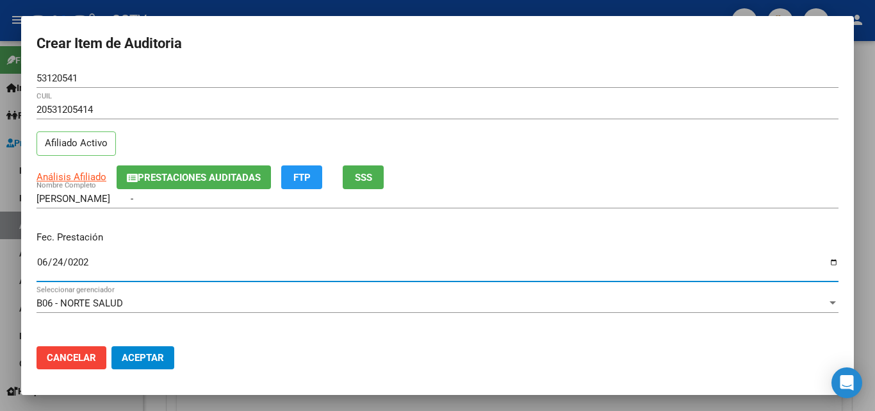
click at [102, 76] on input "53120541" at bounding box center [438, 78] width 802 height 12
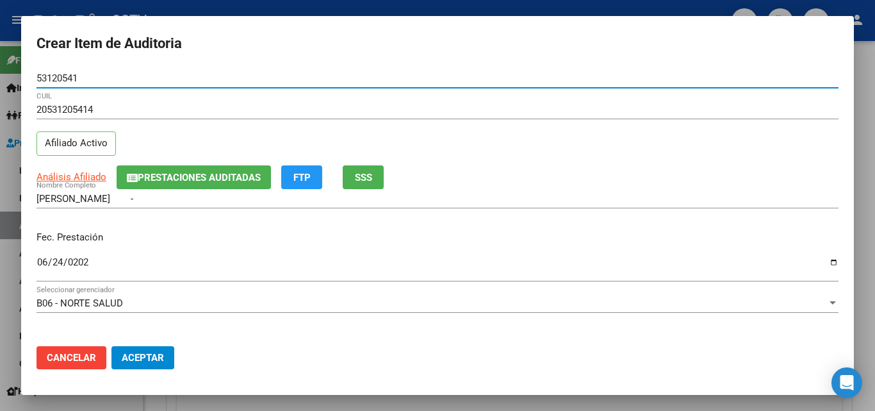
click at [102, 76] on input "53120541" at bounding box center [438, 78] width 802 height 12
paste input "23553514789"
click at [0, 78] on div "Crear Item de Auditoria 5312054123553514789 Nro Documento 20531205414 CUIL Afil…" at bounding box center [437, 205] width 875 height 411
paste input "number"
click at [17, 75] on div "Crear Item de Auditoria 23553514789 Nro Documento 20531205414 CUIL Afiliado Act…" at bounding box center [437, 205] width 875 height 411
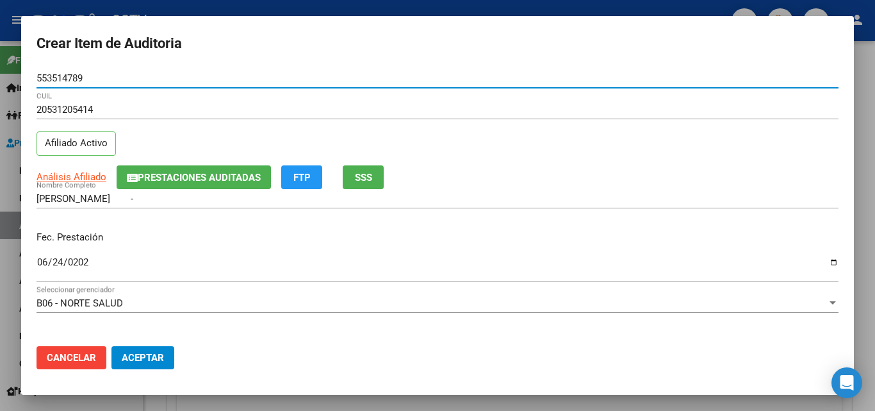
click at [127, 76] on input "553514789" at bounding box center [438, 78] width 802 height 12
type input "55351478"
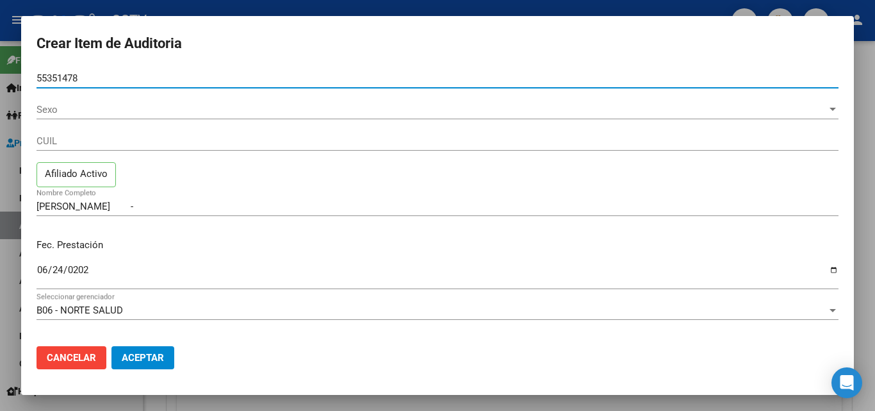
type input "23553514789"
type input "[PERSON_NAME] -"
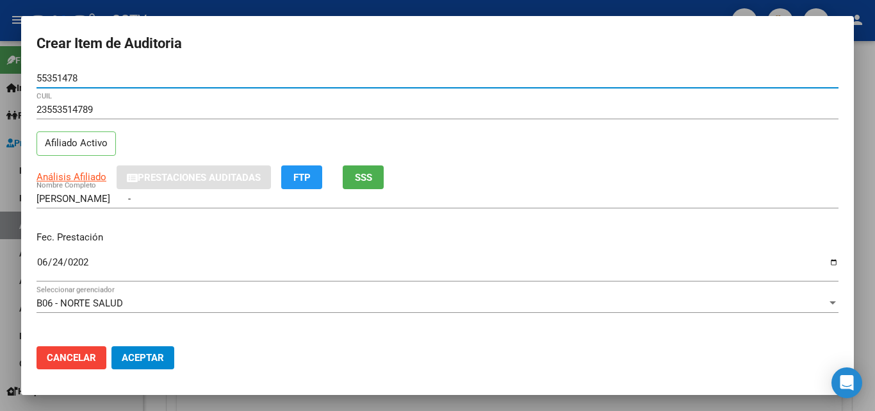
click at [94, 78] on input "55351478" at bounding box center [438, 78] width 802 height 12
paste input "053120541"
click at [69, 77] on input "55351478053120541" at bounding box center [438, 78] width 802 height 12
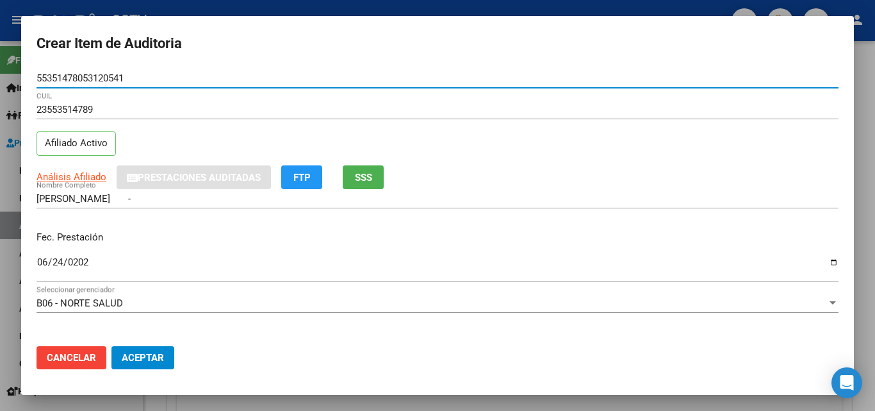
paste input "number"
type input "053120541"
click at [111, 346] on button "Aceptar" at bounding box center [142, 357] width 63 height 23
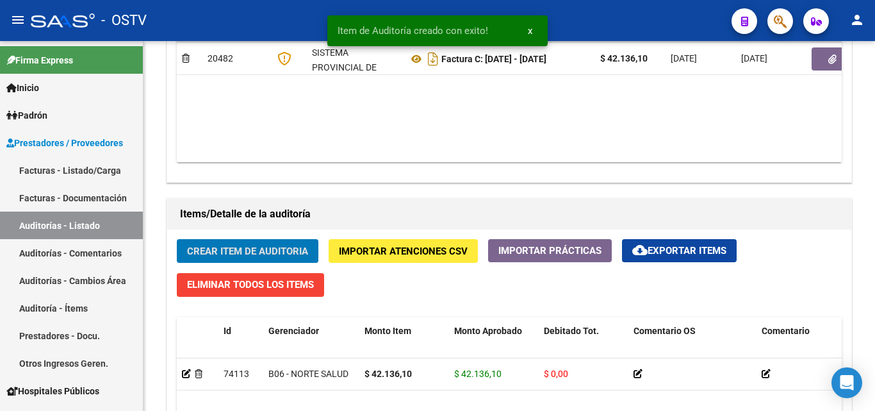
scroll to position [769, 0]
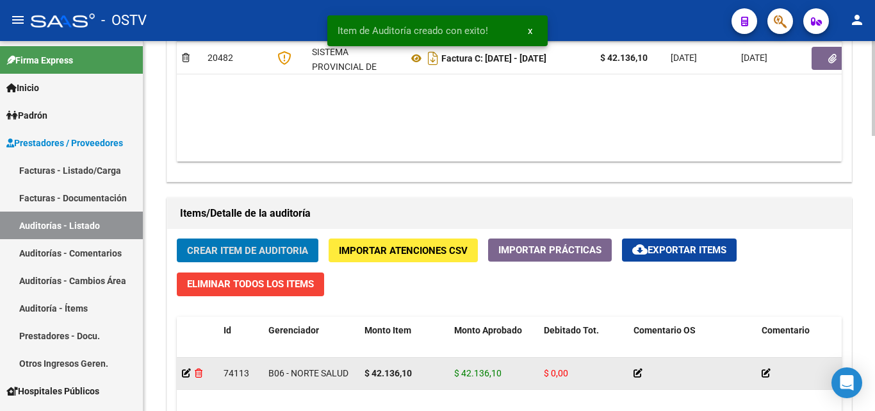
click at [200, 375] on icon at bounding box center [199, 372] width 8 height 9
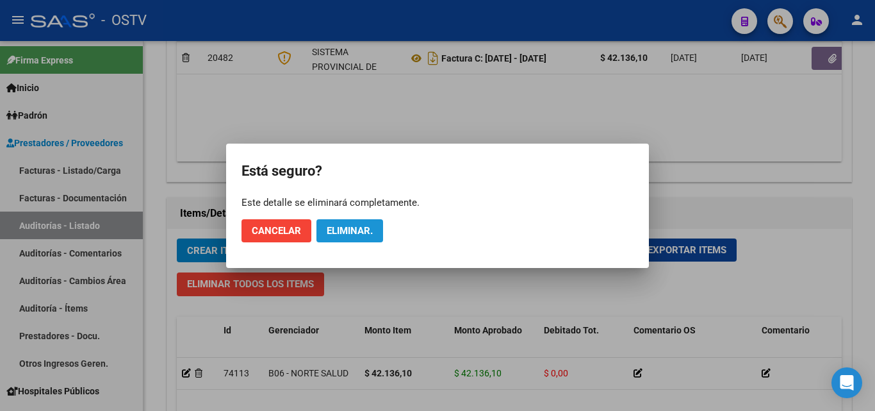
click at [339, 231] on span "Eliminar." at bounding box center [350, 231] width 46 height 12
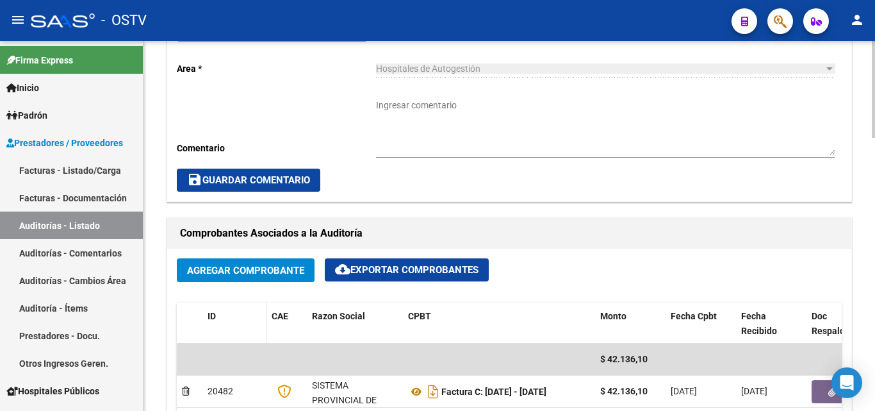
scroll to position [448, 0]
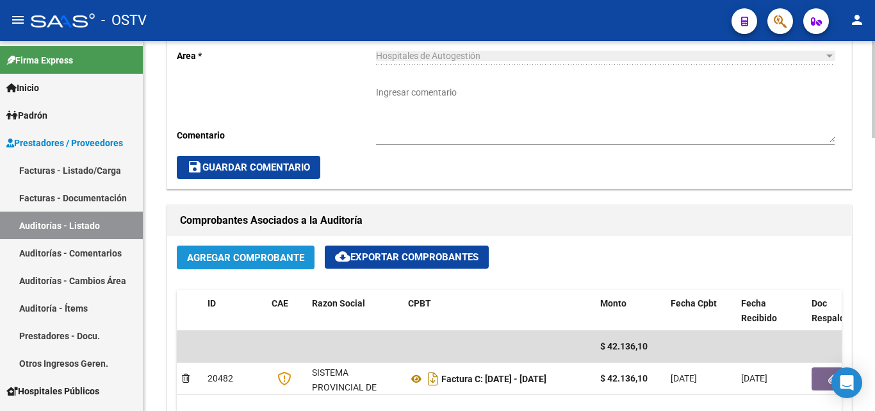
click at [227, 262] on span "Agregar Comprobante" at bounding box center [245, 258] width 117 height 12
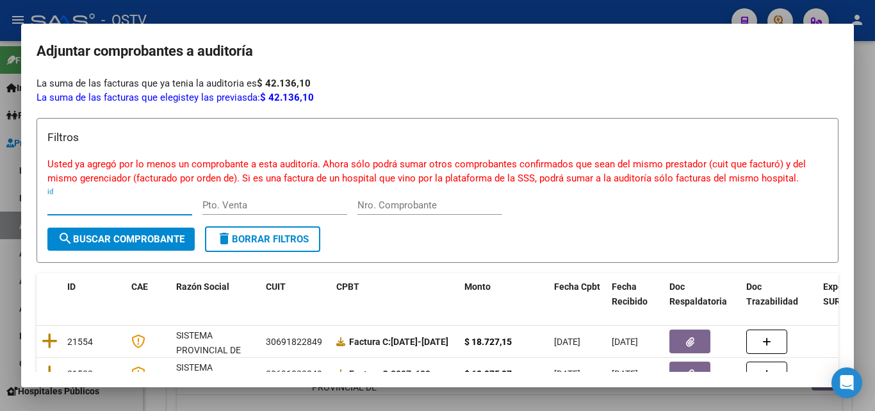
click at [343, 13] on div at bounding box center [437, 205] width 875 height 411
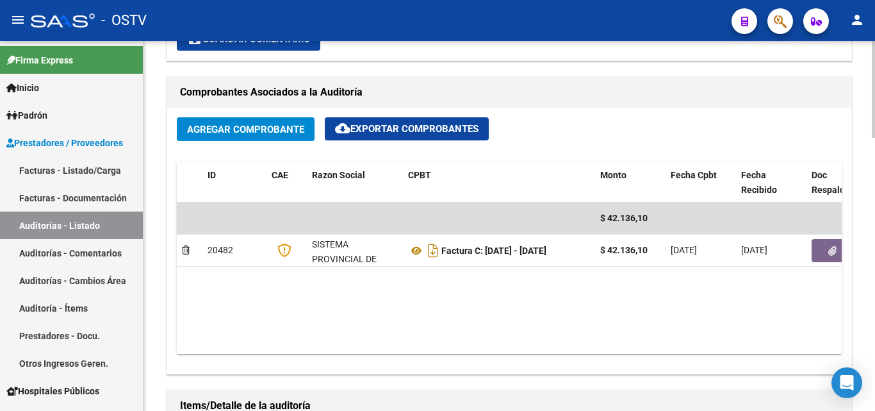
scroll to position [705, 0]
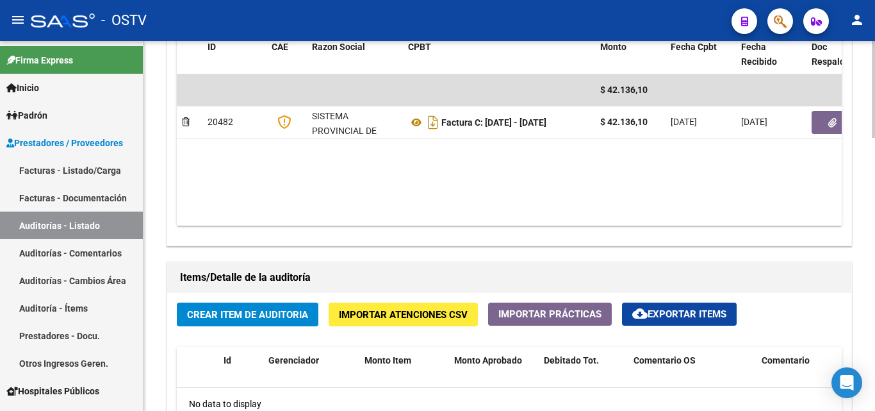
click at [245, 315] on span "Crear Item de Auditoria" at bounding box center [247, 315] width 121 height 12
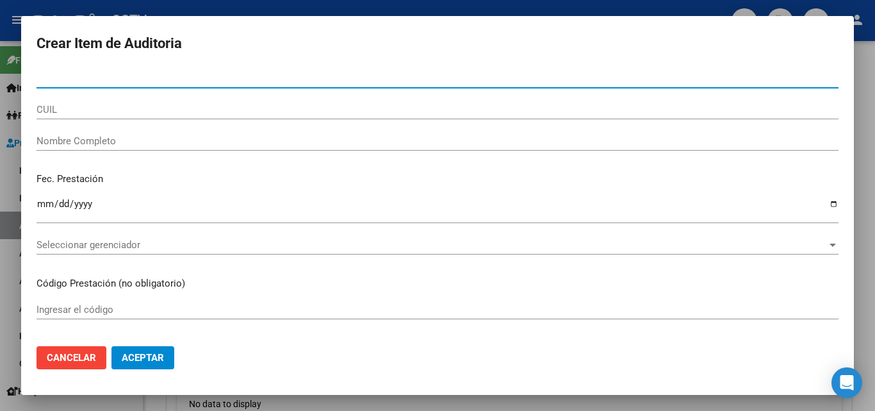
paste input "55351478"
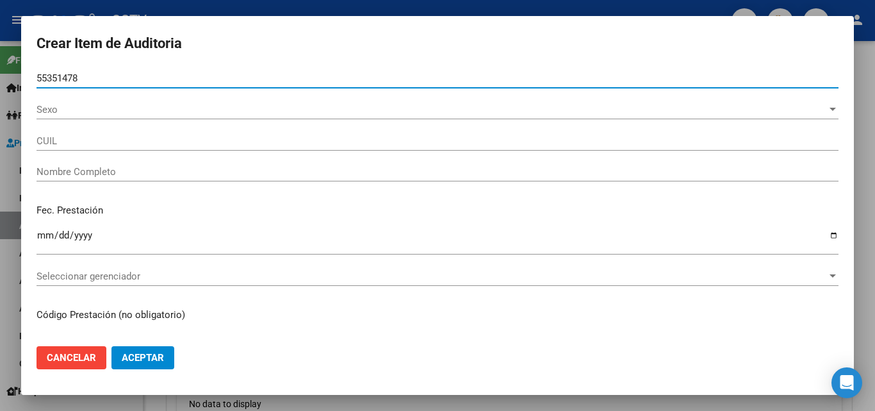
type input "55351478"
click at [60, 112] on span "Sexo" at bounding box center [432, 110] width 790 height 12
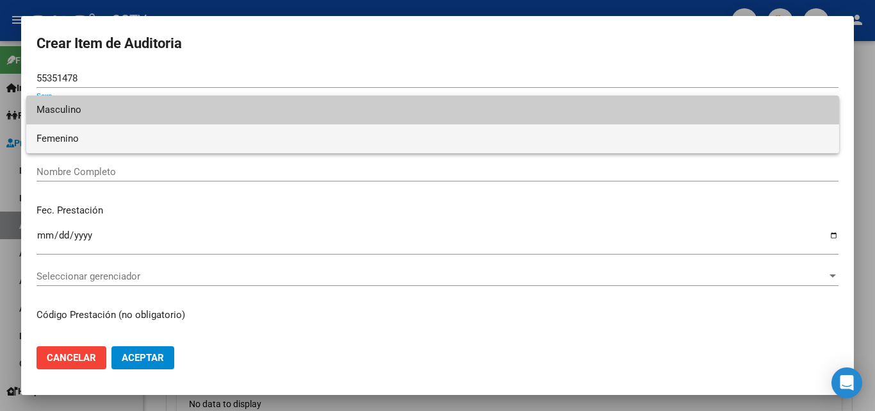
click at [73, 140] on span "Femenino" at bounding box center [433, 138] width 792 height 29
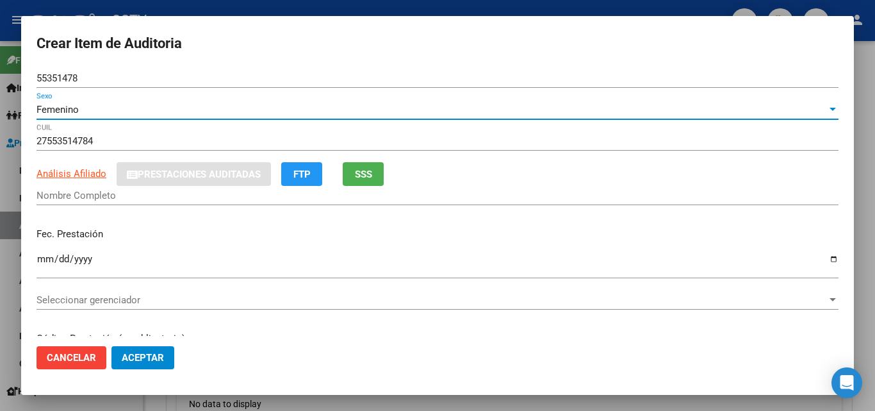
click at [92, 110] on div "Femenino" at bounding box center [432, 110] width 790 height 12
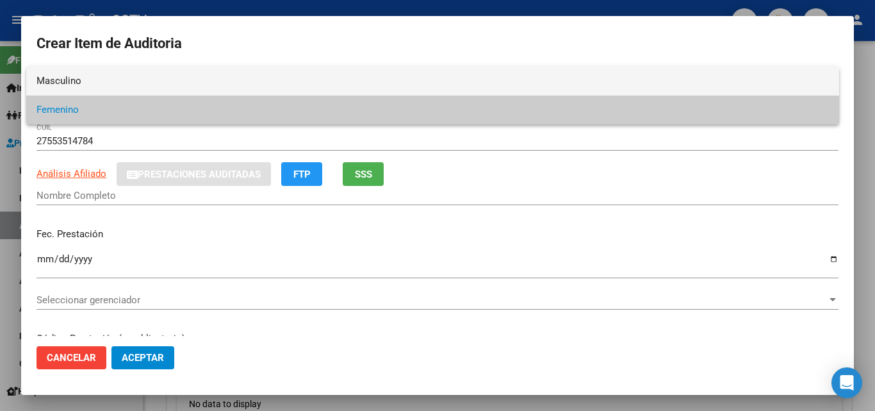
click at [86, 83] on span "Masculino" at bounding box center [433, 81] width 792 height 29
type input "23553514789"
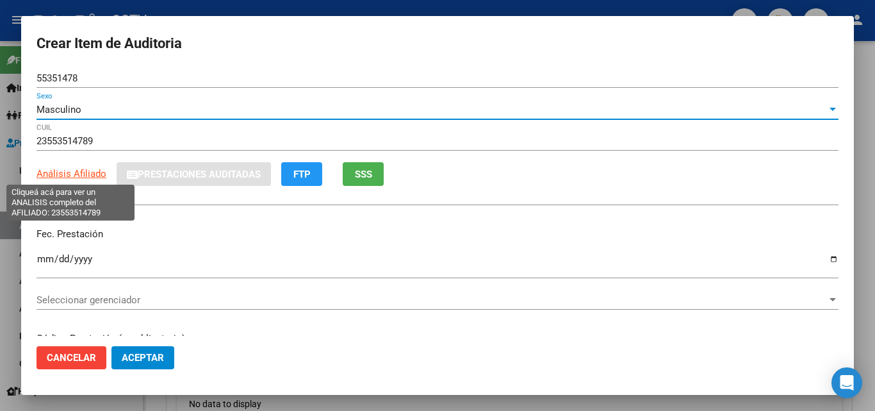
click at [90, 176] on span "Análisis Afiliado" at bounding box center [72, 174] width 70 height 12
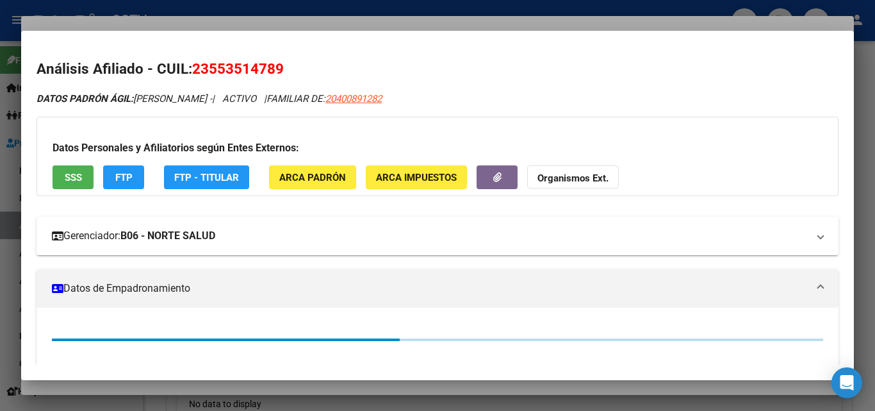
type input "[PERSON_NAME] -"
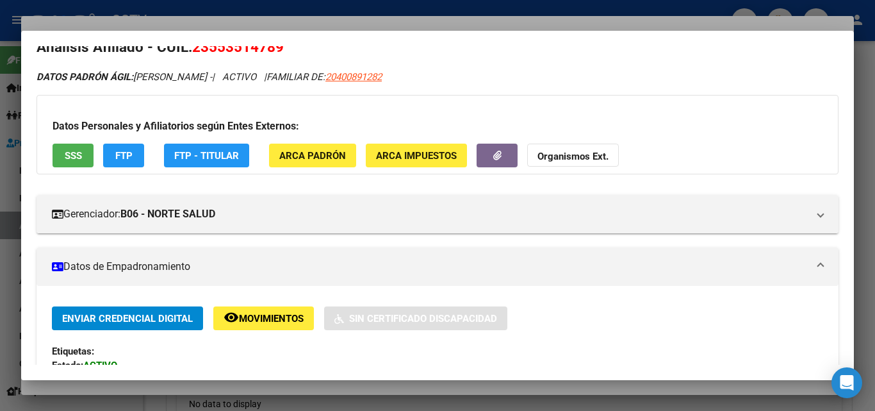
scroll to position [0, 0]
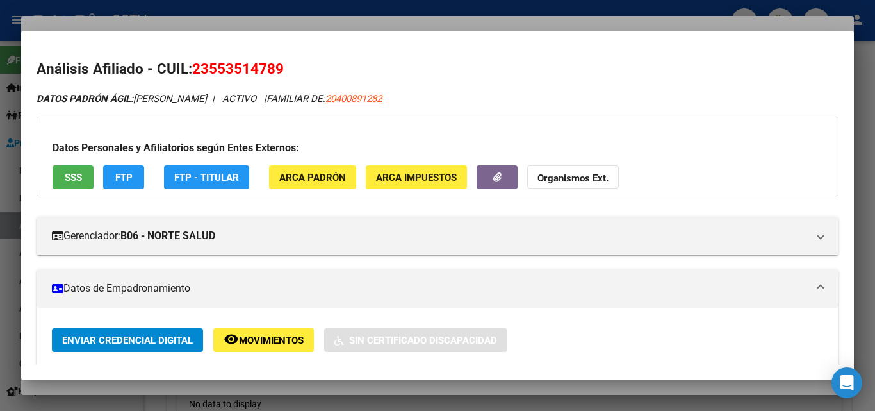
click at [280, 22] on div at bounding box center [437, 205] width 875 height 411
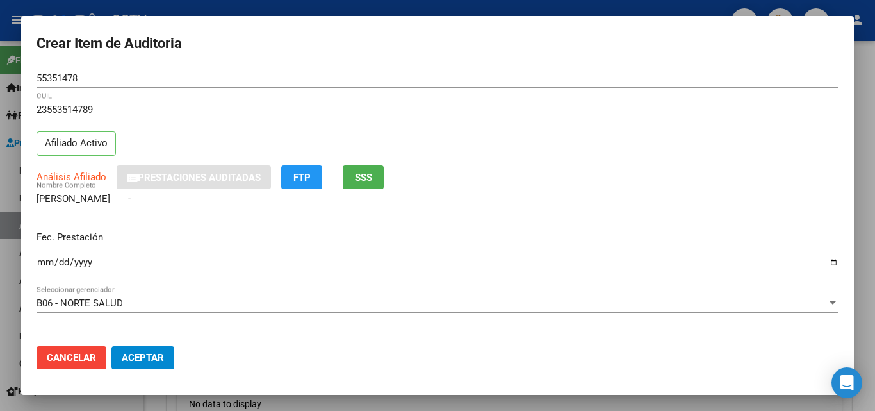
click at [281, 10] on div at bounding box center [437, 205] width 875 height 411
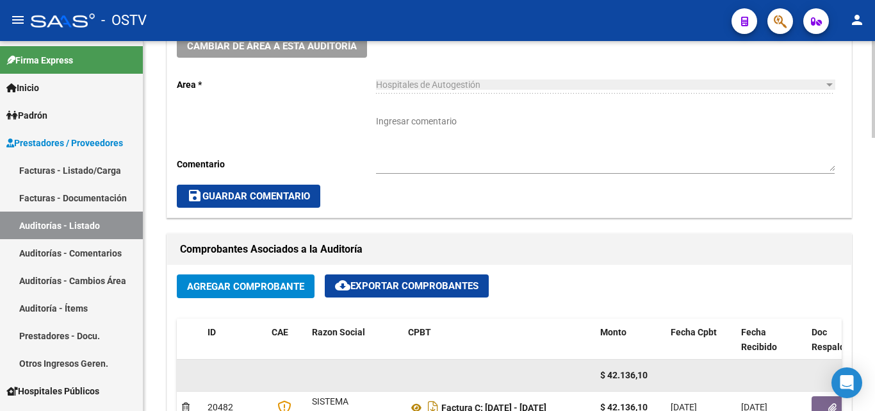
scroll to position [512, 0]
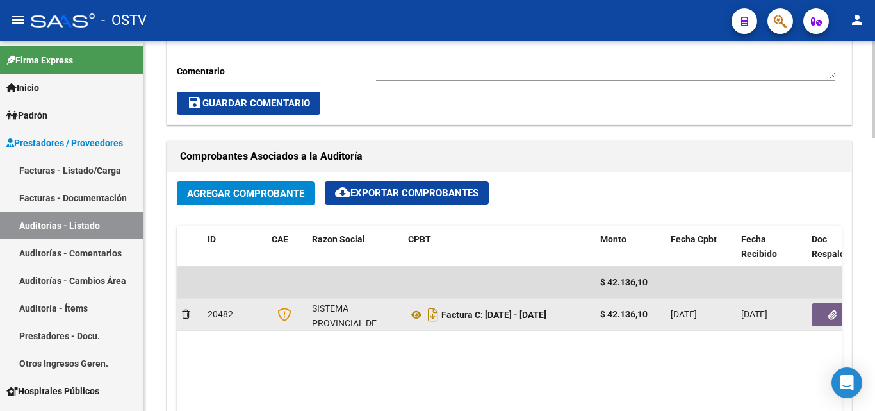
click at [828, 314] on button "button" at bounding box center [832, 314] width 41 height 23
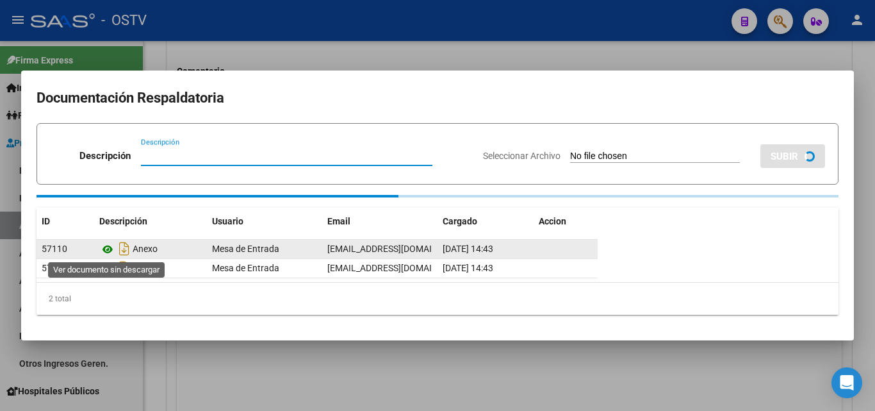
click at [108, 249] on icon at bounding box center [107, 249] width 17 height 15
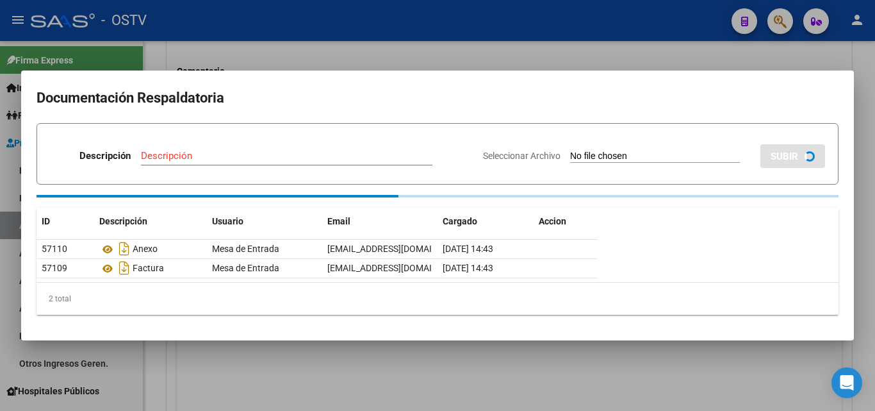
click at [244, 350] on div at bounding box center [437, 205] width 875 height 411
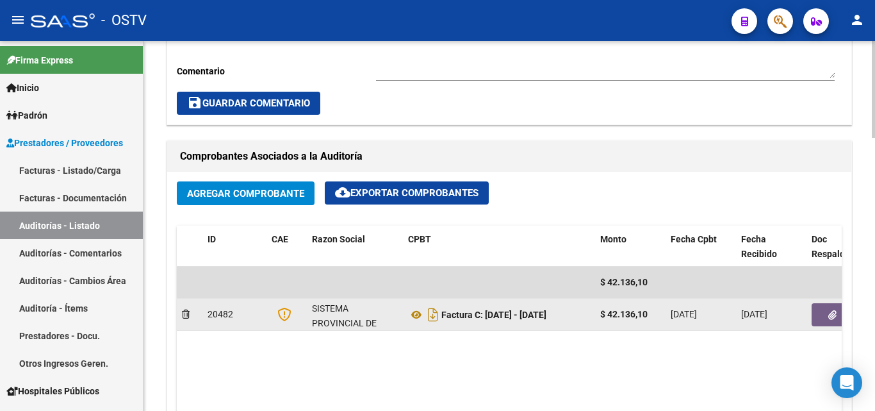
scroll to position [833, 0]
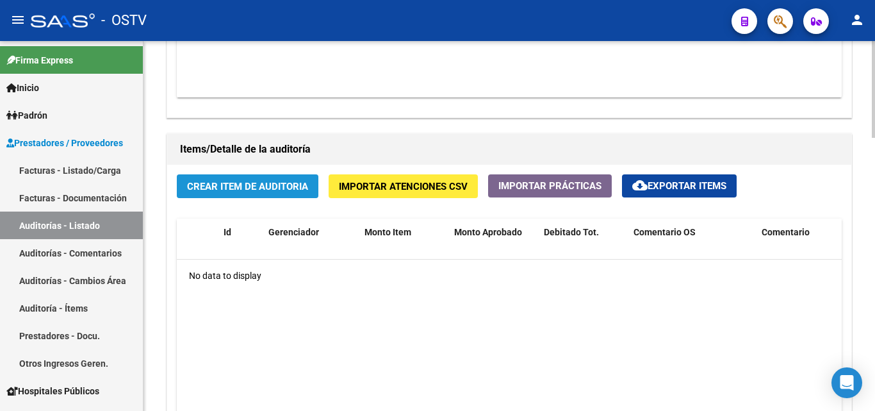
click at [233, 188] on span "Crear Item de Auditoria" at bounding box center [247, 187] width 121 height 12
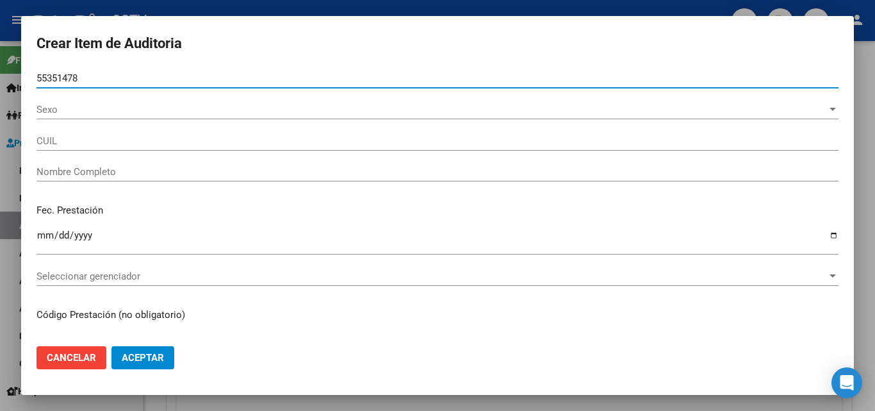
type input "55351478"
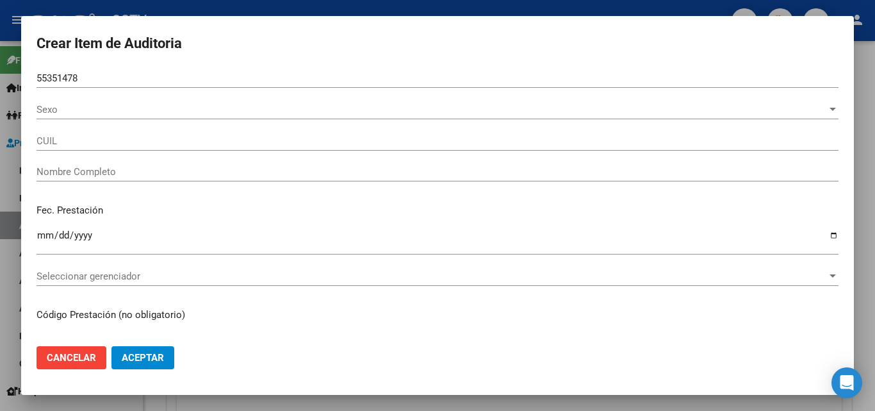
type input "23553514789"
type input "[PERSON_NAME] -"
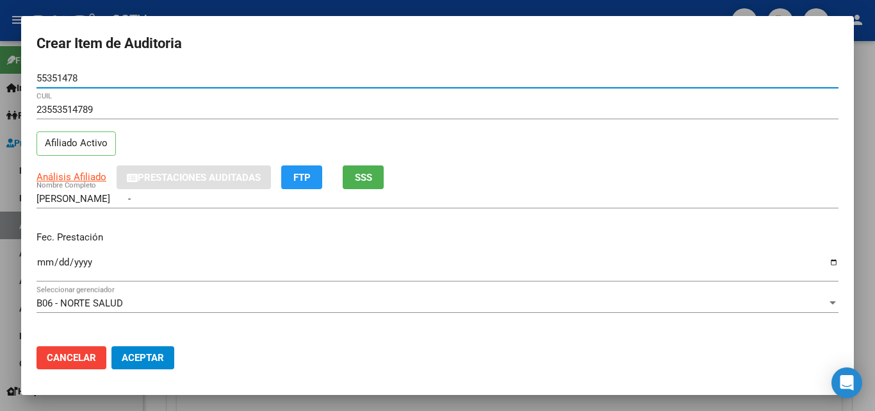
paste input "55351478"
type input "5535147855351478"
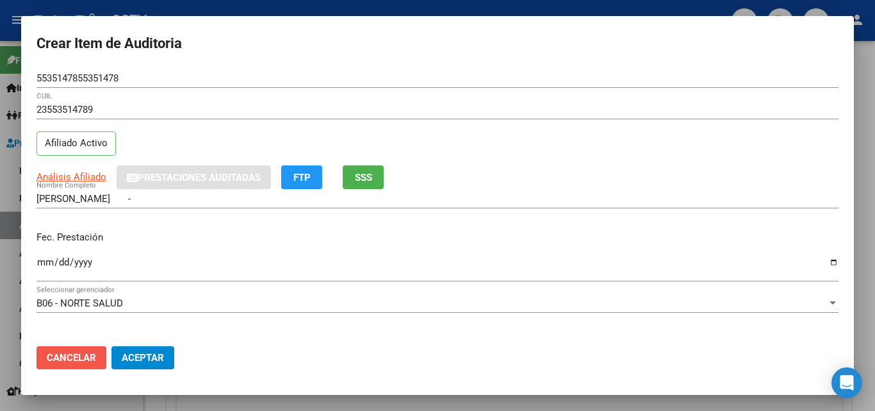
click at [69, 359] on span "Cancelar" at bounding box center [71, 358] width 49 height 12
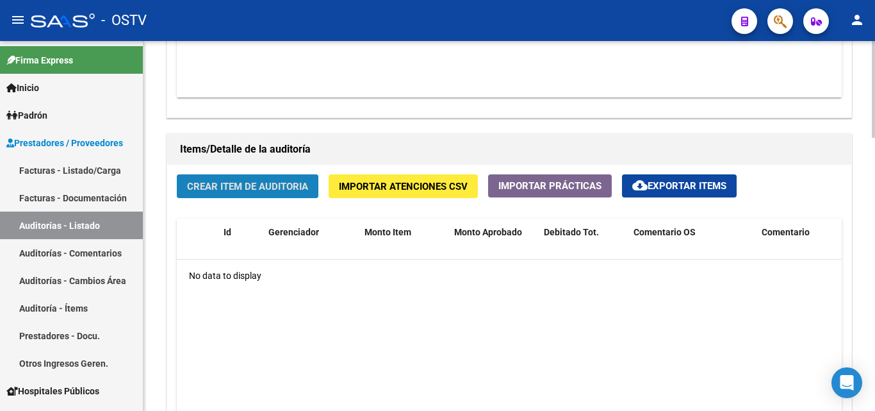
click at [246, 179] on button "Crear Item de Auditoria" at bounding box center [248, 186] width 142 height 24
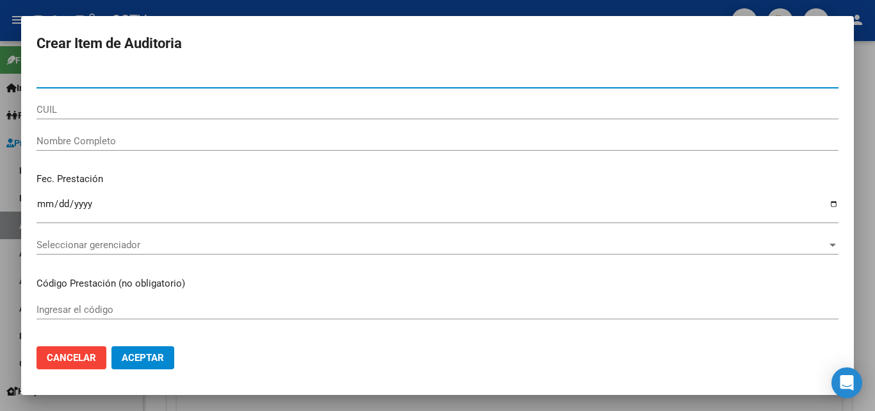
type input "55351478"
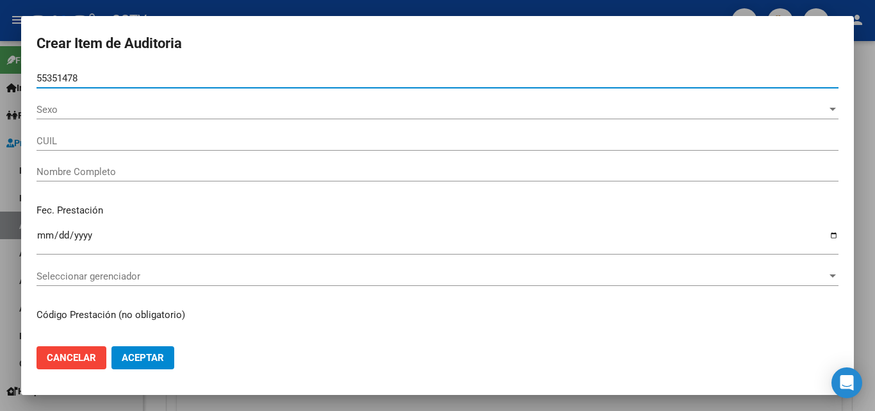
type input "23553514789"
type input "[PERSON_NAME] -"
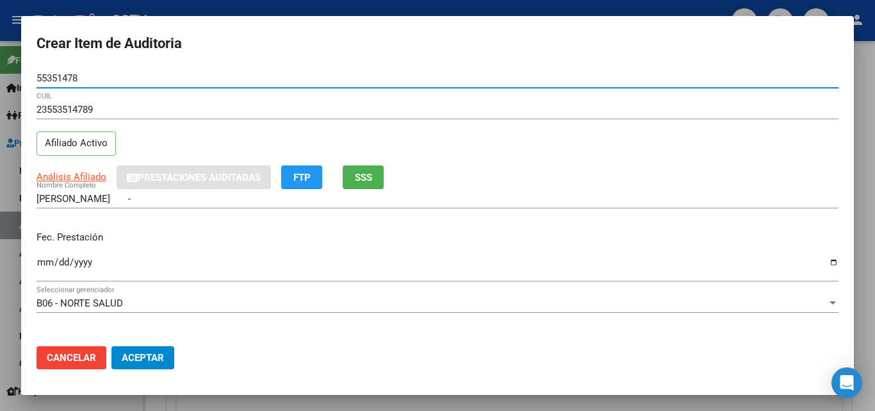
type input "55351478"
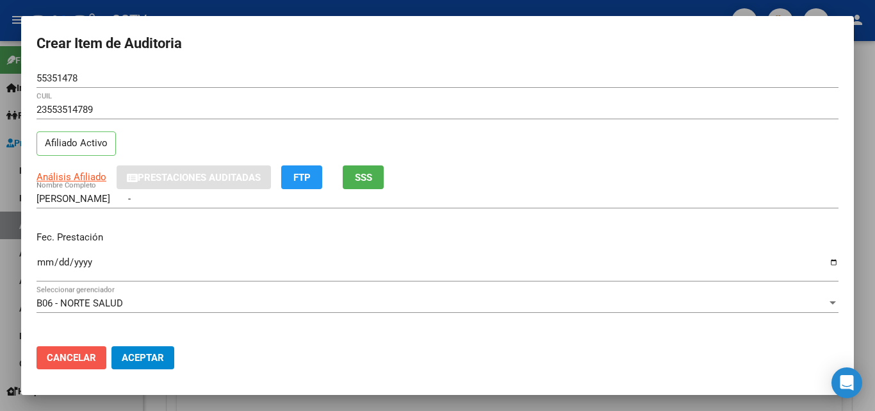
click at [78, 359] on span "Cancelar" at bounding box center [71, 358] width 49 height 12
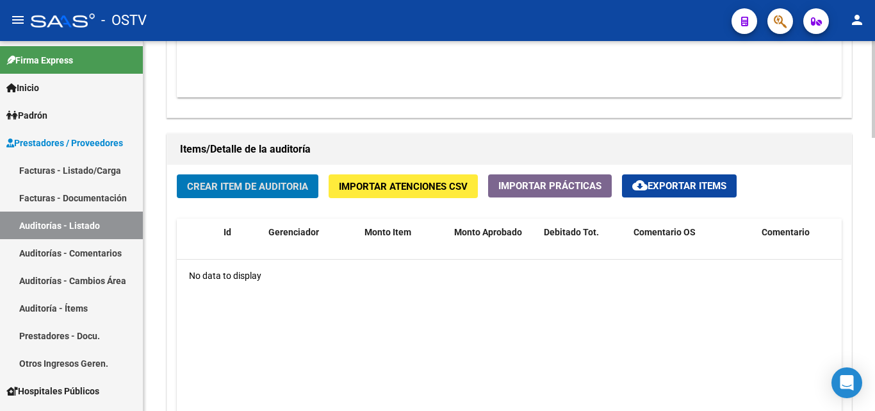
click at [244, 183] on span "Crear Item de Auditoria" at bounding box center [247, 187] width 121 height 12
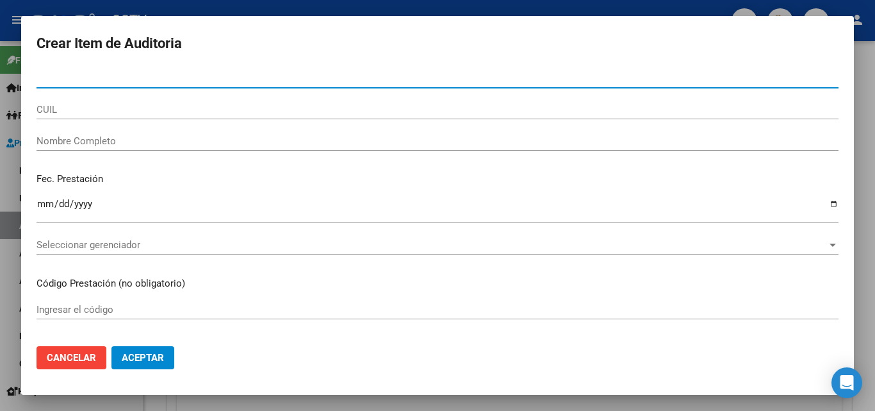
paste input "53120541"
type input "53120541"
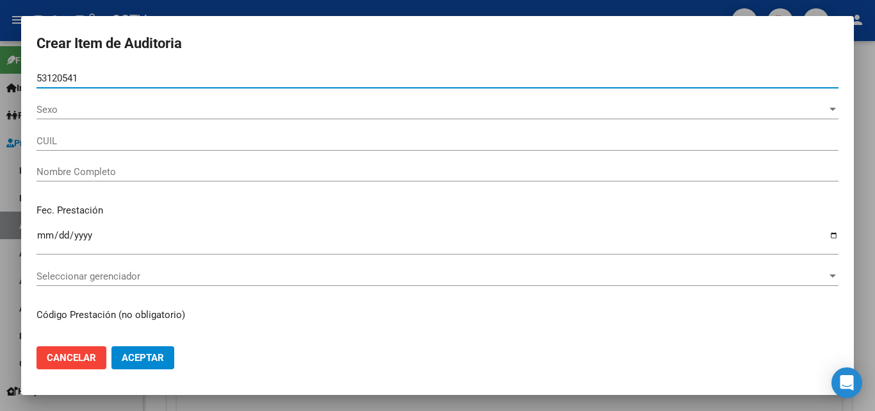
type input "20531205414"
type input "[PERSON_NAME] -"
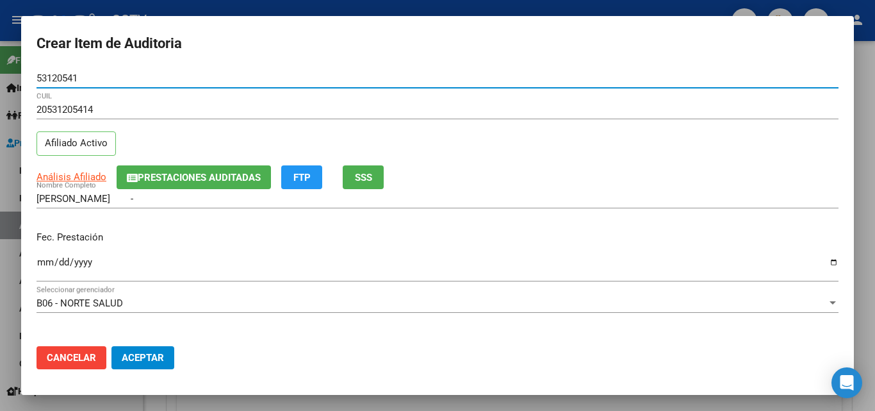
type input "53120541"
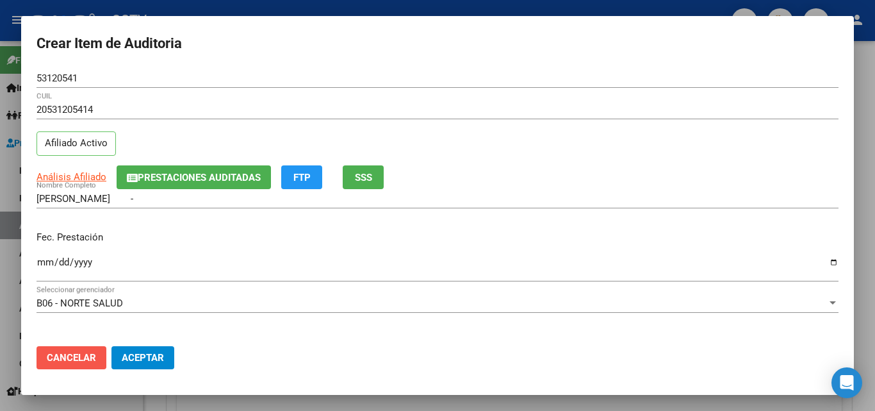
click at [54, 353] on span "Cancelar" at bounding box center [71, 358] width 49 height 12
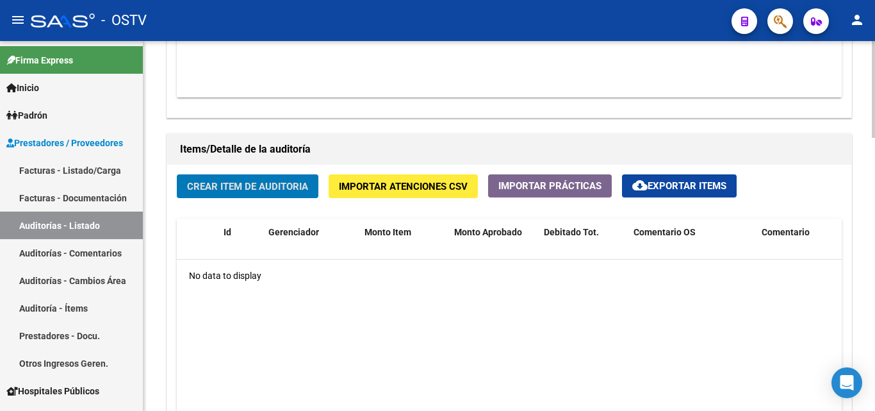
click at [487, 313] on datatable-body "No data to display" at bounding box center [509, 366] width 665 height 215
click at [247, 189] on span "Crear Item de Auditoria" at bounding box center [247, 187] width 121 height 12
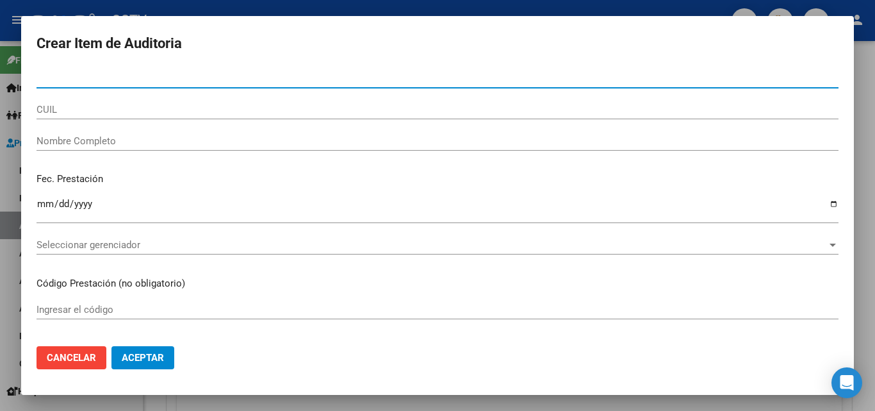
type input "55351478"
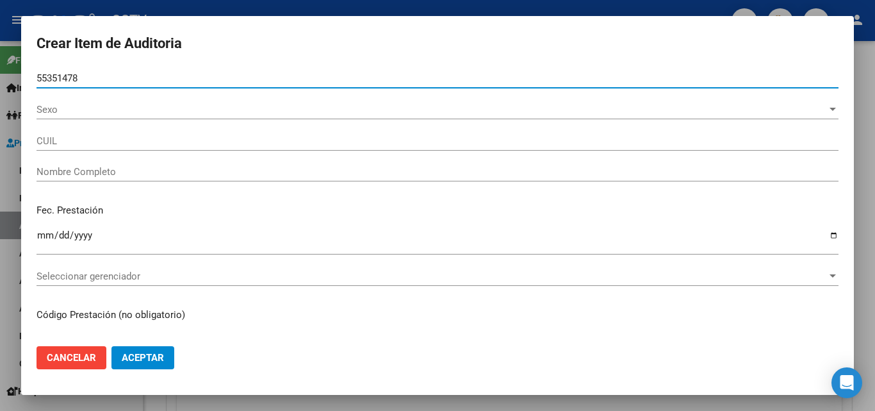
type input "23553514789"
type input "[PERSON_NAME] -"
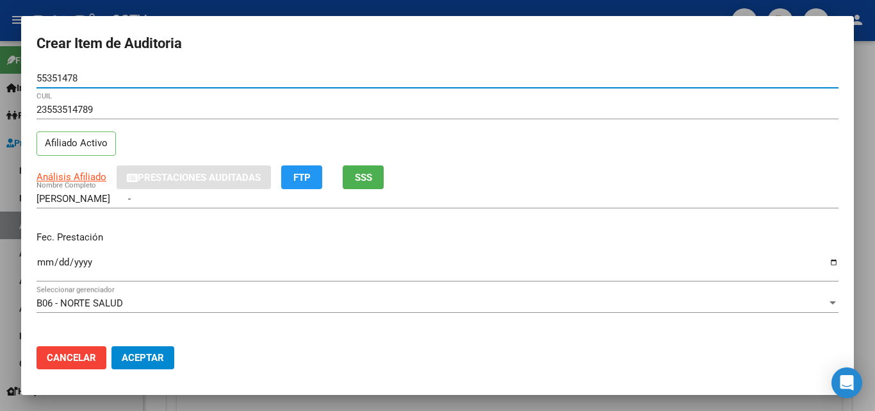
type input "55351478"
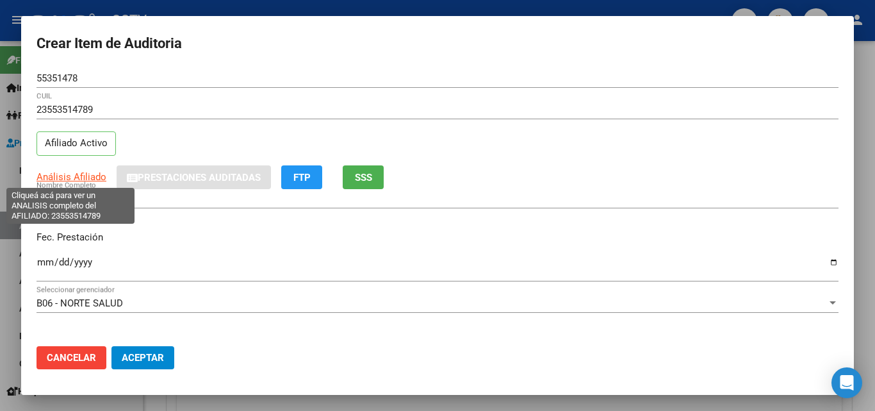
click at [77, 177] on span "Análisis Afiliado" at bounding box center [72, 177] width 70 height 12
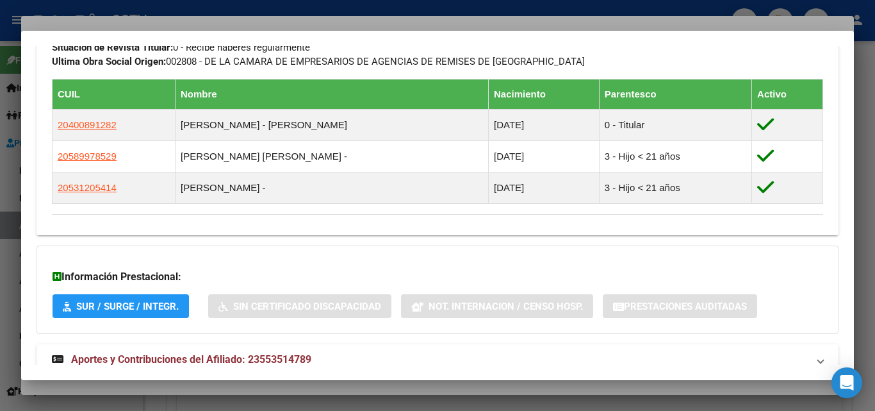
scroll to position [768, 0]
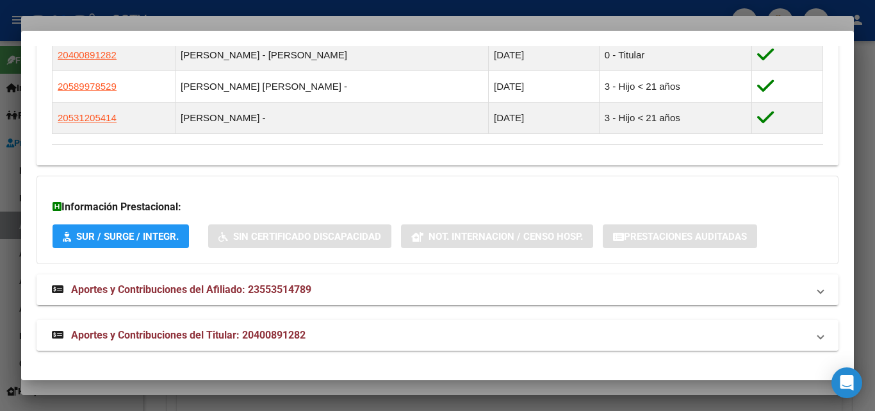
click at [272, 336] on span "Aportes y Contribuciones del Titular: 20400891282" at bounding box center [188, 335] width 234 height 12
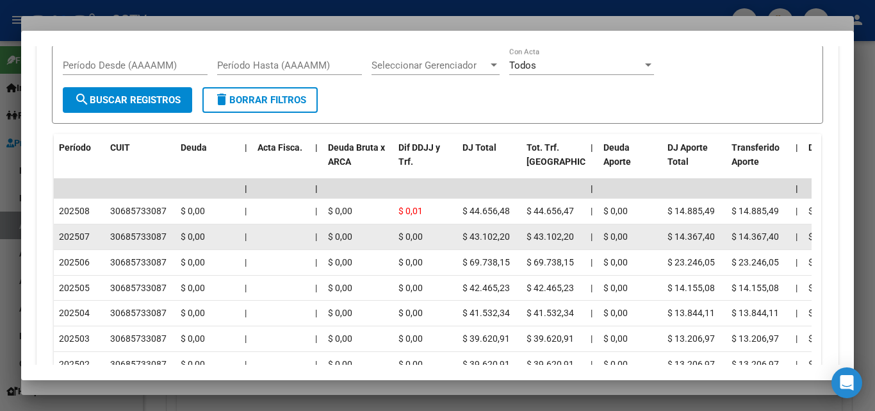
scroll to position [1216, 0]
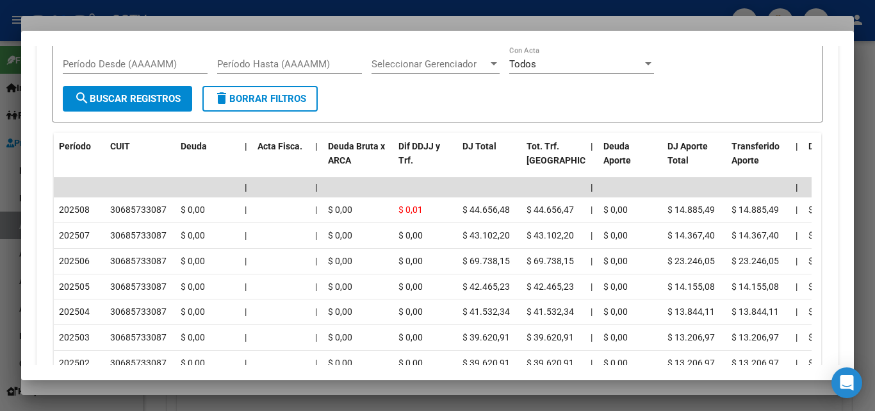
click at [174, 387] on div at bounding box center [437, 205] width 875 height 411
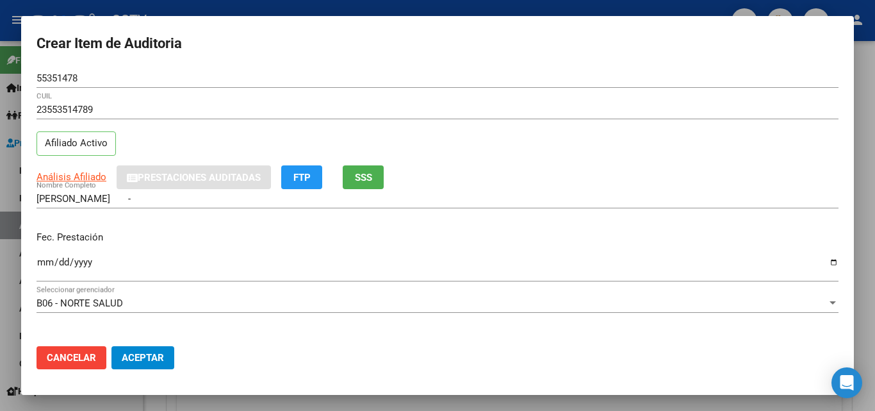
click at [43, 265] on input "Ingresar la fecha" at bounding box center [438, 267] width 802 height 20
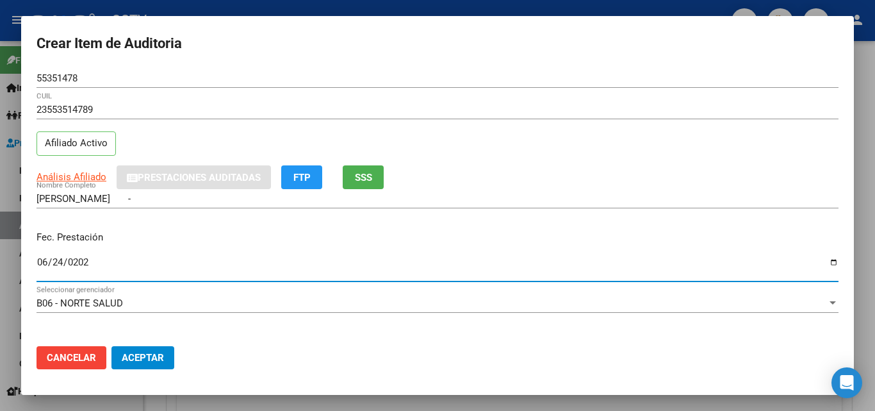
type input "[DATE]"
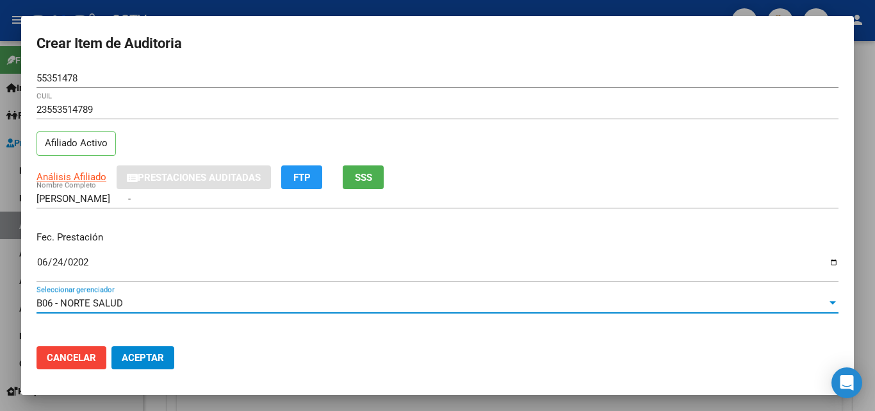
scroll to position [165, 0]
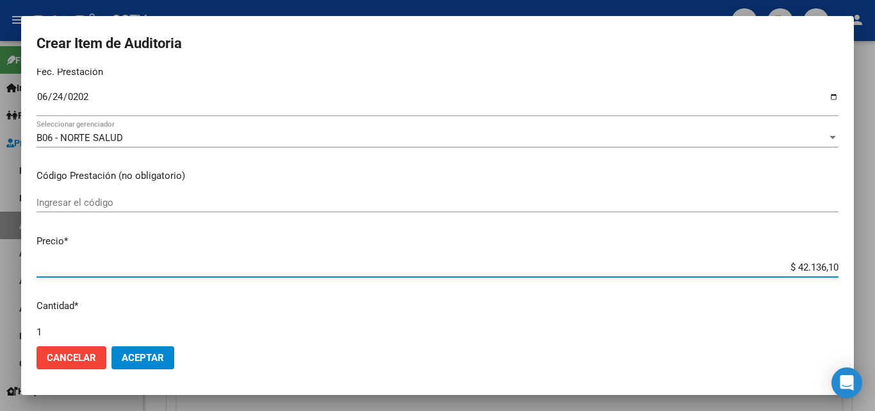
type input "$ 0,02"
type input "$ 0,21"
type input "$ 2,10"
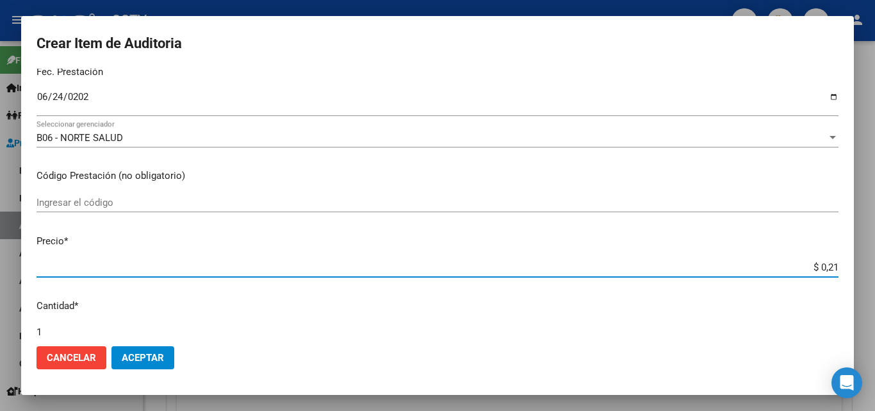
type input "$ 2,10"
type input "$ 21,06"
type input "$ 210,68"
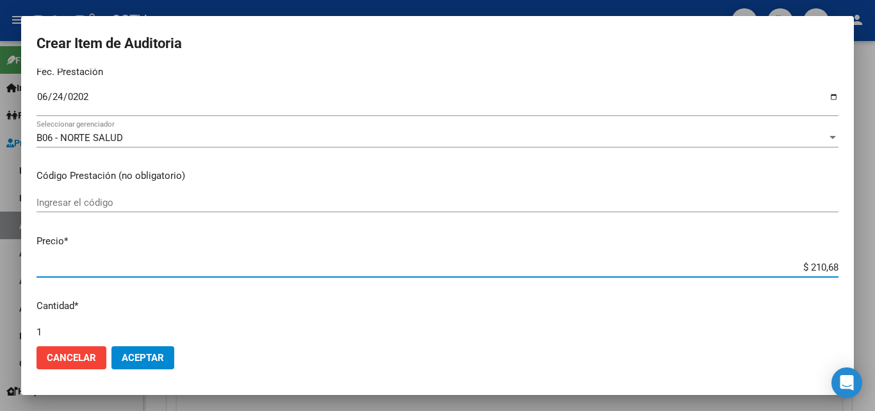
type input "$ 2.106,80"
type input "$ 21.068,05"
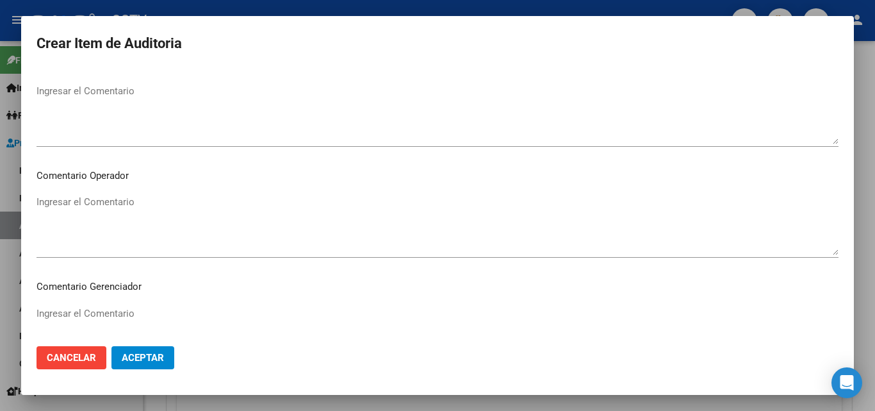
scroll to position [823, 0]
click at [149, 349] on button "Aceptar" at bounding box center [142, 357] width 63 height 23
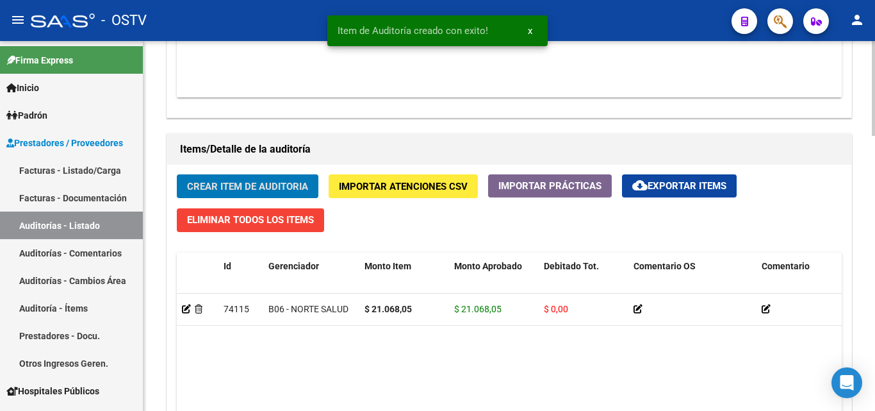
scroll to position [833, 0]
click at [242, 176] on button "Crear Item de Auditoria" at bounding box center [248, 186] width 142 height 24
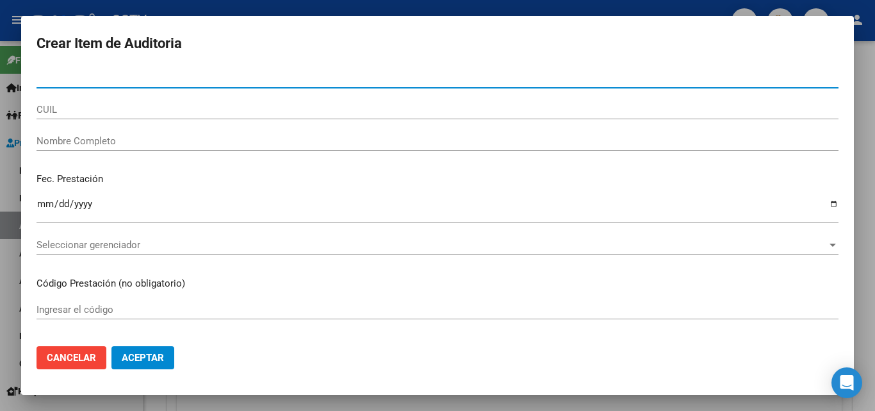
paste input "53120541"
type input "53120541"
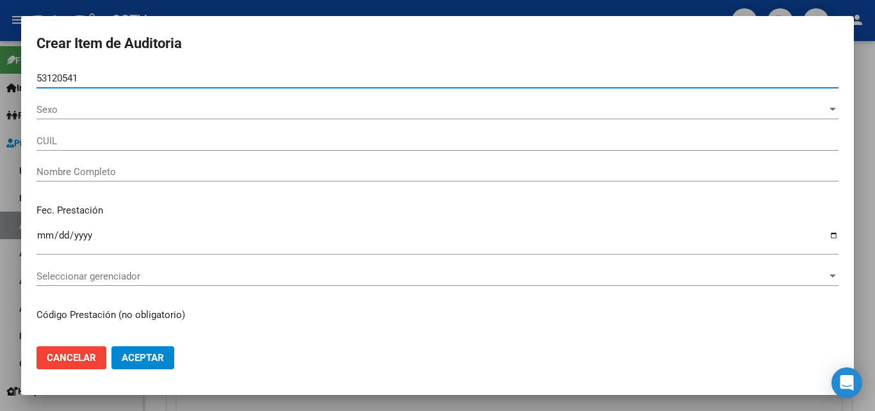
type input "20531205414"
type input "[PERSON_NAME] -"
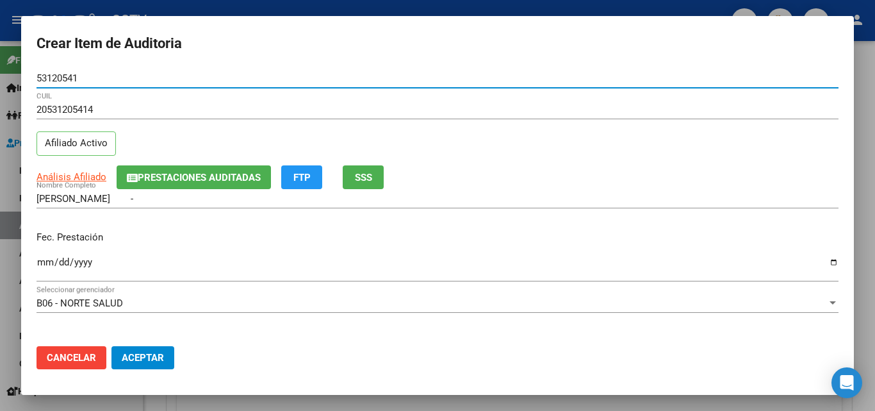
type input "53120541"
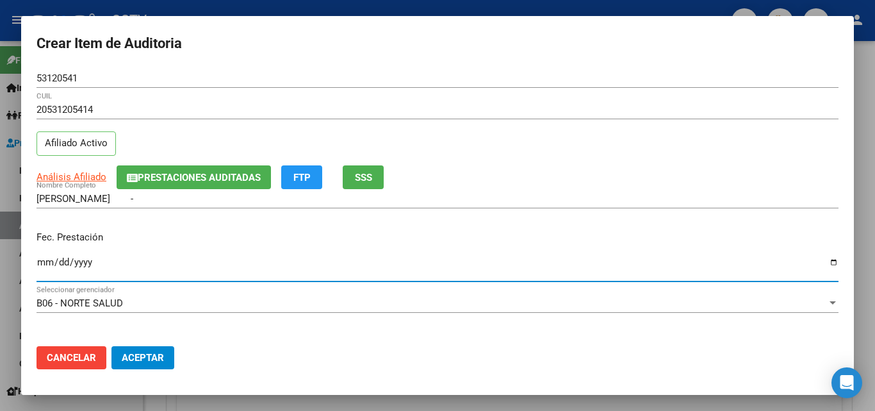
click at [44, 259] on input "Ingresar la fecha" at bounding box center [438, 267] width 802 height 20
click at [48, 261] on input "[DATE]" at bounding box center [438, 267] width 802 height 20
click at [41, 265] on input "[DATE]" at bounding box center [438, 267] width 802 height 20
type input "[DATE]"
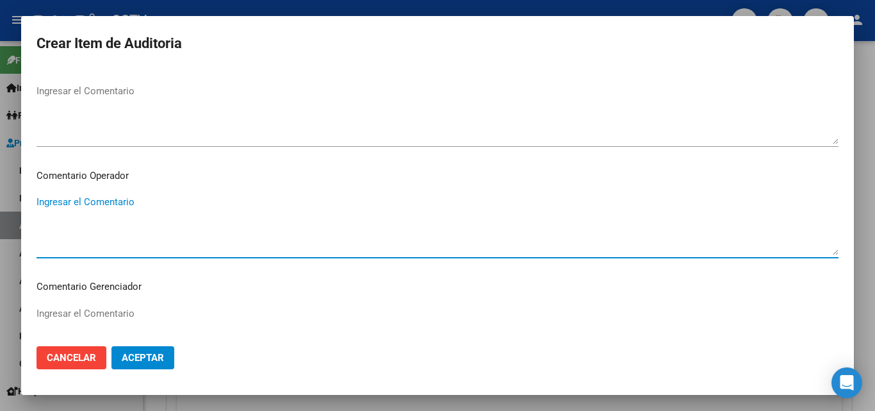
scroll to position [823, 0]
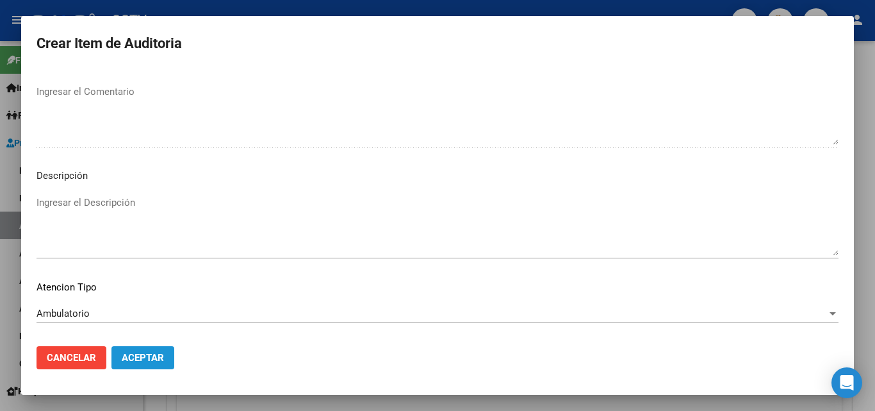
click at [143, 360] on span "Aceptar" at bounding box center [143, 358] width 42 height 12
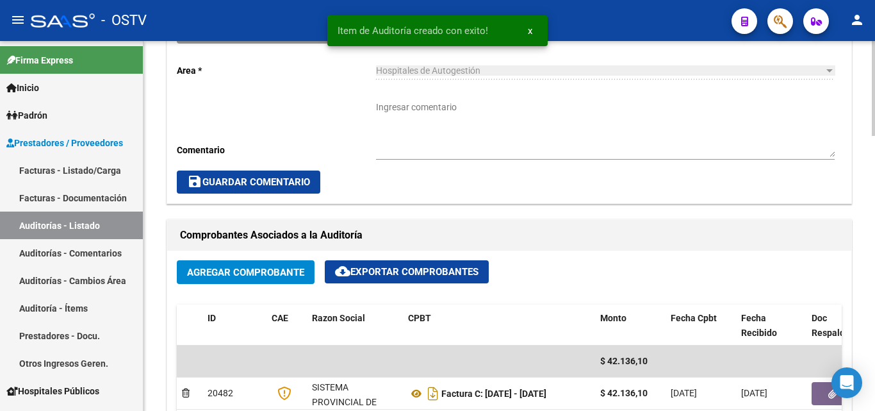
scroll to position [321, 0]
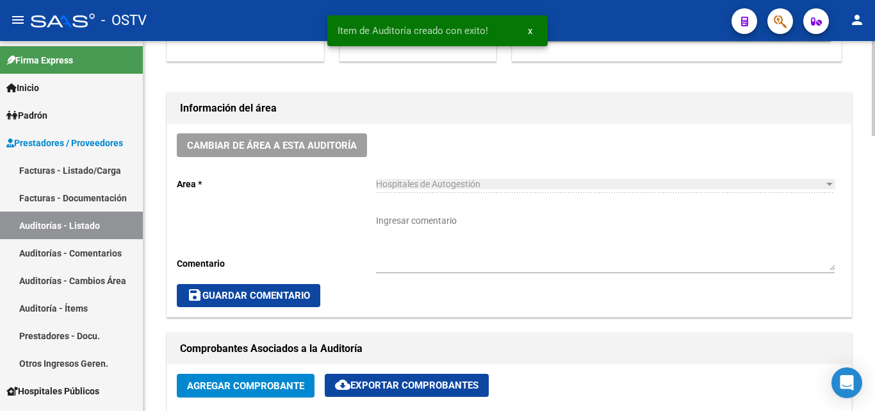
click at [419, 216] on textarea "Ingresar comentario" at bounding box center [605, 242] width 459 height 56
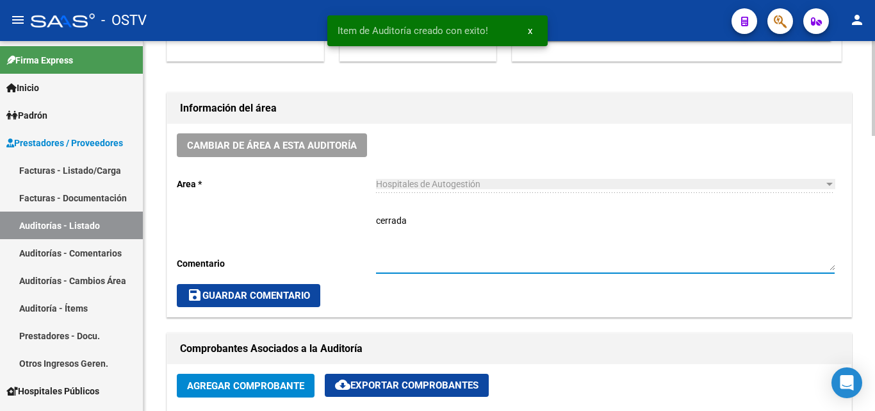
type textarea "cerrada"
click at [252, 305] on button "save Guardar Comentario" at bounding box center [248, 295] width 143 height 23
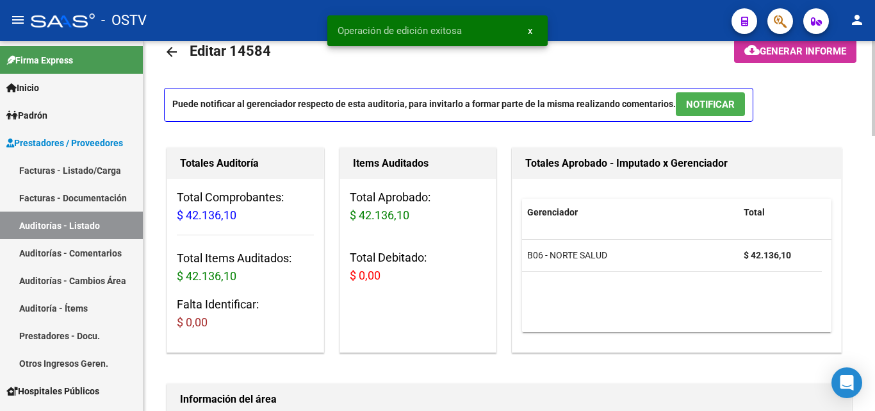
scroll to position [0, 0]
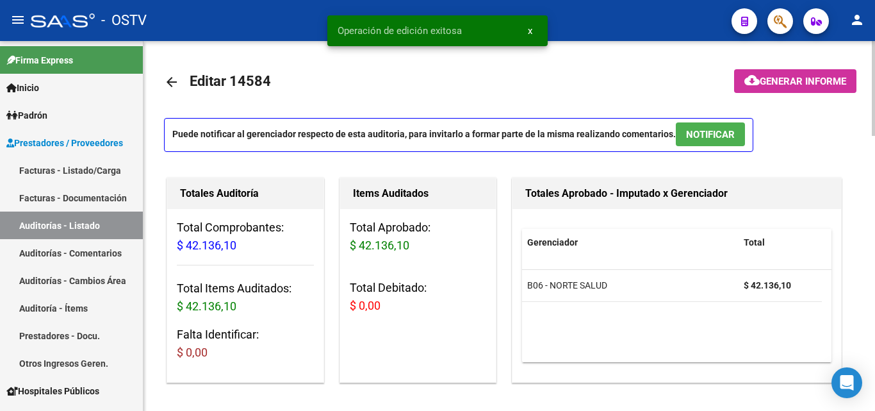
click at [178, 91] on link "arrow_back" at bounding box center [177, 82] width 26 height 30
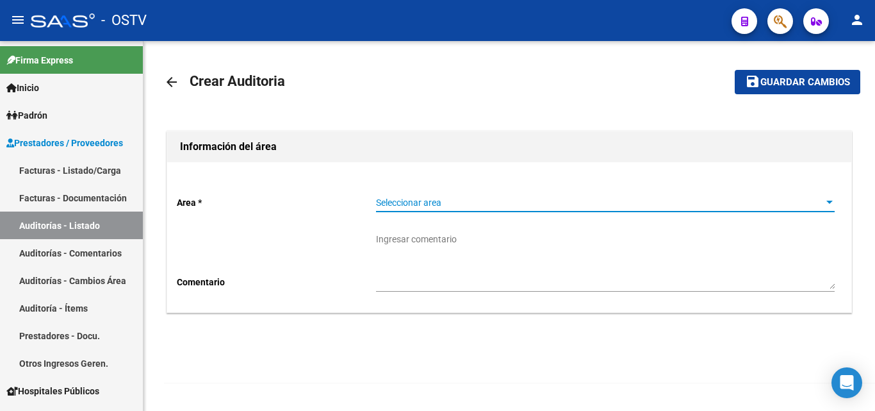
click at [416, 197] on span "Seleccionar area" at bounding box center [599, 202] width 447 height 11
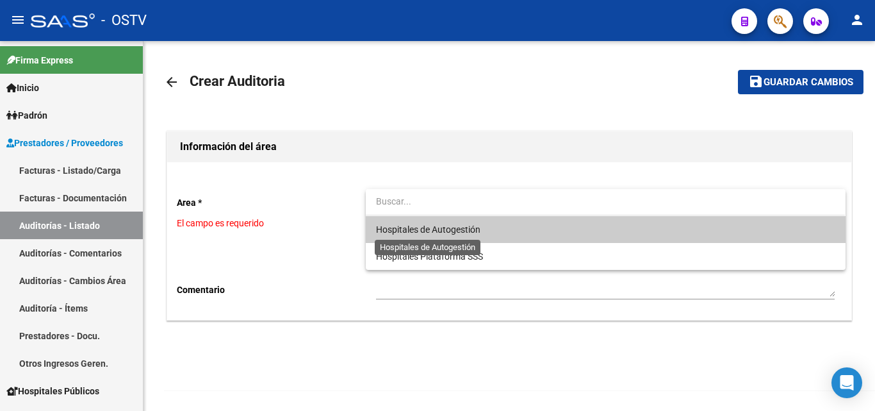
click at [417, 229] on span "Hospitales de Autogestión" at bounding box center [428, 229] width 104 height 10
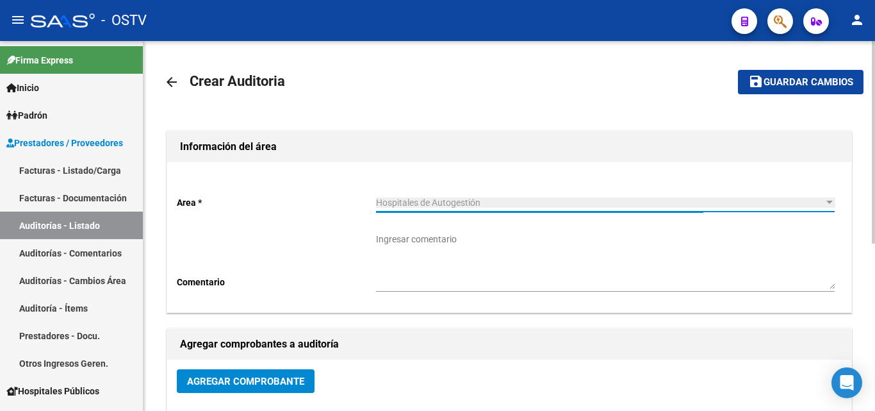
click at [233, 378] on span "Agregar Comprobante" at bounding box center [245, 381] width 117 height 12
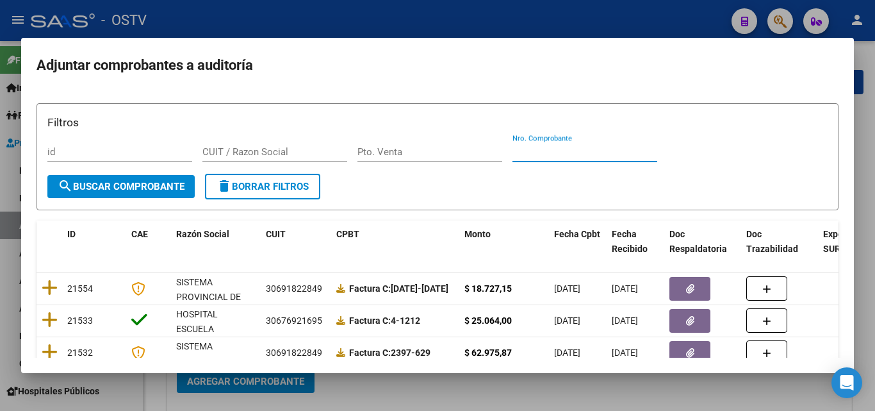
click at [531, 151] on input "Nro. Comprobante" at bounding box center [584, 152] width 145 height 12
paste input "17252"
type input "17252"
click at [172, 192] on button "search Buscar Comprobante" at bounding box center [120, 186] width 147 height 23
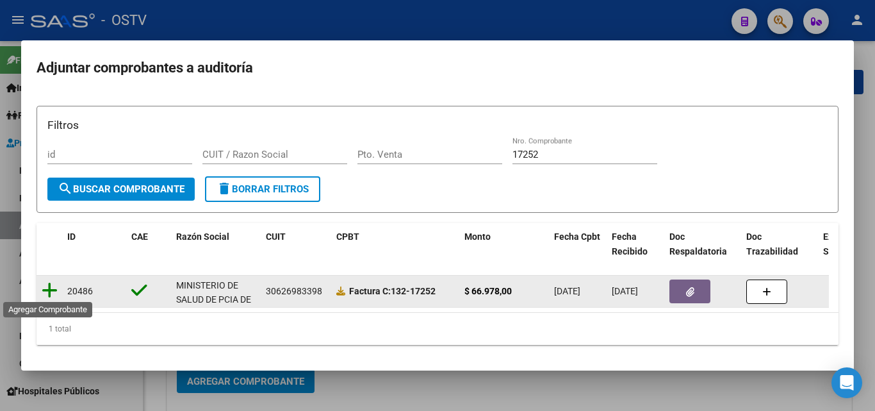
click at [47, 283] on icon at bounding box center [50, 290] width 16 height 18
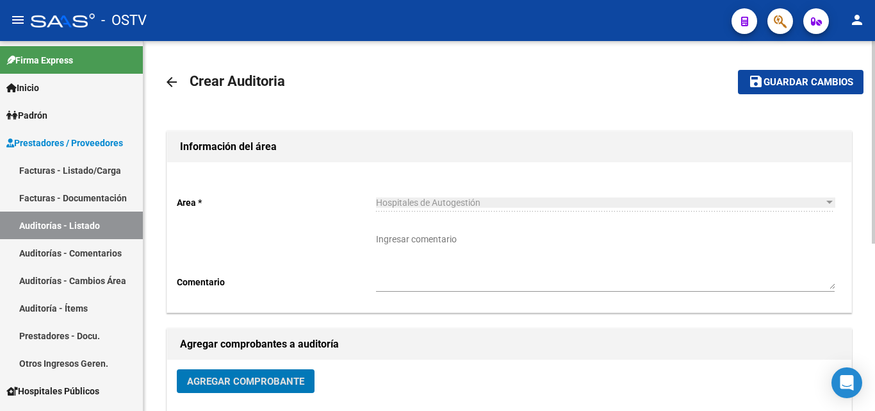
click at [796, 81] on span "Guardar cambios" at bounding box center [809, 83] width 90 height 12
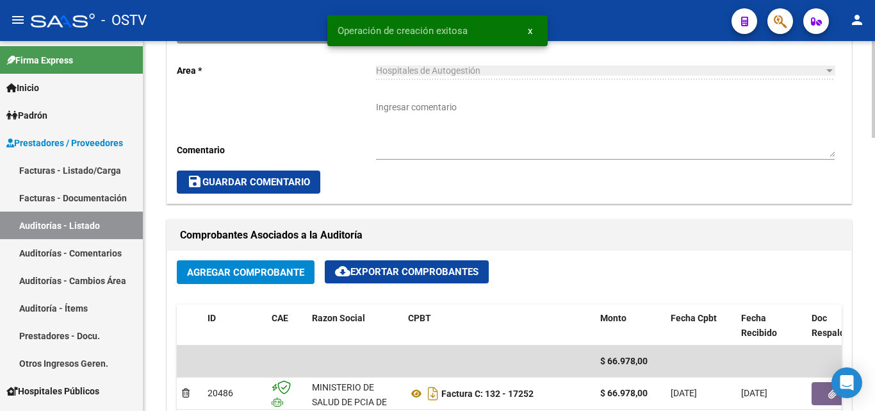
scroll to position [641, 0]
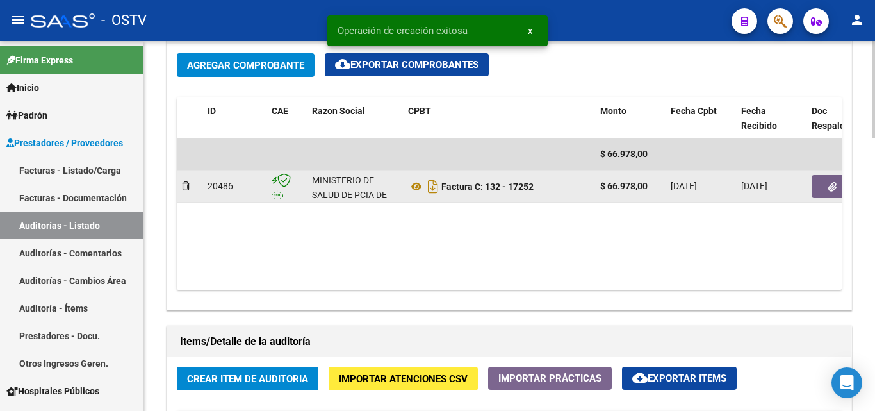
click at [831, 181] on span "button" at bounding box center [832, 187] width 8 height 12
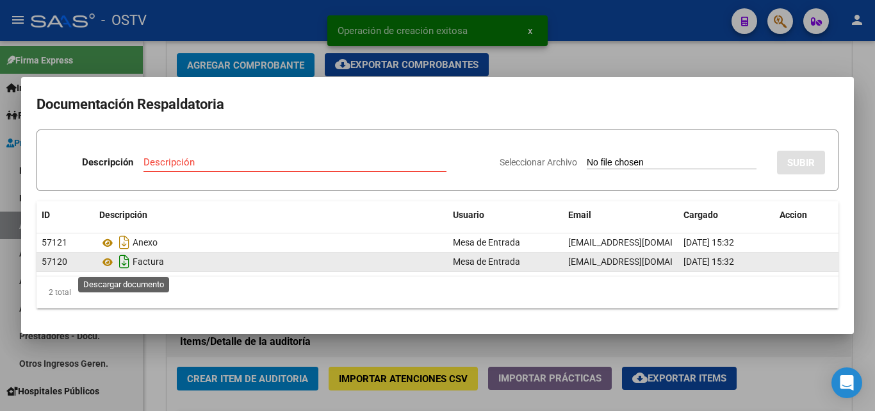
click at [116, 260] on icon "Descargar documento" at bounding box center [124, 261] width 17 height 20
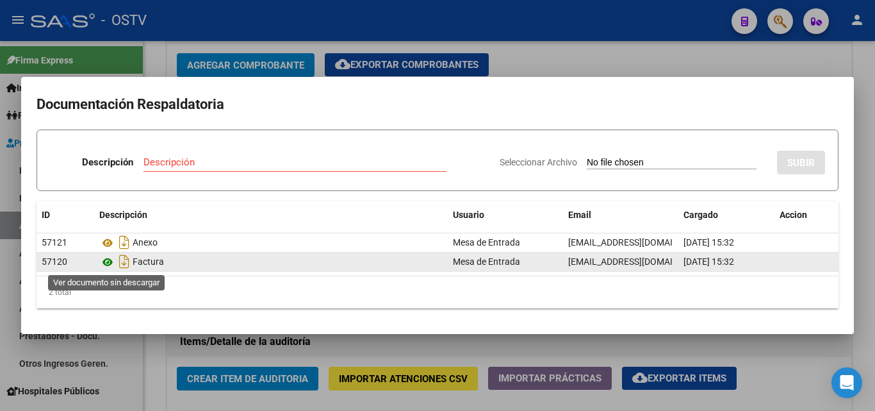
click at [106, 259] on icon at bounding box center [107, 261] width 17 height 15
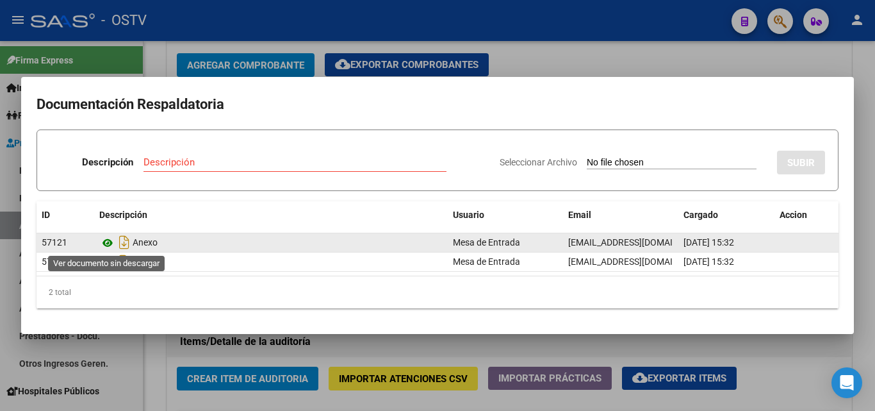
click at [111, 243] on icon at bounding box center [107, 242] width 17 height 15
click at [107, 240] on icon at bounding box center [107, 242] width 17 height 15
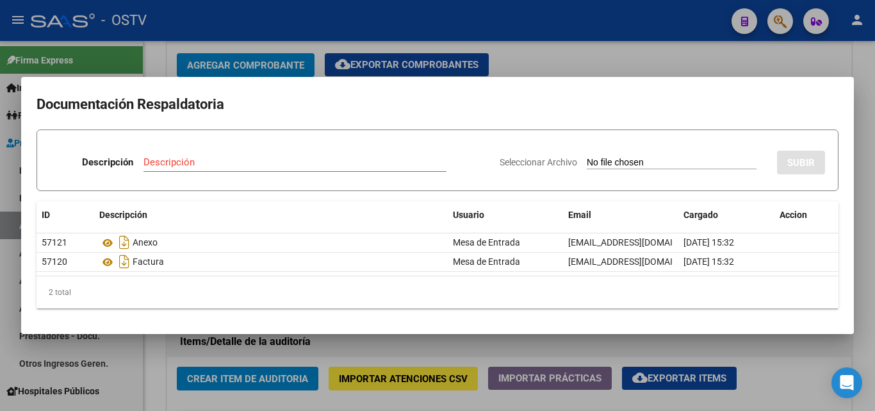
click at [215, 375] on div at bounding box center [437, 205] width 875 height 411
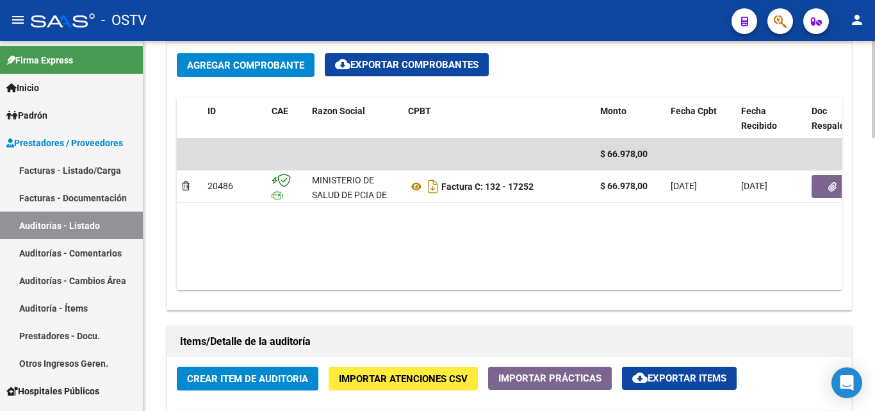
click at [225, 382] on span "Crear Item de Auditoria" at bounding box center [247, 379] width 121 height 12
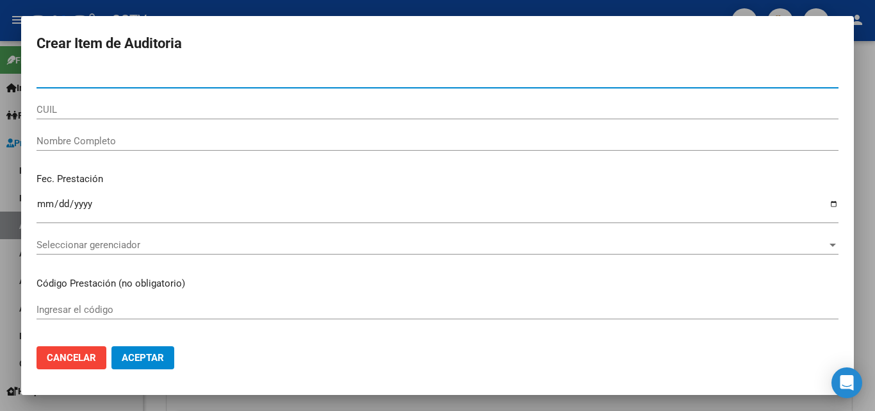
paste input "31077693"
type input "31077693"
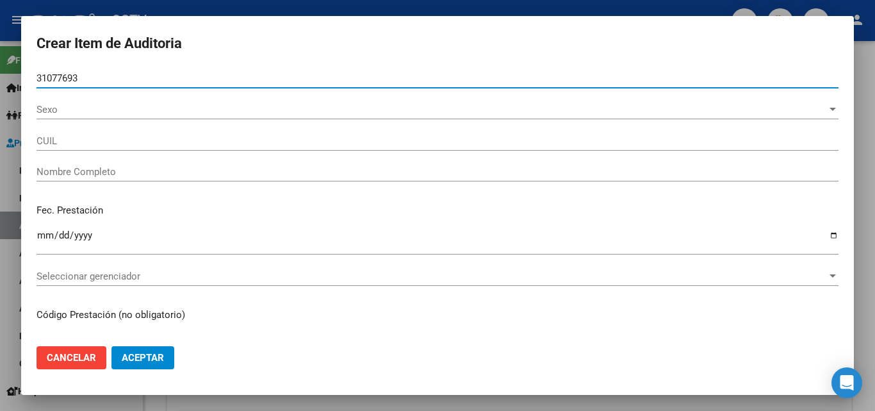
type input "27310776934"
type input "[PERSON_NAME]"
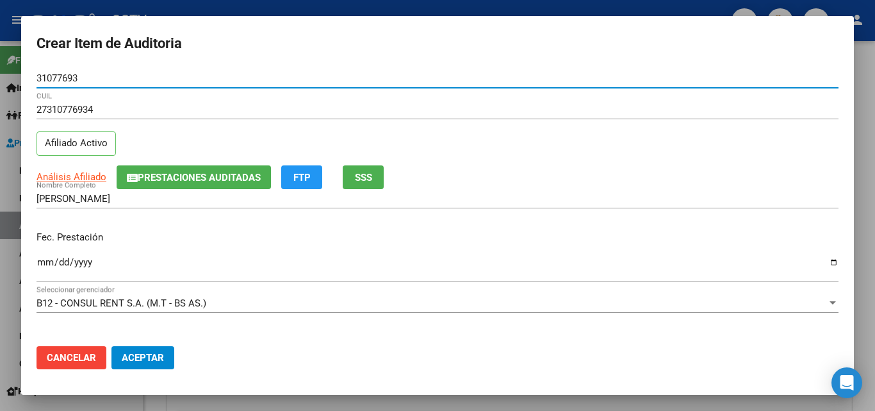
type input "31077693"
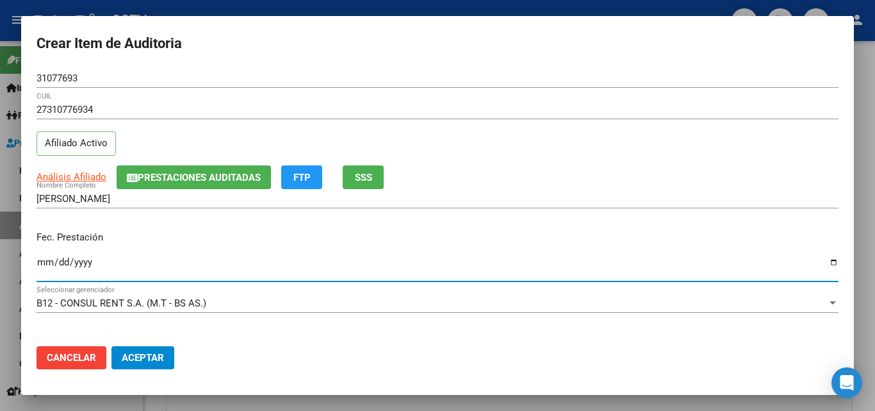
click at [45, 259] on input "Ingresar la fecha" at bounding box center [438, 267] width 802 height 20
type input "[DATE]"
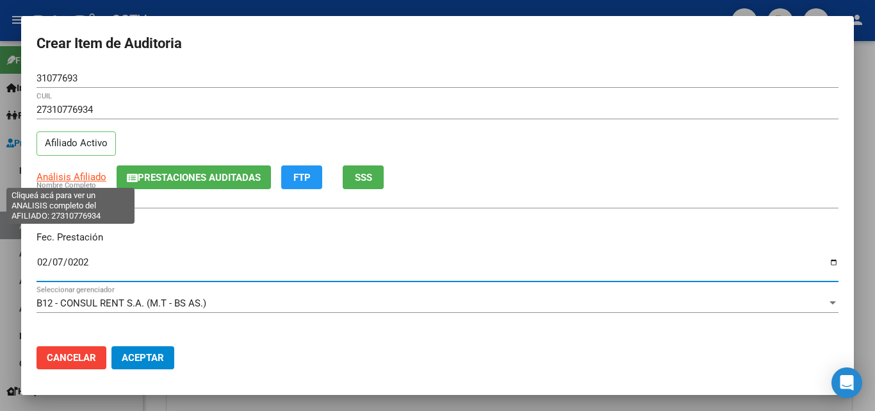
click at [65, 175] on span "Análisis Afiliado" at bounding box center [72, 177] width 70 height 12
type textarea "27310776934"
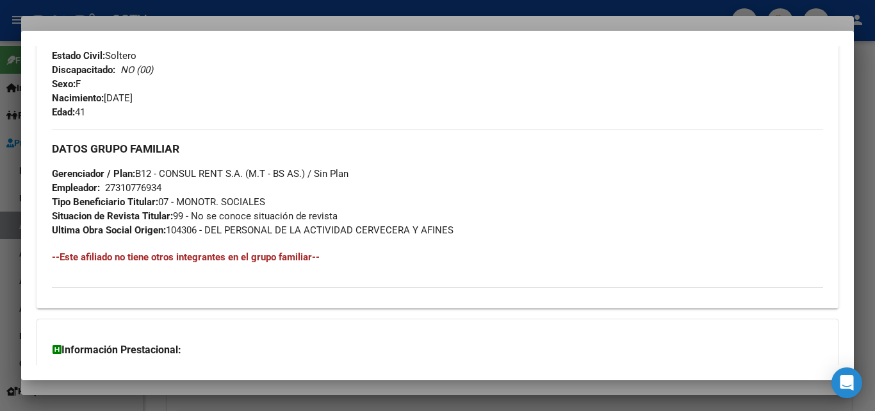
scroll to position [642, 0]
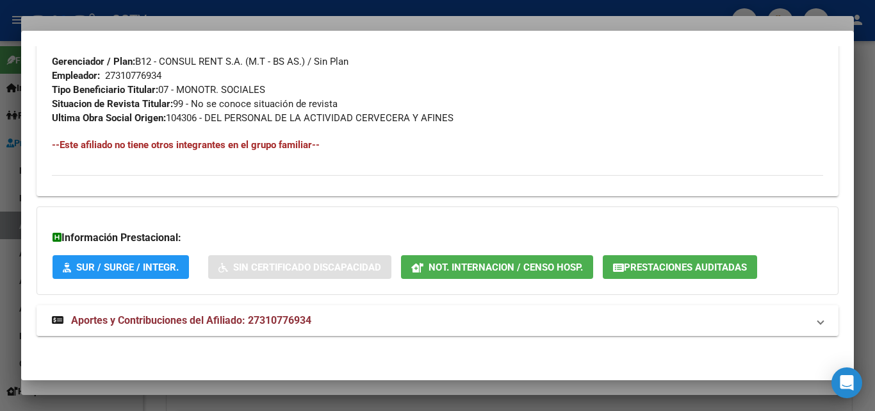
click at [214, 324] on span "Aportes y Contribuciones del Afiliado: 27310776934" at bounding box center [191, 320] width 240 height 12
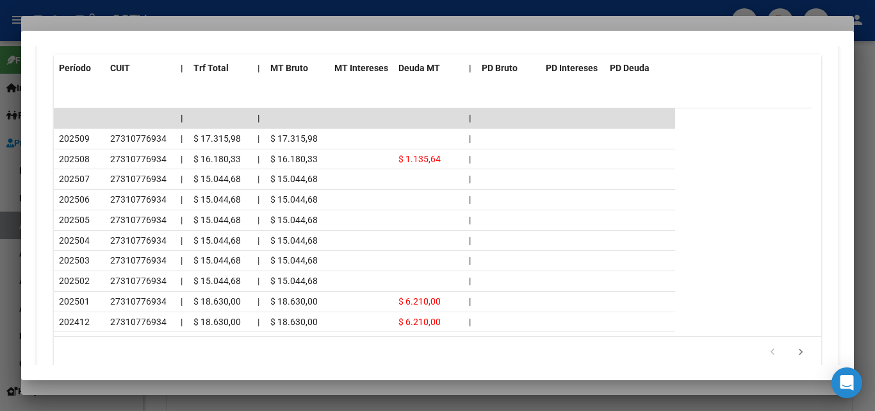
scroll to position [1154, 0]
click at [151, 388] on div at bounding box center [437, 205] width 875 height 411
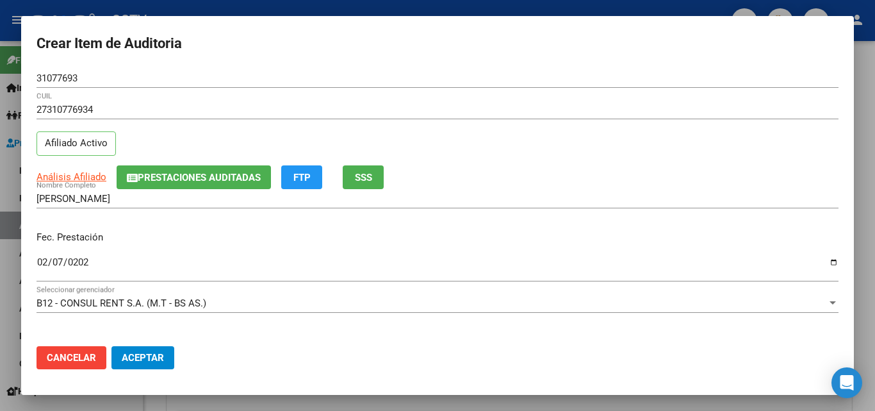
scroll to position [320, 0]
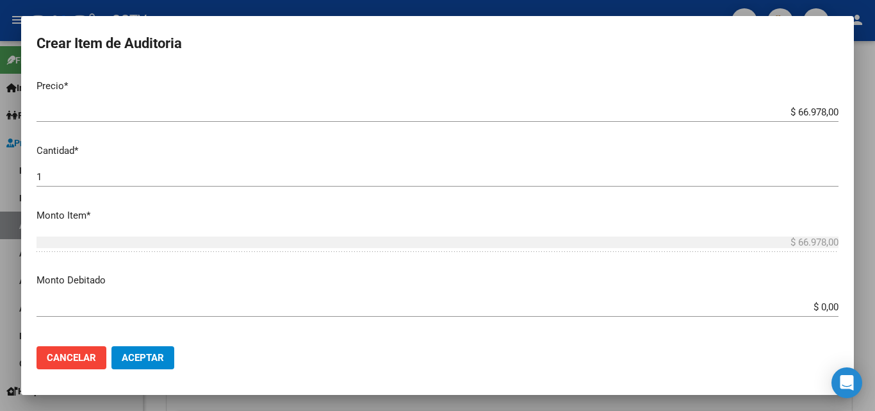
click at [798, 107] on input "$ 66.978,00" at bounding box center [438, 112] width 802 height 12
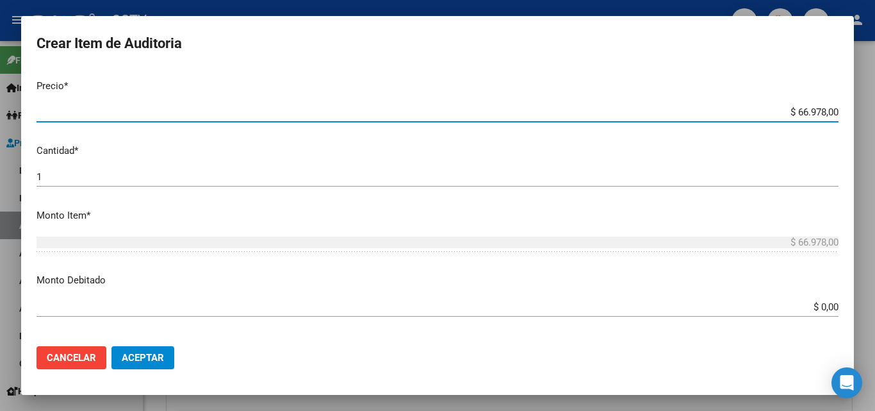
click at [798, 107] on input "$ 66.978,00" at bounding box center [438, 112] width 802 height 12
type input "$ 0,01"
type input "$ 0,11"
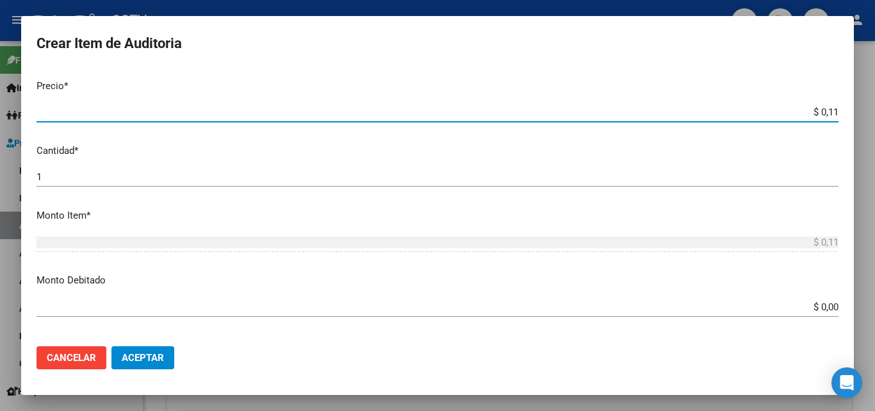
type input "$ 1,15"
type input "$ 11,52"
type input "$ 115,26"
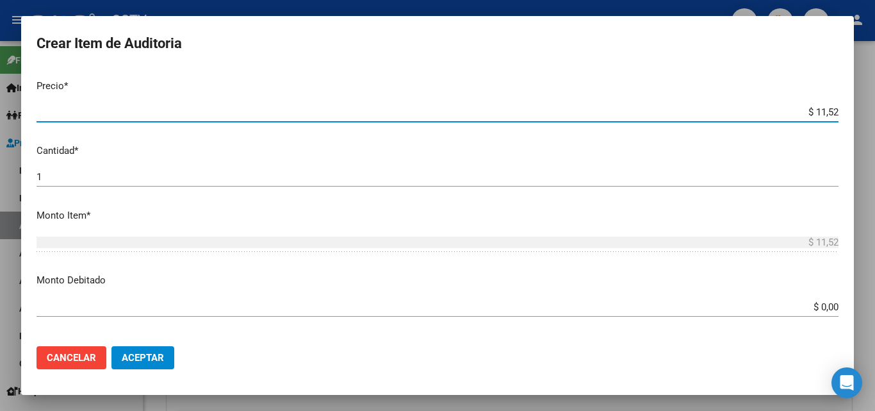
type input "$ 115,26"
type input "$ 1.152,60"
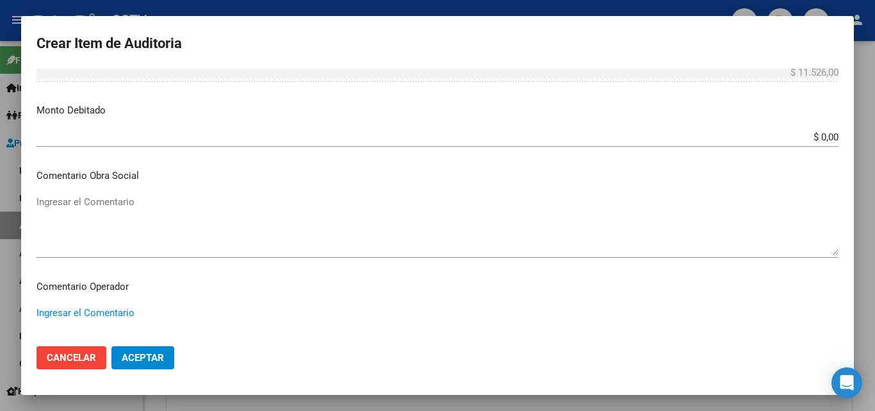
scroll to position [823, 0]
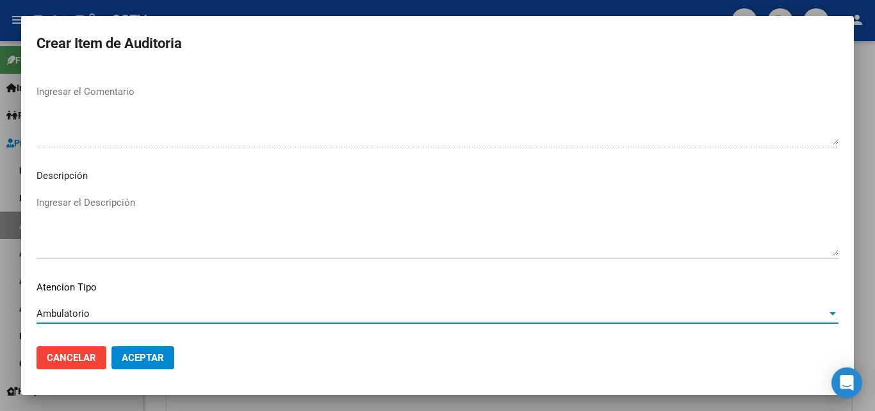
click at [143, 359] on span "Aceptar" at bounding box center [143, 358] width 42 height 12
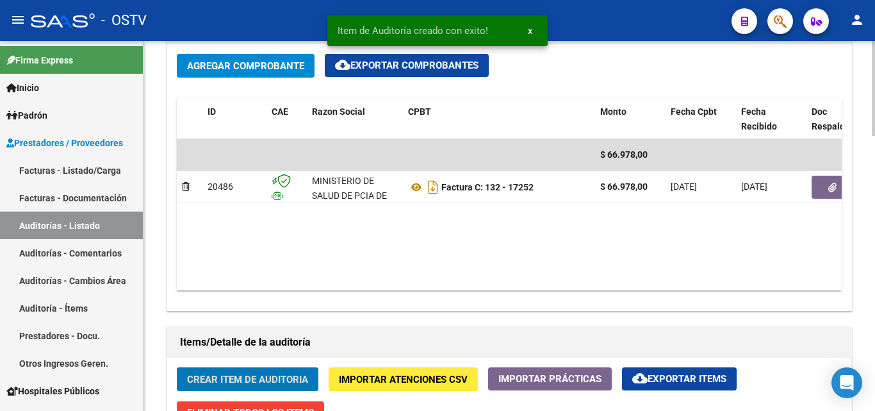
scroll to position [641, 0]
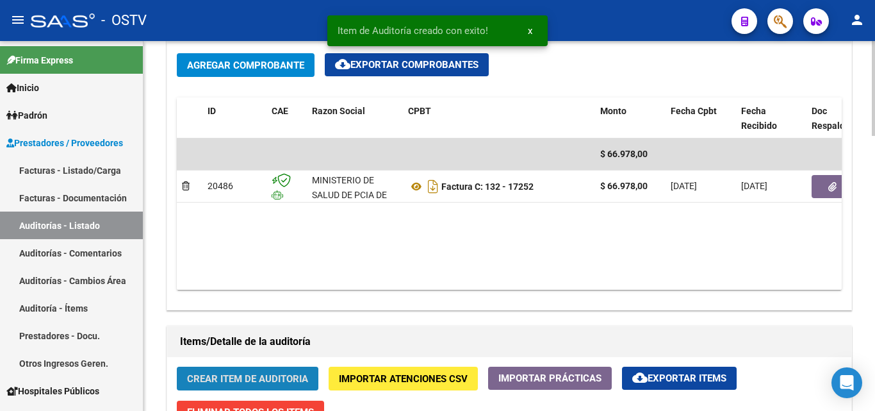
click at [222, 372] on button "Crear Item de Auditoria" at bounding box center [248, 378] width 142 height 24
